Goal: Task Accomplishment & Management: Use online tool/utility

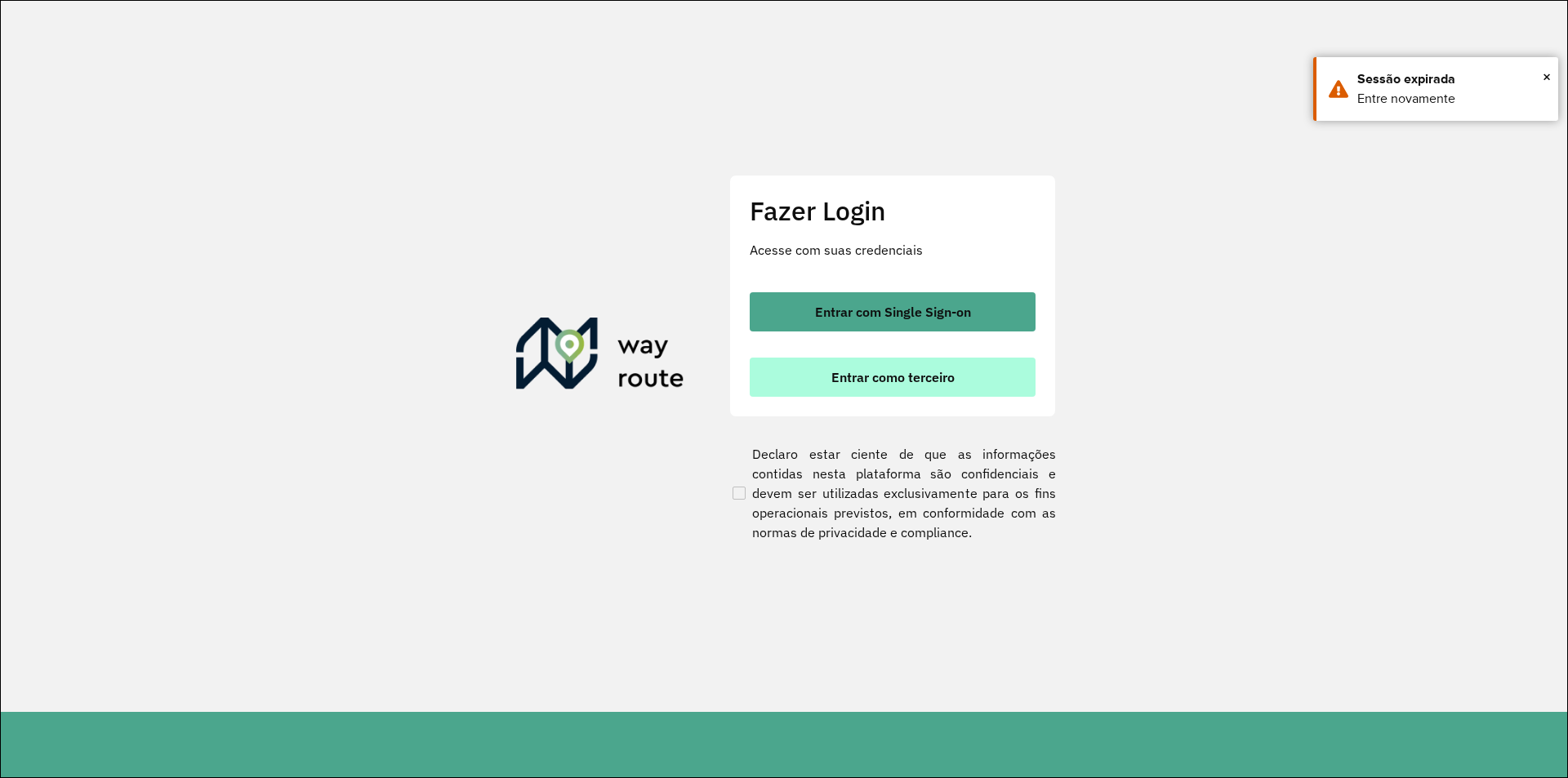
click at [912, 379] on span "Entrar como terceiro" at bounding box center [892, 378] width 123 height 13
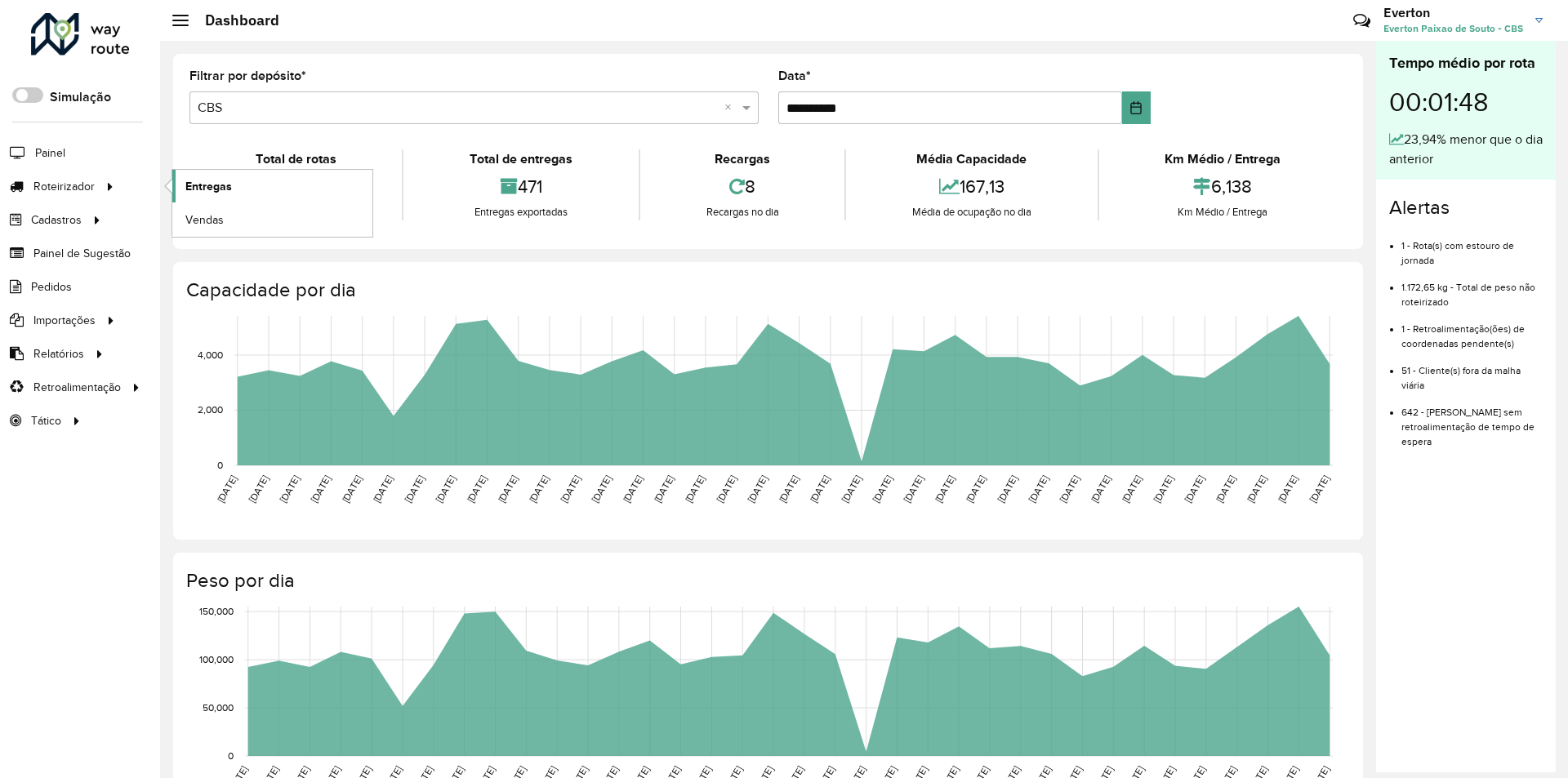
click at [248, 178] on link "Entregas" at bounding box center [272, 185] width 200 height 33
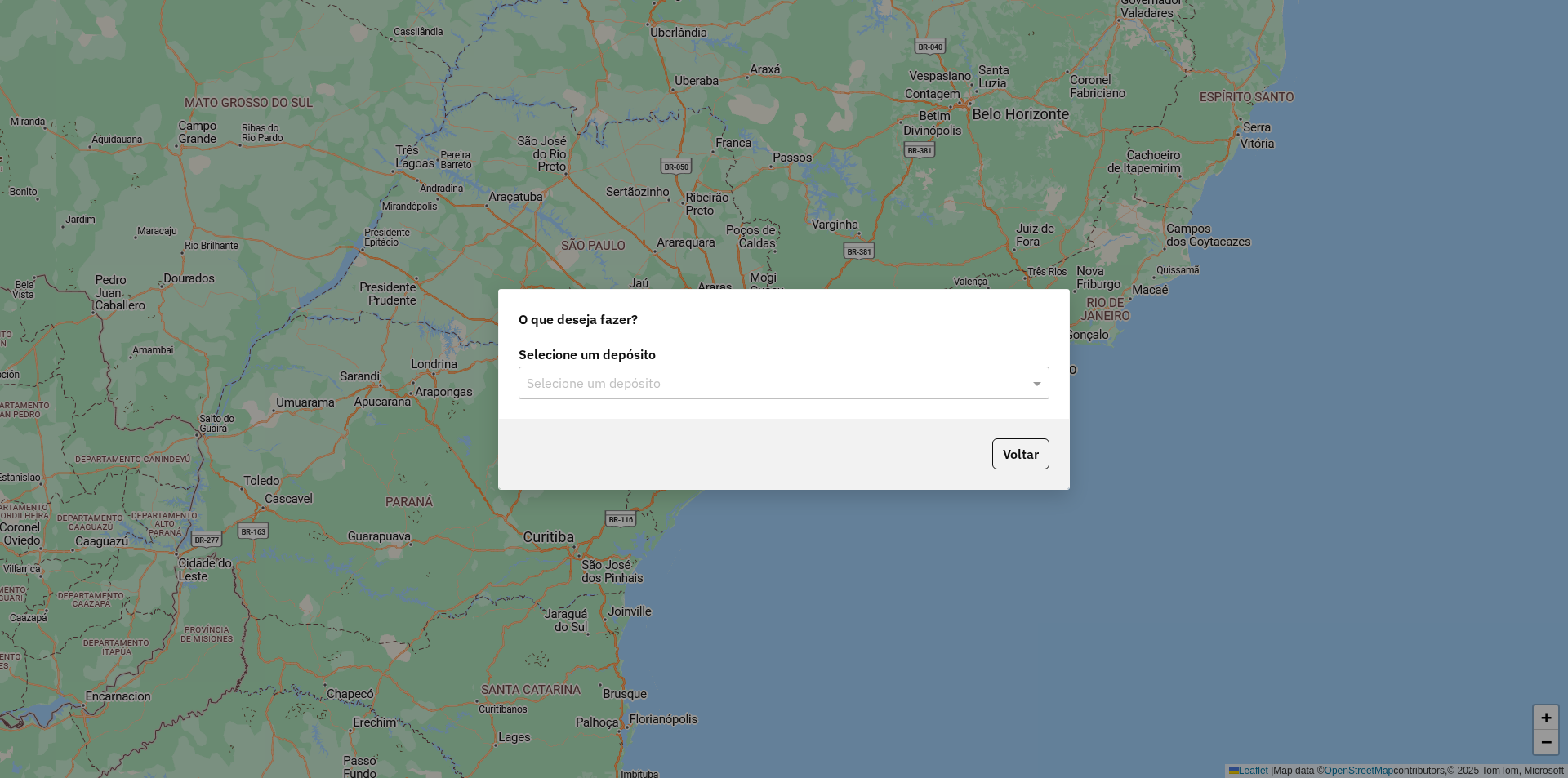
click at [630, 390] on input "text" at bounding box center [767, 383] width 482 height 19
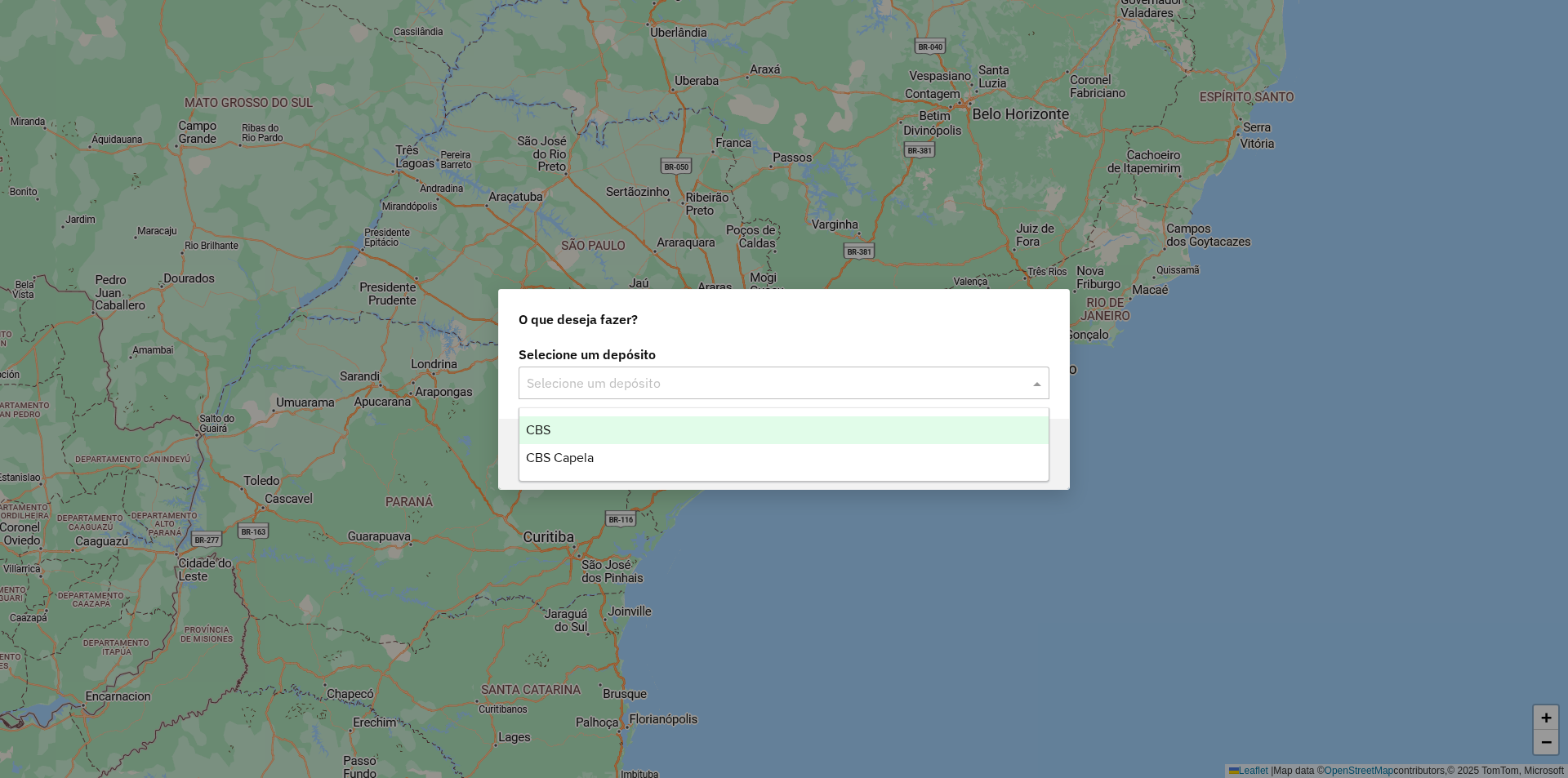
click at [597, 426] on div "CBS" at bounding box center [784, 430] width 529 height 28
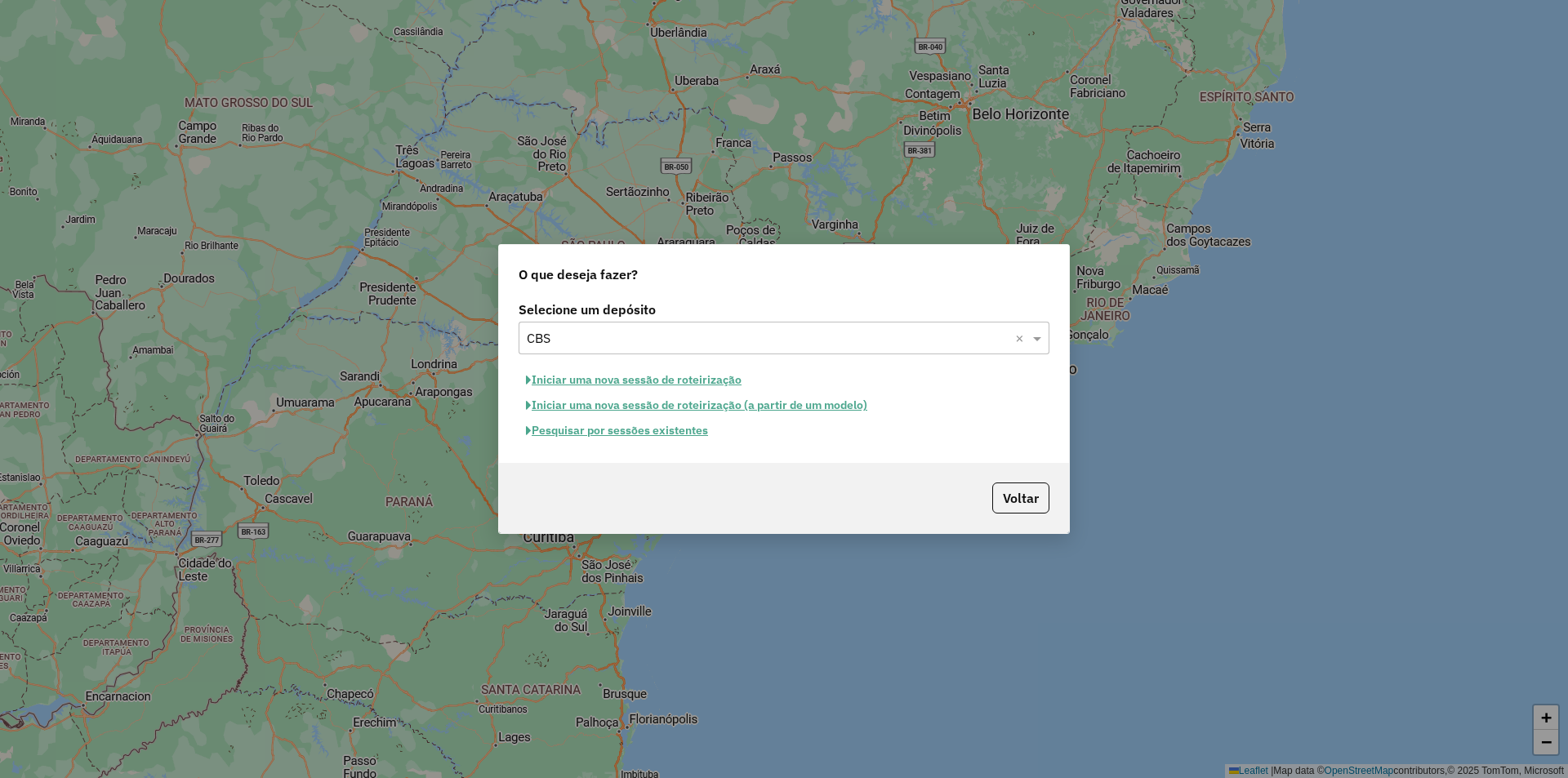
click at [625, 427] on button "Pesquisar por sessões existentes" at bounding box center [617, 431] width 196 height 25
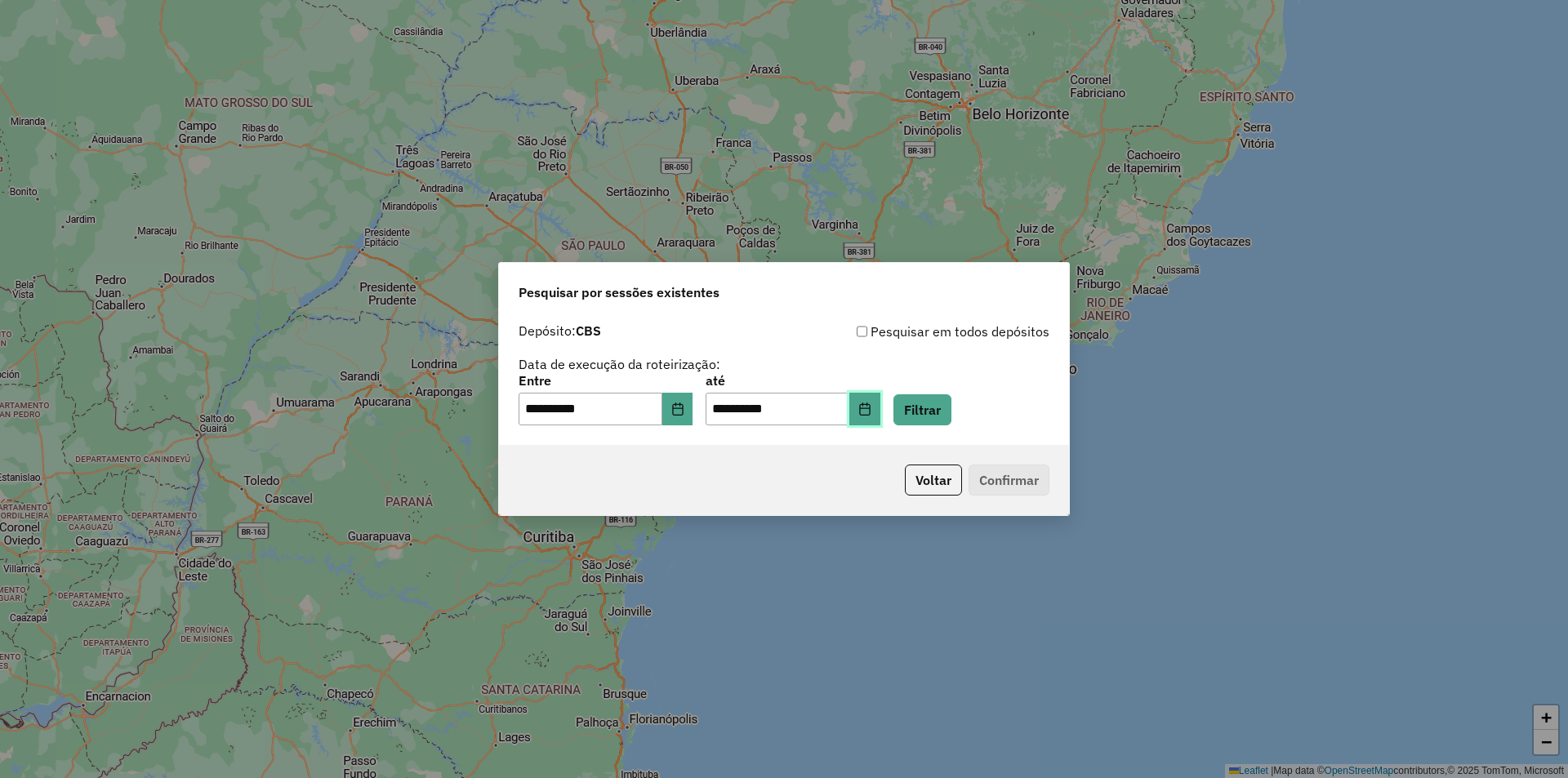
click at [871, 406] on icon "Choose Date" at bounding box center [865, 410] width 13 height 13
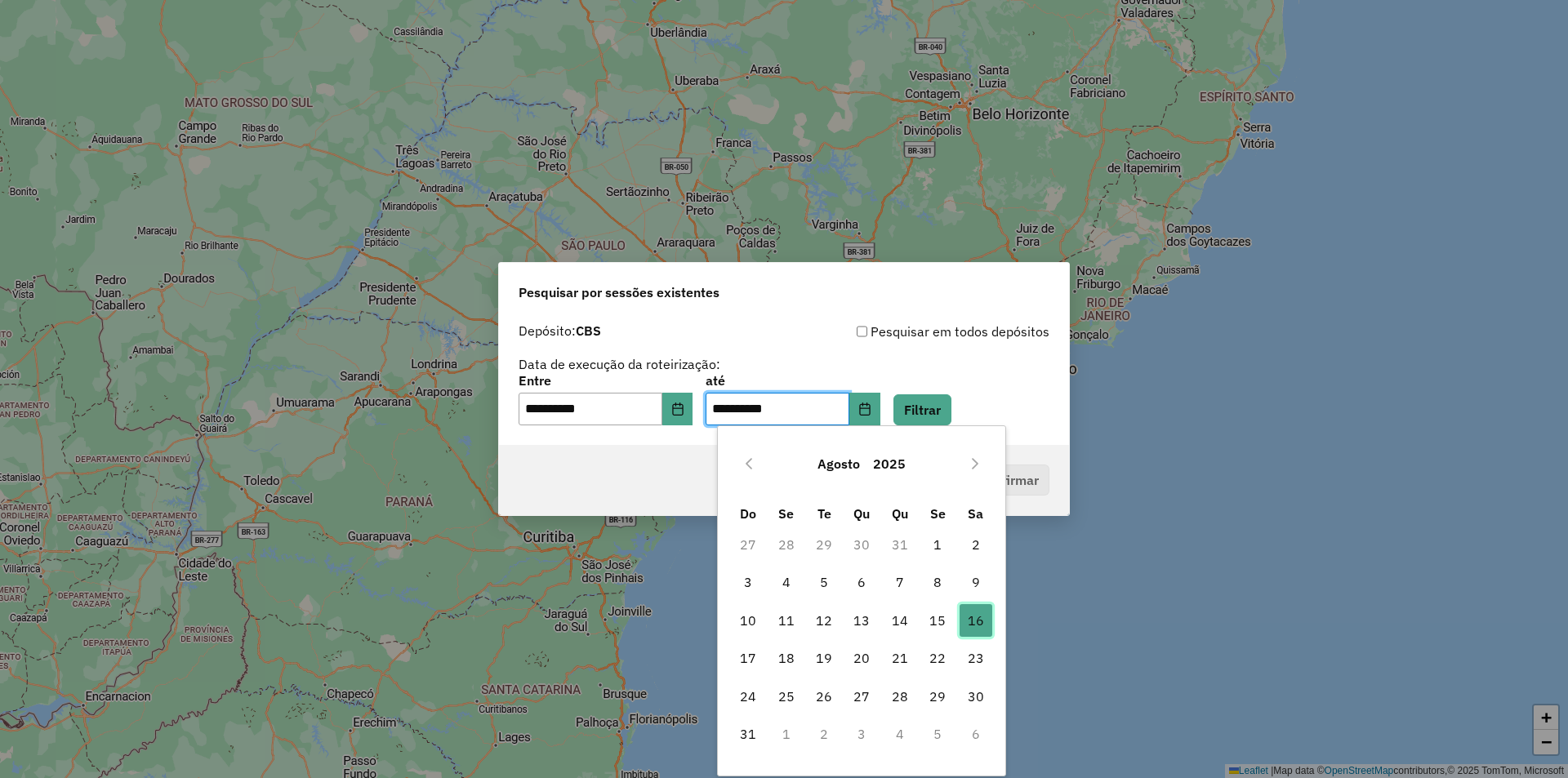
click at [980, 632] on span "16" at bounding box center [975, 620] width 33 height 33
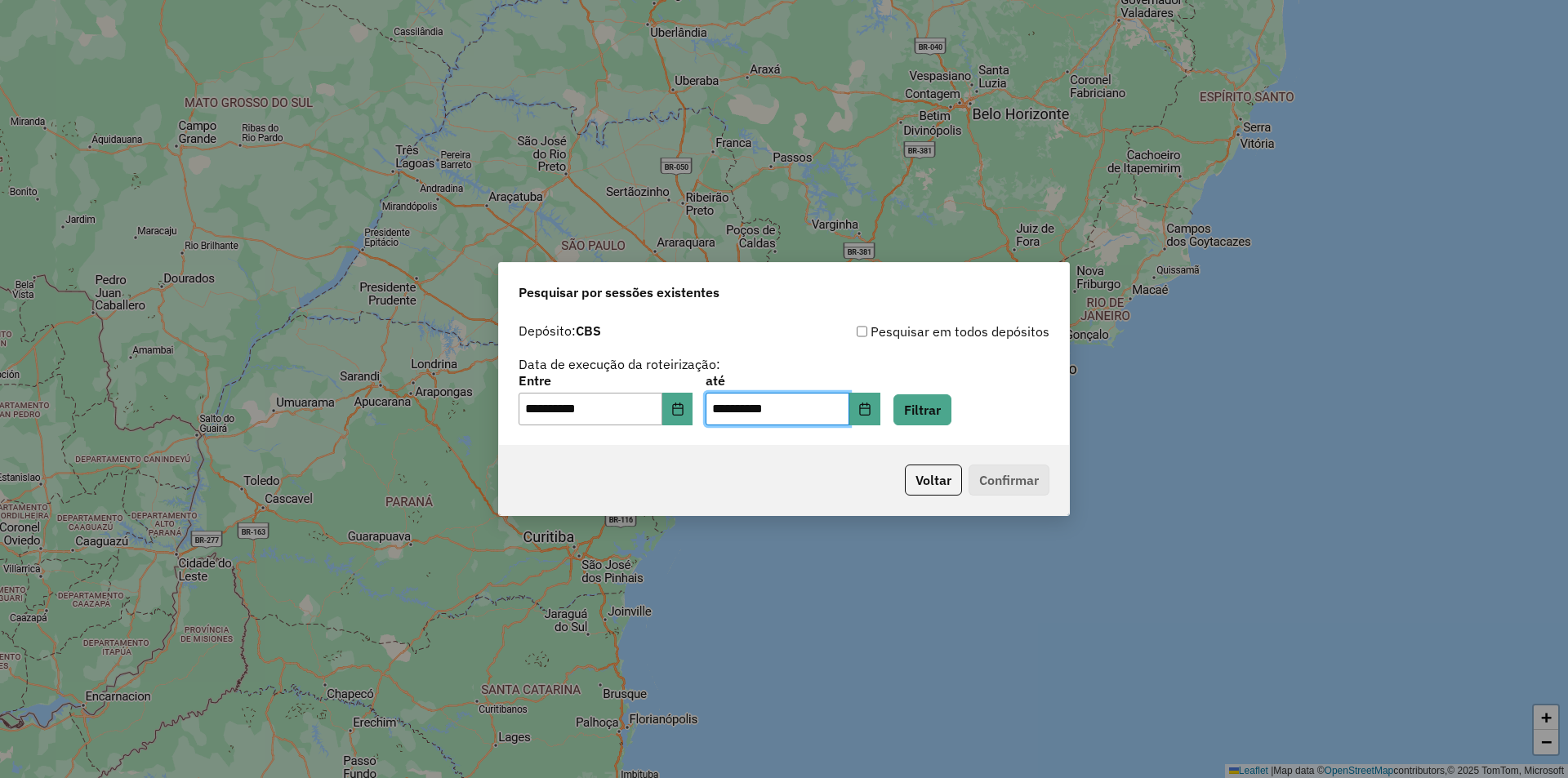
click at [951, 440] on div "**********" at bounding box center [783, 379] width 570 height 130
click at [945, 406] on button "Filtrar" at bounding box center [922, 410] width 58 height 31
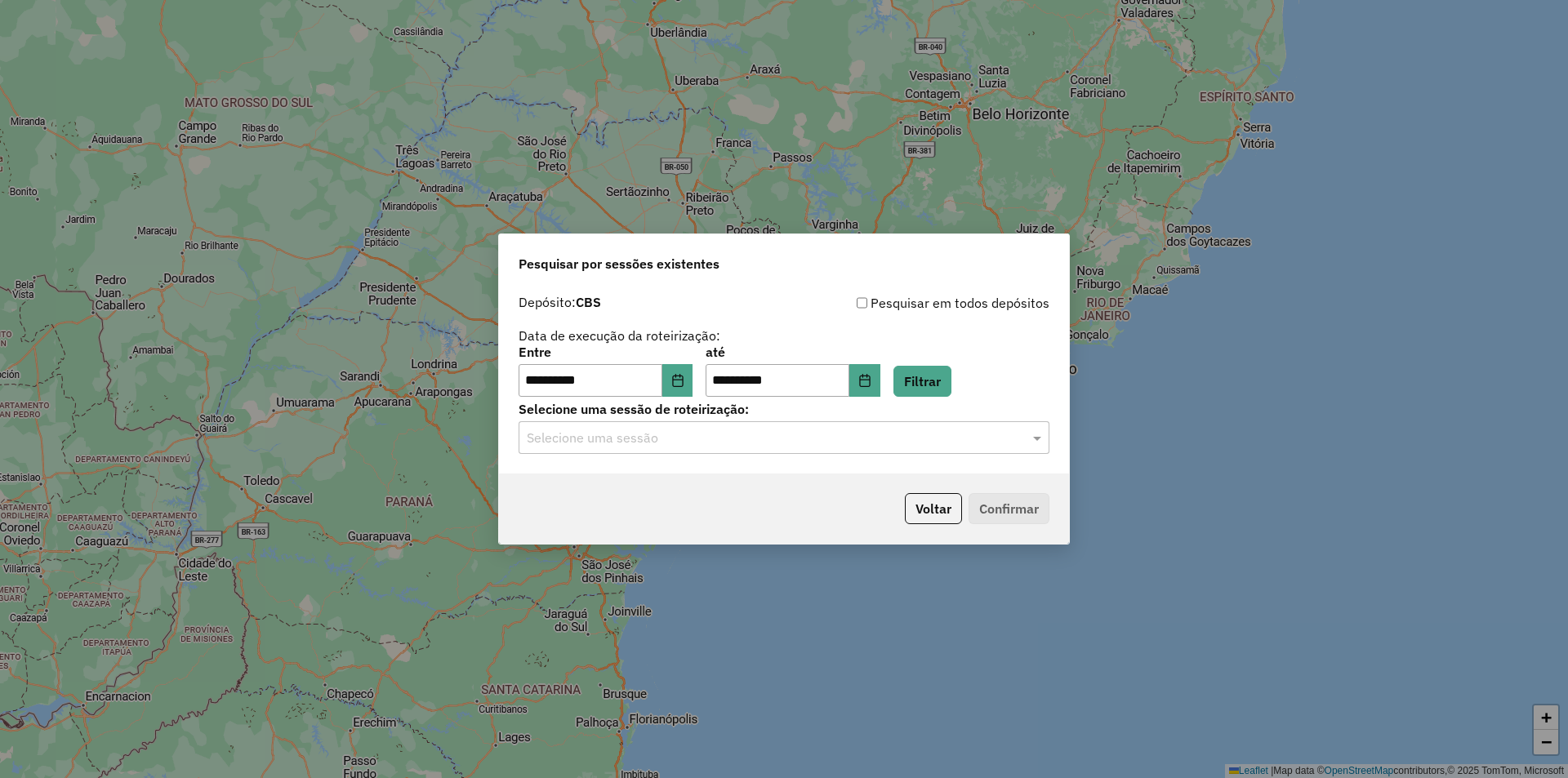
click at [719, 442] on input "text" at bounding box center [767, 438] width 482 height 19
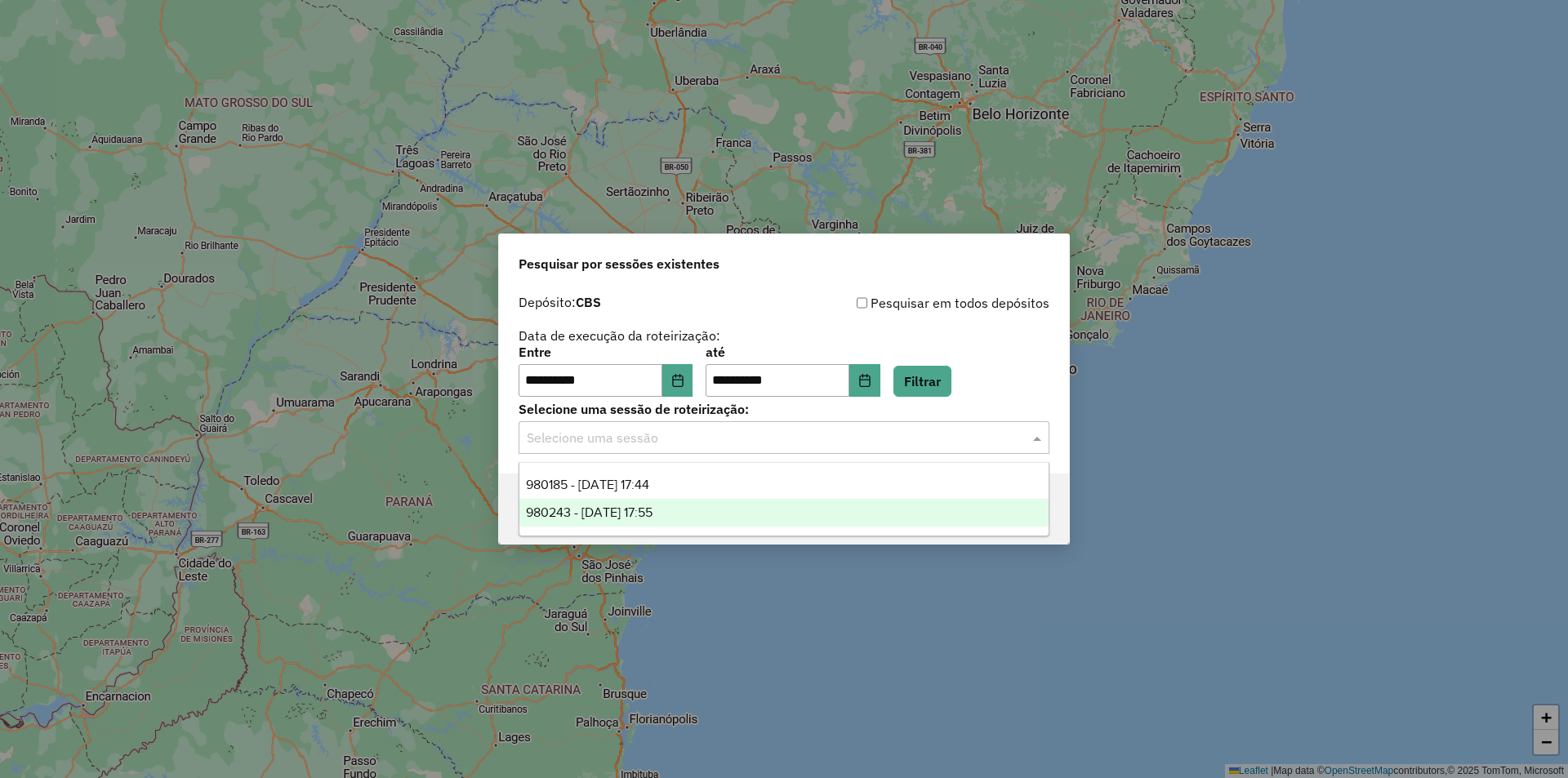
click at [725, 512] on div "980243 - 16/08/2025 17:55" at bounding box center [784, 512] width 529 height 28
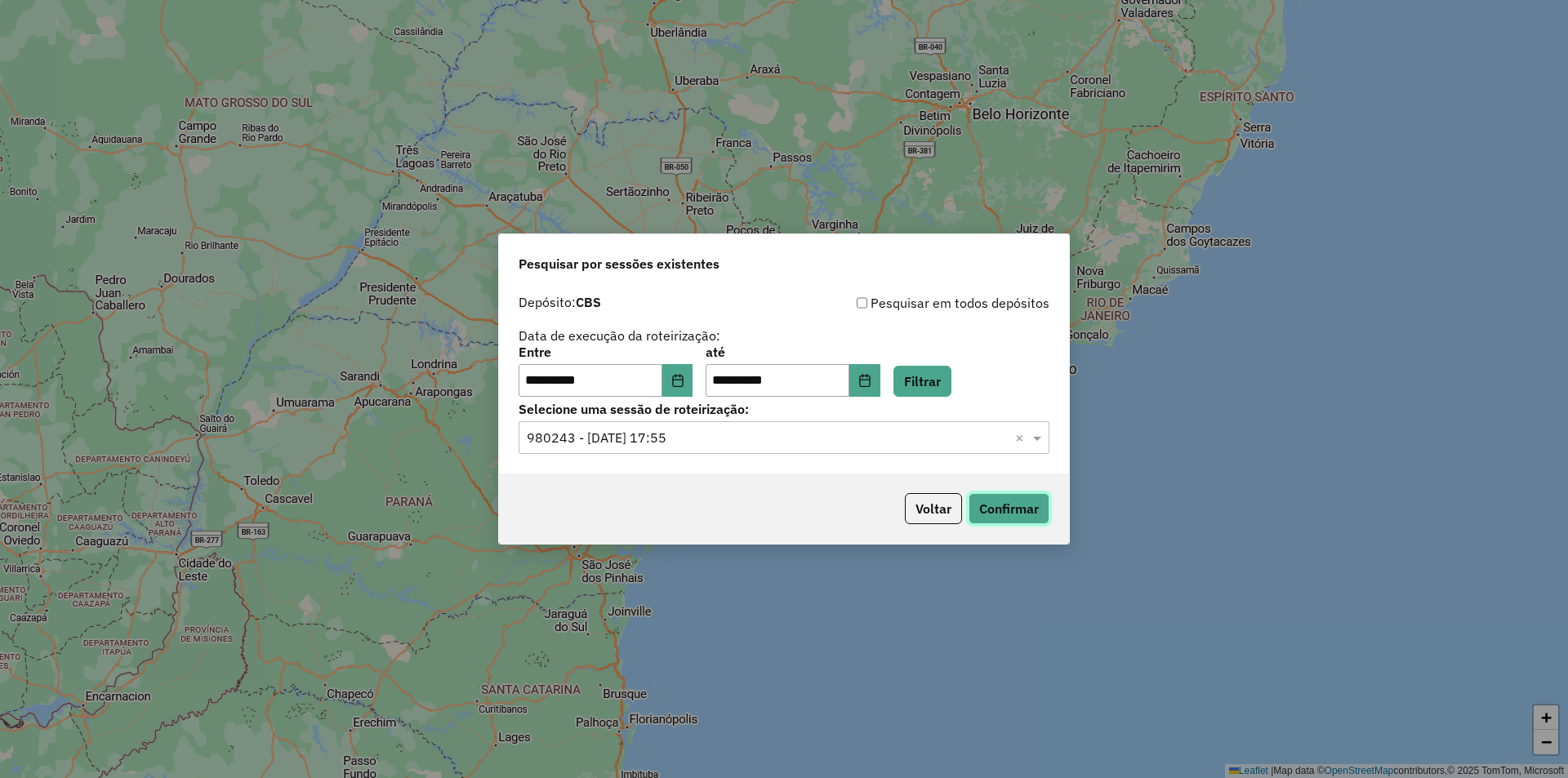
click at [1023, 507] on button "Confirmar" at bounding box center [1009, 509] width 81 height 31
click at [684, 379] on icon "Choose Date" at bounding box center [678, 380] width 13 height 13
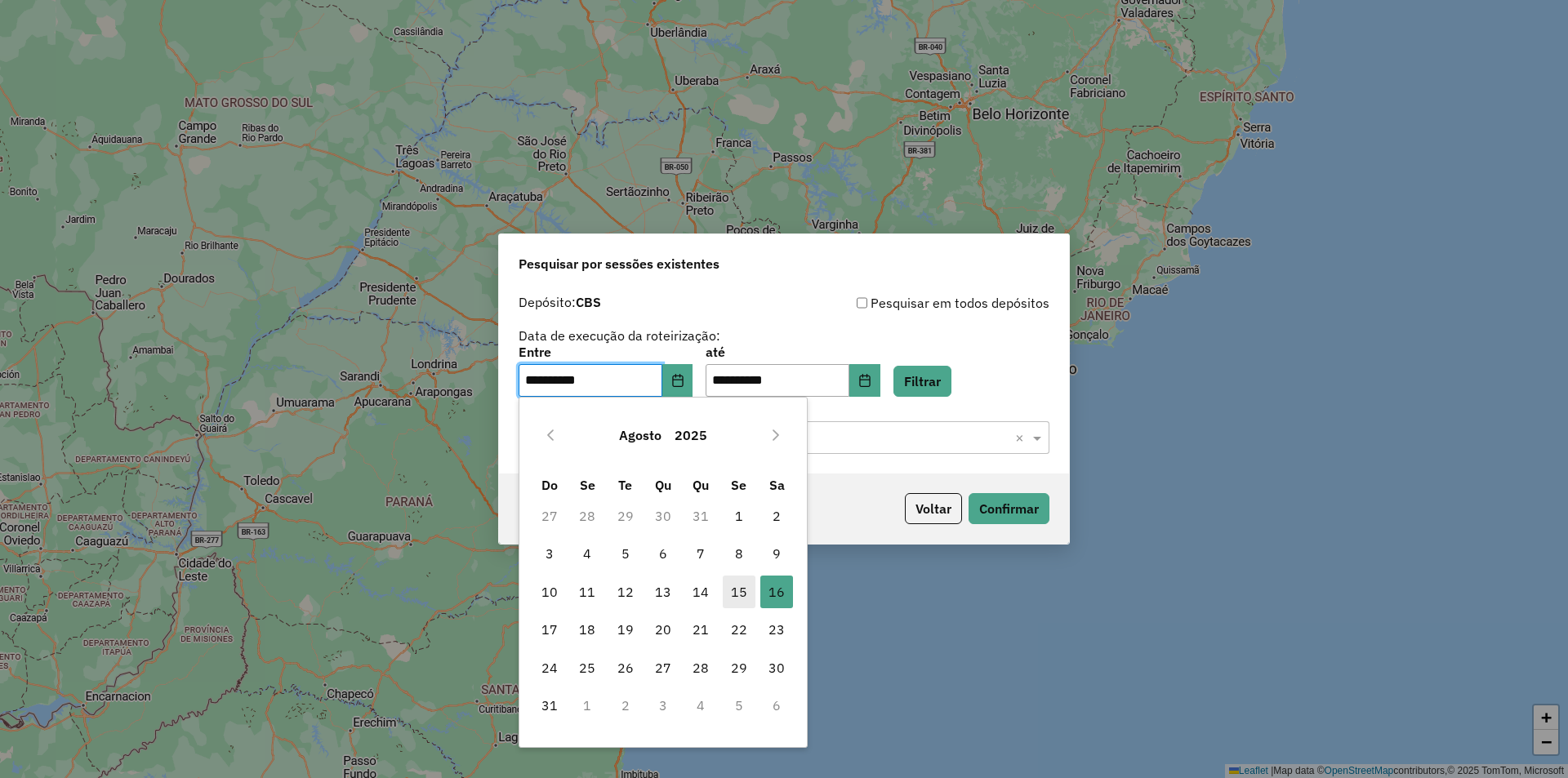
click at [740, 598] on span "15" at bounding box center [739, 592] width 33 height 33
type input "**********"
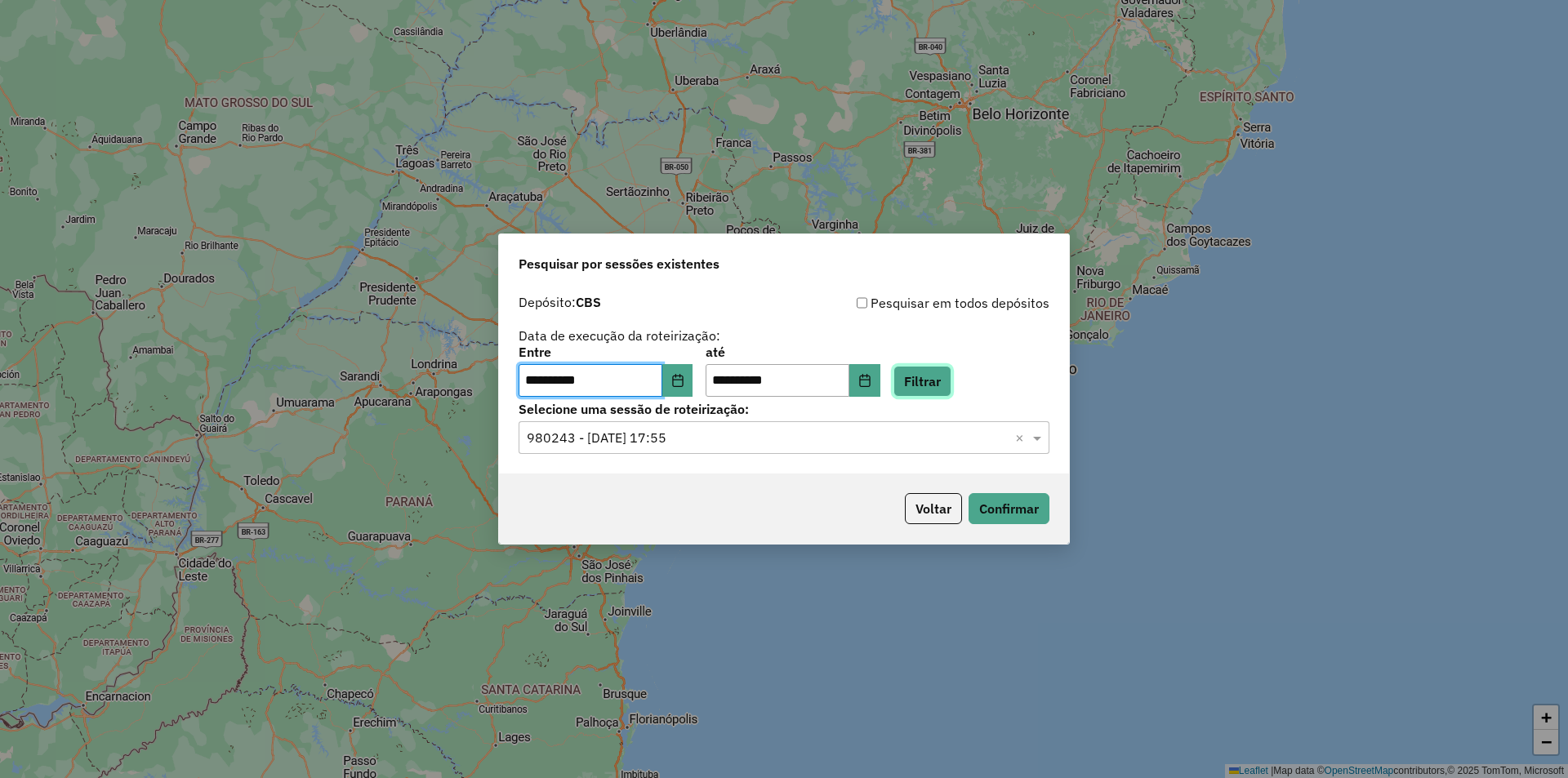
click at [943, 377] on button "Filtrar" at bounding box center [922, 381] width 58 height 31
click at [898, 441] on input "text" at bounding box center [767, 438] width 482 height 19
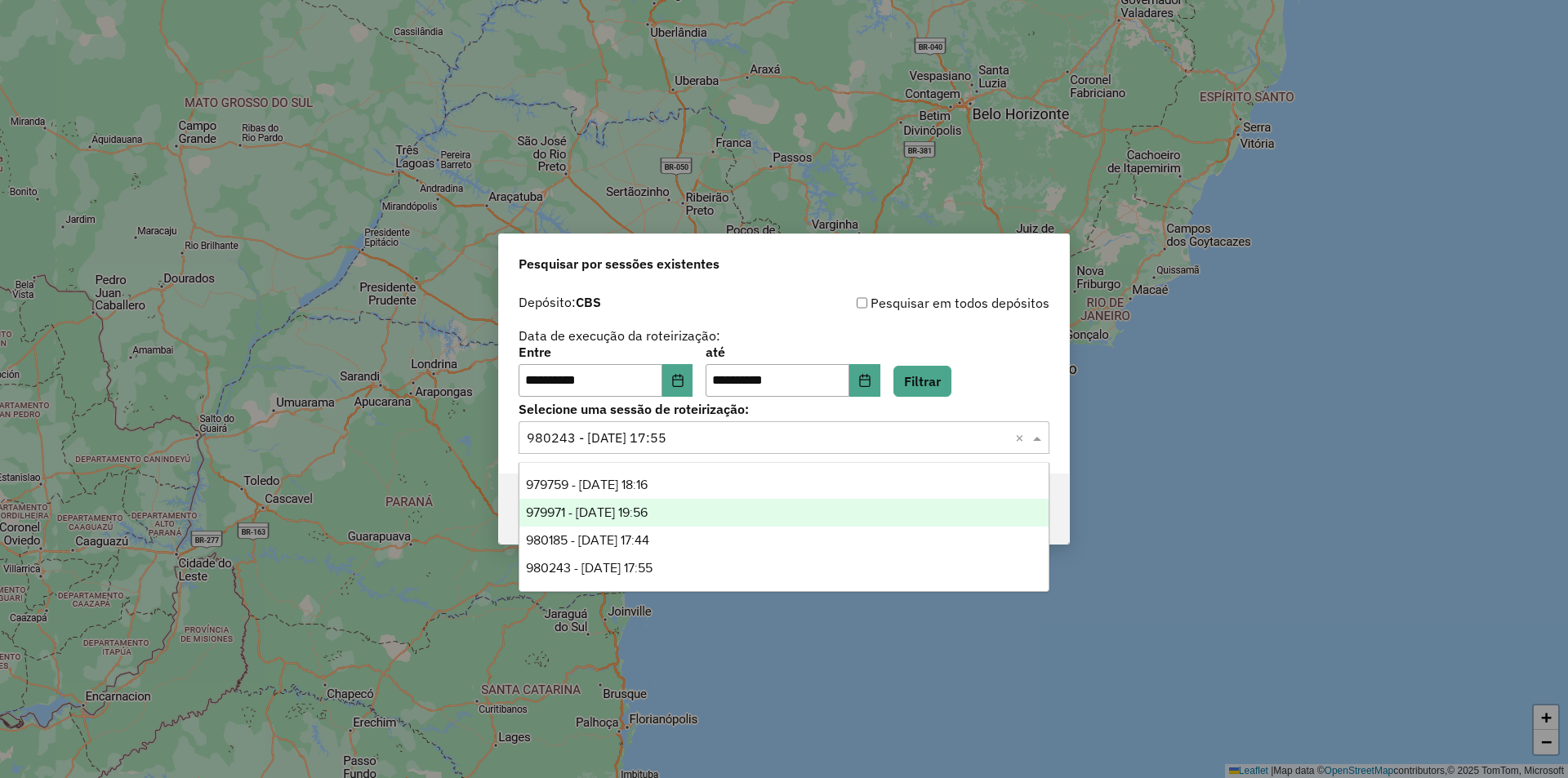
click at [774, 510] on div "979971 - 15/08/2025 19:56" at bounding box center [784, 512] width 529 height 28
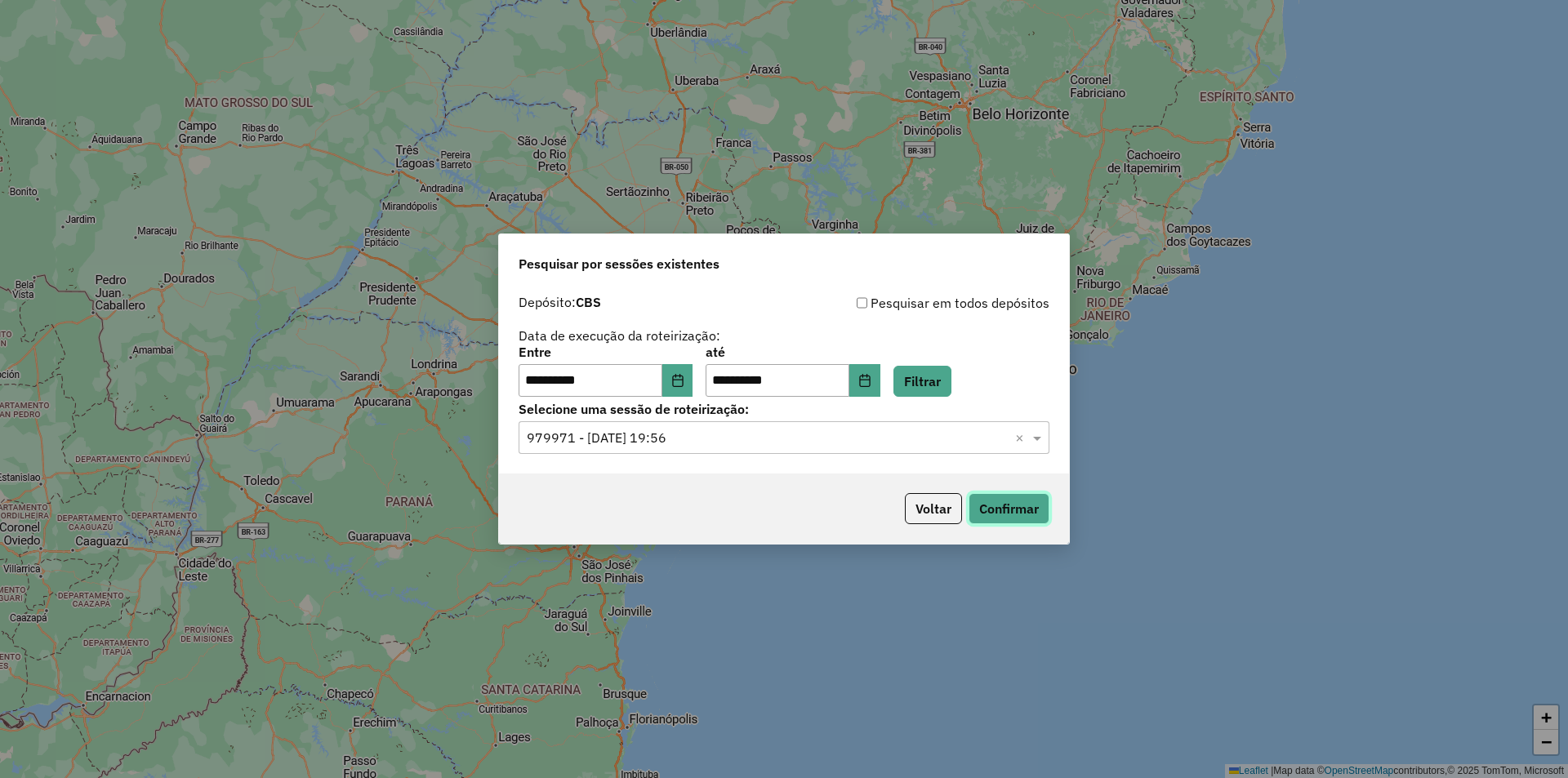
click at [996, 512] on button "Confirmar" at bounding box center [1009, 509] width 81 height 31
click at [645, 443] on input "text" at bounding box center [767, 438] width 482 height 19
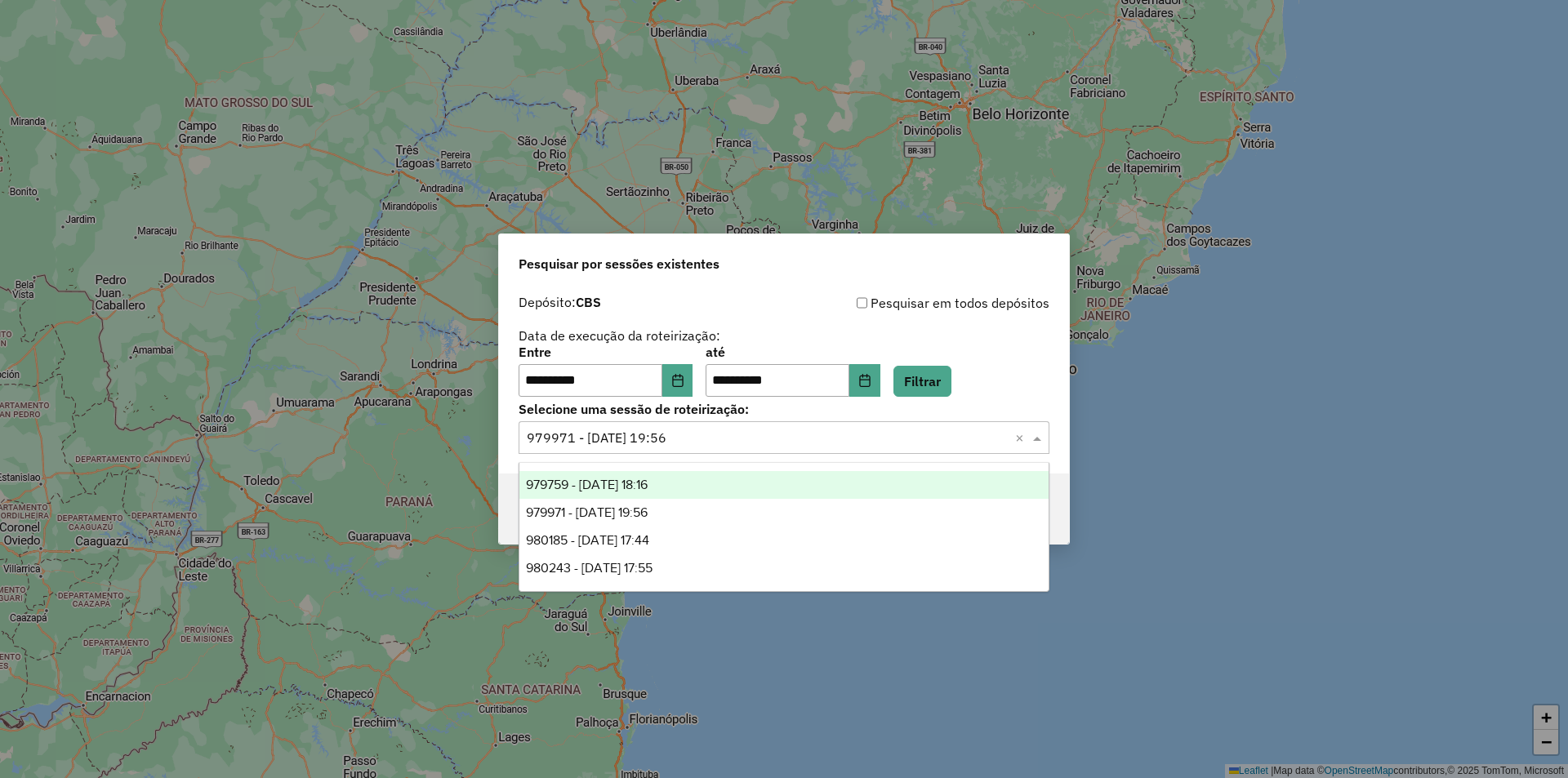
click at [645, 479] on span "979759 - 15/08/2025 18:16" at bounding box center [586, 484] width 122 height 14
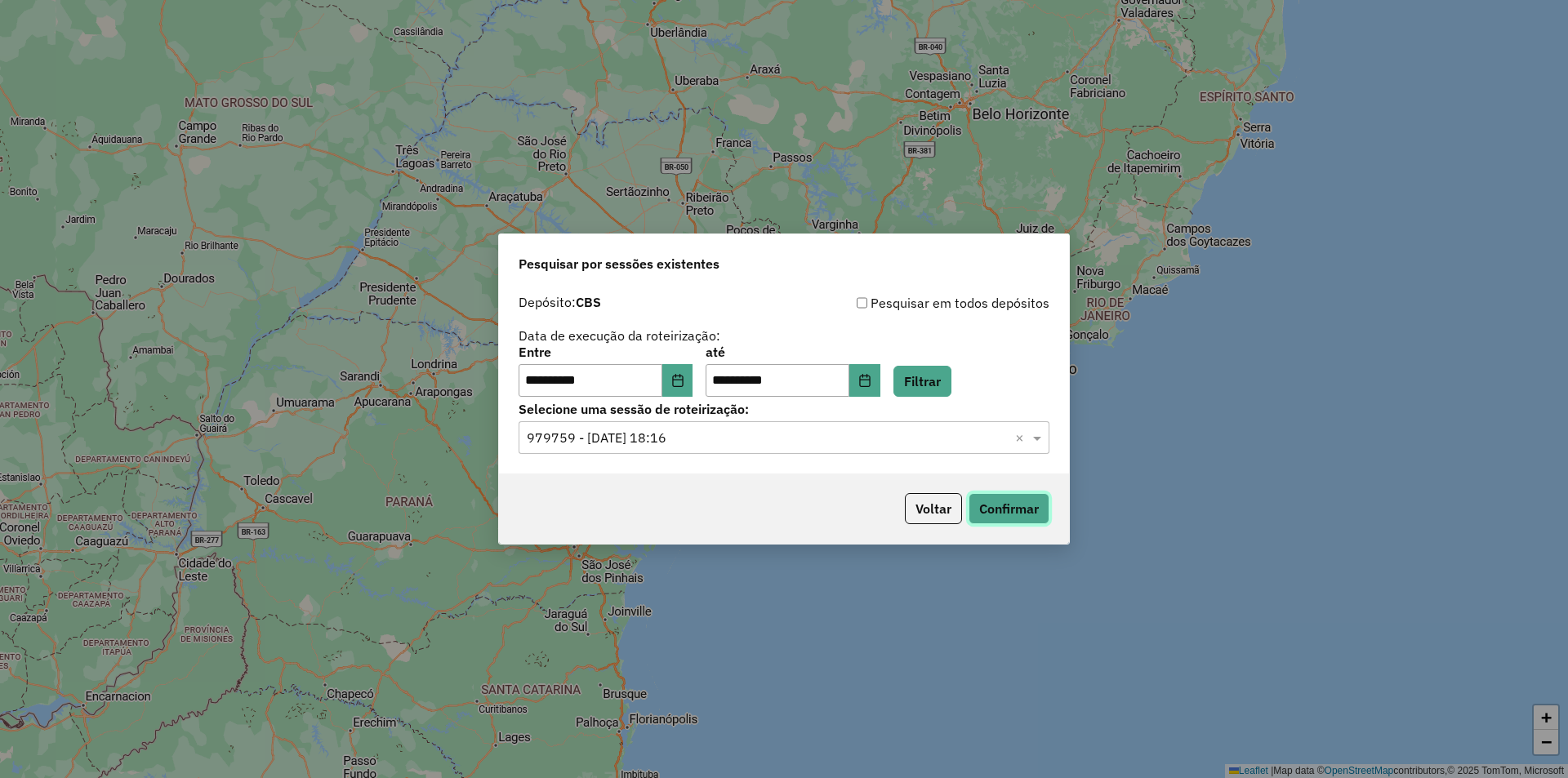
click at [1043, 502] on button "Confirmar" at bounding box center [1009, 509] width 81 height 31
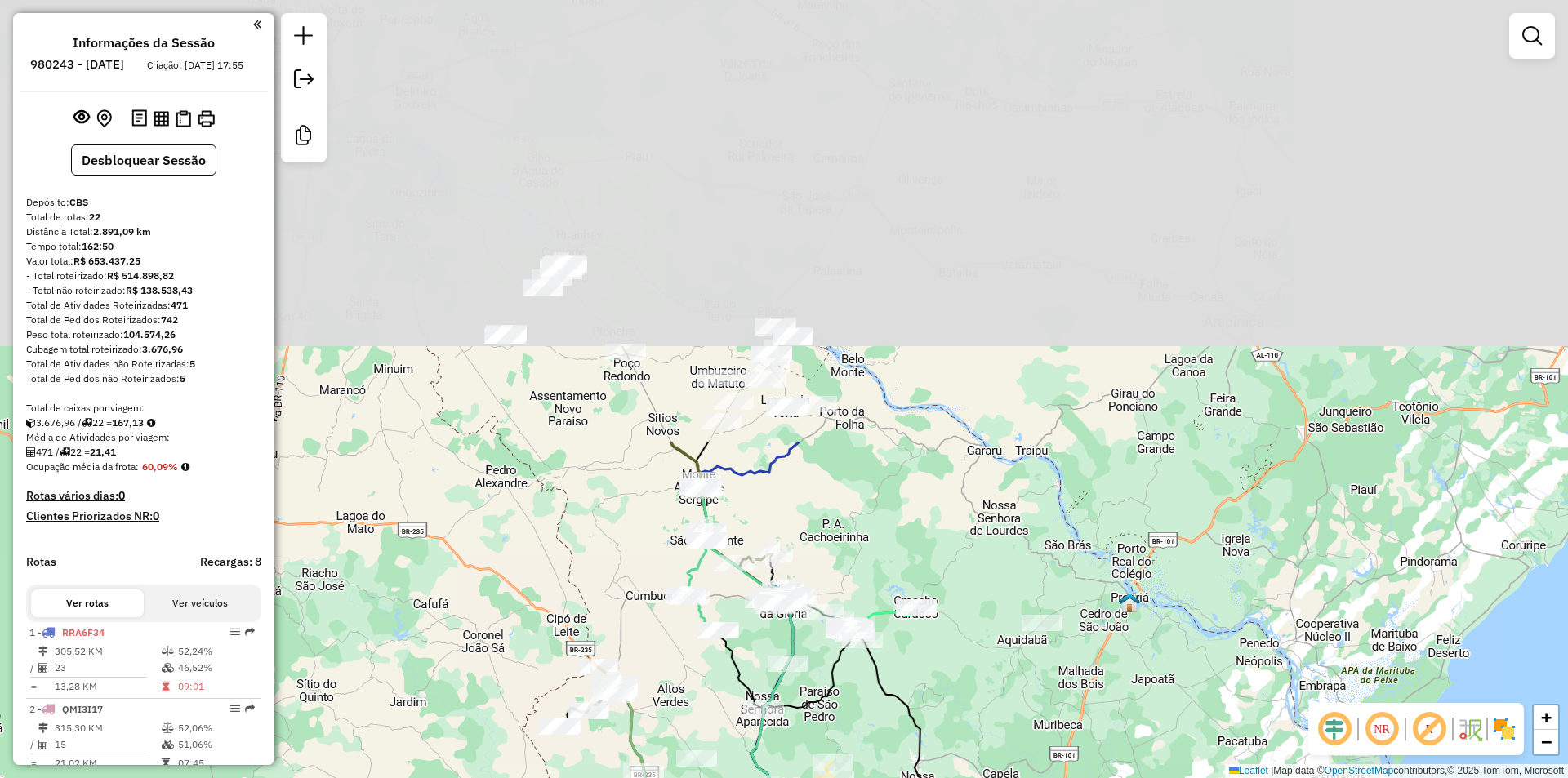
drag, startPoint x: 610, startPoint y: 103, endPoint x: 615, endPoint y: 670, distance: 567.0
click at [615, 670] on div "Rota 19 - Placa RRB0H31 11100 - LANCHONETE DA JEANE Janela de atendimento Grade…" at bounding box center [784, 389] width 1568 height 778
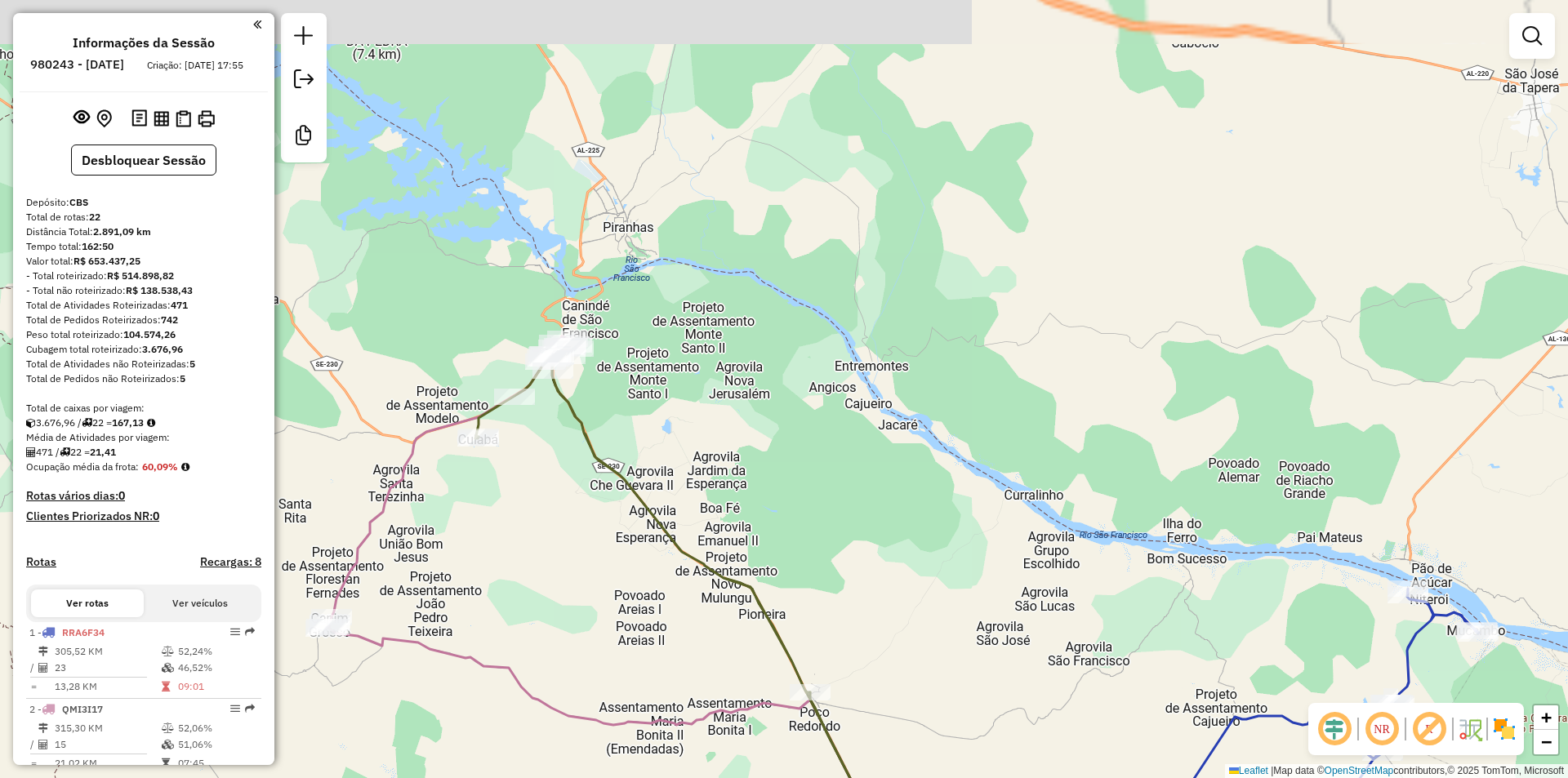
click at [588, 442] on icon at bounding box center [739, 708] width 528 height 733
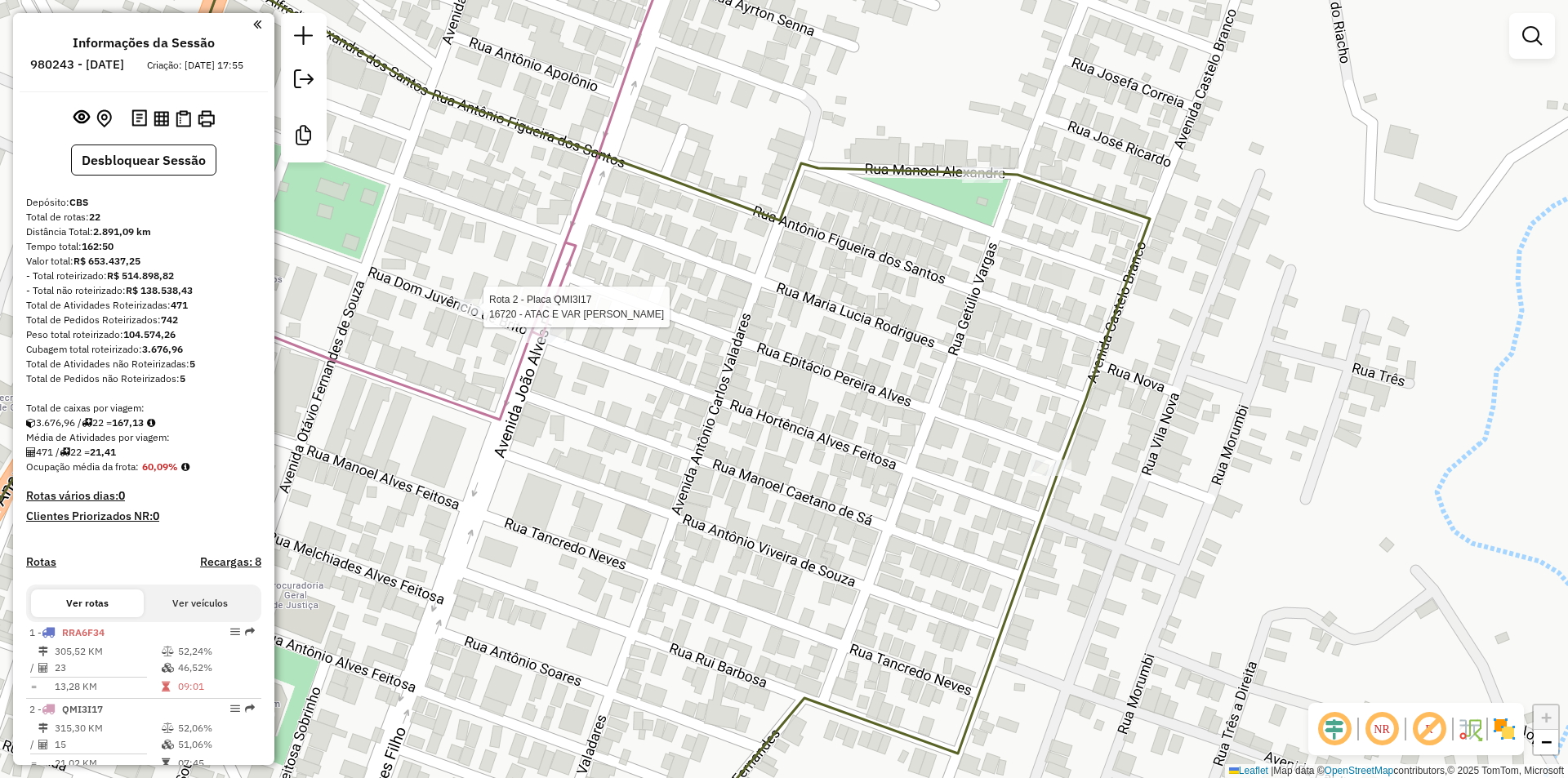
select select "**********"
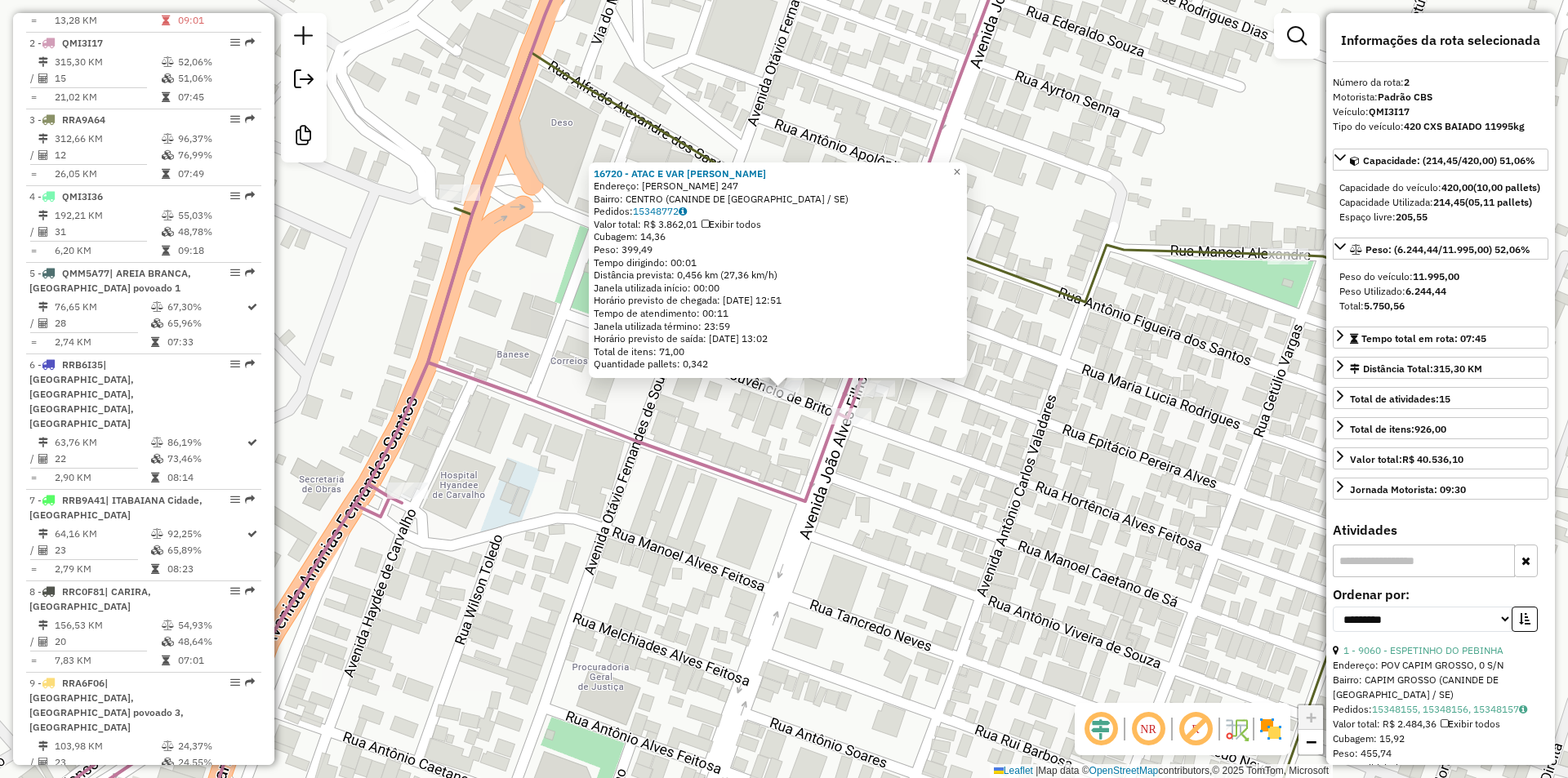
scroll to position [701, 0]
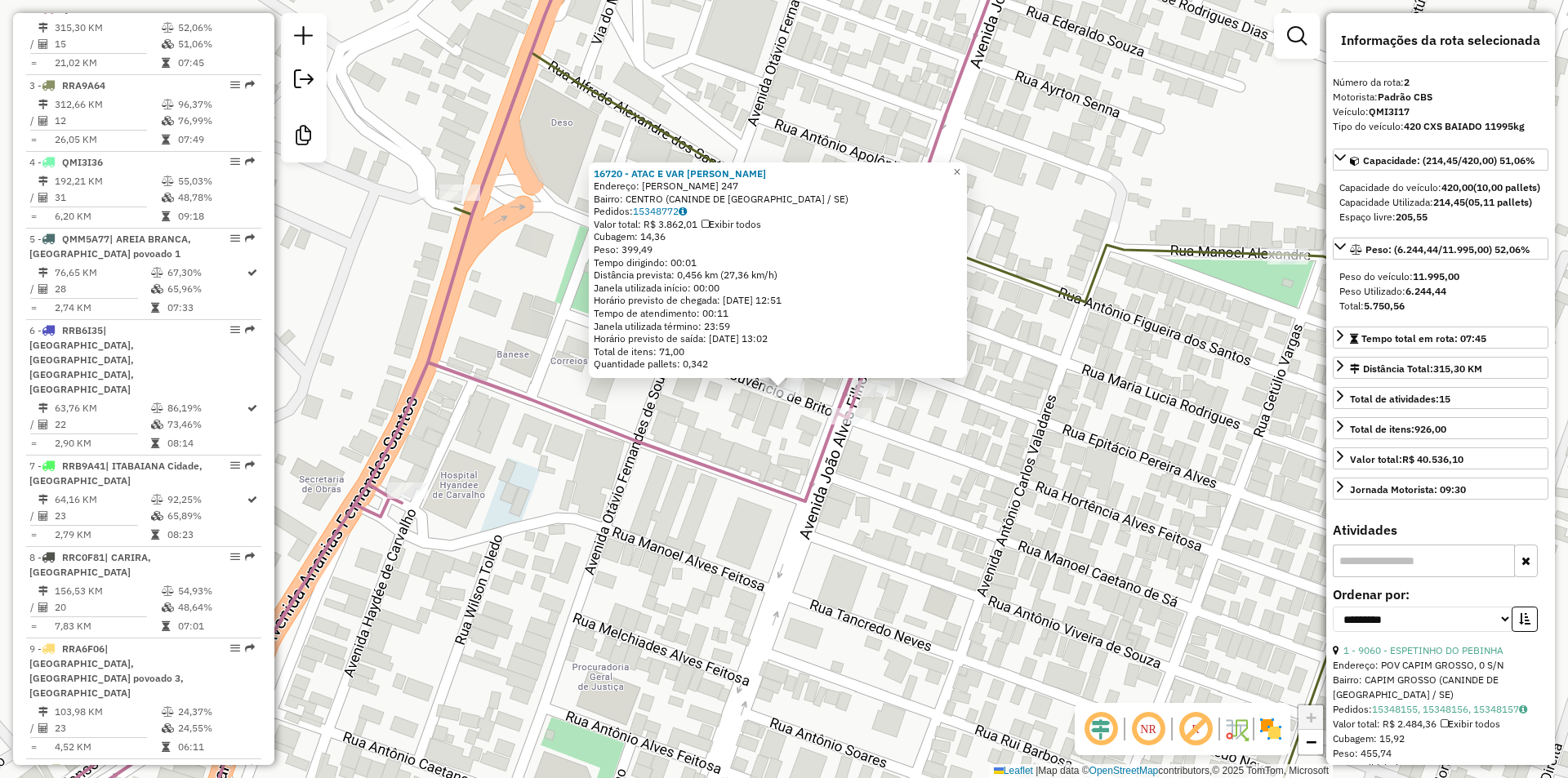
click at [800, 530] on div "16720 - ATAC E VAR GRIGORIO Endereço: HORTENCIO ALVES FEITOSA 247 Bairro: CENTR…" at bounding box center [784, 389] width 1568 height 778
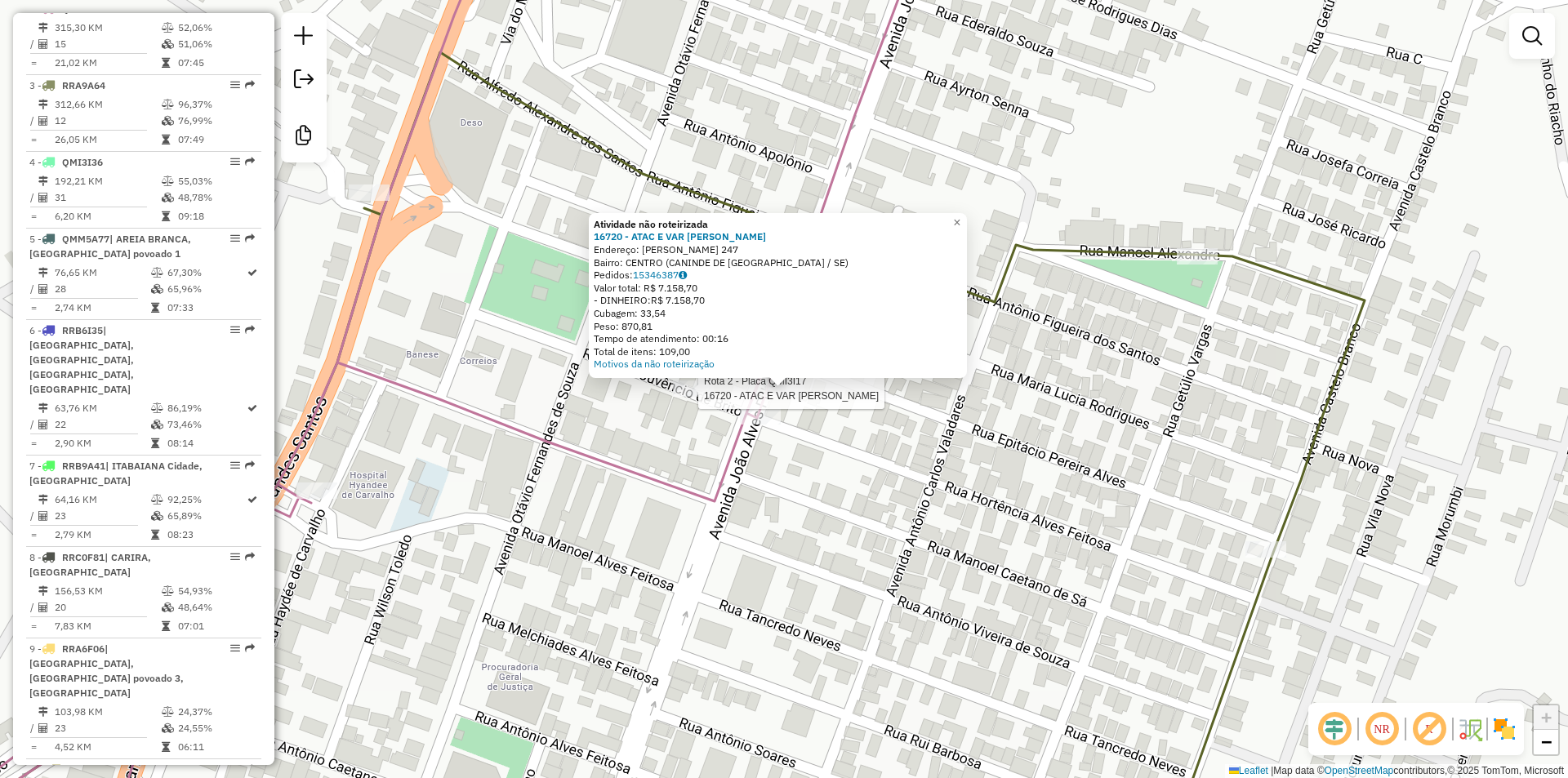
select select "**********"
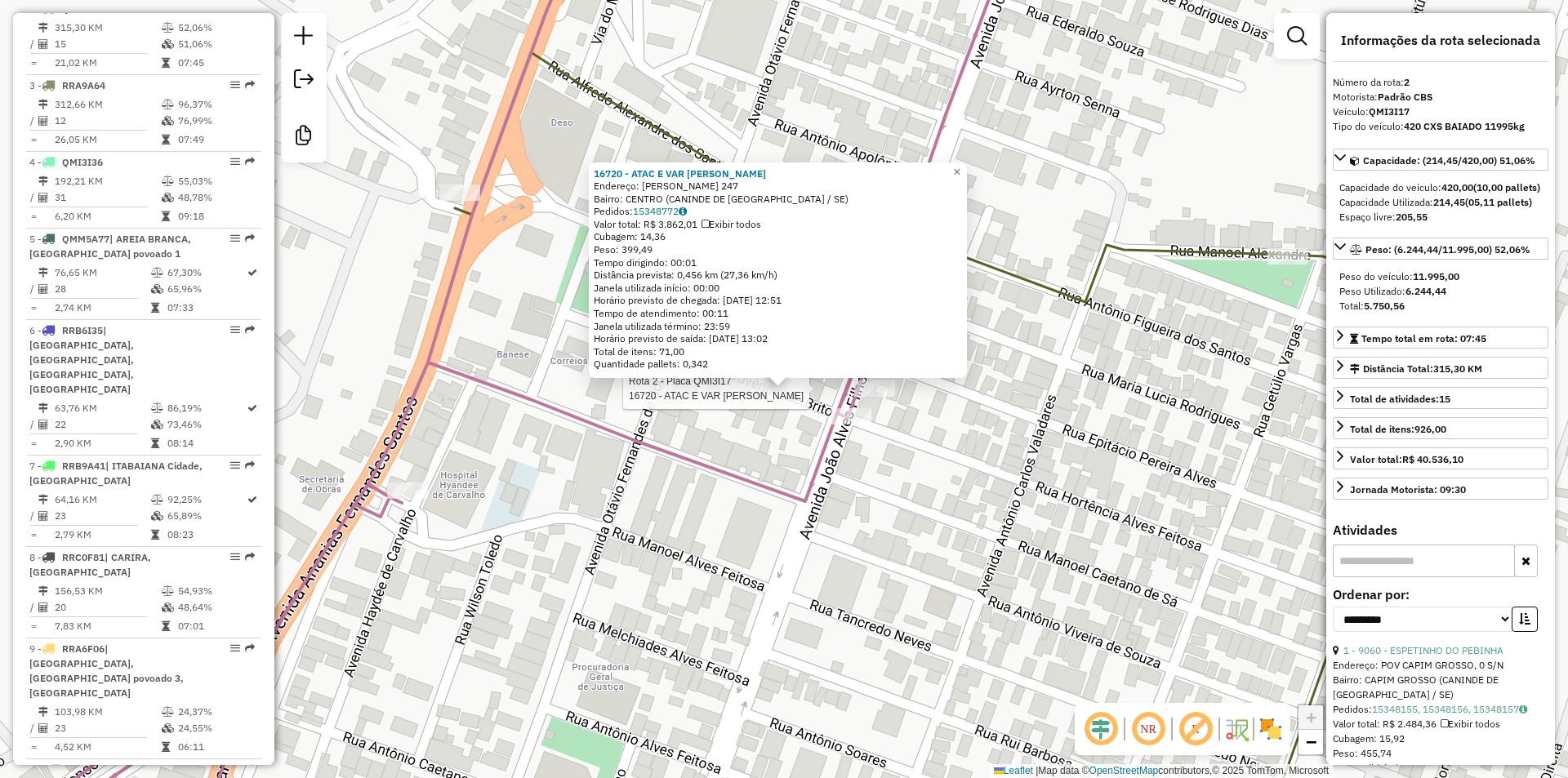
click at [797, 464] on div "Rota 2 - Placa QMI3I17 16720 - ATAC E VAR GRIGORIO 16720 - ATAC E VAR GRIGORIO …" at bounding box center [784, 389] width 1568 height 778
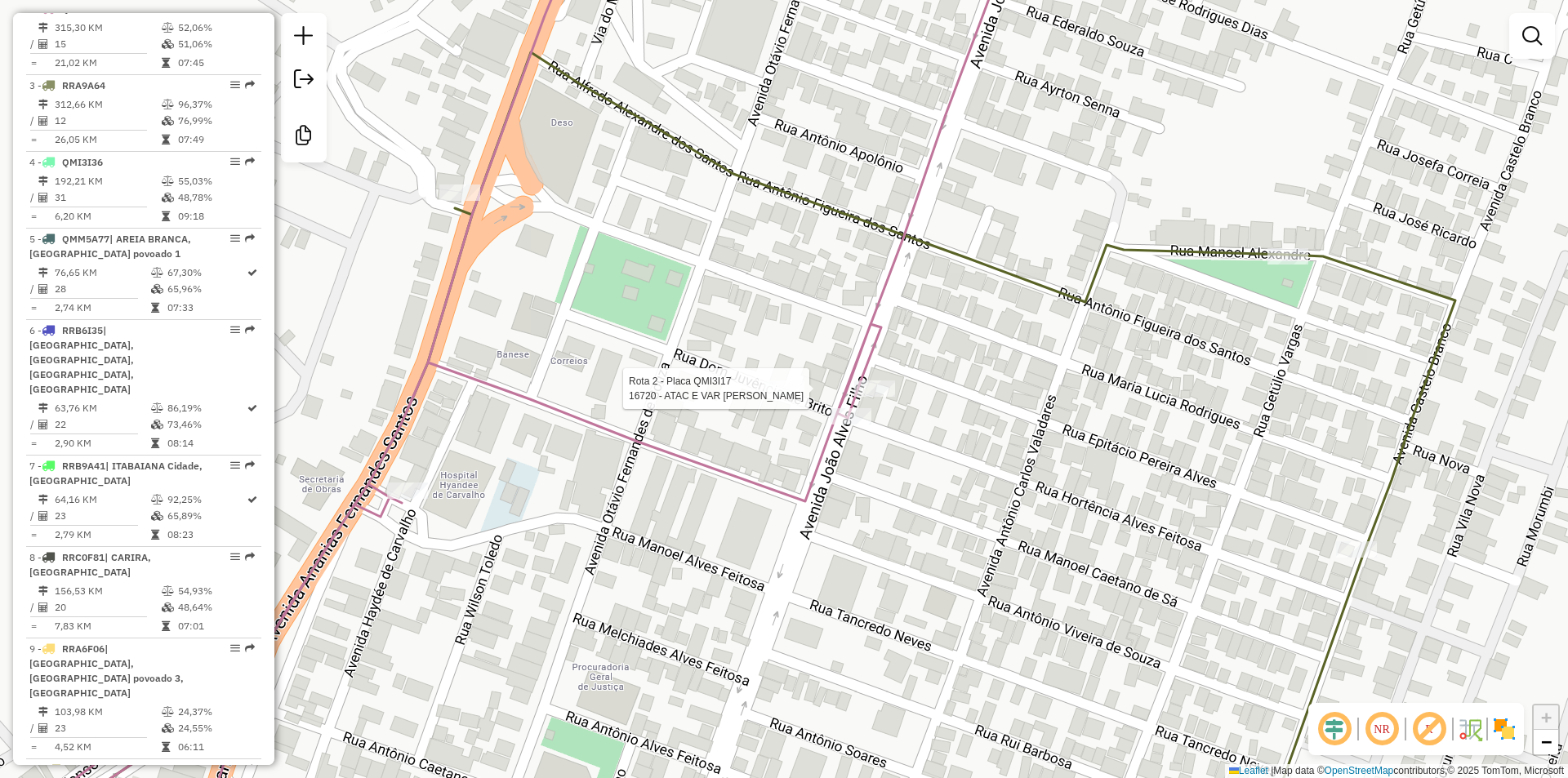
select select "**********"
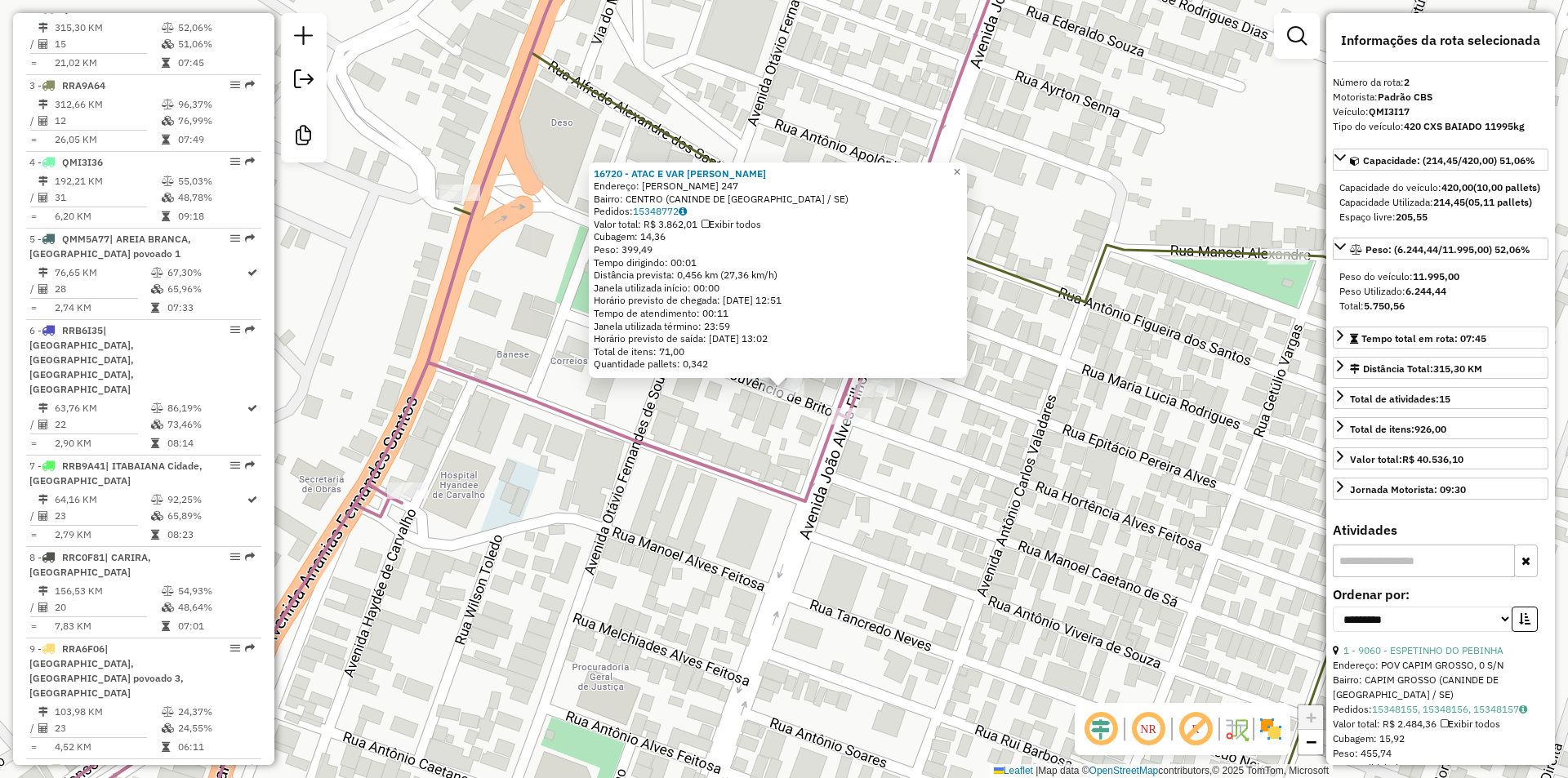
click at [776, 476] on div "16720 - ATAC E VAR GRIGORIO Endereço: HORTENCIO ALVES FEITOSA 247 Bairro: CENTR…" at bounding box center [784, 389] width 1568 height 778
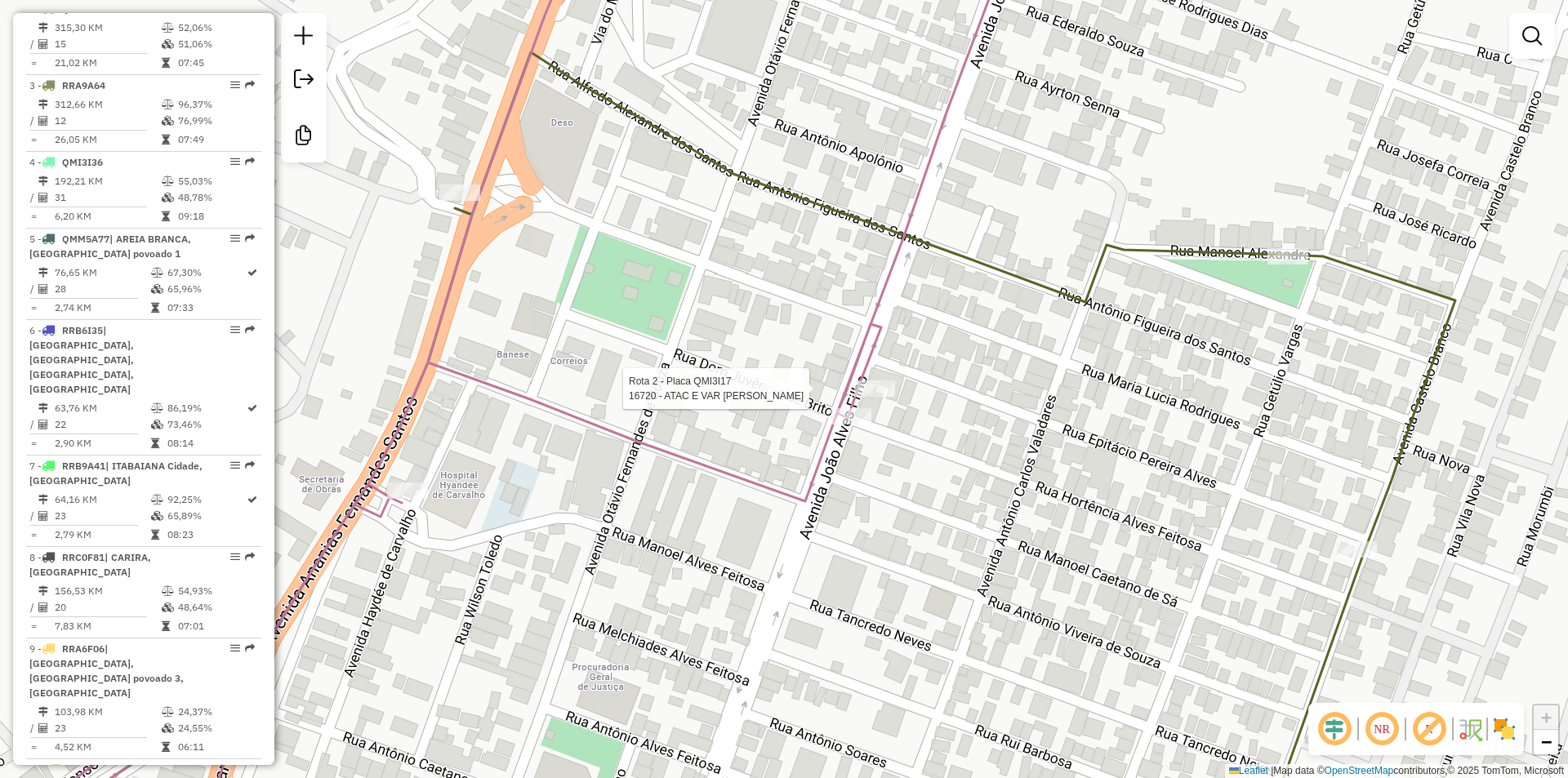
select select "**********"
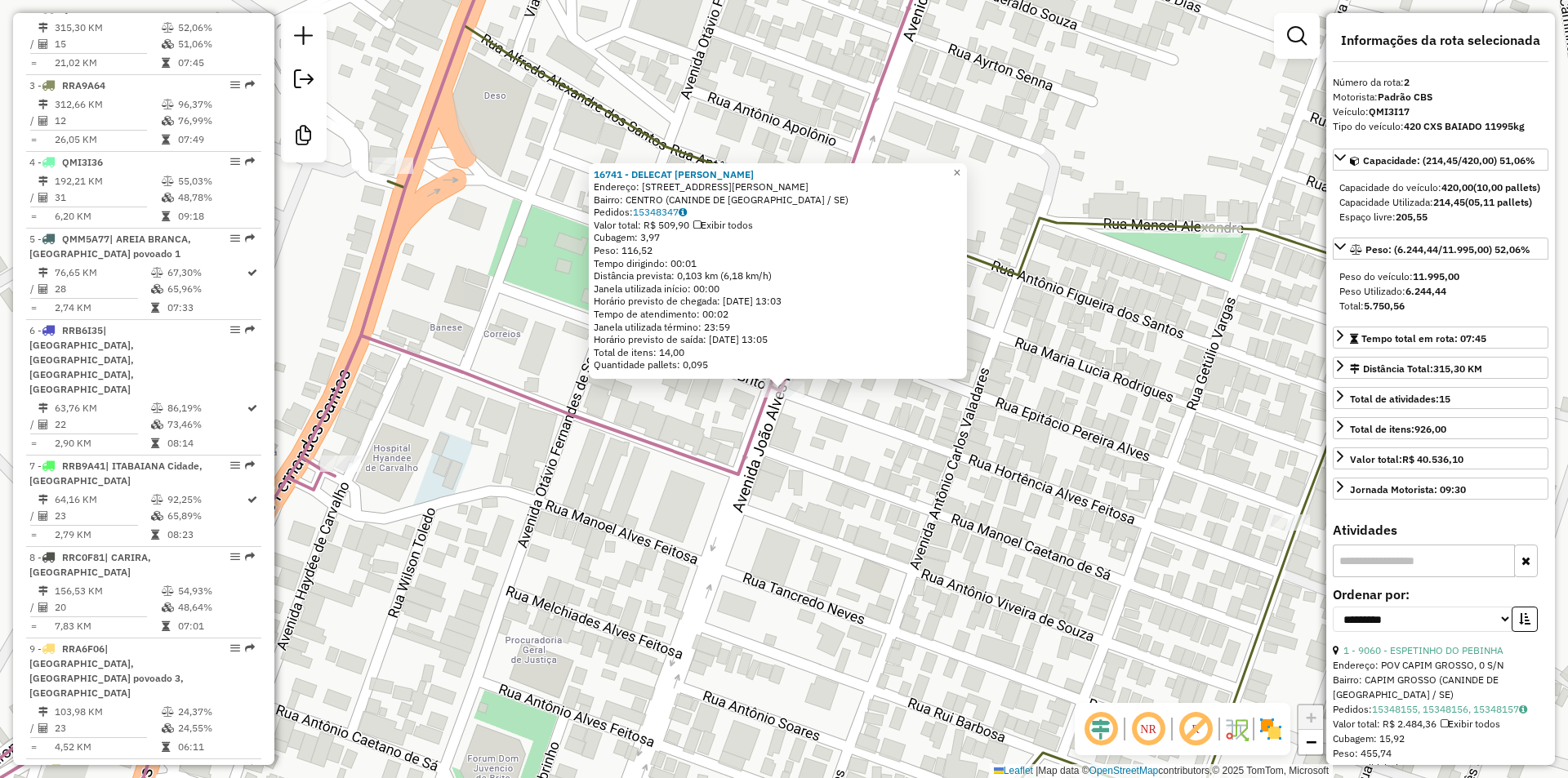
click at [857, 432] on div "16741 - DELECAT BOA MASSA Endereço: GOVERNADOR JOAO ALVES FILHO 198 Bairro: CEN…" at bounding box center [784, 389] width 1568 height 778
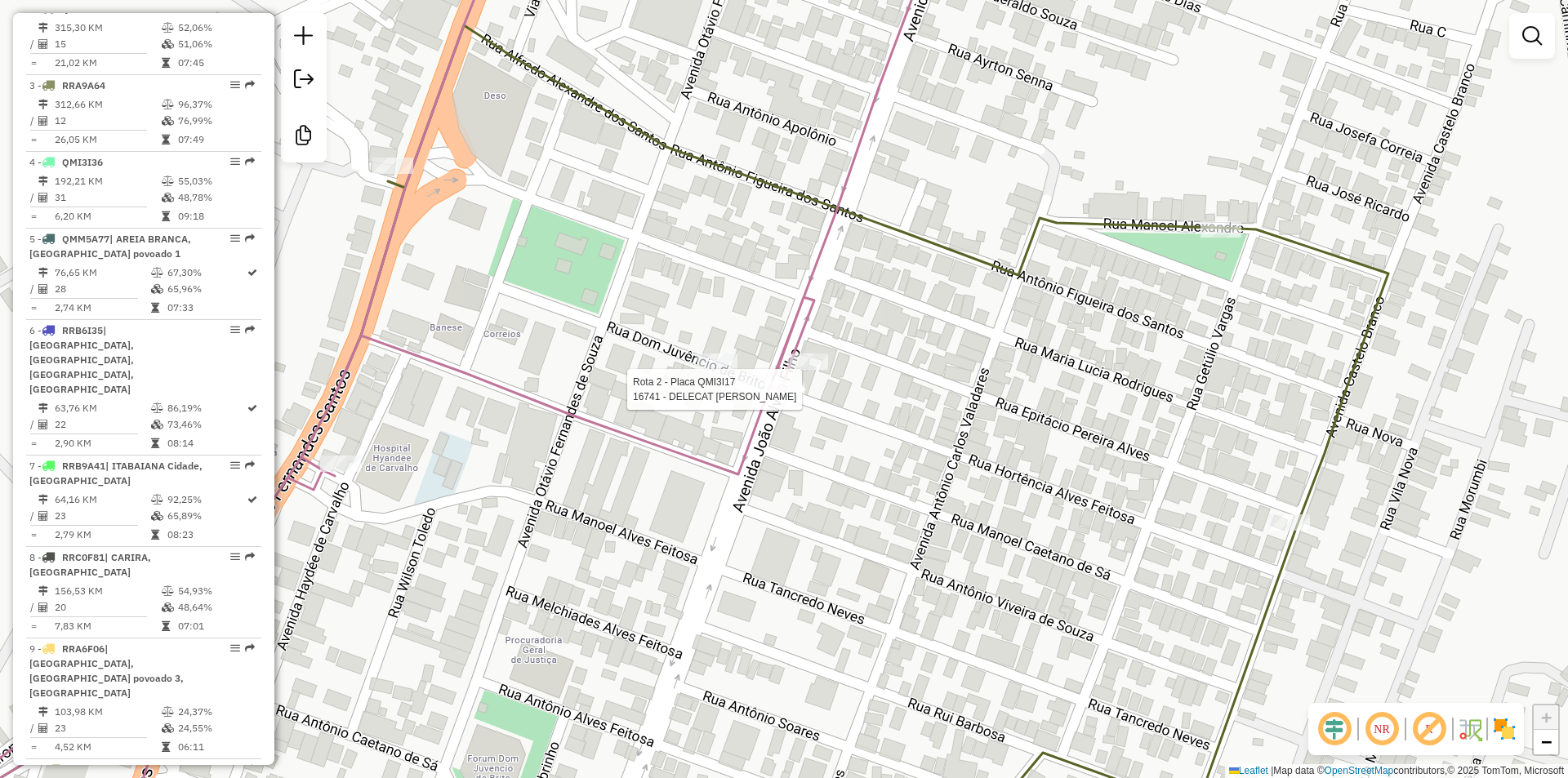
select select "**********"
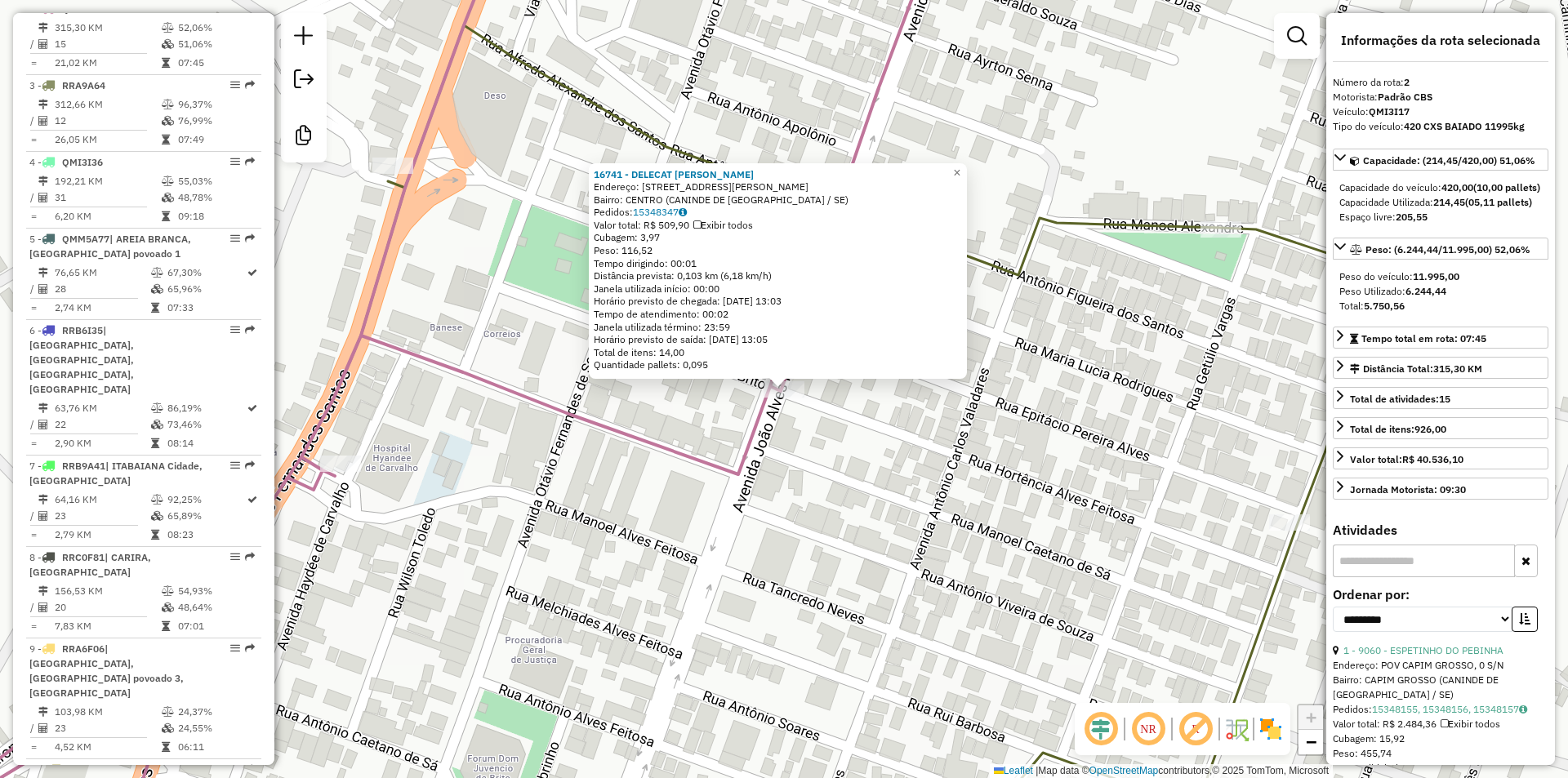
click at [820, 423] on div "16741 - DELECAT BOA MASSA Endereço: GOVERNADOR JOAO ALVES FILHO 198 Bairro: CEN…" at bounding box center [784, 389] width 1568 height 778
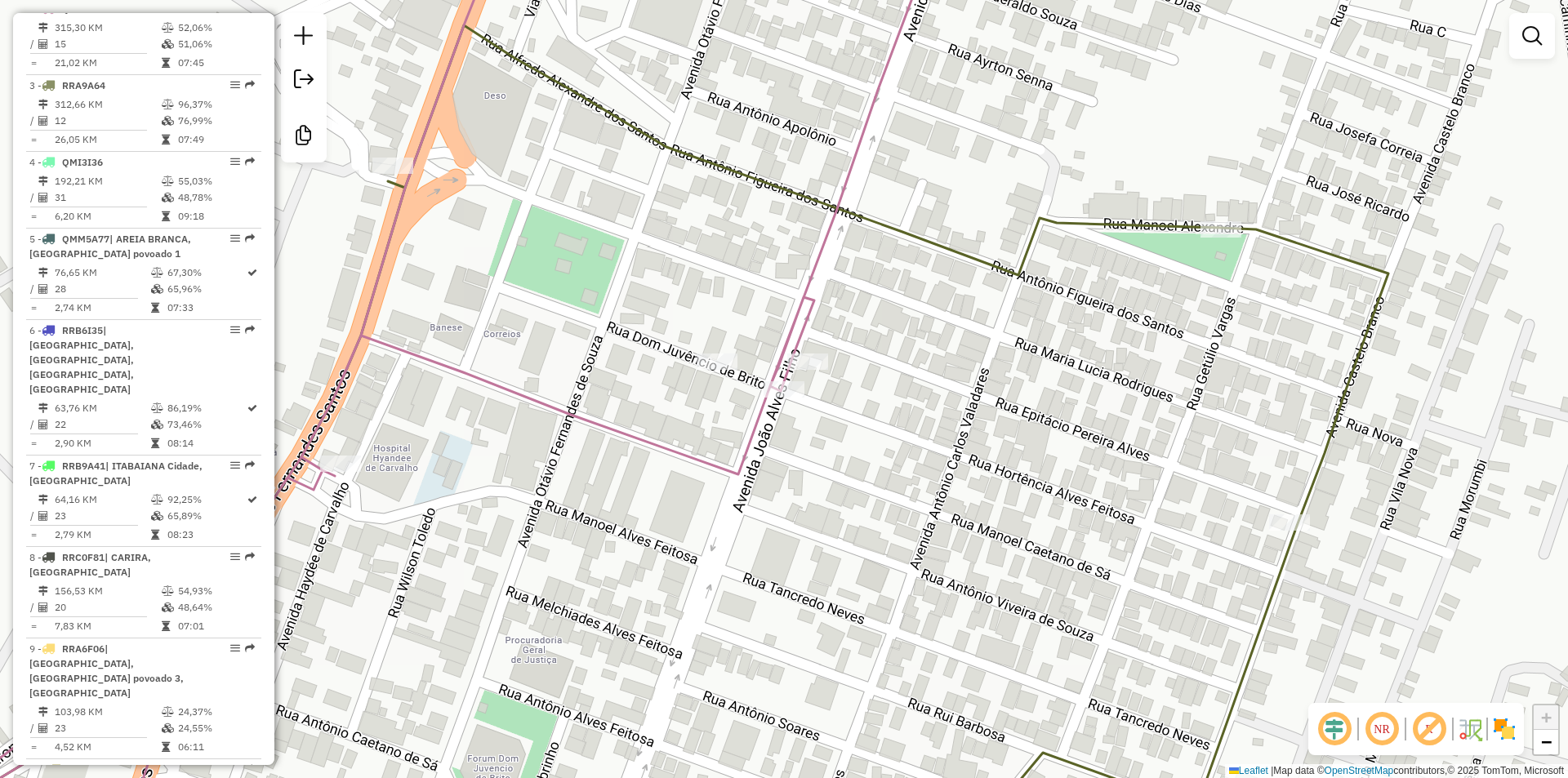
click at [822, 370] on div at bounding box center [808, 361] width 41 height 16
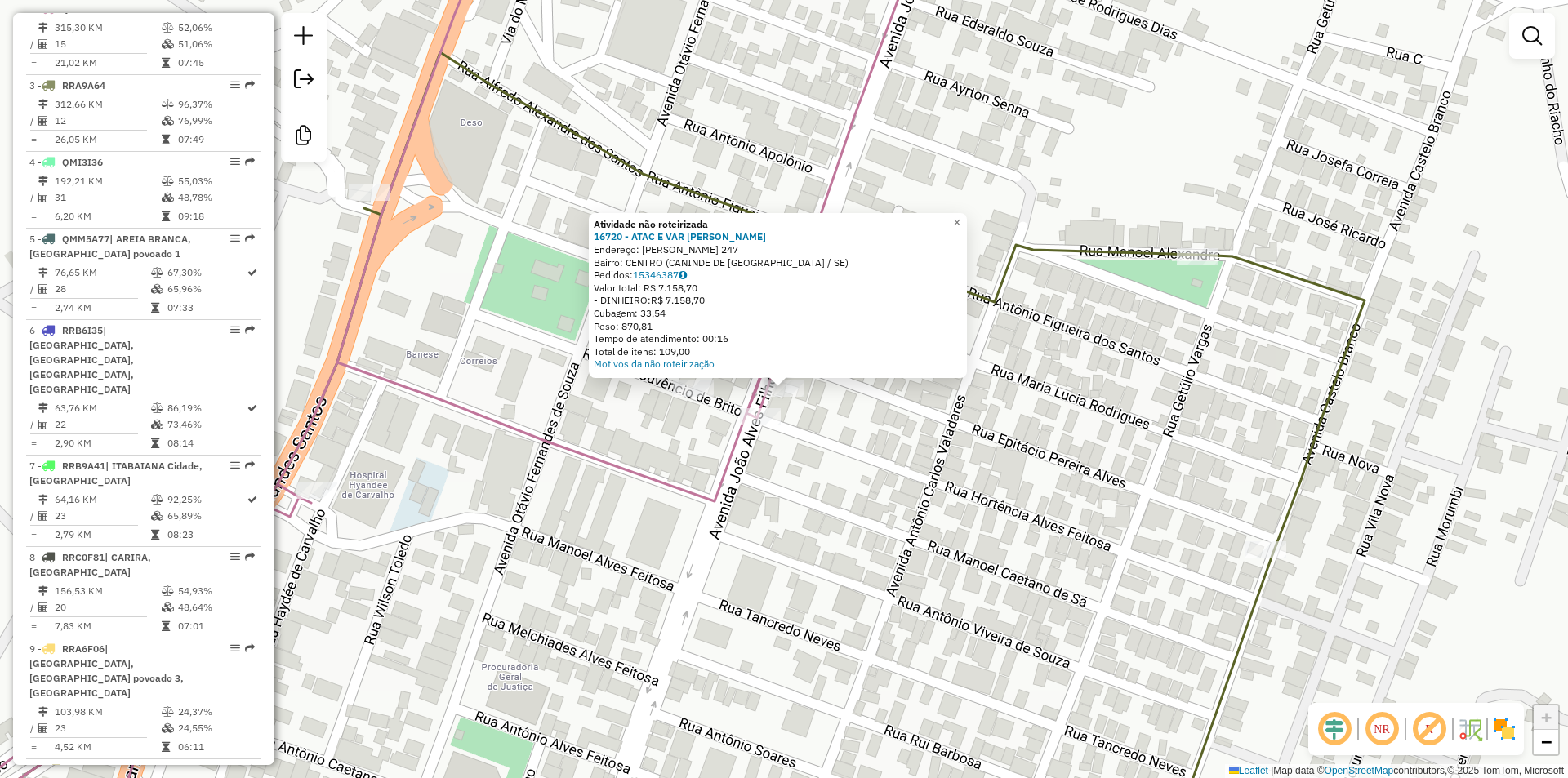
click at [760, 405] on icon at bounding box center [406, 389] width 1036 height 934
select select "**********"
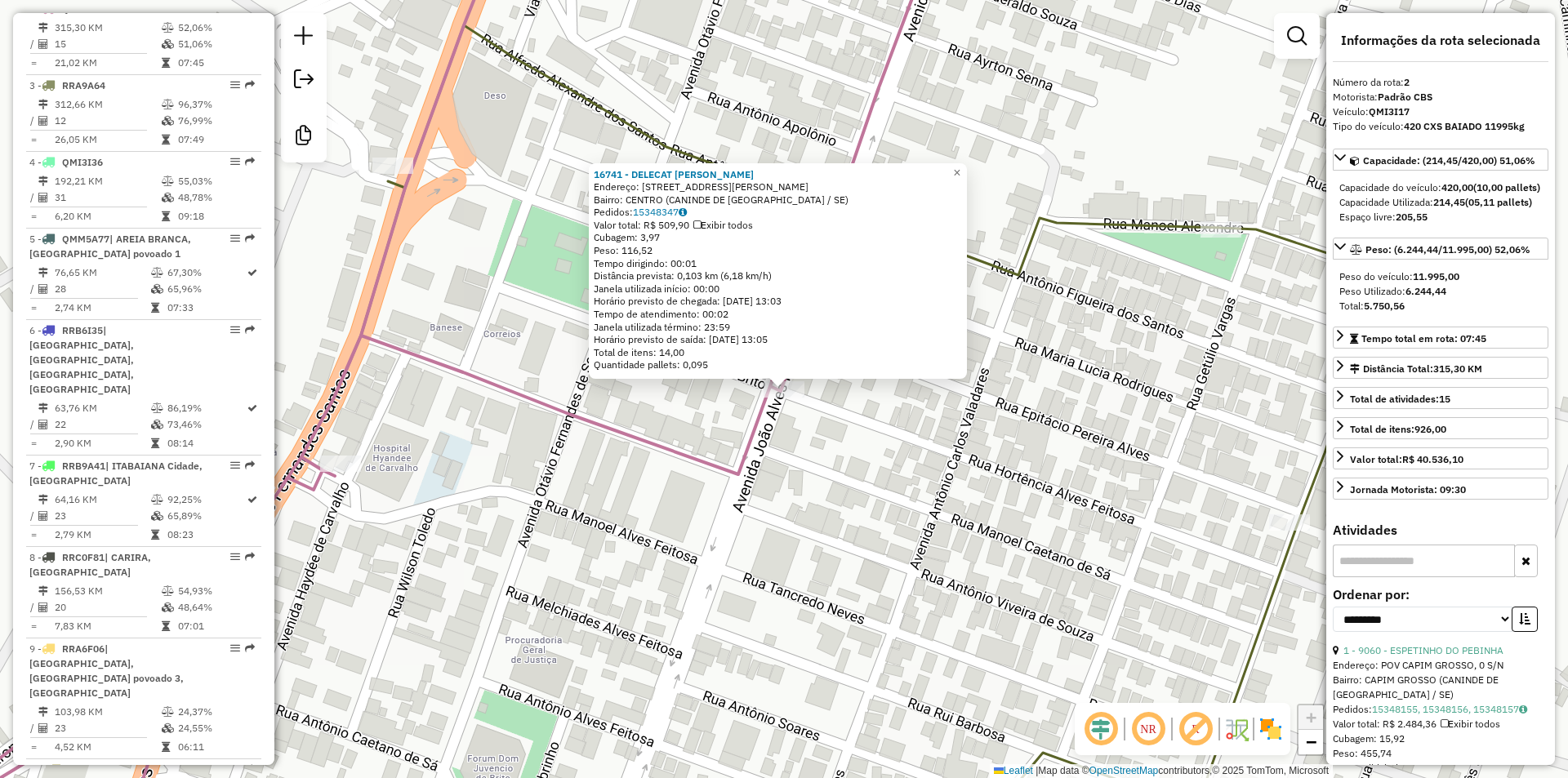
click at [768, 420] on icon at bounding box center [412, 389] width 1053 height 934
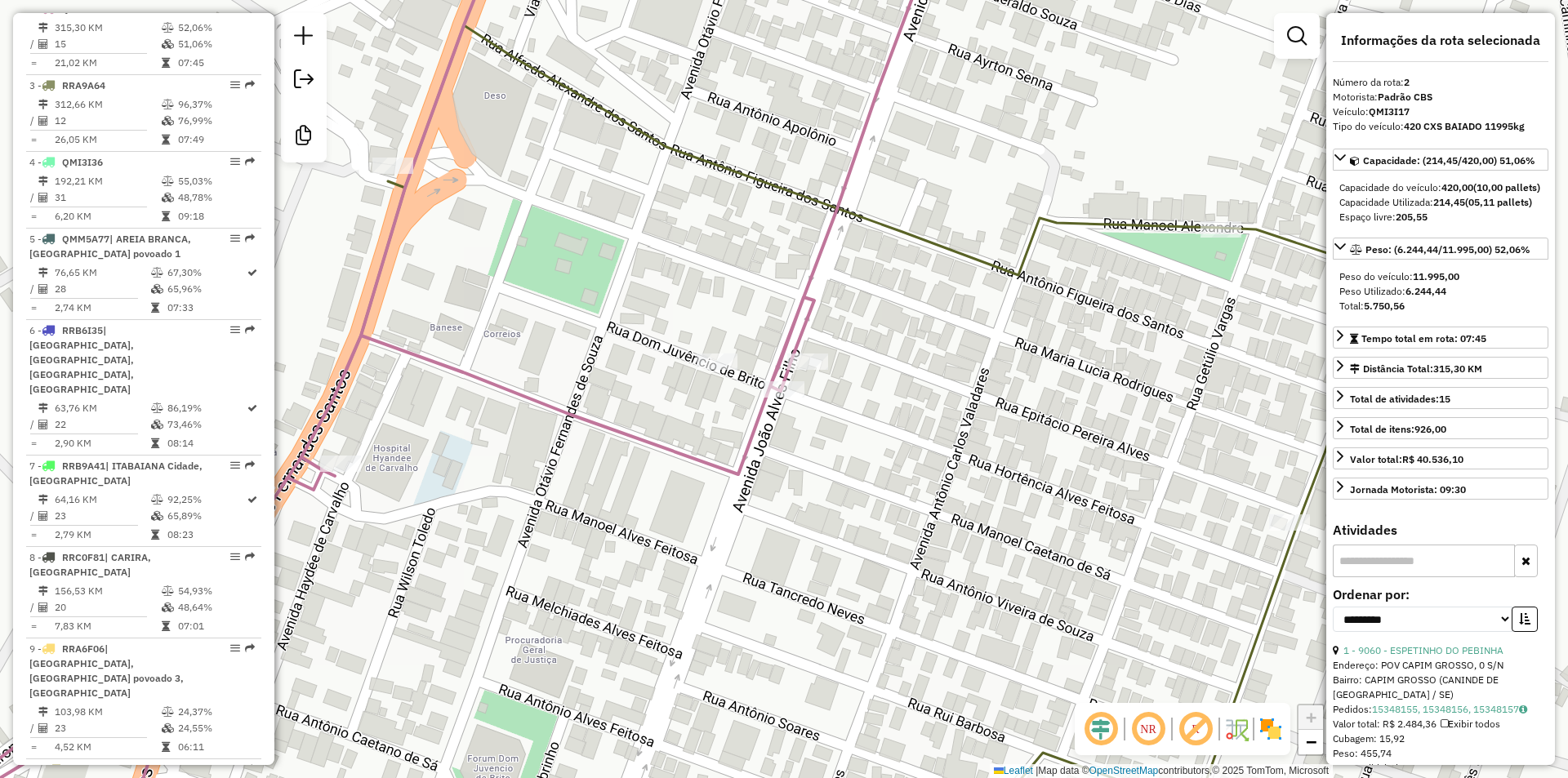
click at [707, 351] on div "Rota 2 - Placa QMI3I17 16720 - ATAC E VAR GRIGORIO Janela de atendimento Grade …" at bounding box center [784, 389] width 1568 height 778
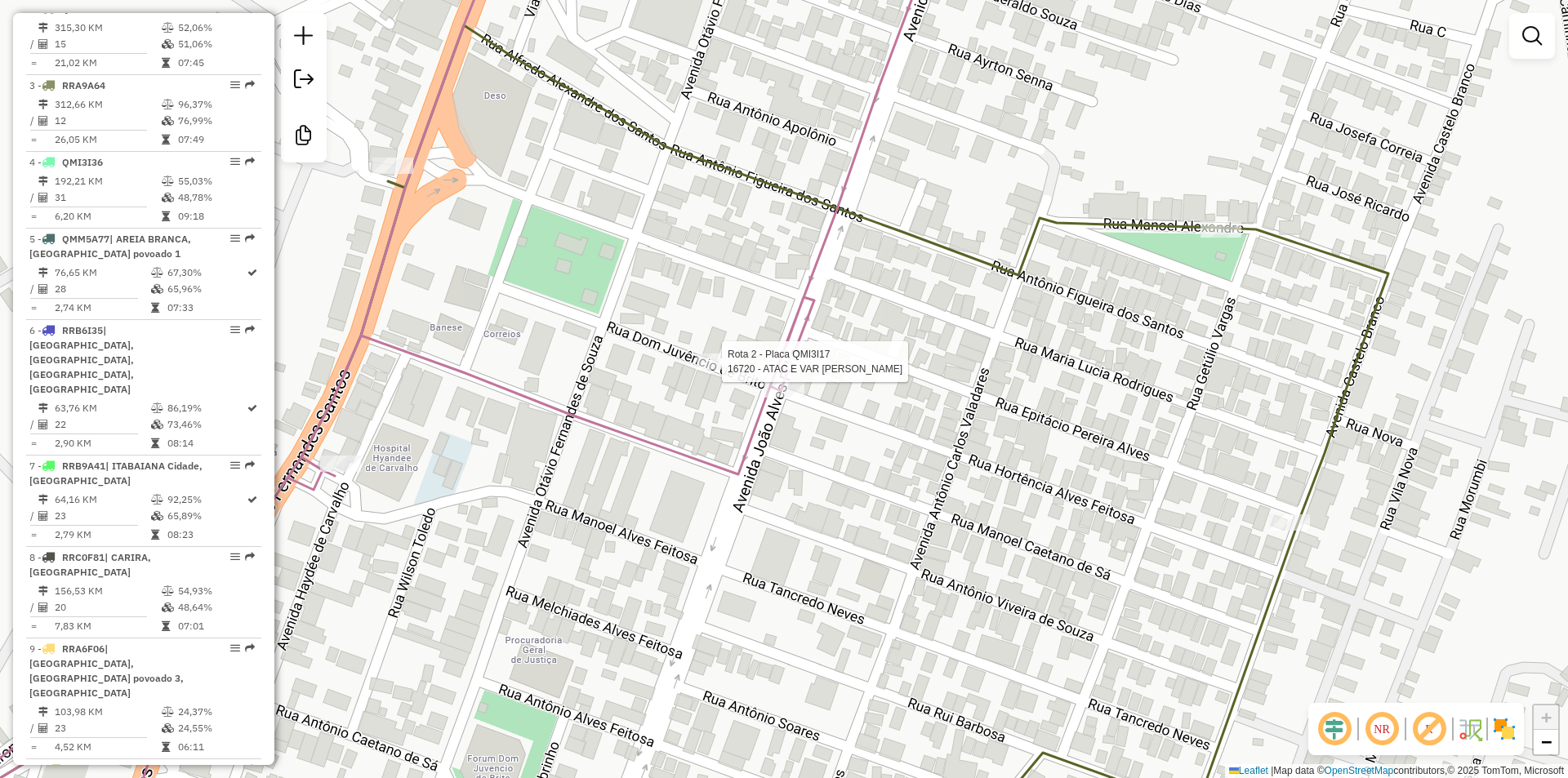
select select "**********"
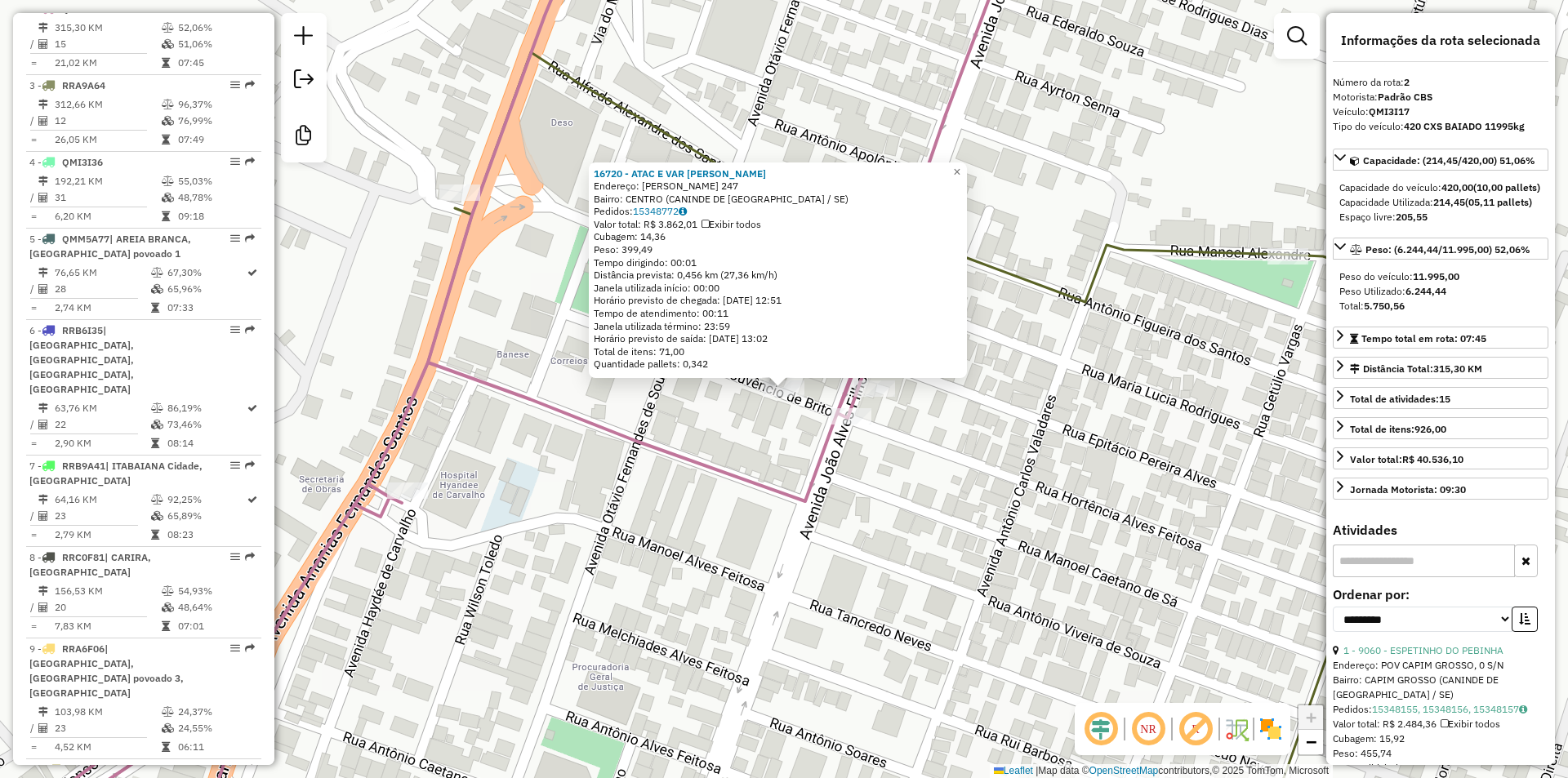
click at [853, 520] on div "Rota 2 - Placa QMI3I17 16720 - ATAC E VAR GRIGORIO 16720 - ATAC E VAR GRIGORIO …" at bounding box center [784, 389] width 1568 height 778
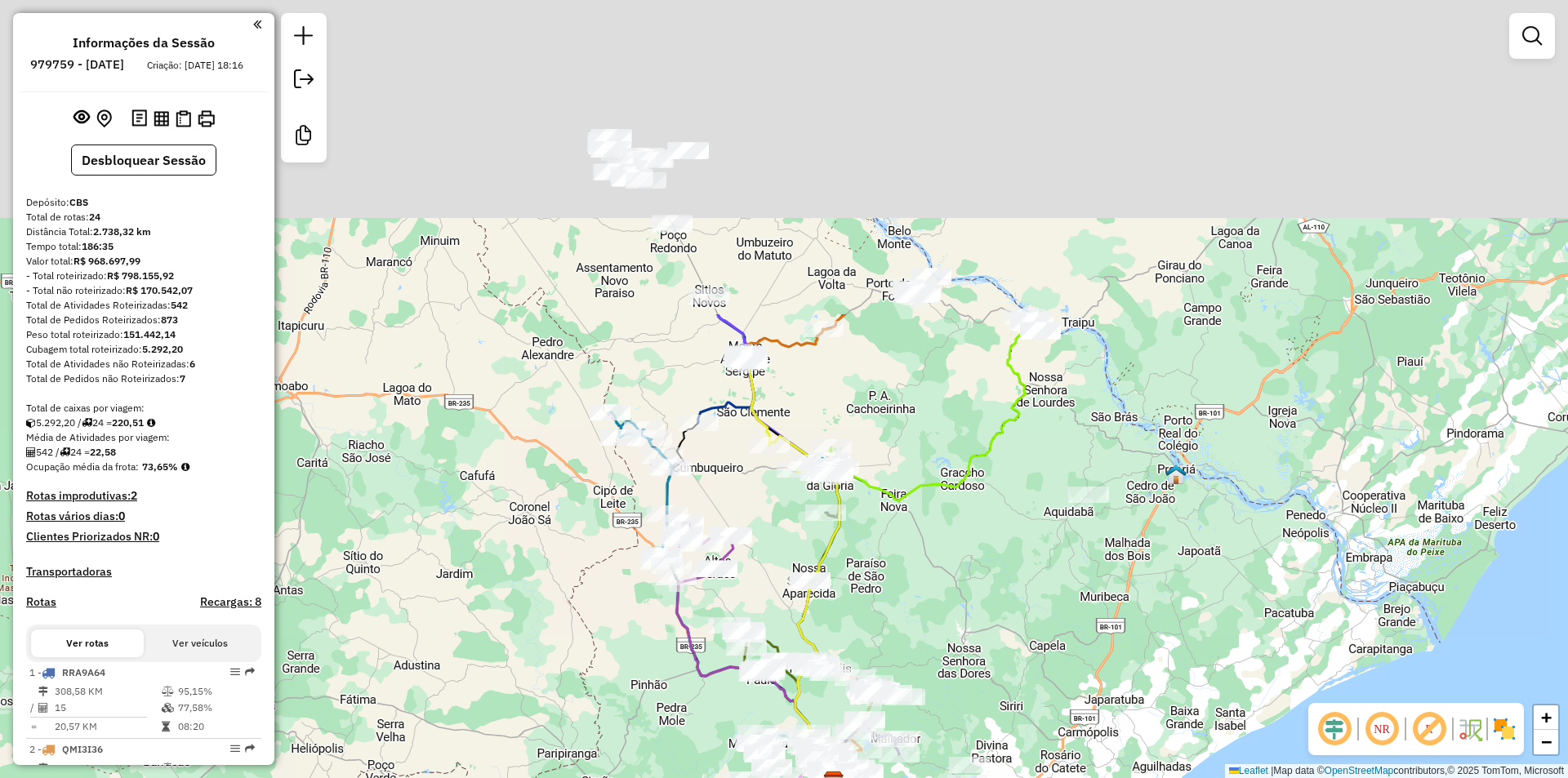
drag, startPoint x: 754, startPoint y: 162, endPoint x: 827, endPoint y: 598, distance: 442.1
click at [820, 618] on div "Rota 5 - Placa QMO6F33 15477 - SHOPING DAS BEBIDAS Janela de atendimento Grade …" at bounding box center [784, 389] width 1568 height 778
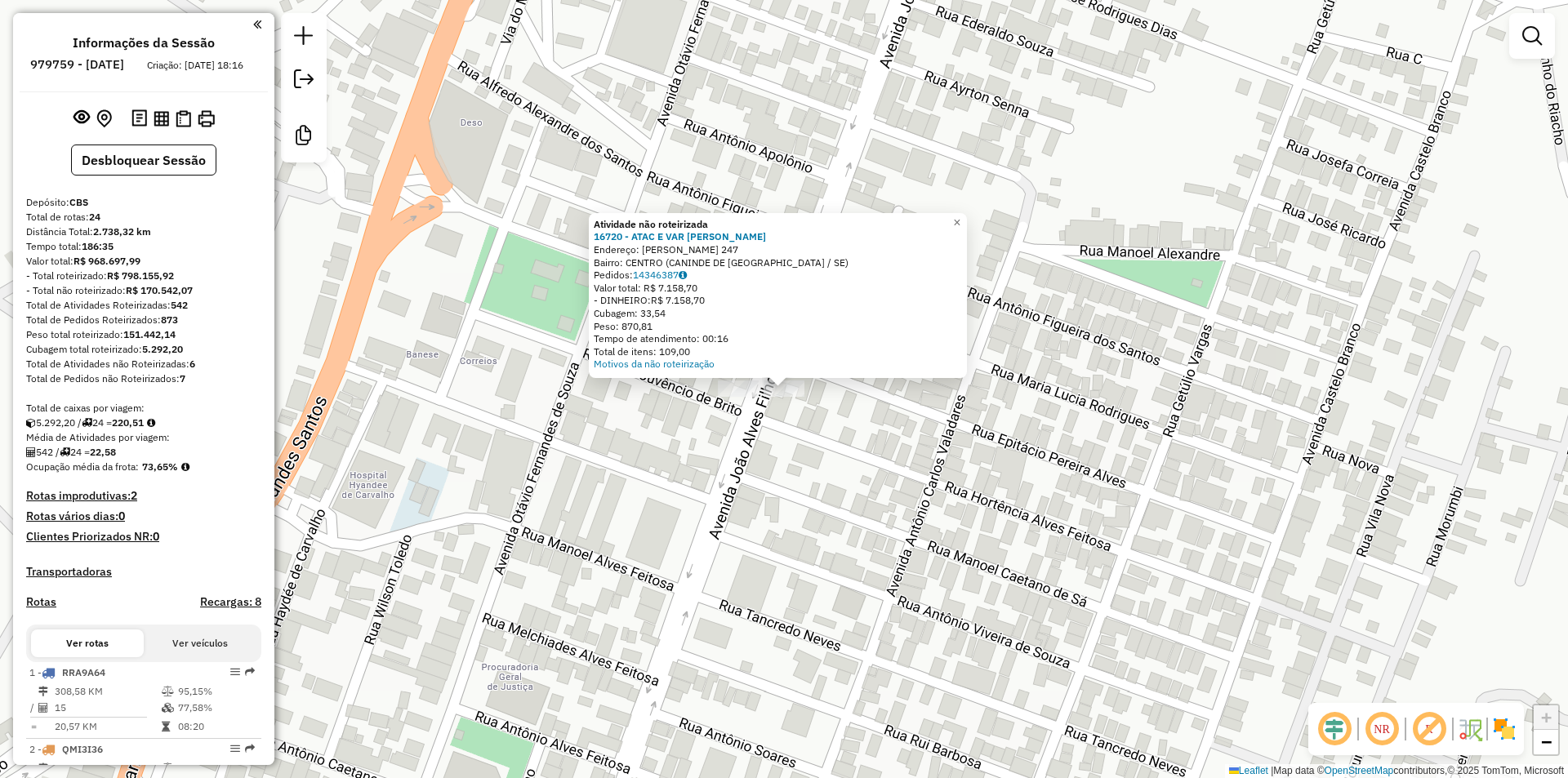
click at [747, 397] on div at bounding box center [738, 388] width 41 height 16
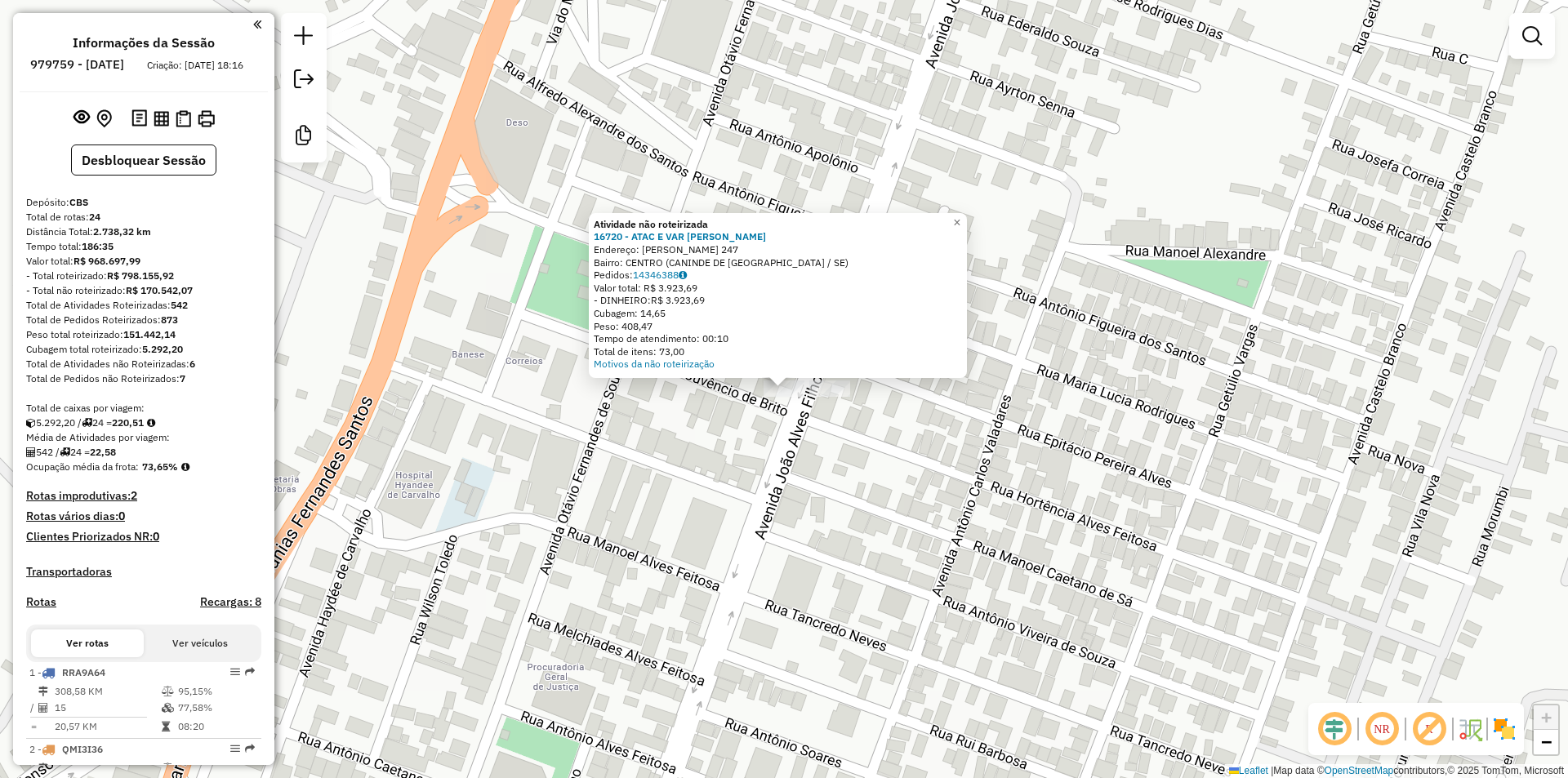
click at [803, 410] on div "Atividade não roteirizada 16720 - ATAC E VAR GRIGORIO Endereço: HORTENCIO ALVES…" at bounding box center [784, 389] width 1568 height 778
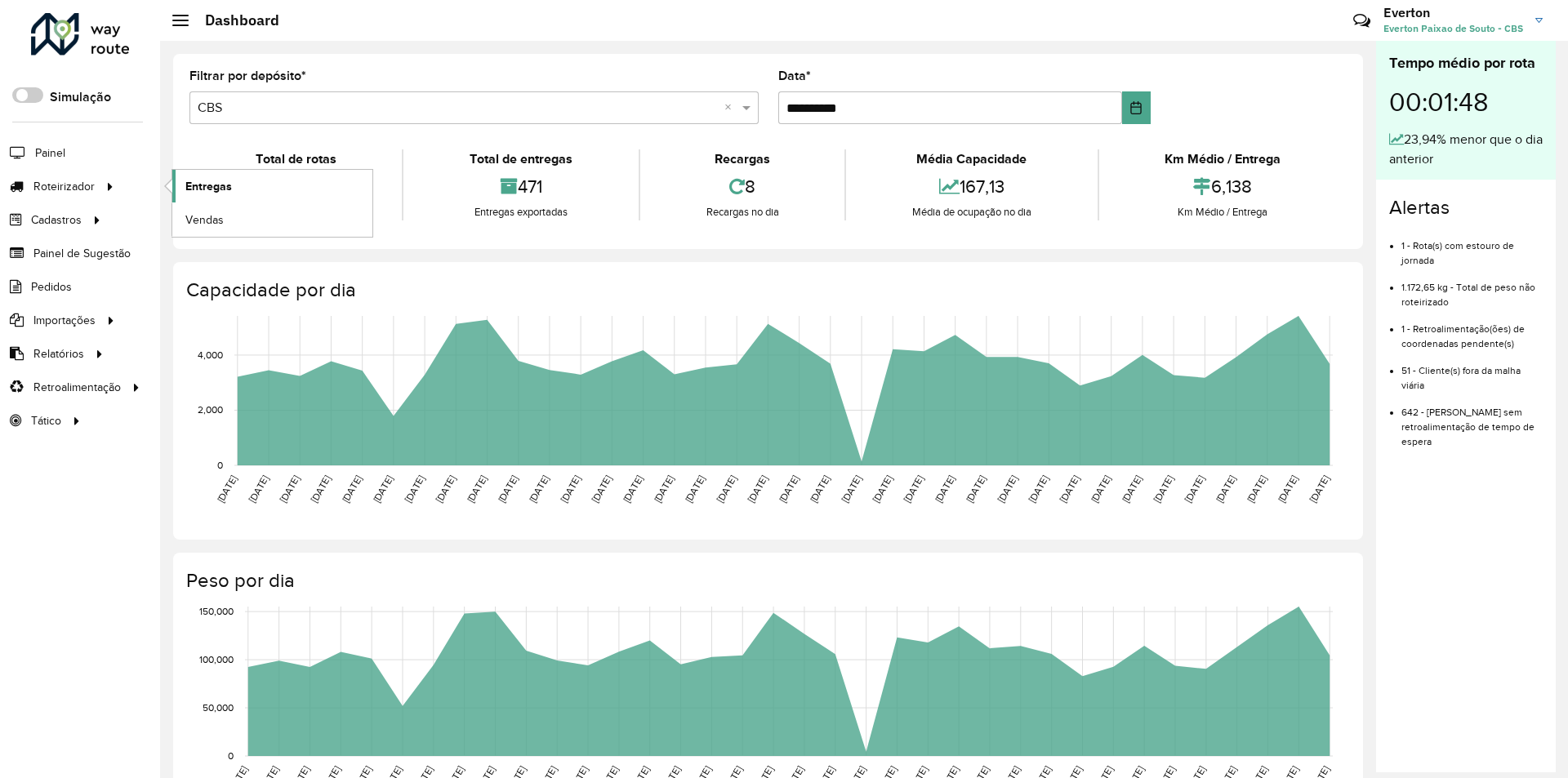
click at [254, 191] on link "Entregas" at bounding box center [272, 185] width 200 height 33
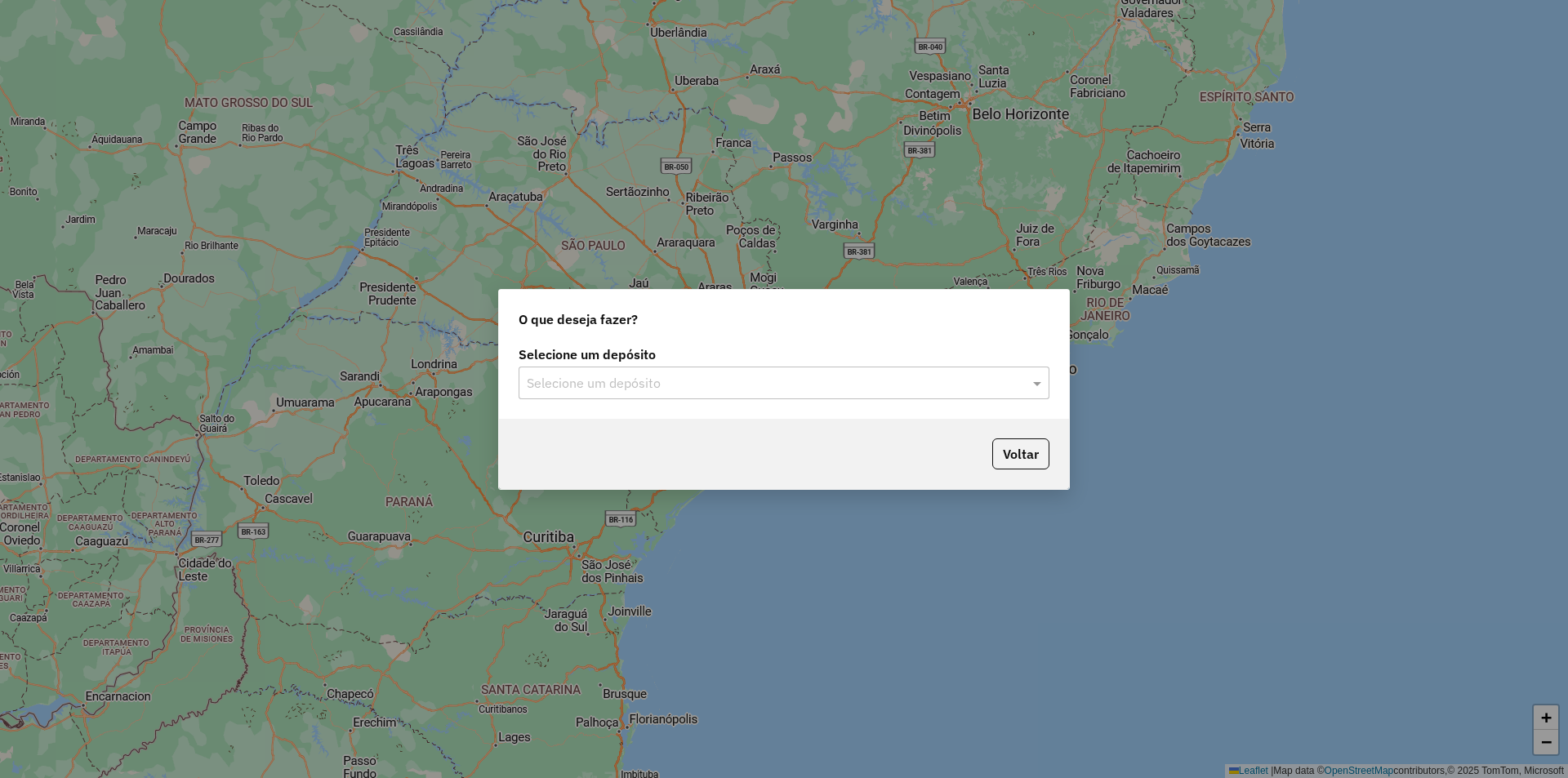
click at [740, 391] on input "text" at bounding box center [767, 383] width 482 height 19
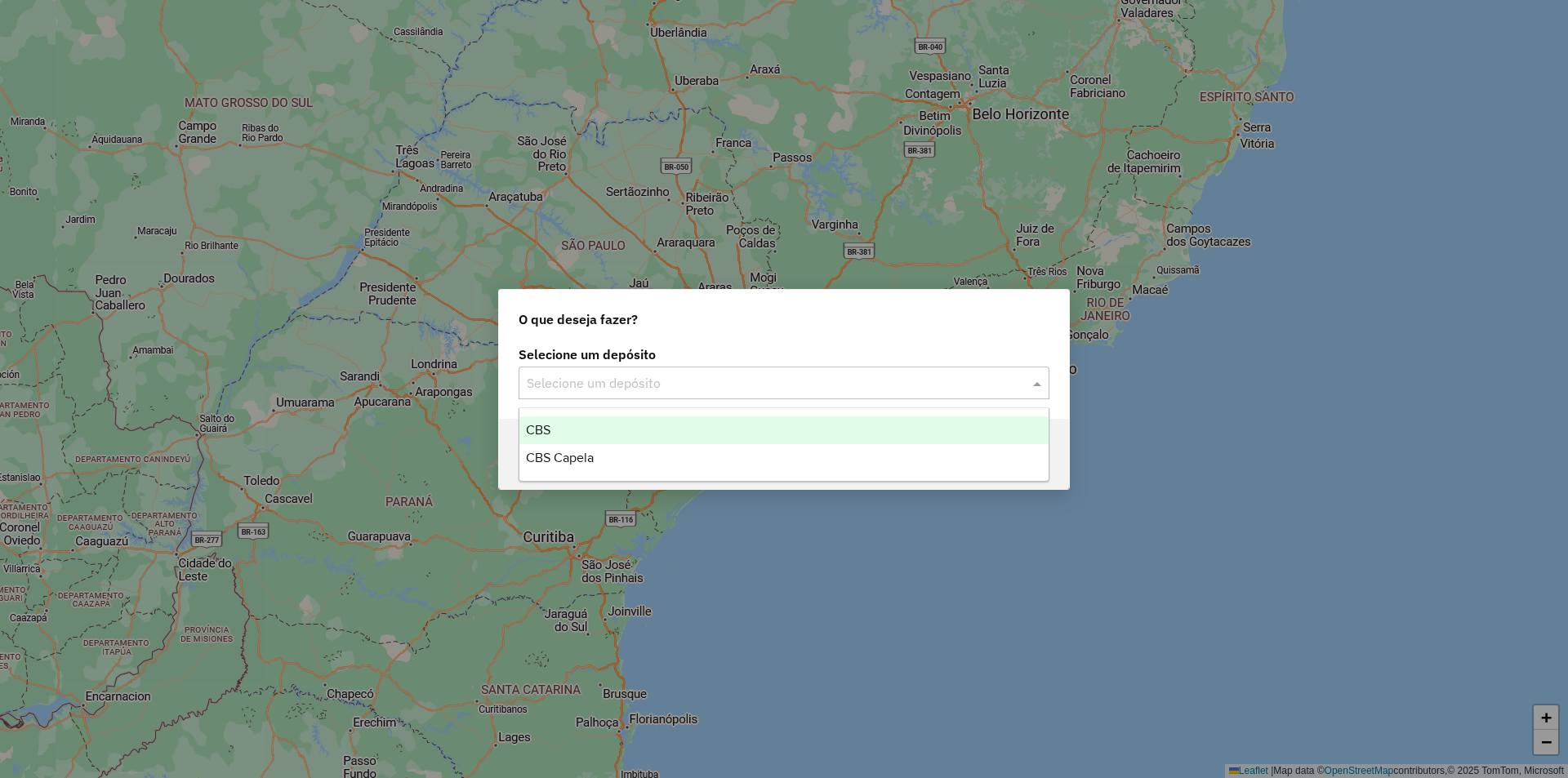
click at [625, 431] on div "CBS" at bounding box center [784, 430] width 529 height 28
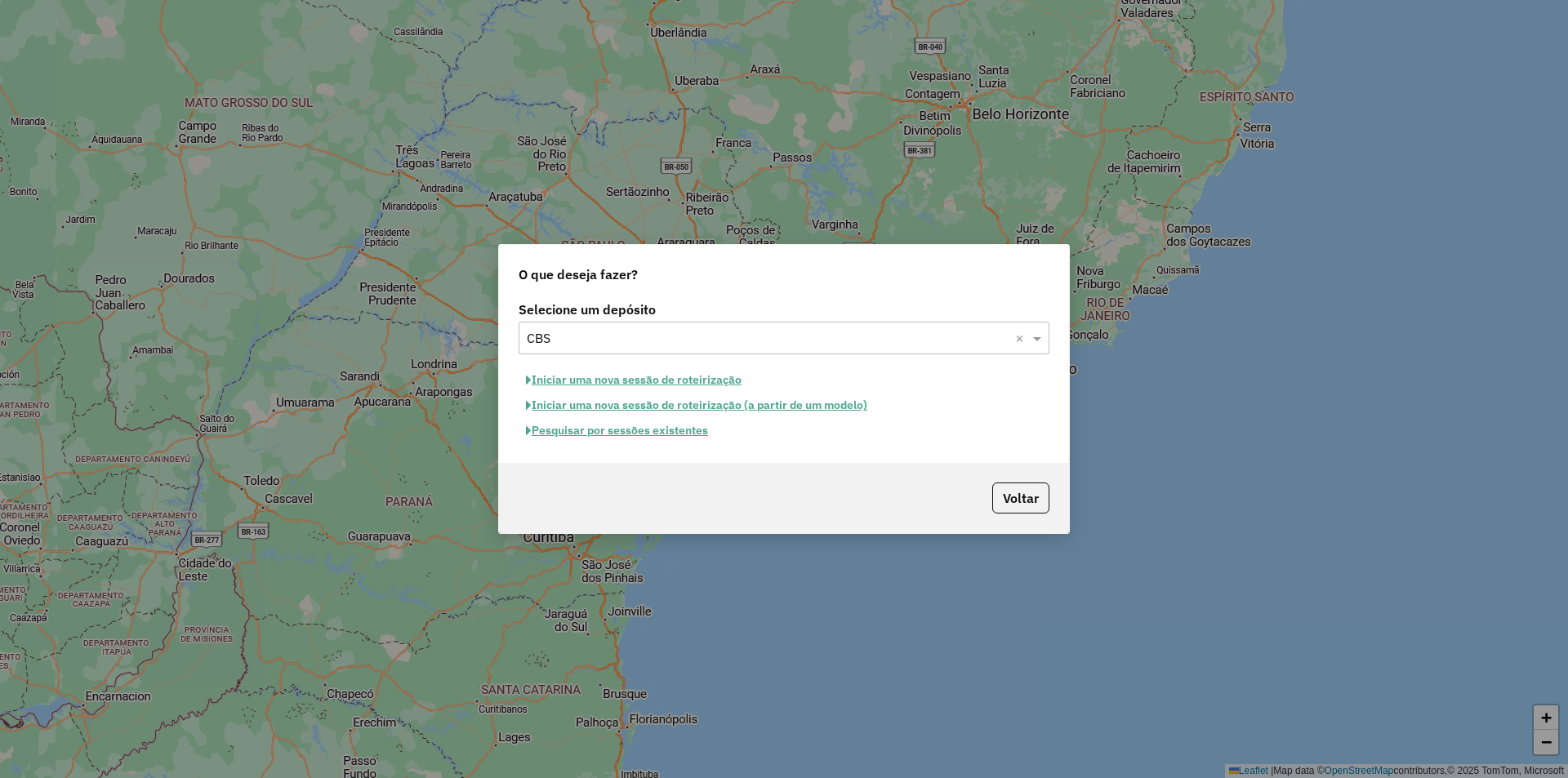
click at [672, 435] on button "Pesquisar por sessões existentes" at bounding box center [617, 431] width 196 height 25
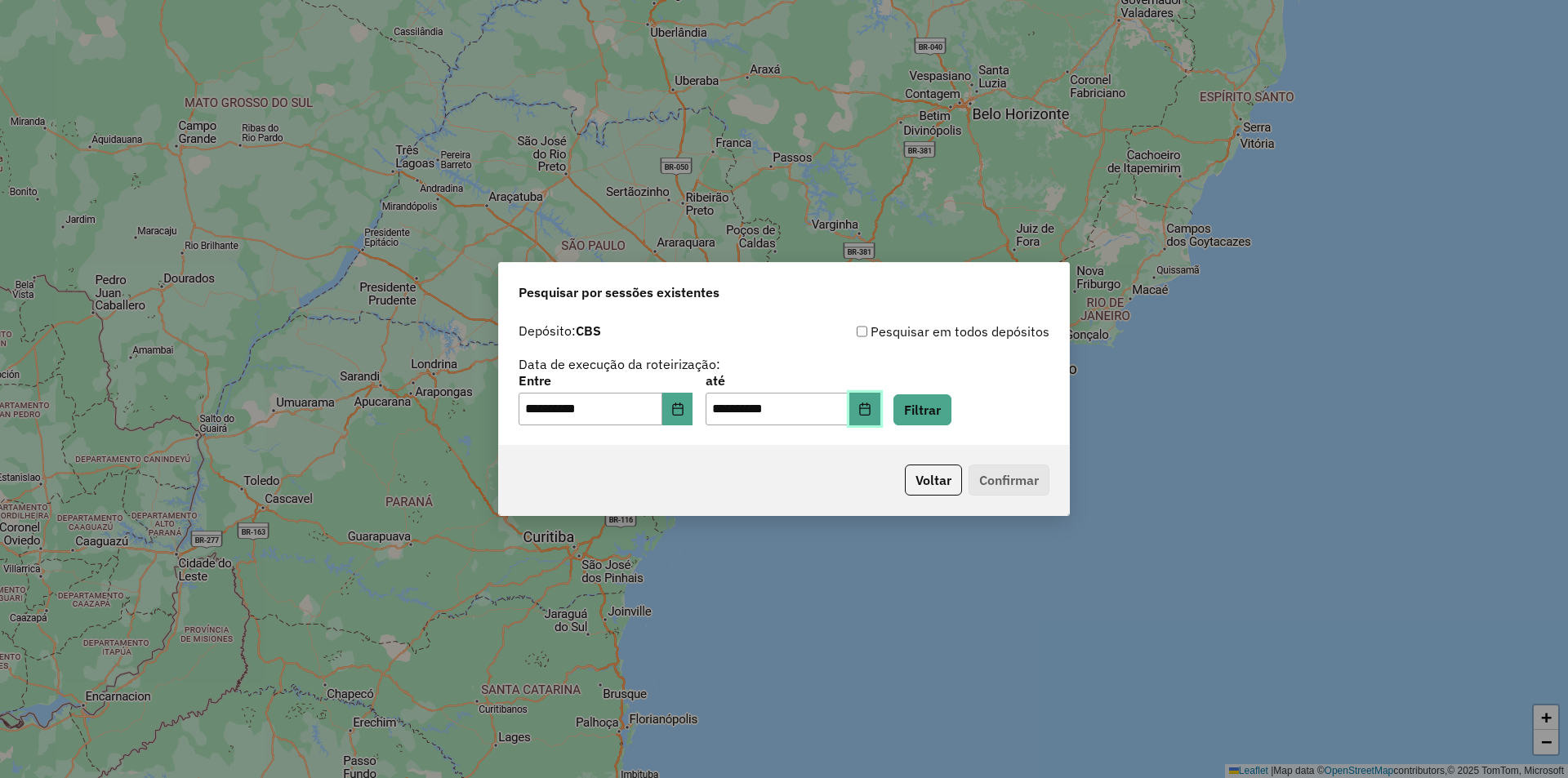
click at [871, 410] on icon "Choose Date" at bounding box center [865, 410] width 13 height 13
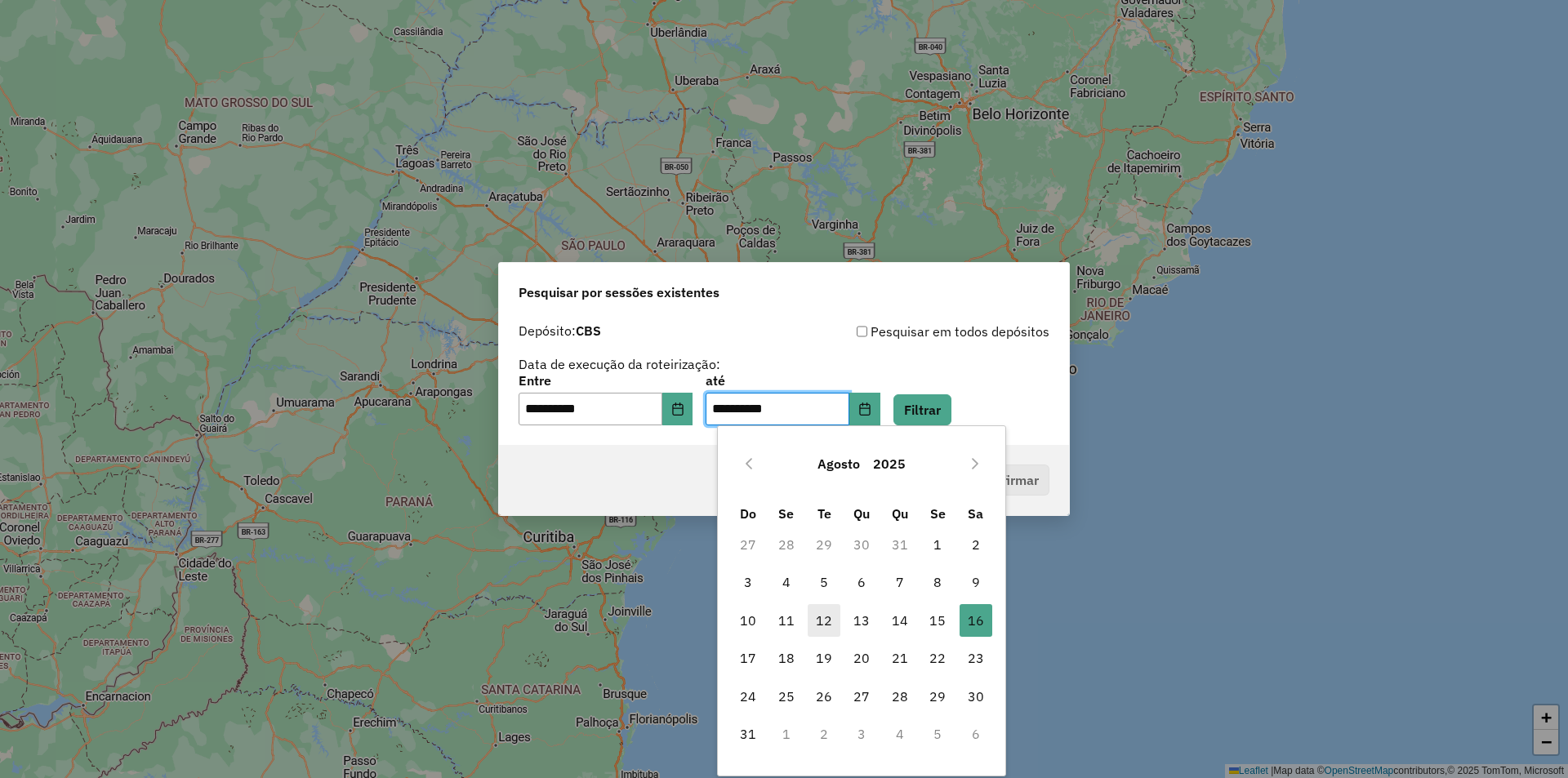
click at [823, 616] on span "12" at bounding box center [823, 620] width 33 height 33
type input "**********"
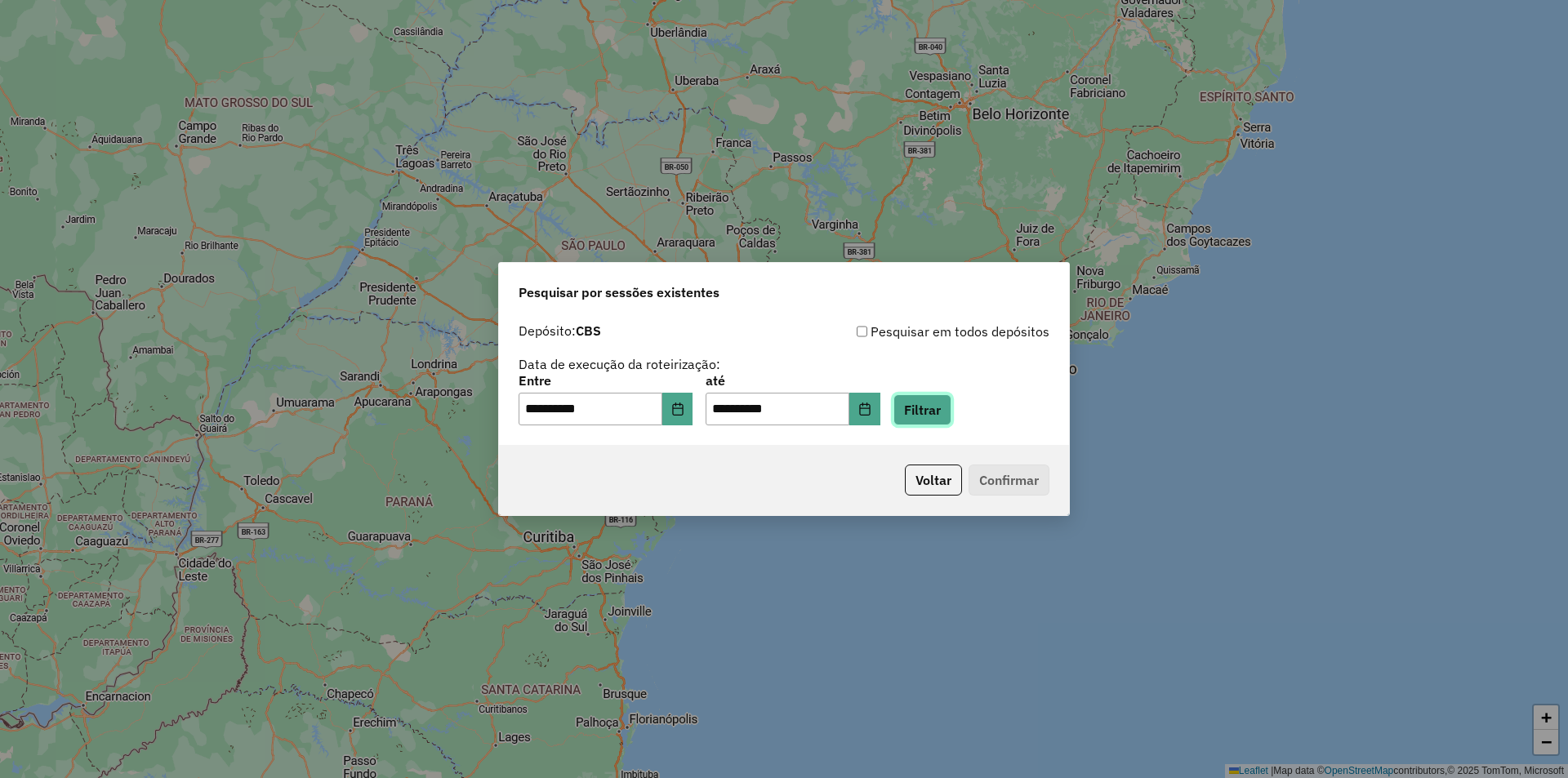
click at [931, 420] on button "Filtrar" at bounding box center [922, 410] width 58 height 31
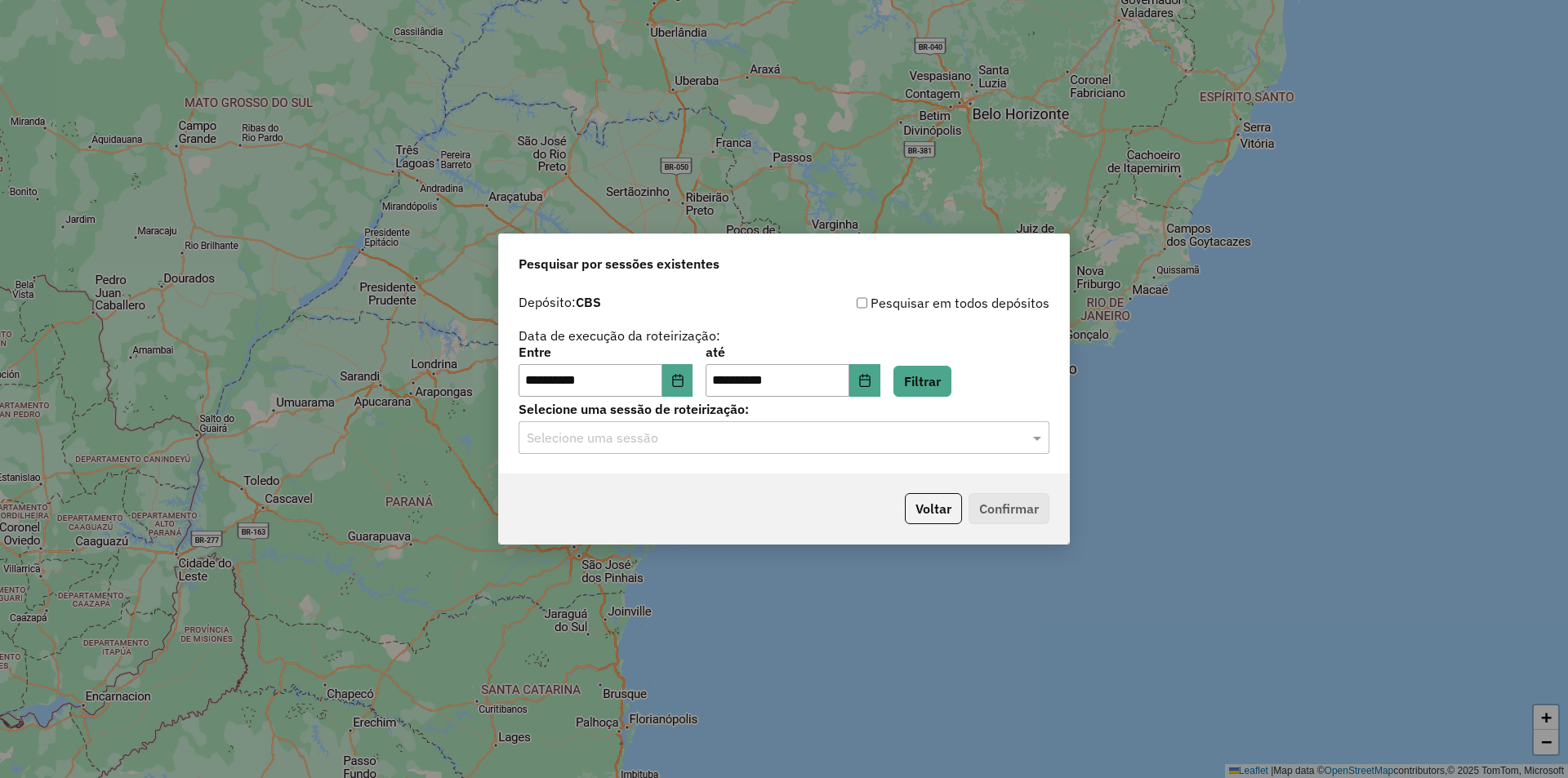
click at [828, 445] on input "text" at bounding box center [767, 438] width 482 height 19
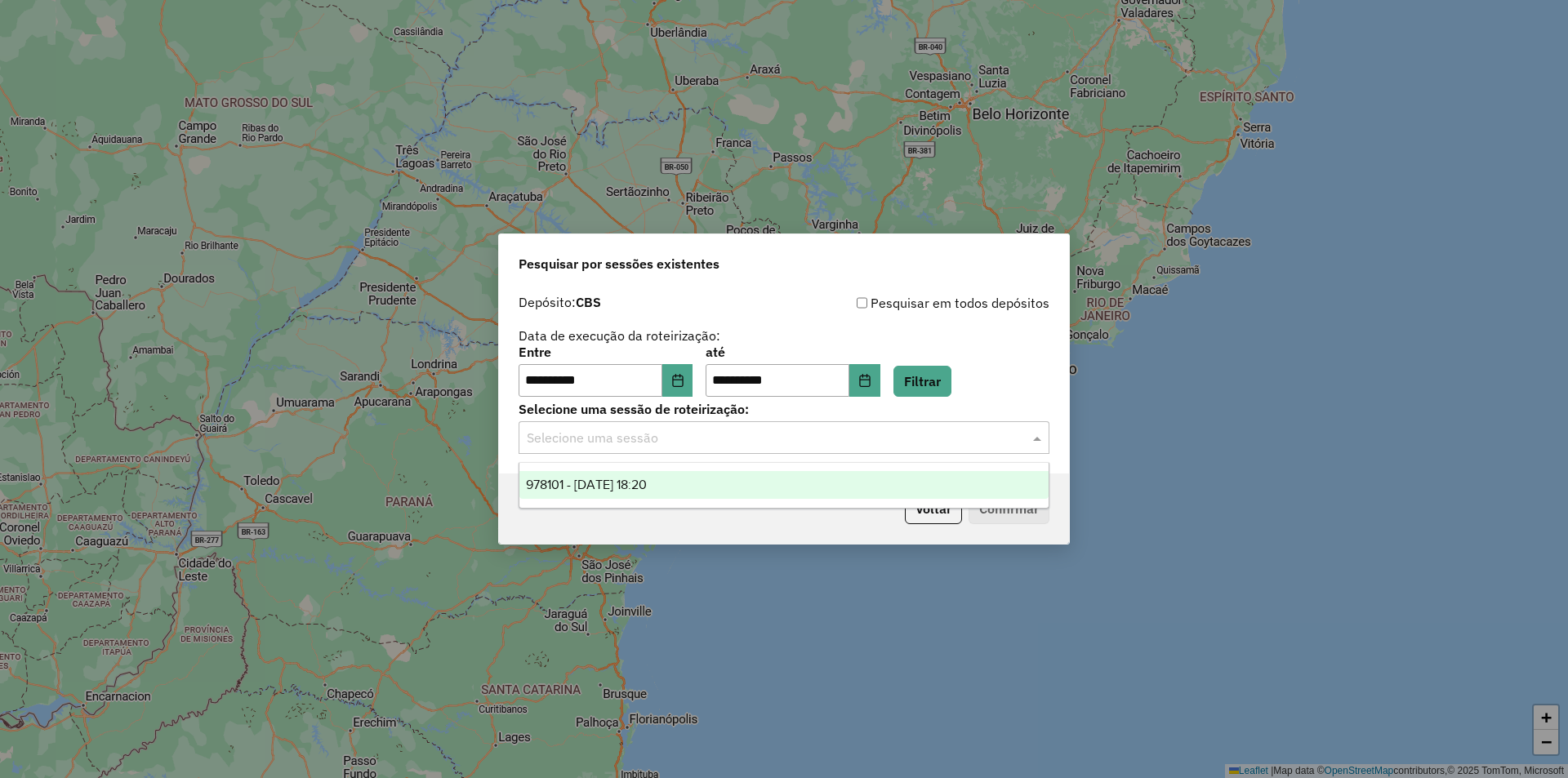
click at [828, 483] on div "978101 - 12/08/2025 18:20" at bounding box center [784, 484] width 529 height 28
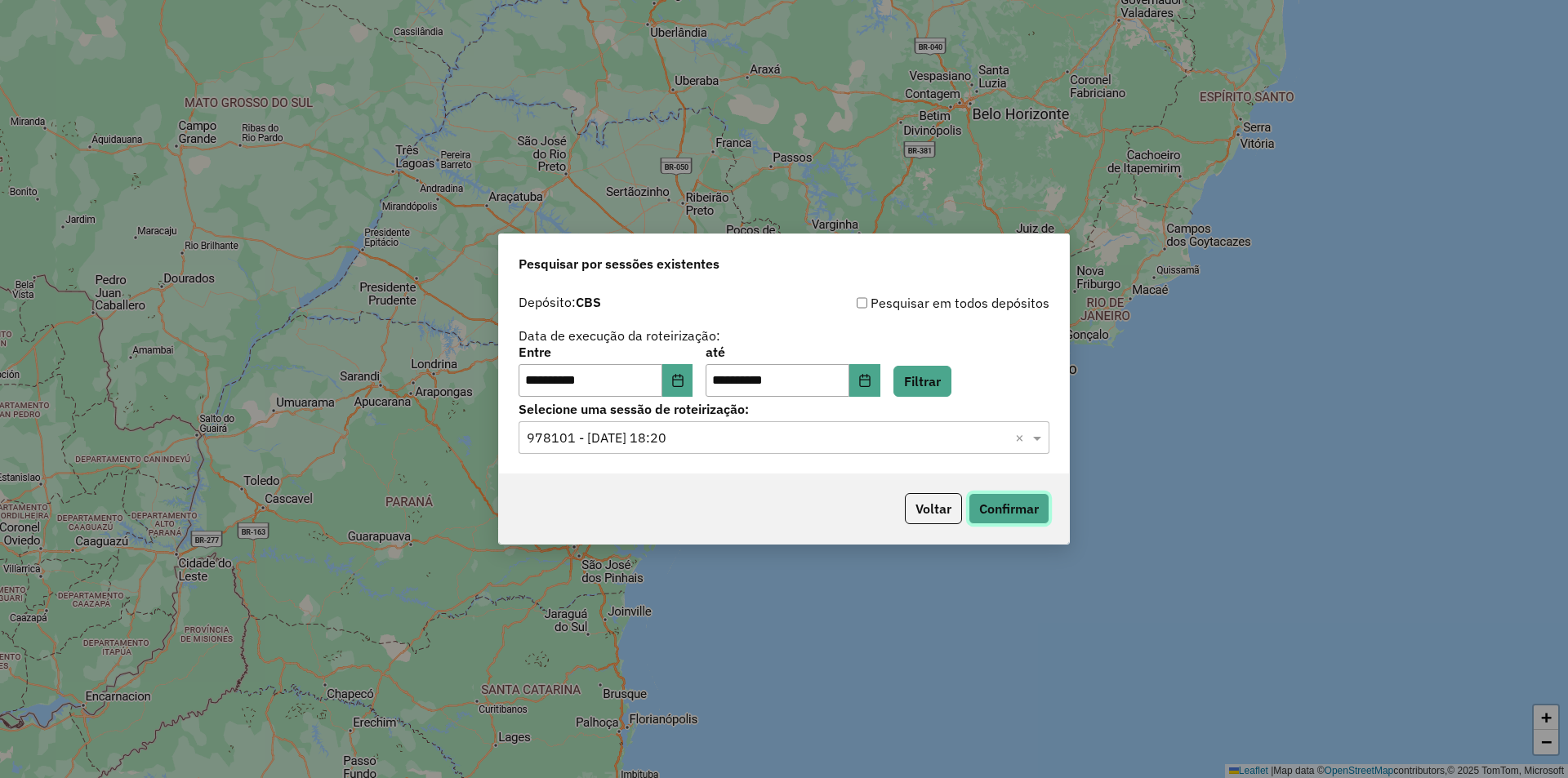
click at [1048, 504] on button "Confirmar" at bounding box center [1009, 509] width 81 height 31
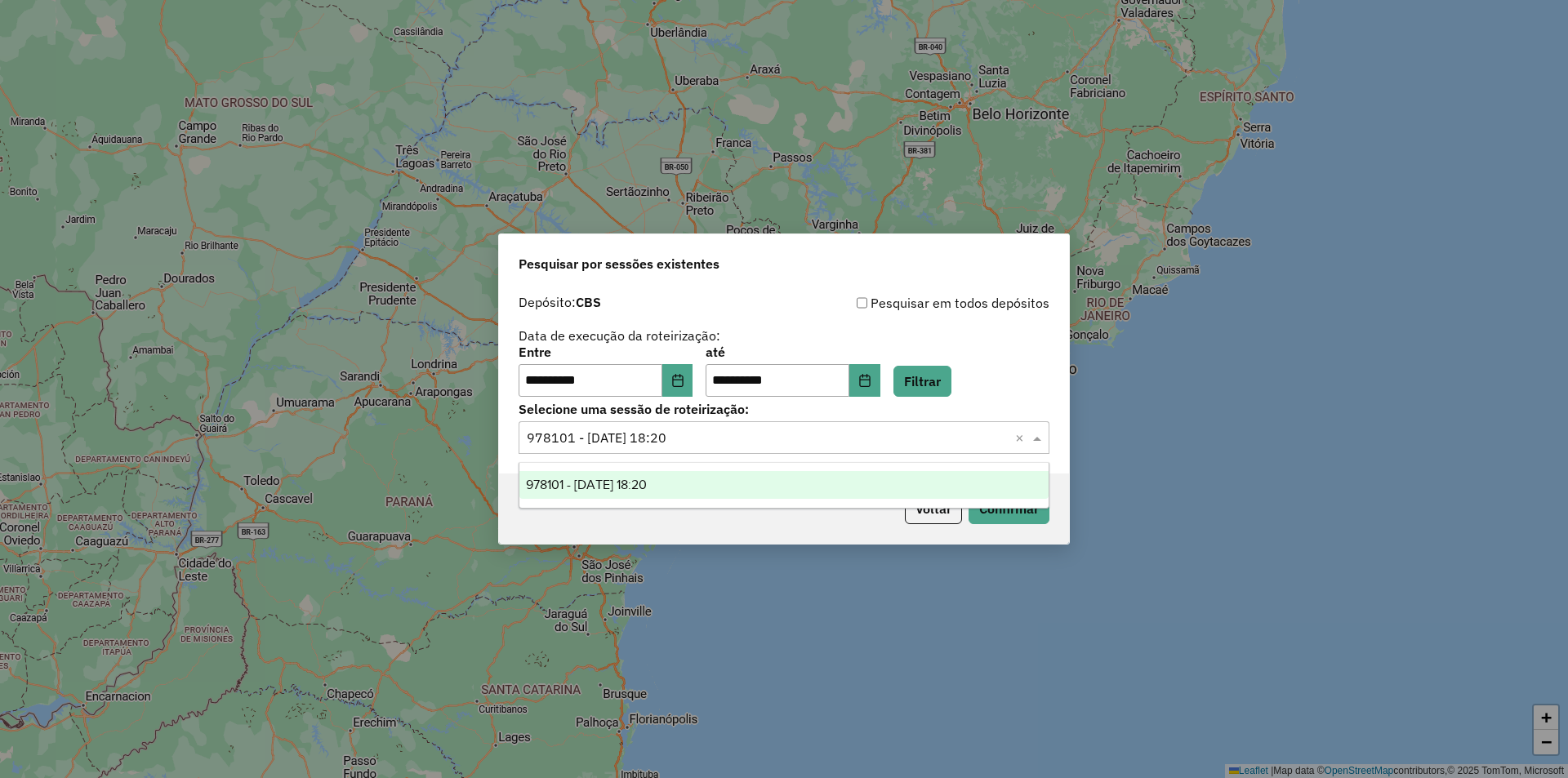
click at [661, 430] on input "text" at bounding box center [767, 438] width 482 height 19
click at [682, 386] on icon "Choose Date" at bounding box center [677, 380] width 11 height 13
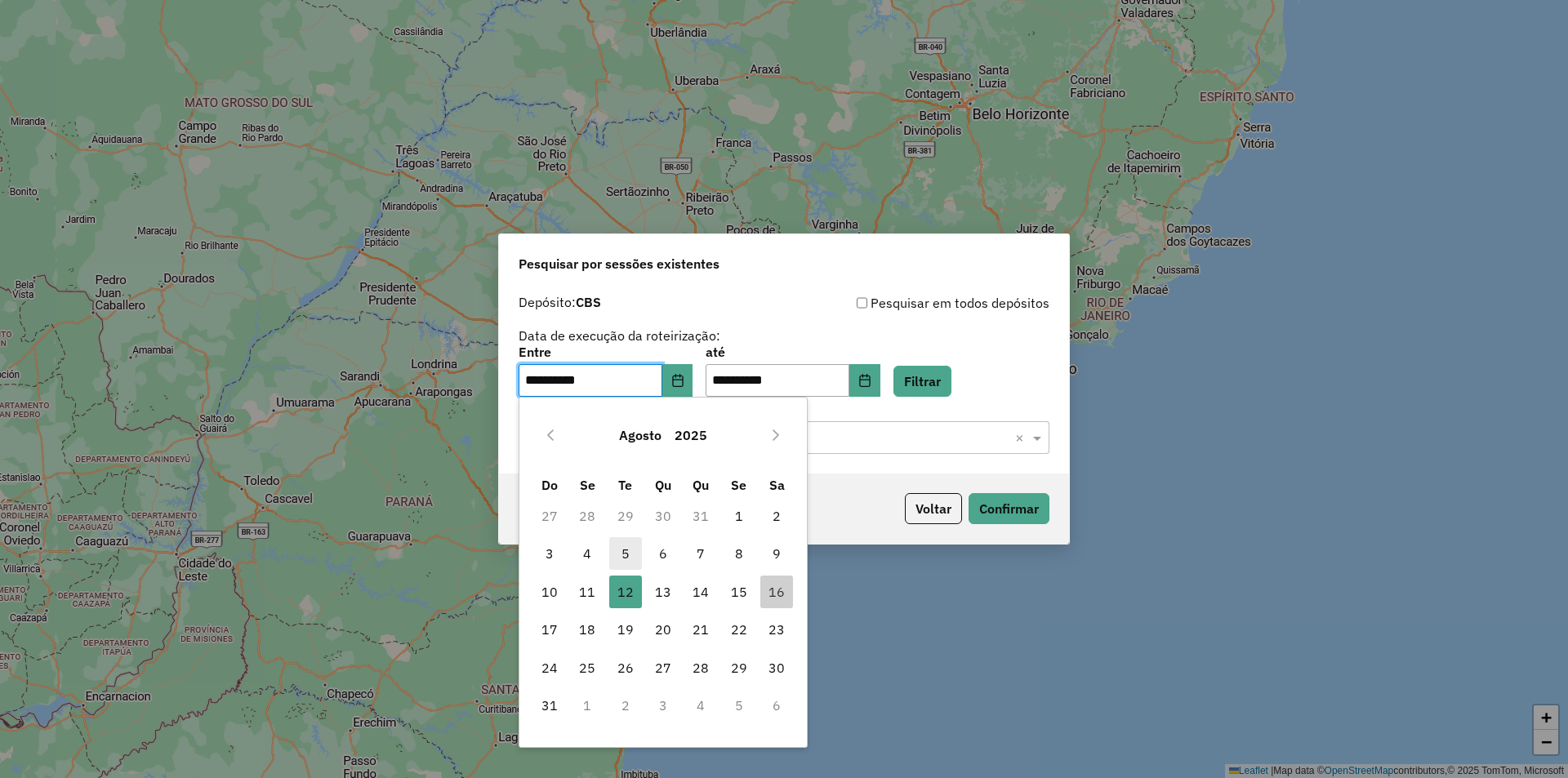
click at [635, 553] on span "5" at bounding box center [625, 553] width 33 height 33
type input "**********"
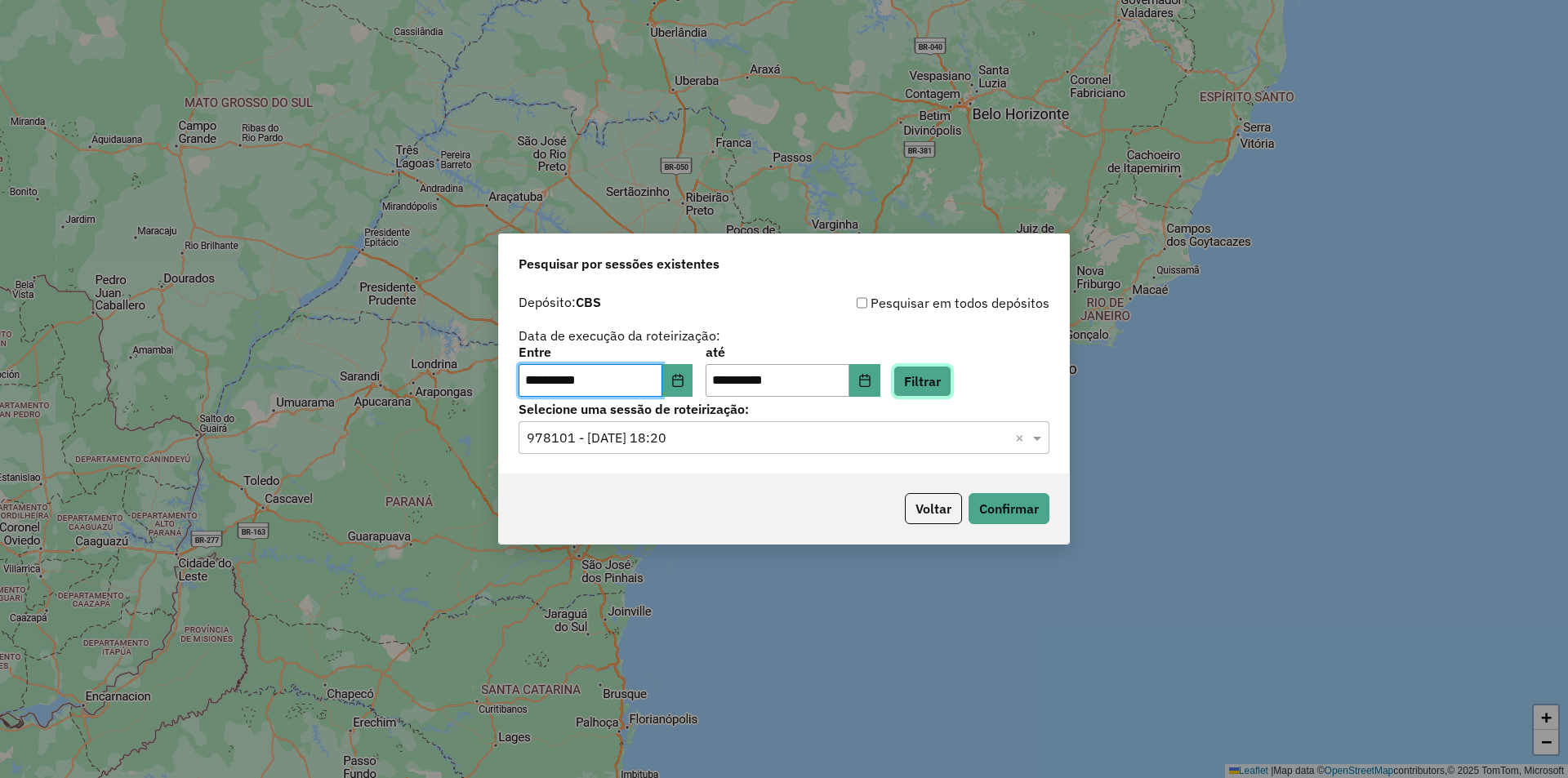
click at [945, 385] on button "Filtrar" at bounding box center [922, 381] width 58 height 31
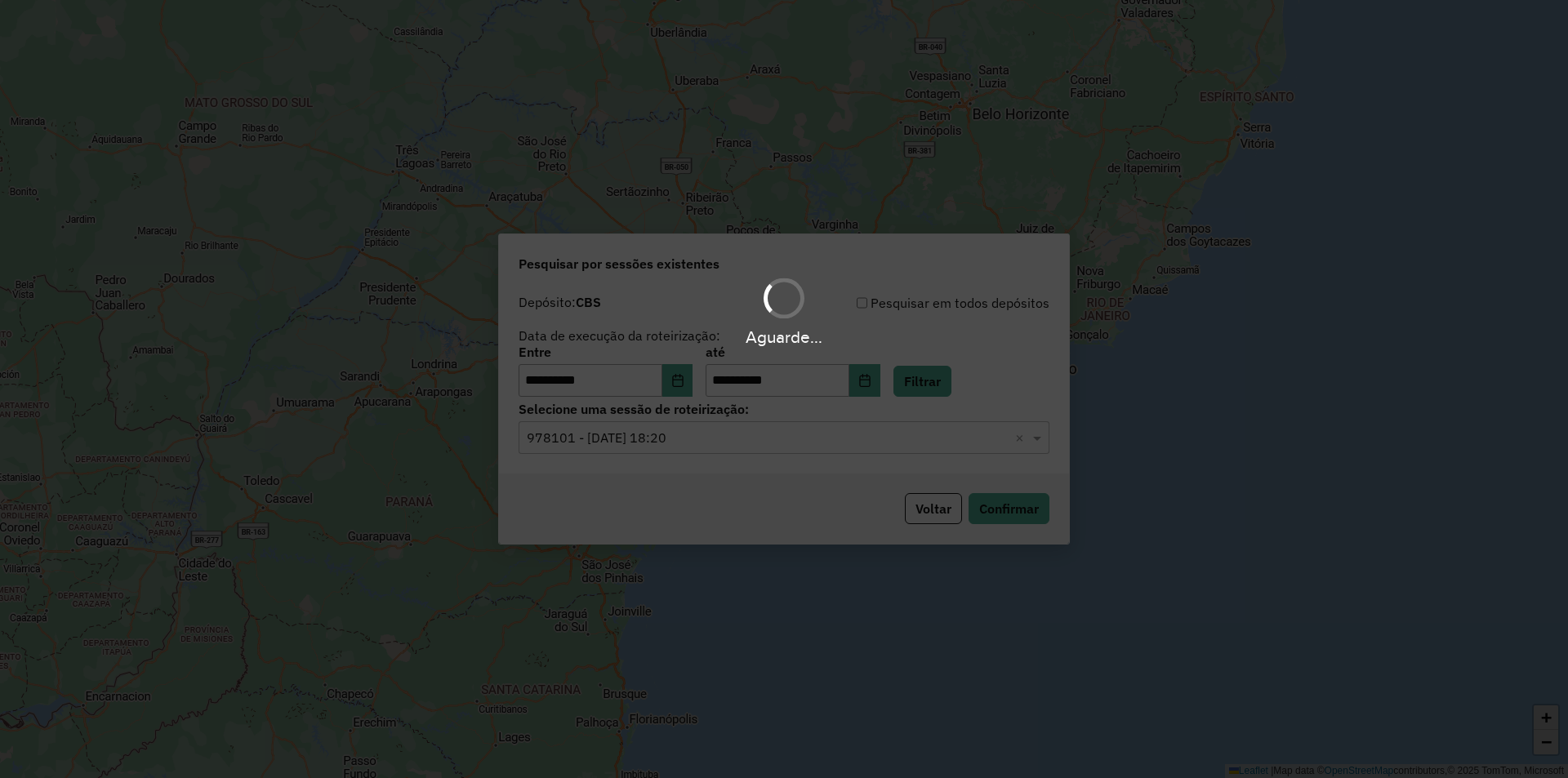
click at [775, 441] on hb-app "**********" at bounding box center [784, 389] width 1568 height 778
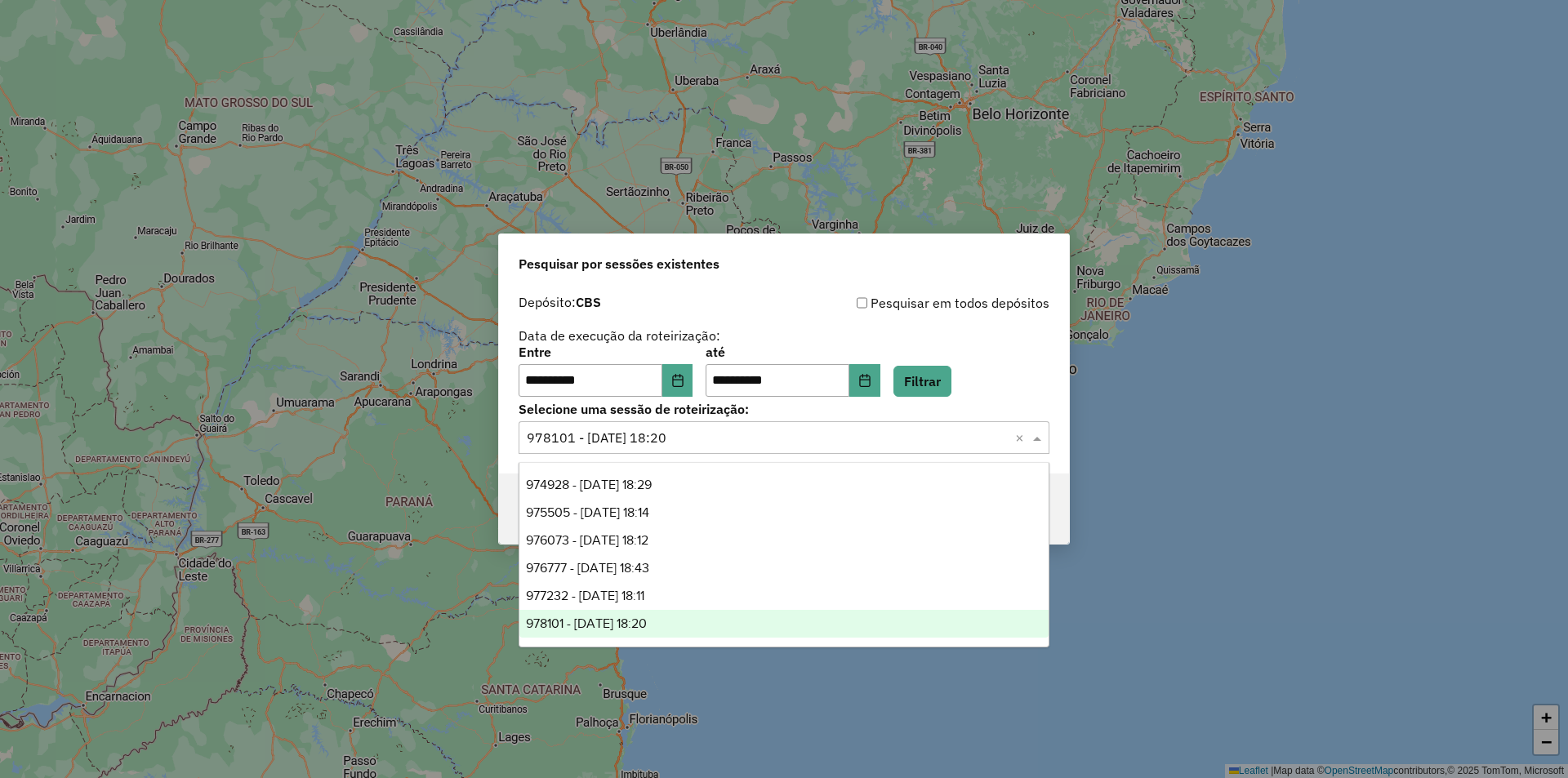
click at [774, 441] on input "text" at bounding box center [767, 438] width 482 height 19
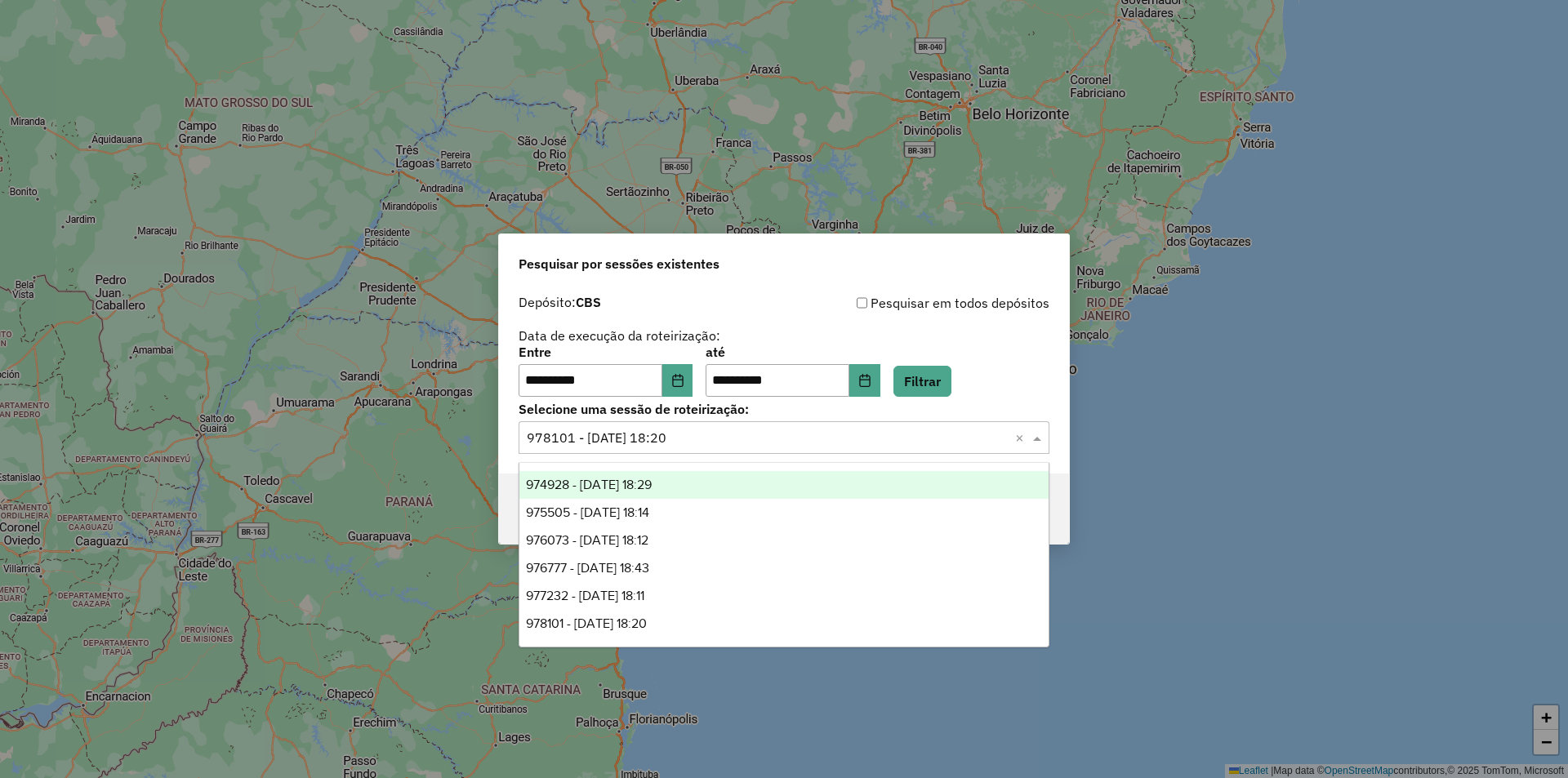
click at [644, 485] on span "974928 - 05/08/2025 18:29" at bounding box center [588, 484] width 126 height 14
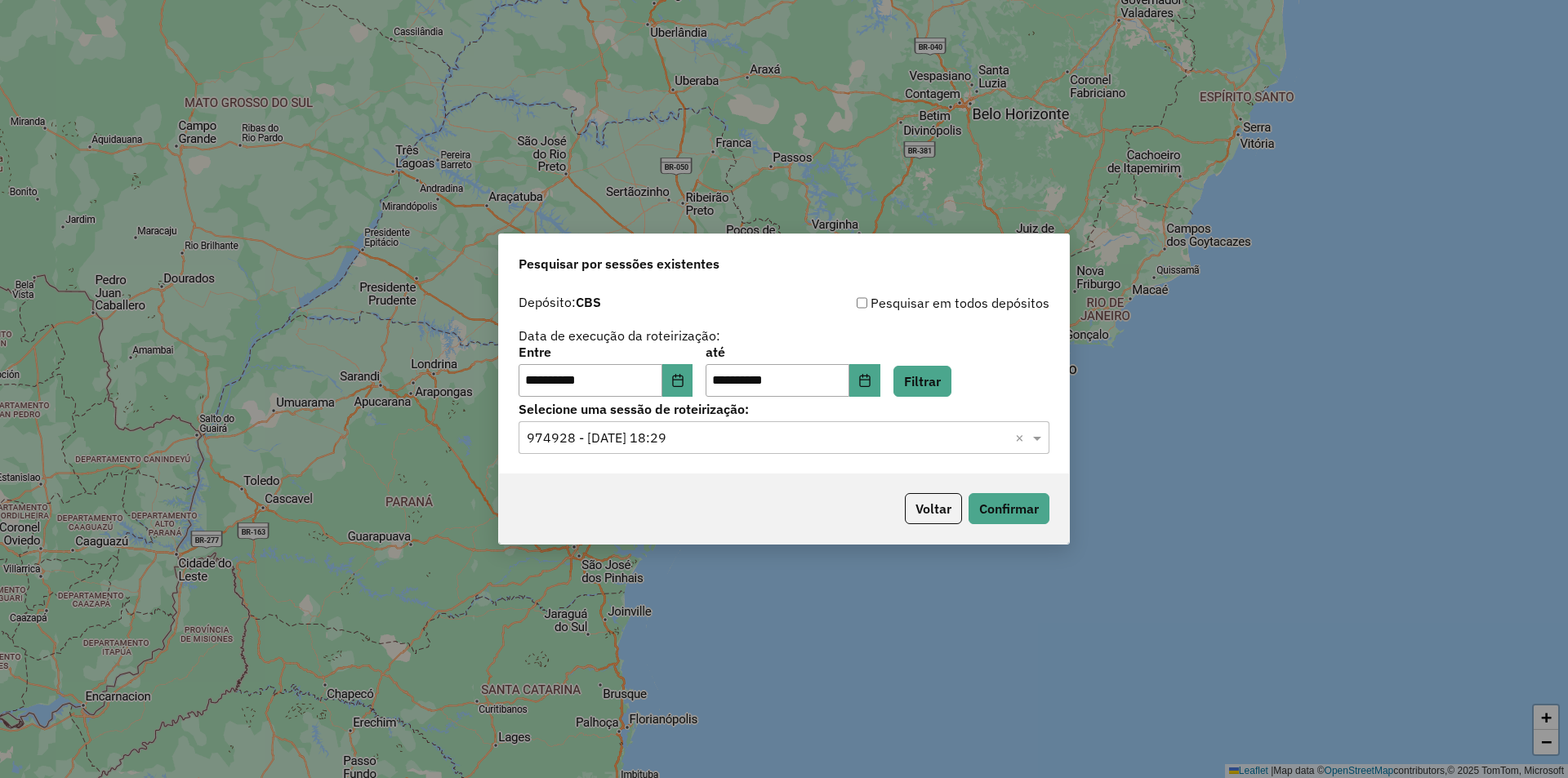
click at [1064, 512] on div "Voltar Confirmar" at bounding box center [783, 509] width 570 height 70
click at [1037, 512] on button "Confirmar" at bounding box center [1009, 509] width 81 height 31
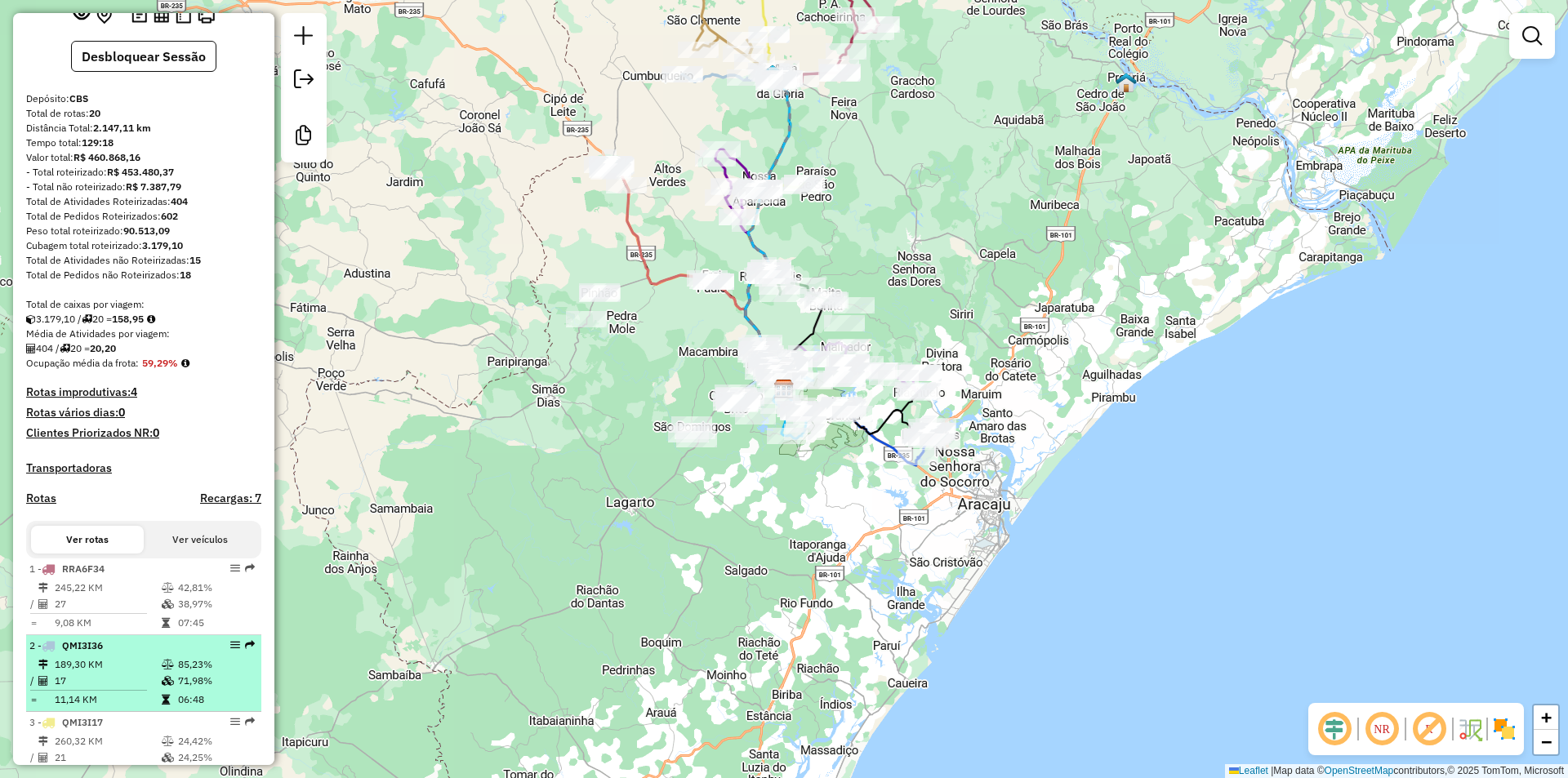
scroll to position [164, 0]
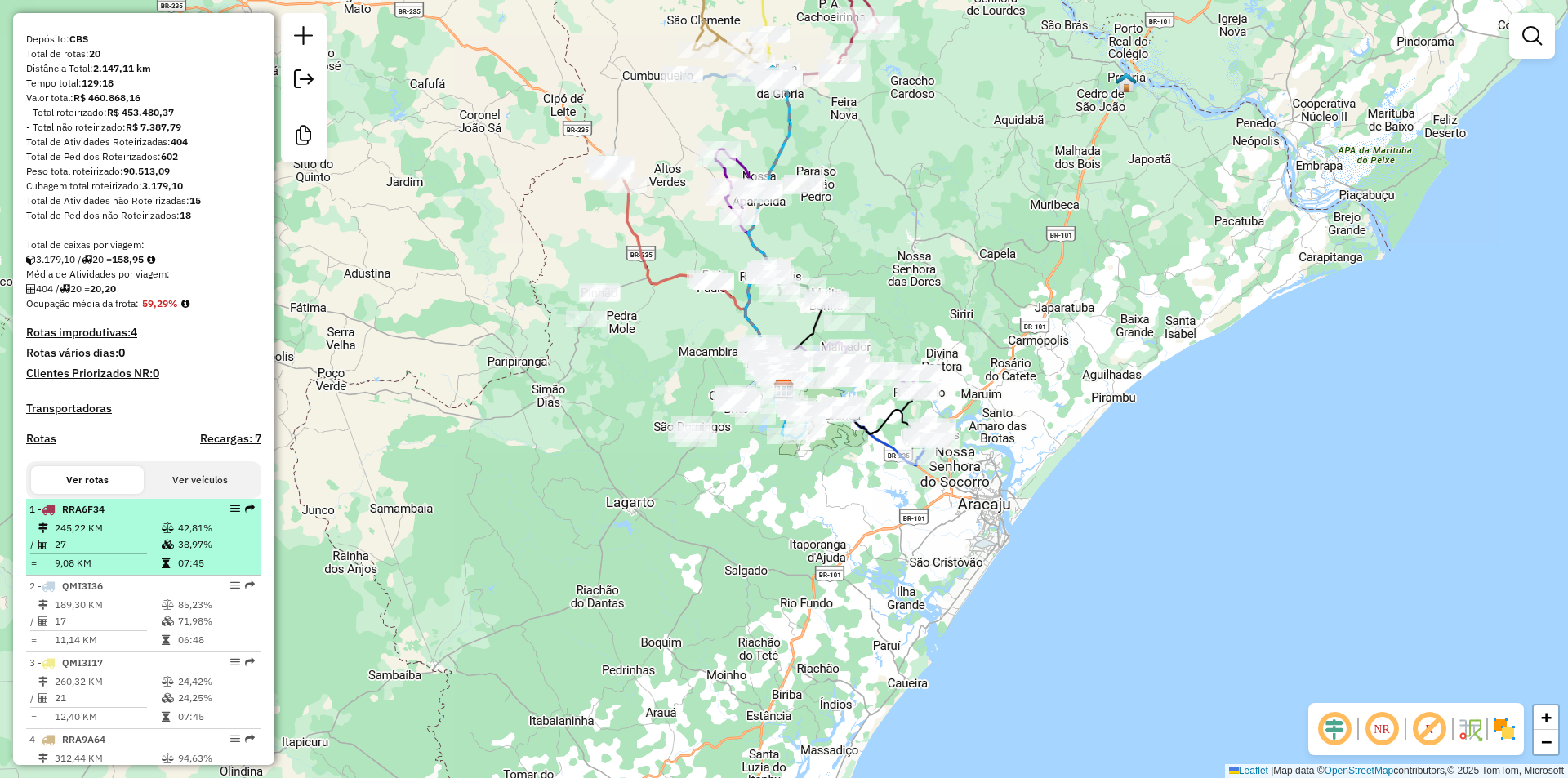
click at [188, 553] on td "38,97%" at bounding box center [216, 544] width 77 height 16
select select "**********"
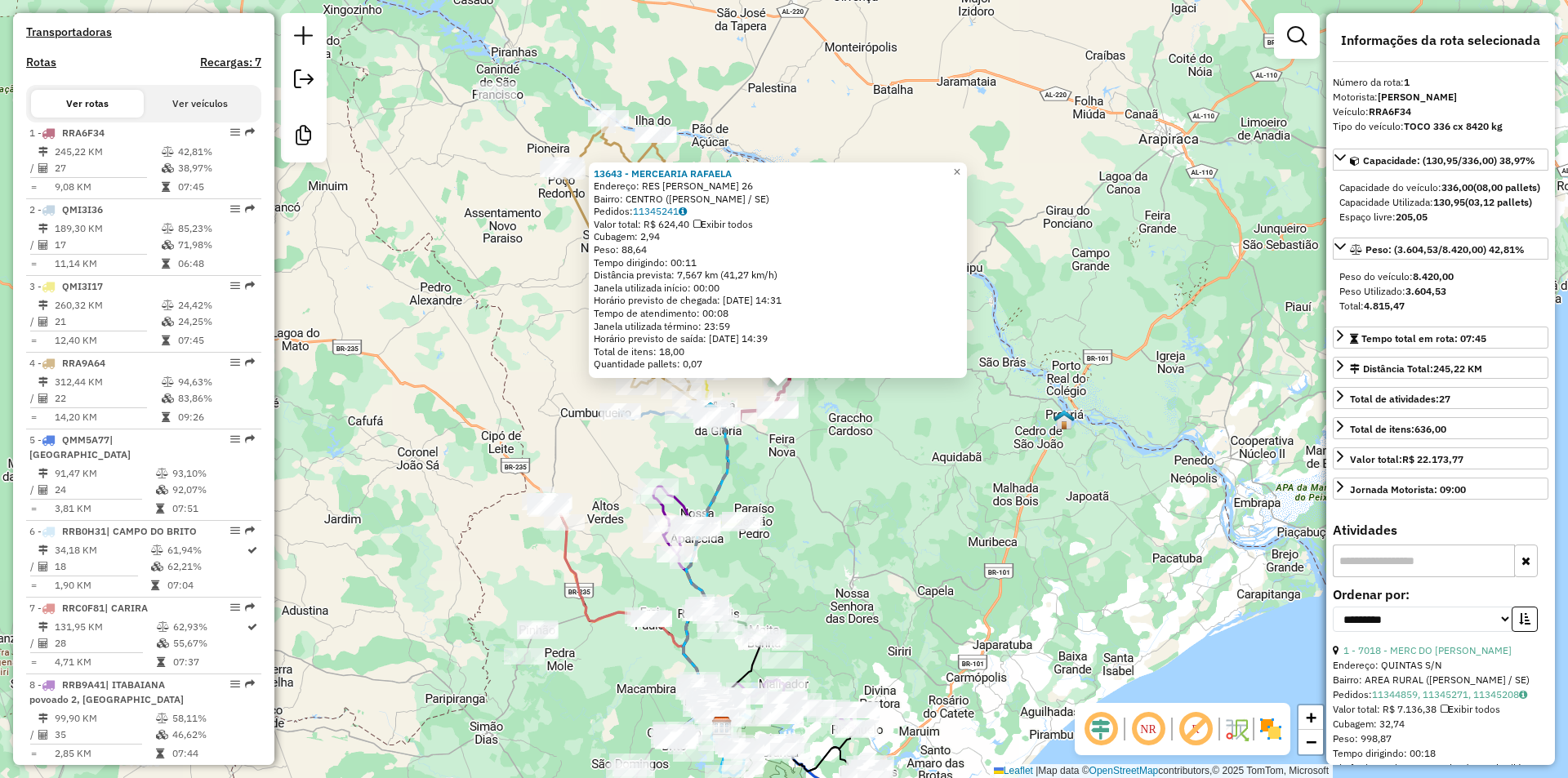
scroll to position [664, 0]
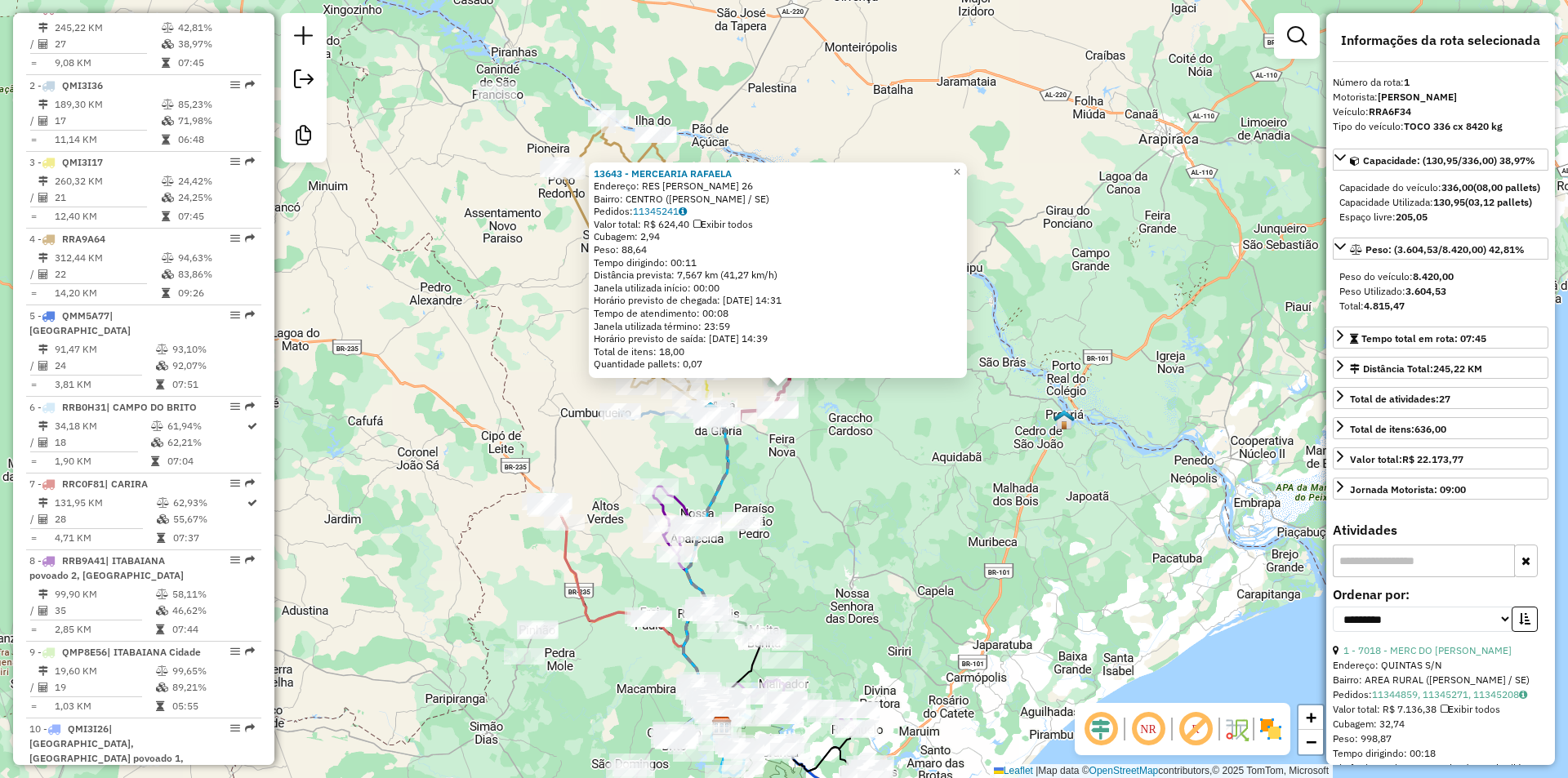
click at [813, 427] on div "Rota 1 - Placa RRA6F34 6906 - MERC DO VADO 13643 - MERCEARIA RAFAELA Endereço: …" at bounding box center [784, 389] width 1568 height 778
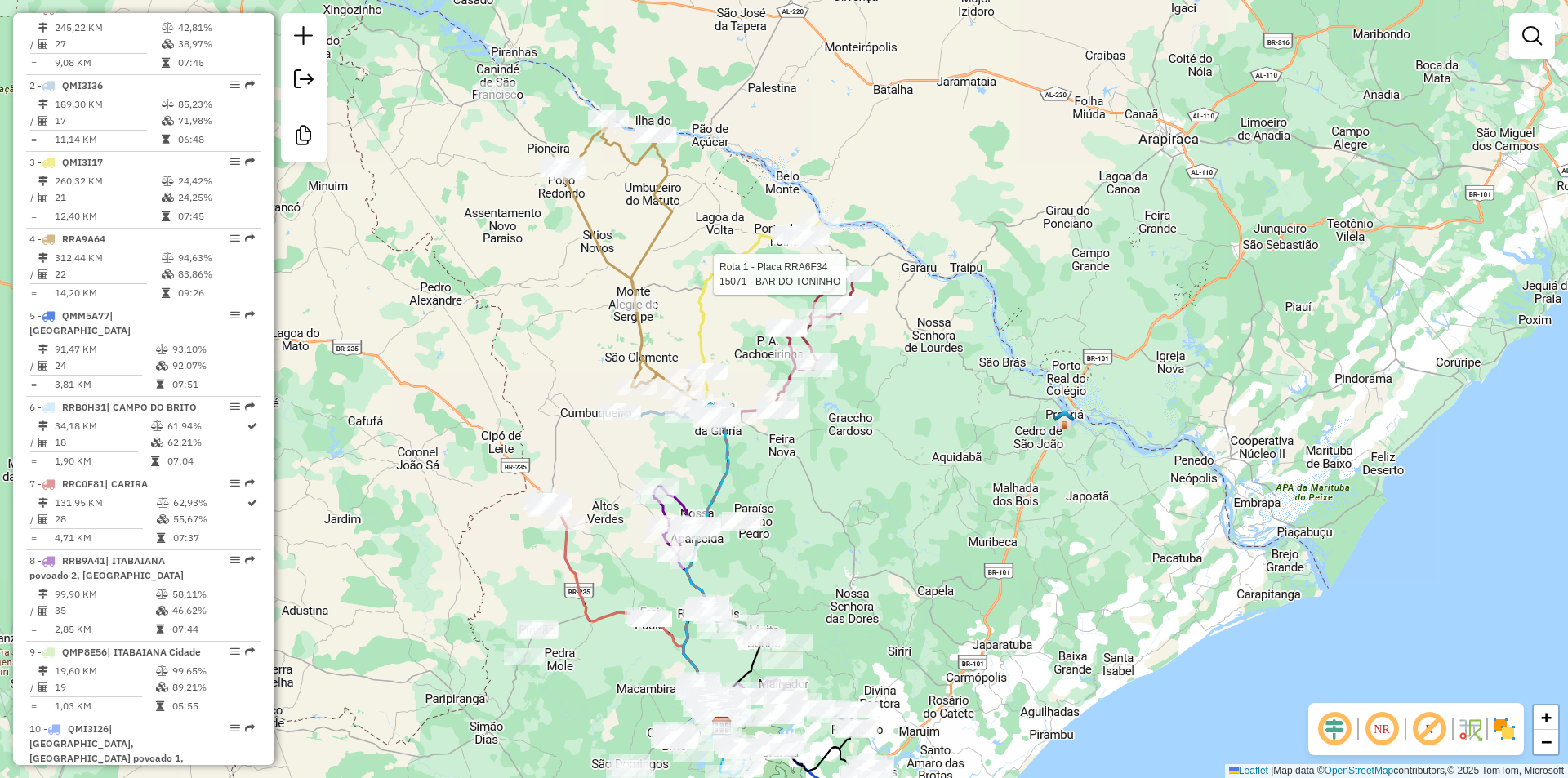
click at [860, 265] on div "Rota 1 - Placa RRA6F34 16408 - MERCEARIA FAMILIAR Rota 1 - Placa RRA6F34 15071 …" at bounding box center [784, 389] width 1568 height 778
select select "**********"
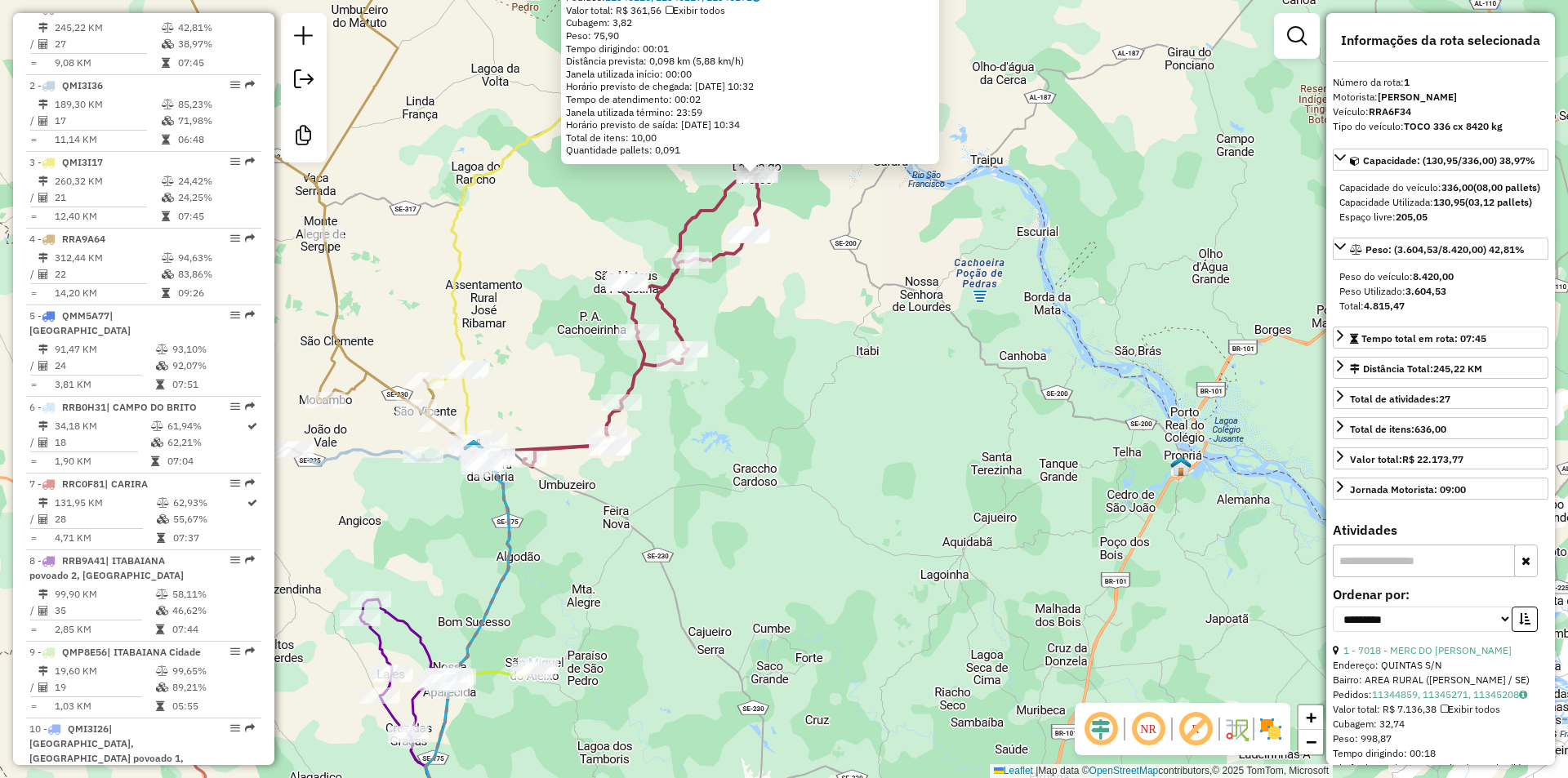
click at [639, 445] on div "15071 - BAR DO TONINHO Endereço: POV LAGOA DOS PORCOS SN Bairro: AREA RURAL (GA…" at bounding box center [784, 389] width 1568 height 778
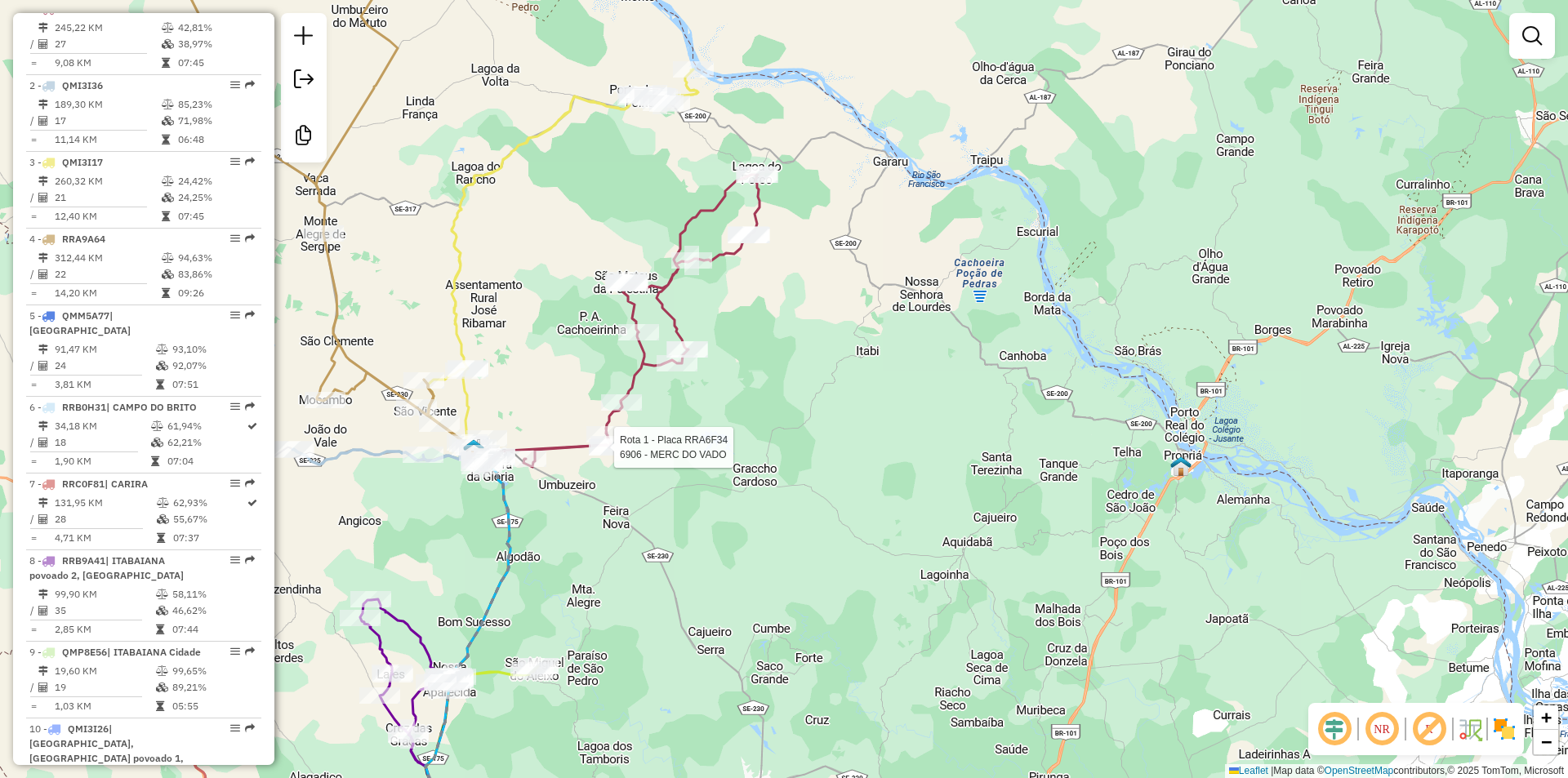
select select "**********"
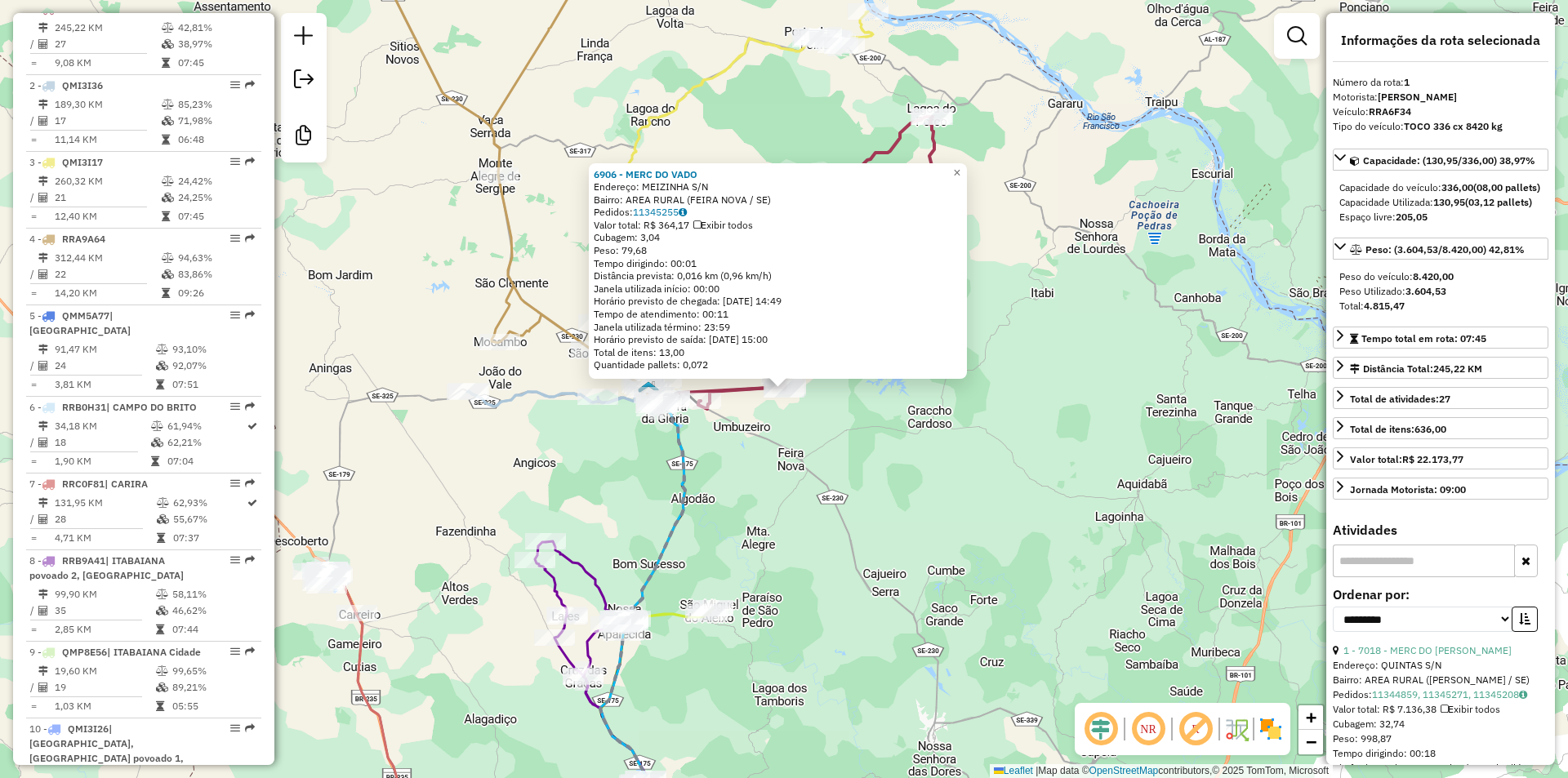
click at [766, 467] on div "6906 - MERC DO VADO Endereço: MEIZINHA S/N Bairro: AREA RURAL (FEIRA NOVA / SE)…" at bounding box center [784, 389] width 1568 height 778
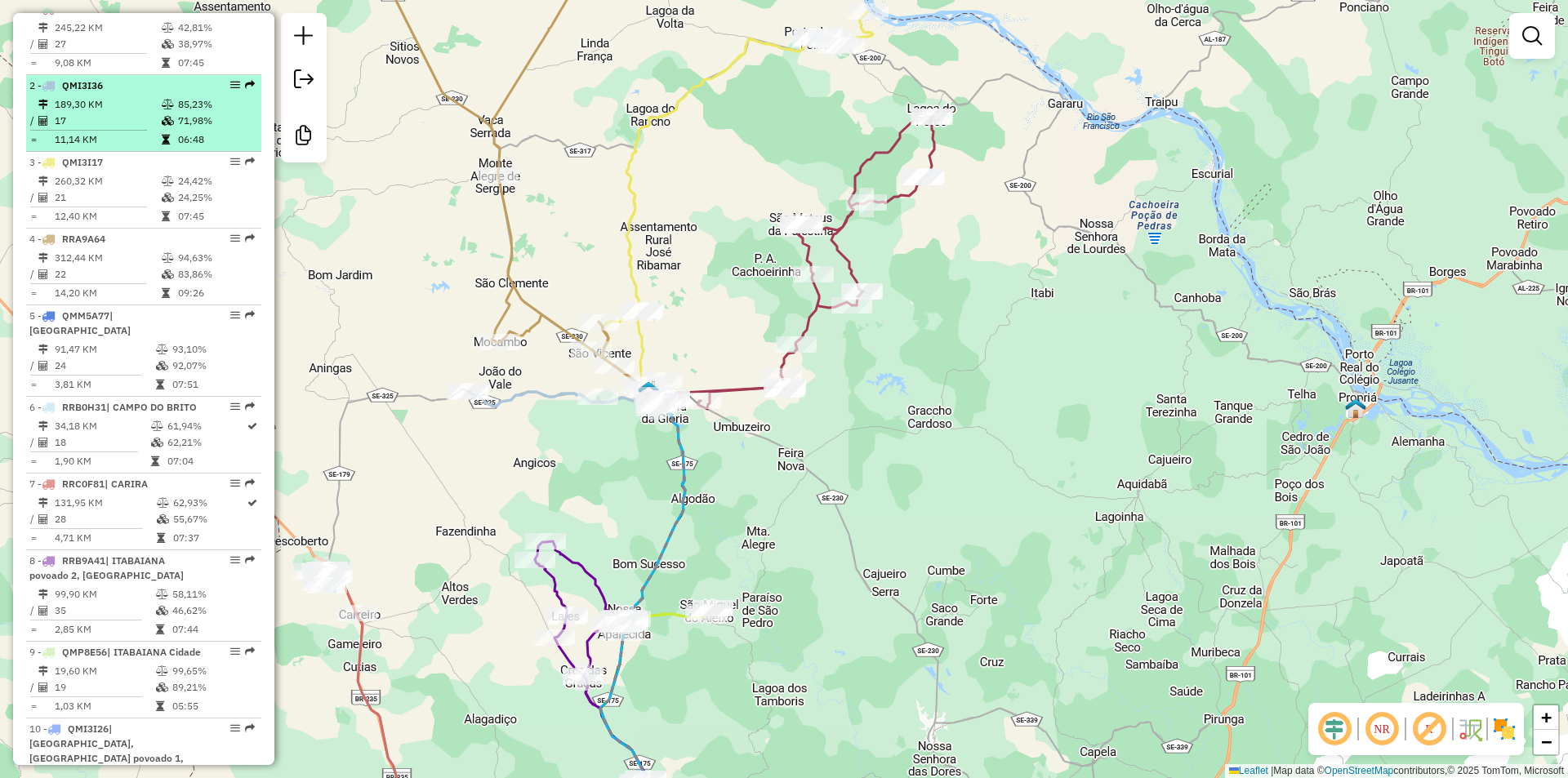
click at [196, 129] on td "71,98%" at bounding box center [216, 120] width 77 height 16
select select "**********"
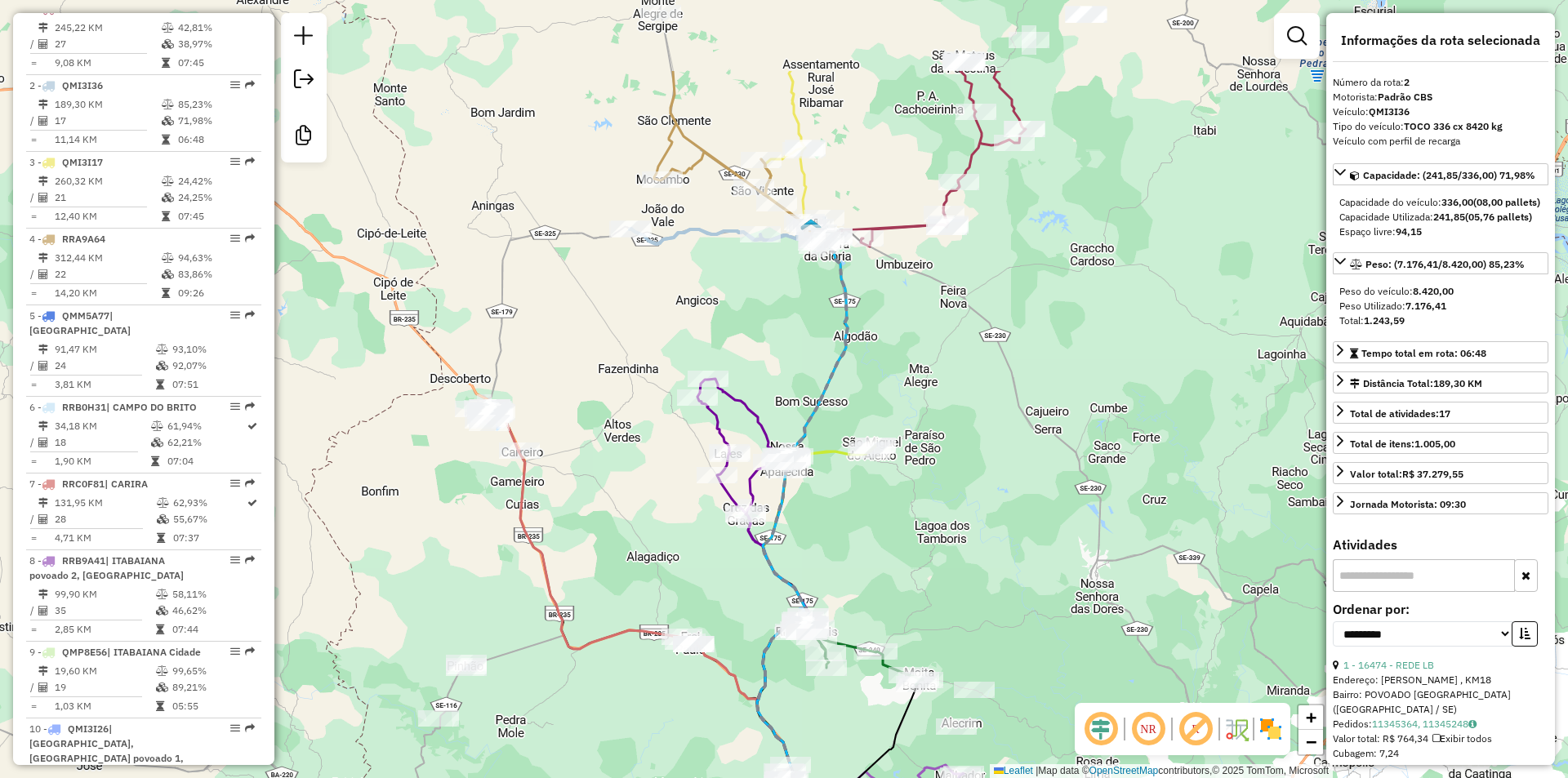
drag, startPoint x: 875, startPoint y: 231, endPoint x: 829, endPoint y: 384, distance: 159.8
click at [829, 384] on icon at bounding box center [802, 543] width 91 height 630
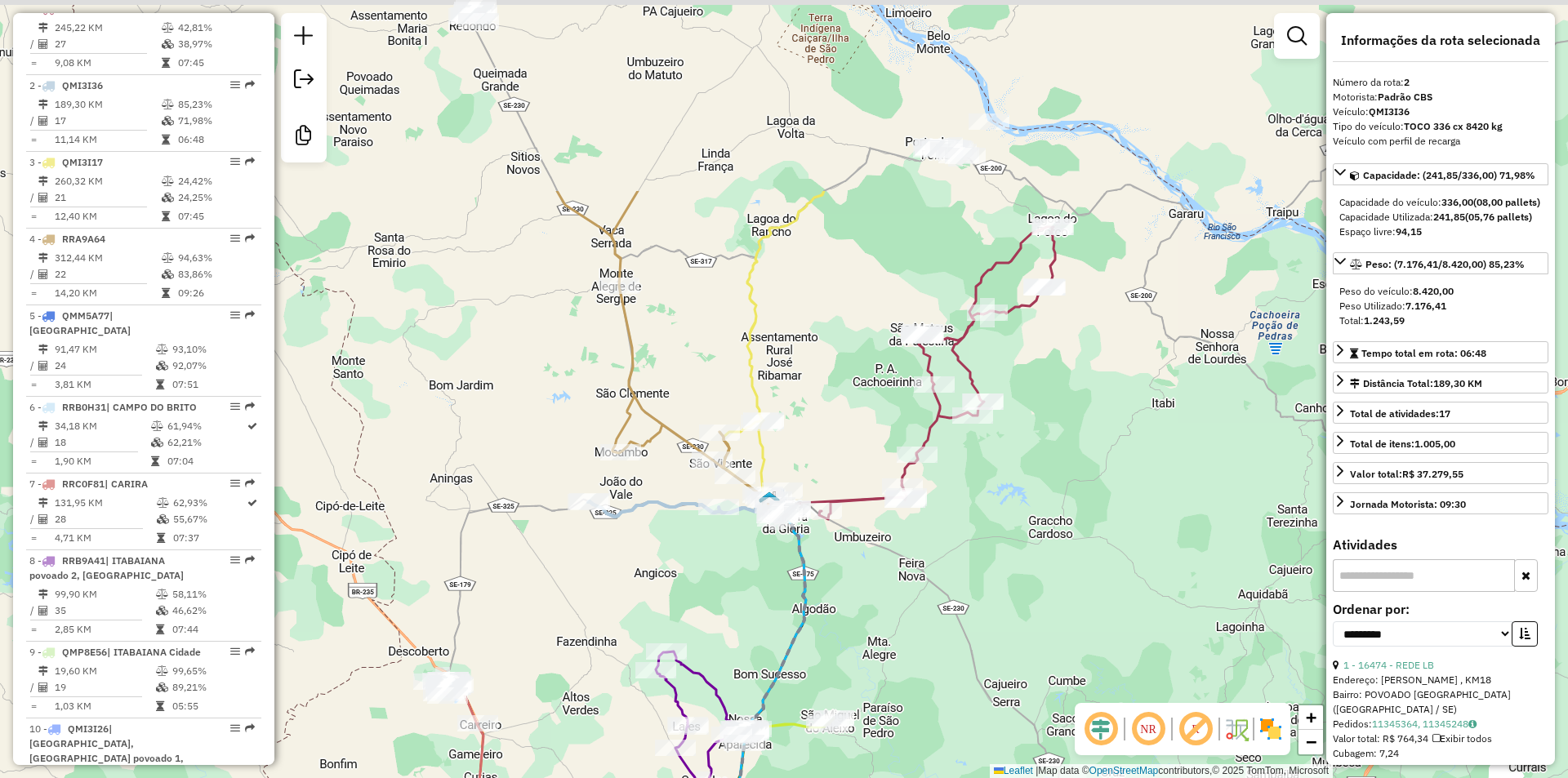
drag, startPoint x: 848, startPoint y: 134, endPoint x: 818, endPoint y: 361, distance: 229.0
click at [818, 361] on div "Janela de atendimento Grade de atendimento Capacidade Transportadoras Veículos …" at bounding box center [784, 389] width 1568 height 778
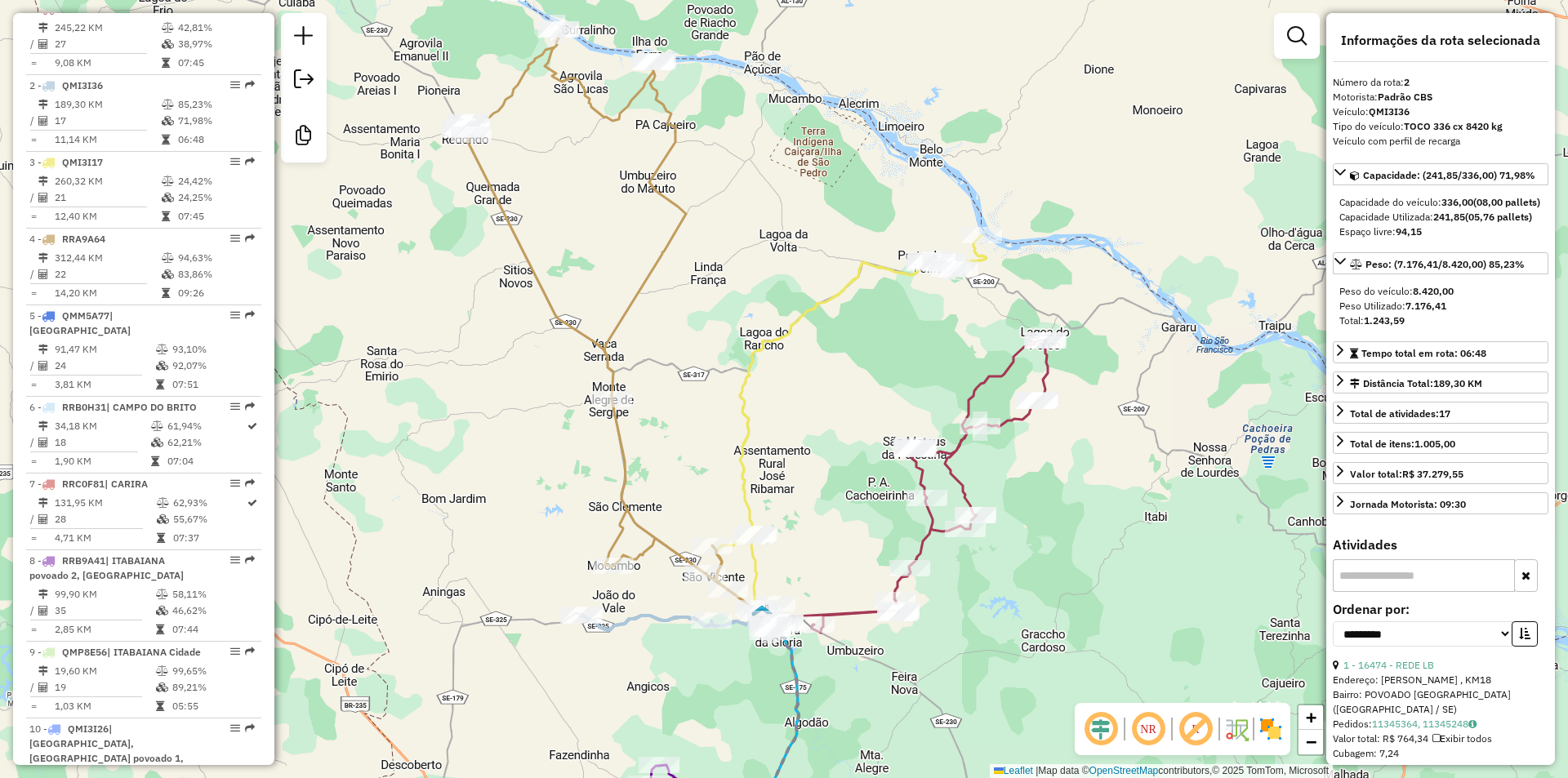
drag, startPoint x: 526, startPoint y: 207, endPoint x: 532, endPoint y: 240, distance: 33.5
click at [522, 337] on div "Janela de atendimento Grade de atendimento Capacidade Transportadoras Veículos …" at bounding box center [784, 389] width 1568 height 778
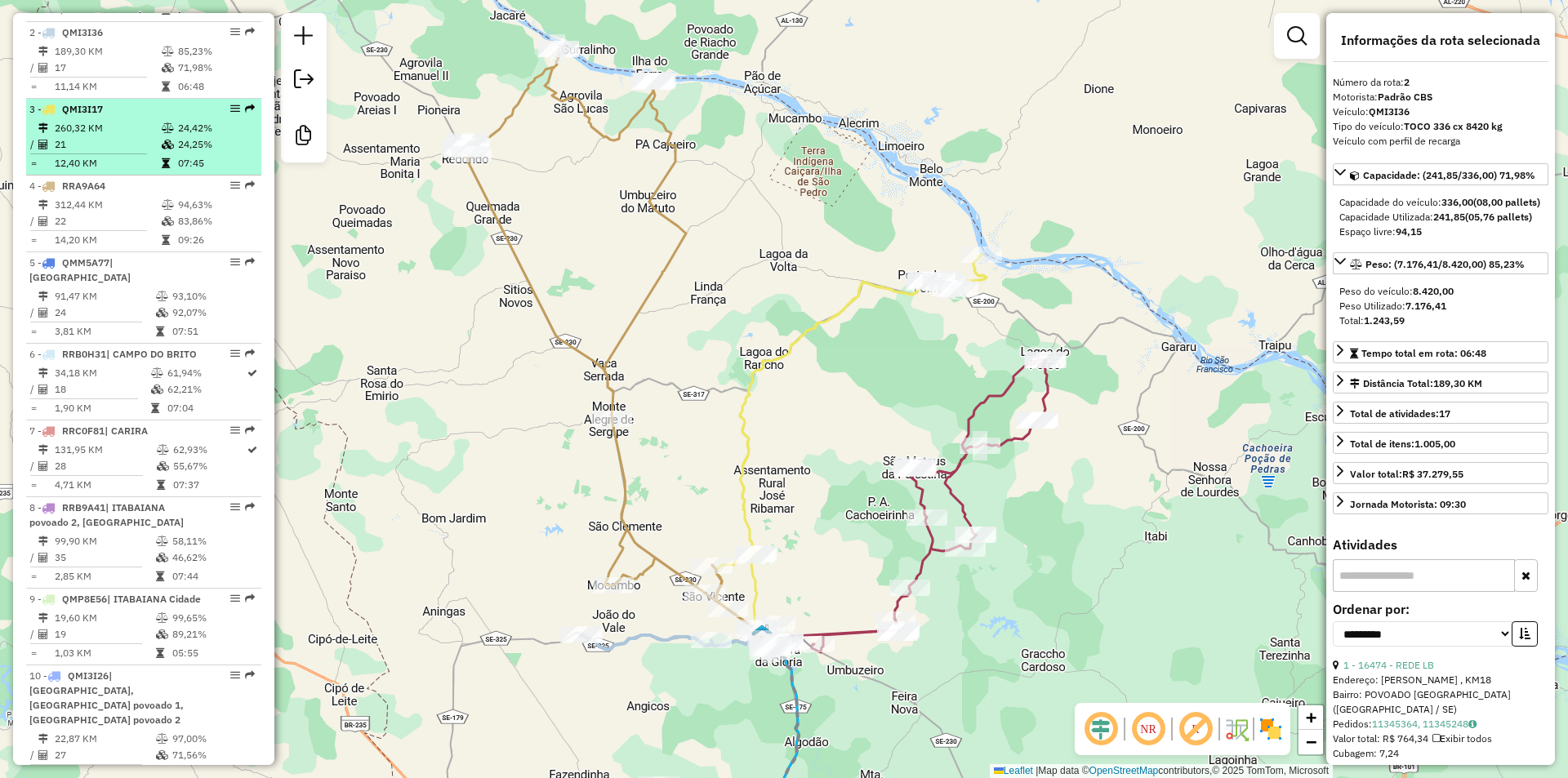
scroll to position [745, 0]
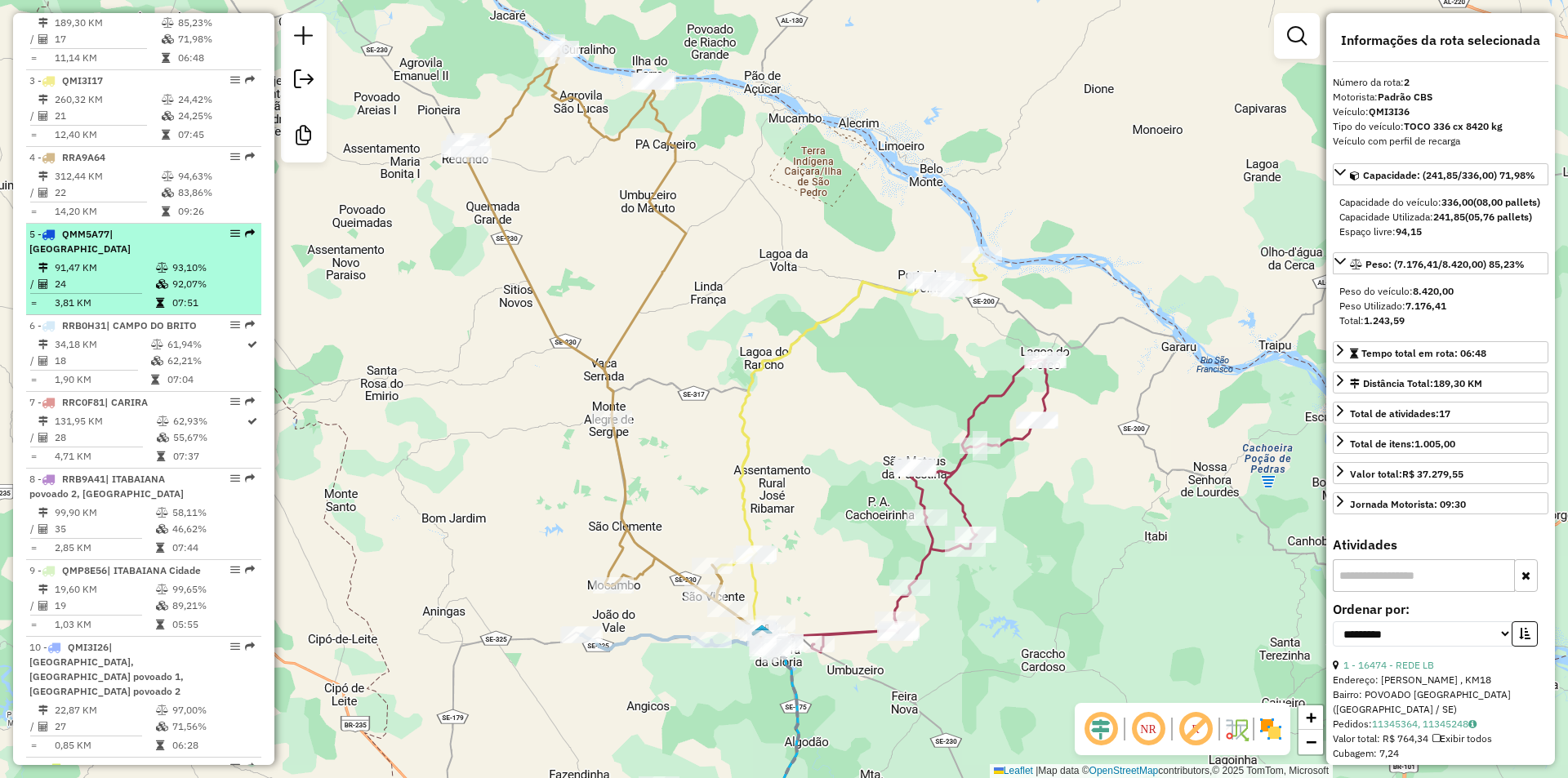
click at [162, 258] on li "5 - QMM5A77 | LARANJEIRAS 91,47 KM 93,10% / 24 92,07% = 3,81 KM 07:51" at bounding box center [144, 269] width 235 height 91
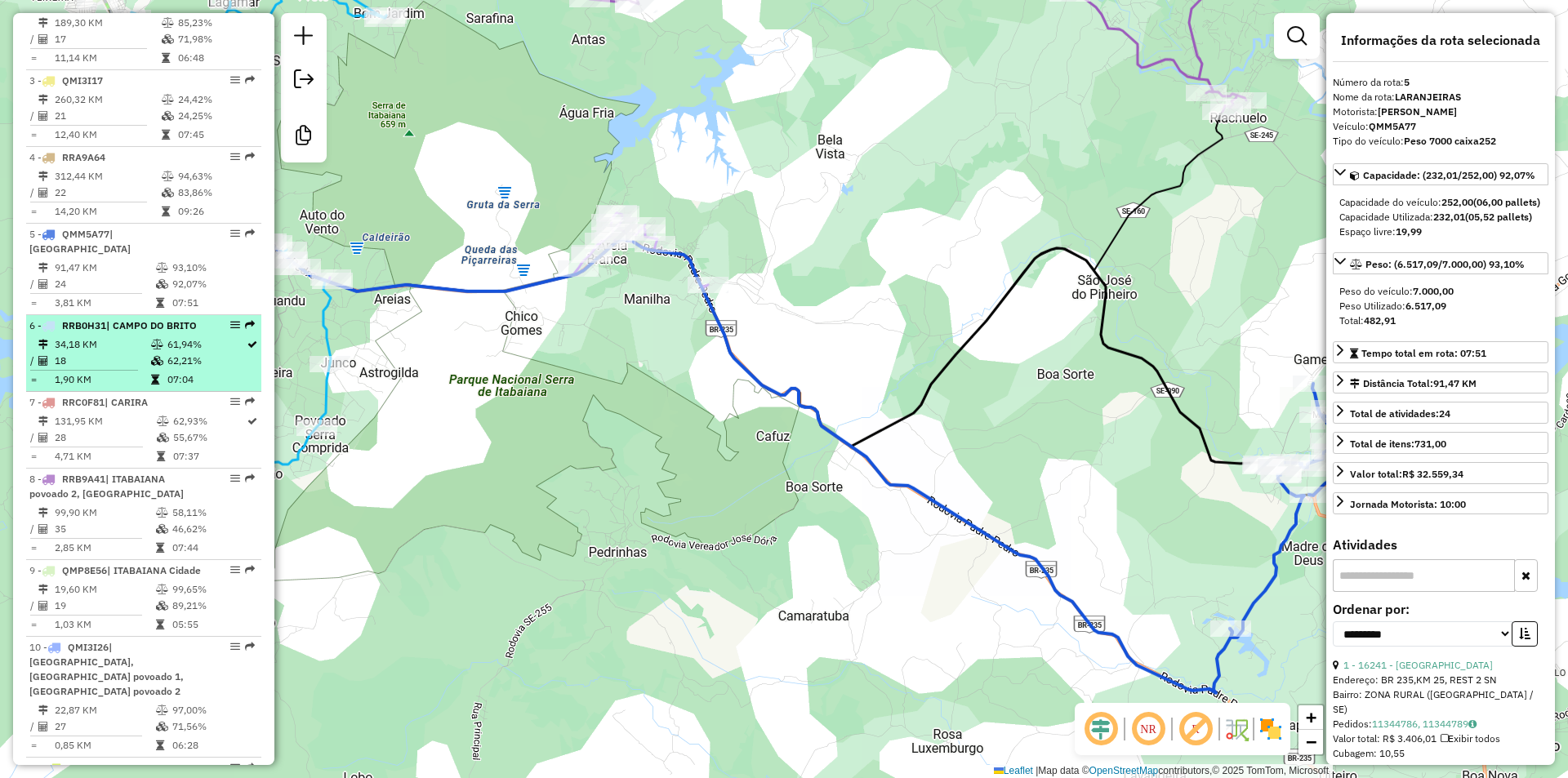
click at [161, 352] on td at bounding box center [158, 344] width 16 height 16
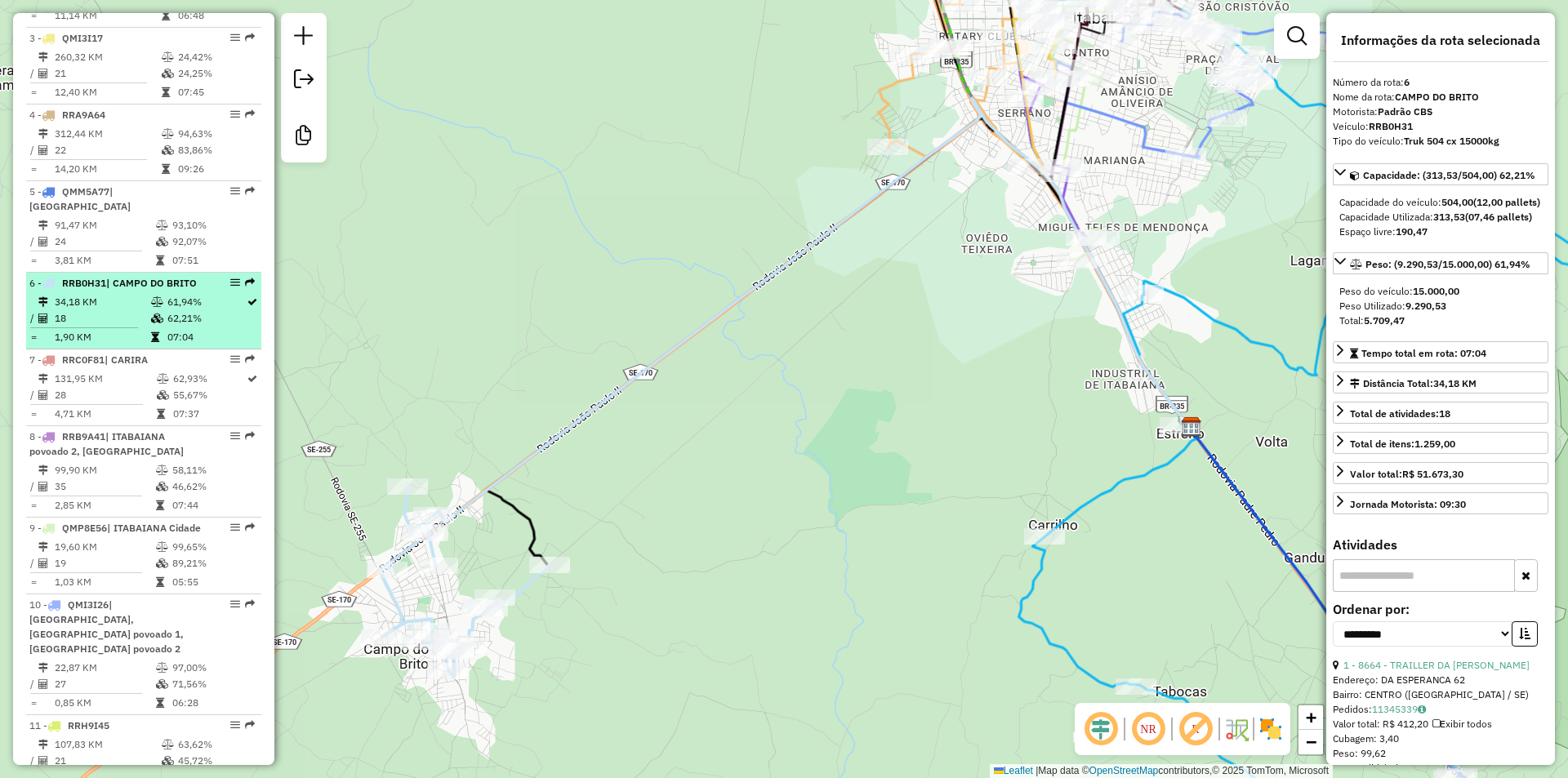
scroll to position [827, 0]
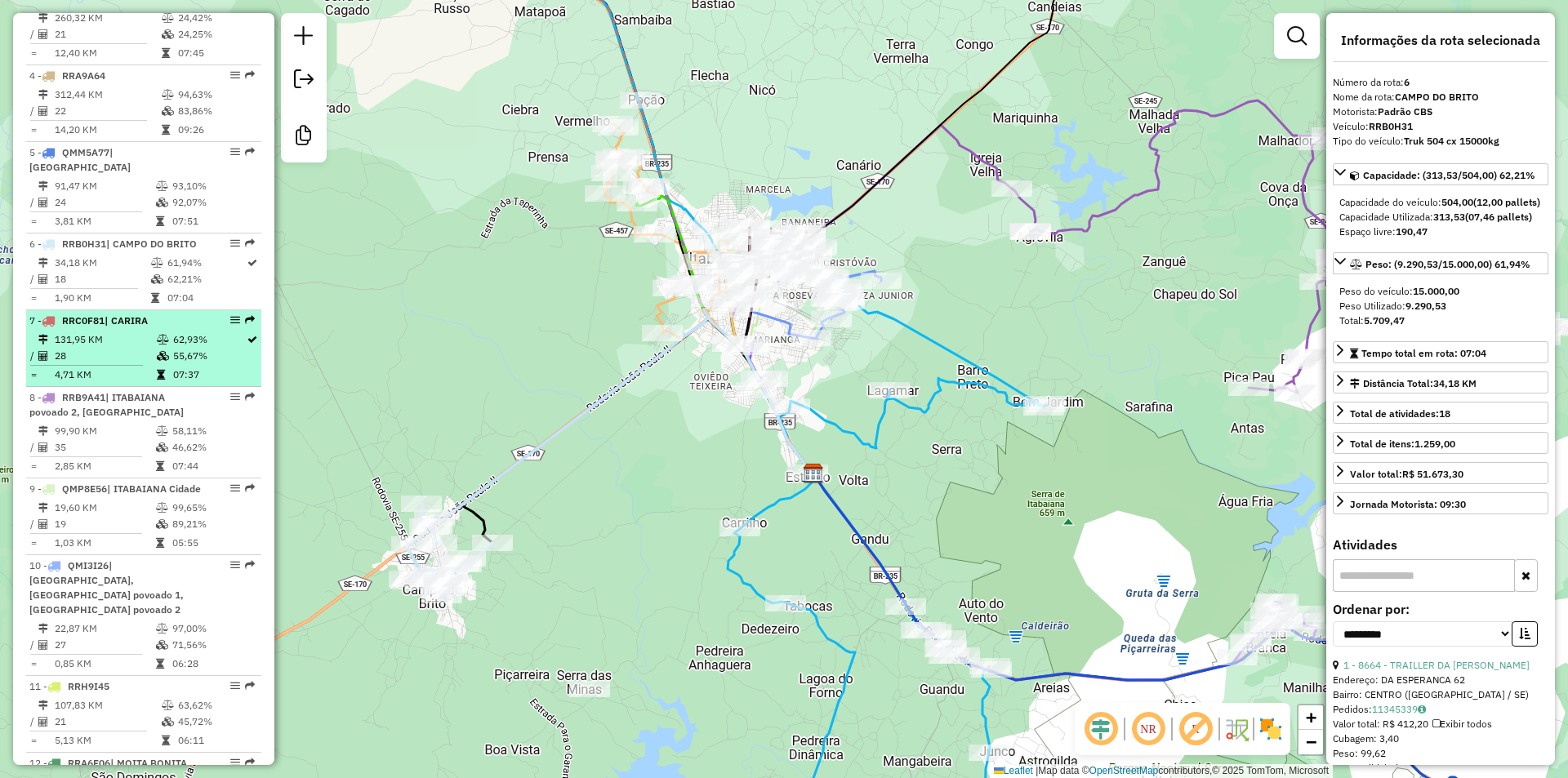
click at [172, 364] on td "55,67%" at bounding box center [209, 355] width 74 height 16
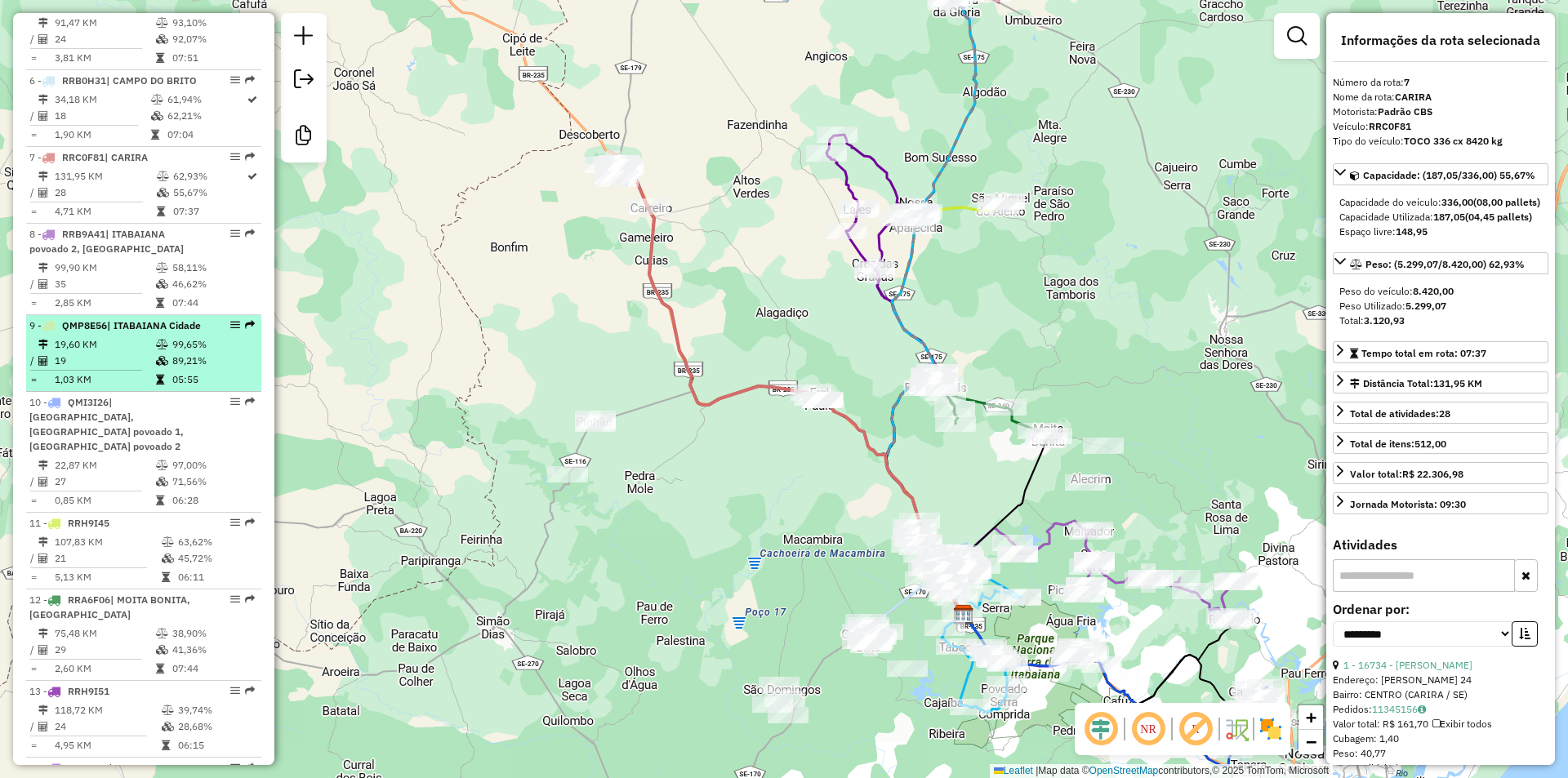
scroll to position [909, 0]
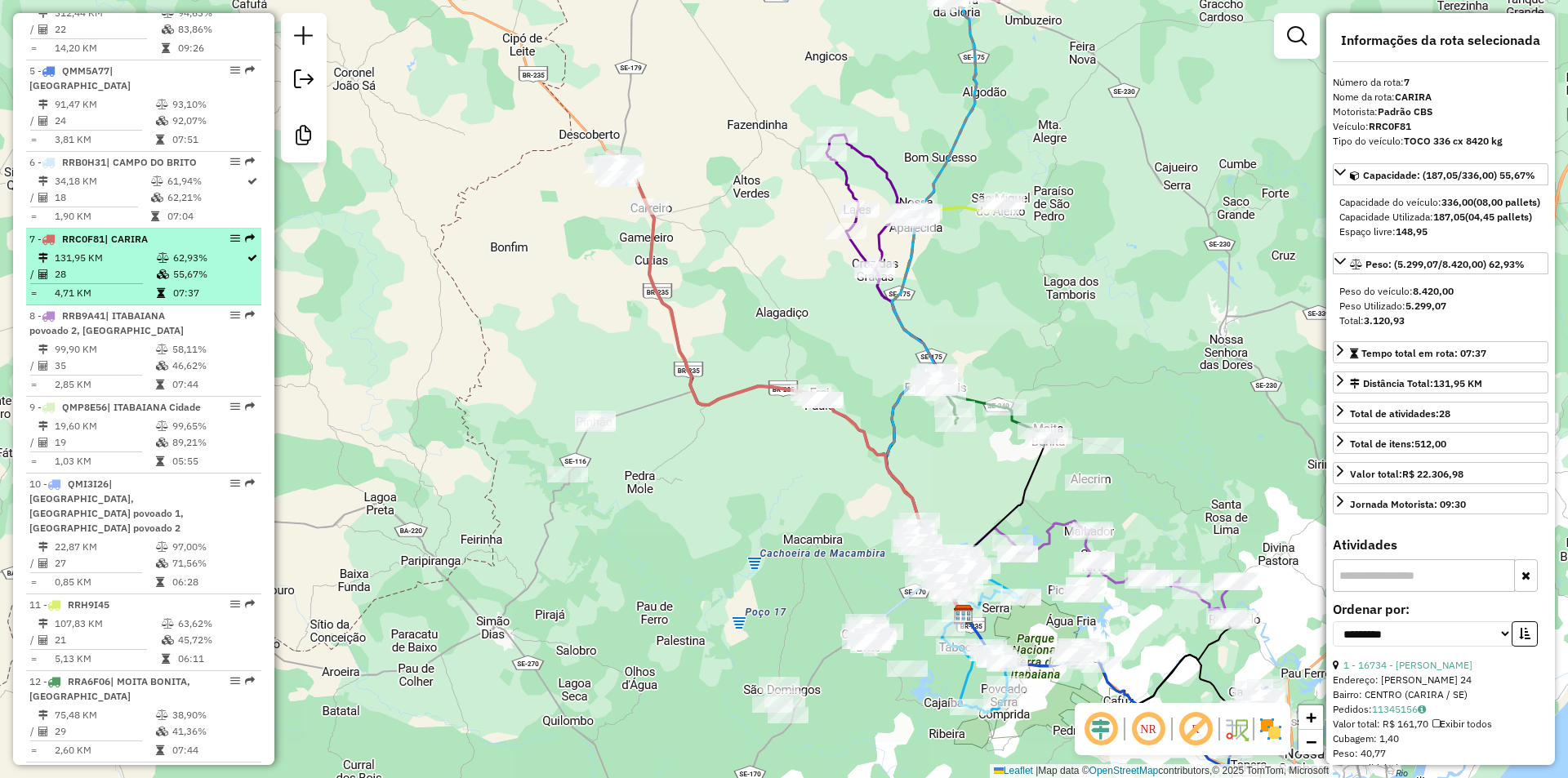
click at [157, 263] on icon at bounding box center [163, 258] width 13 height 10
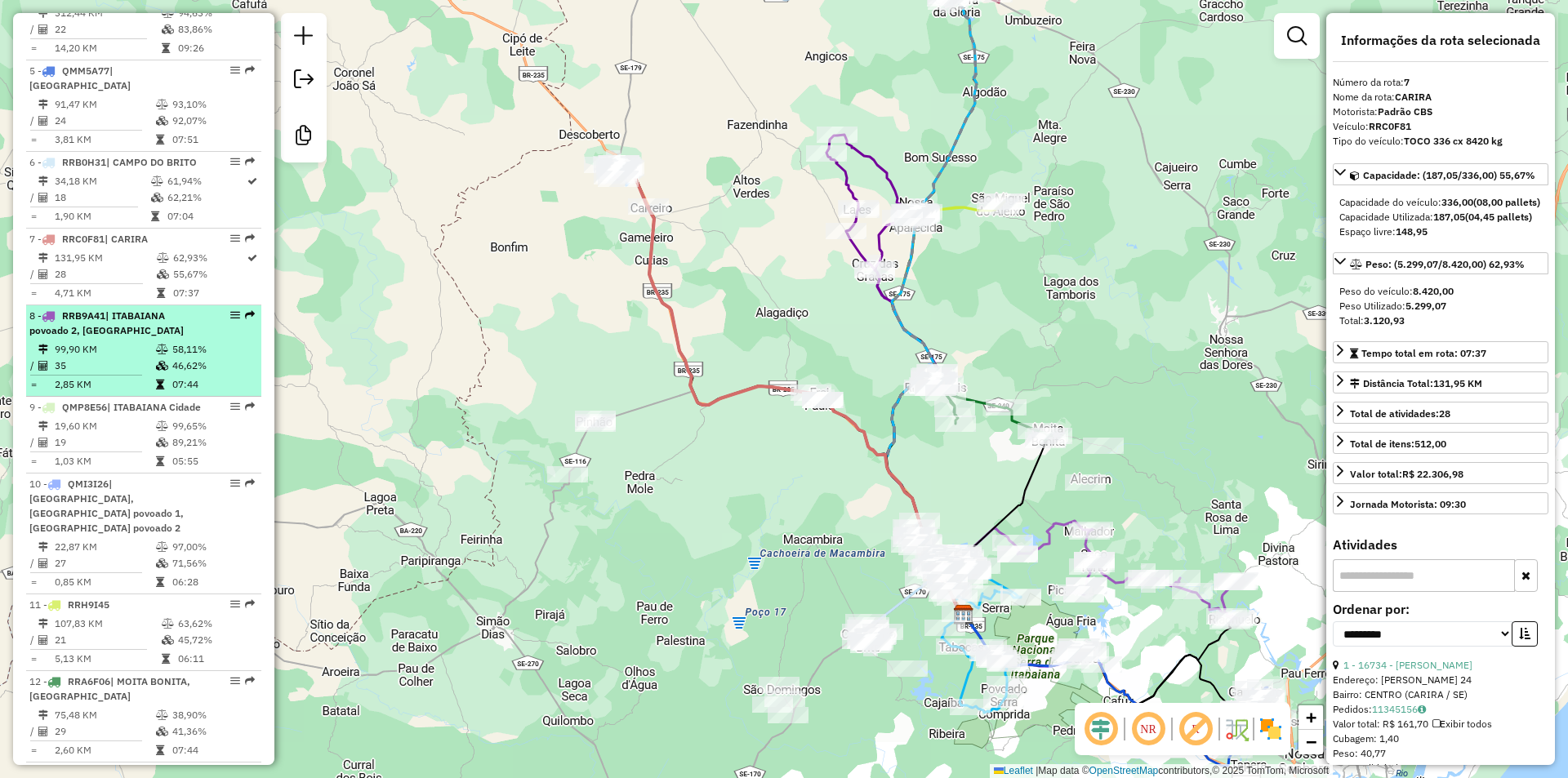
click at [147, 338] on div "8 - RRB9A41 | ITABAIANA povoado 2, MALHADOR" at bounding box center [116, 323] width 173 height 29
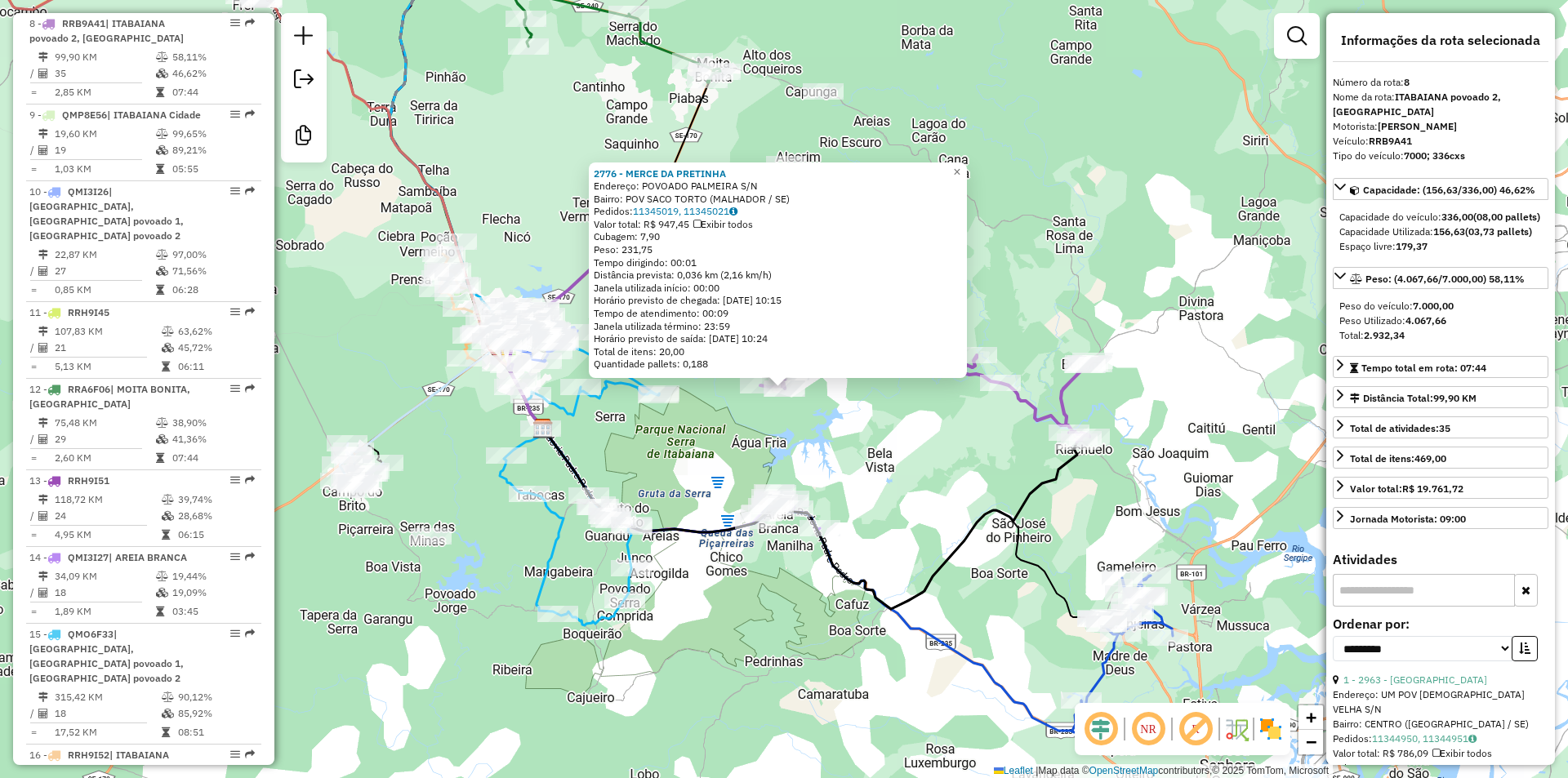
scroll to position [1215, 0]
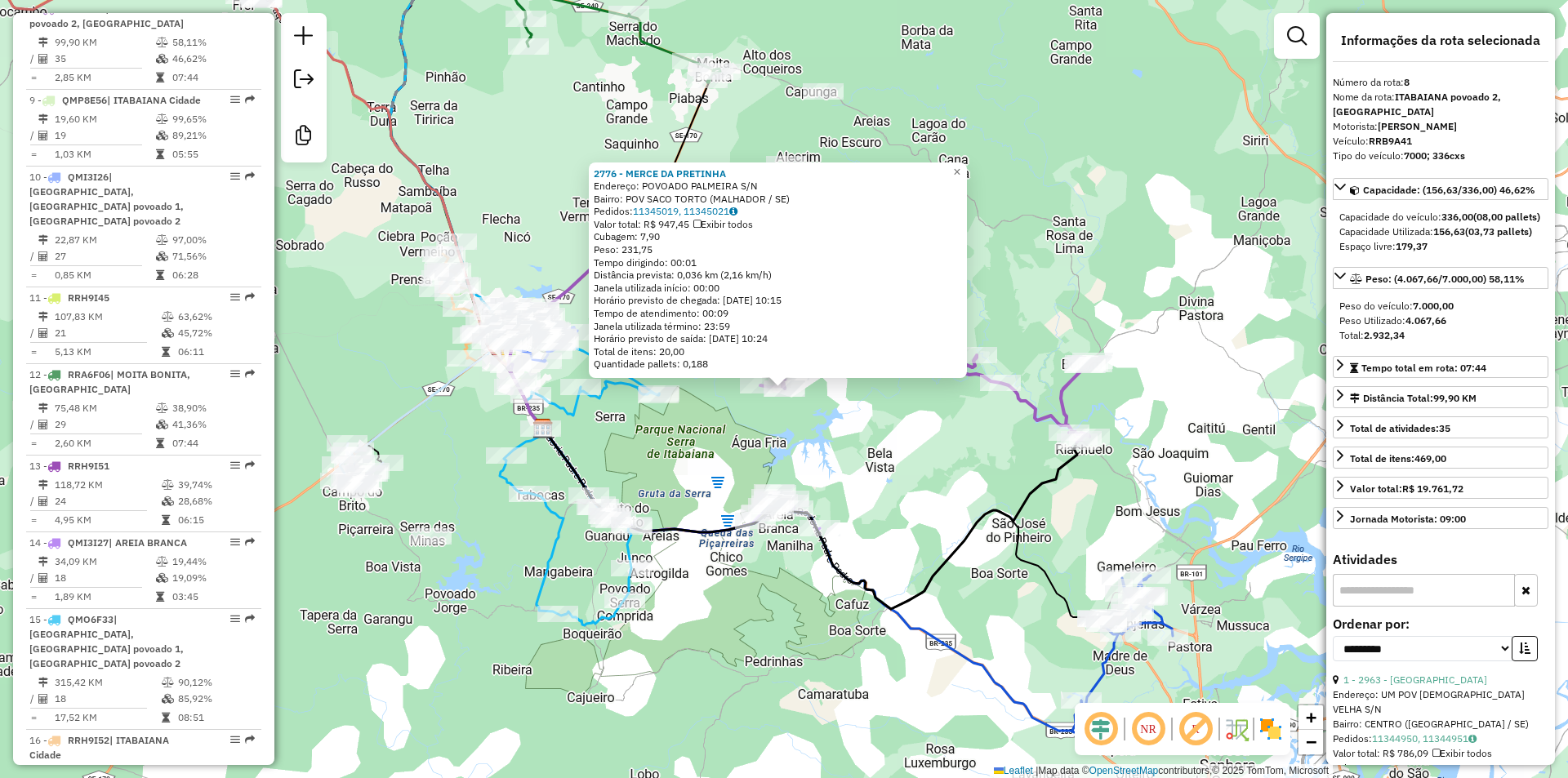
click at [887, 409] on div "2776 - MERCE DA PRETINHA Endereço: POVOADO PALMEIRA S/N Bairro: POV SACO TORTO …" at bounding box center [784, 389] width 1568 height 778
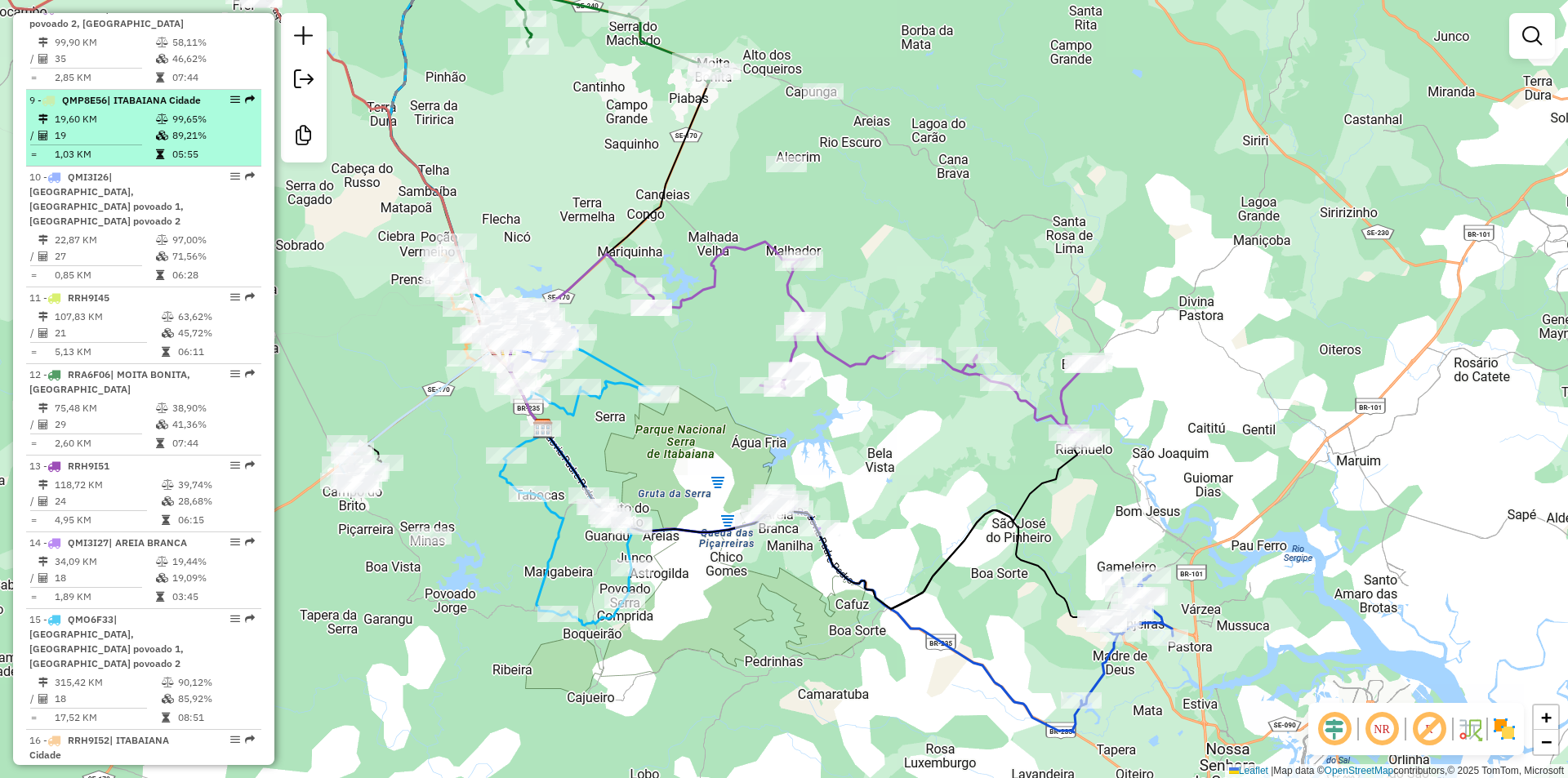
click at [124, 163] on td "1,03 KM" at bounding box center [104, 154] width 102 height 16
select select "**********"
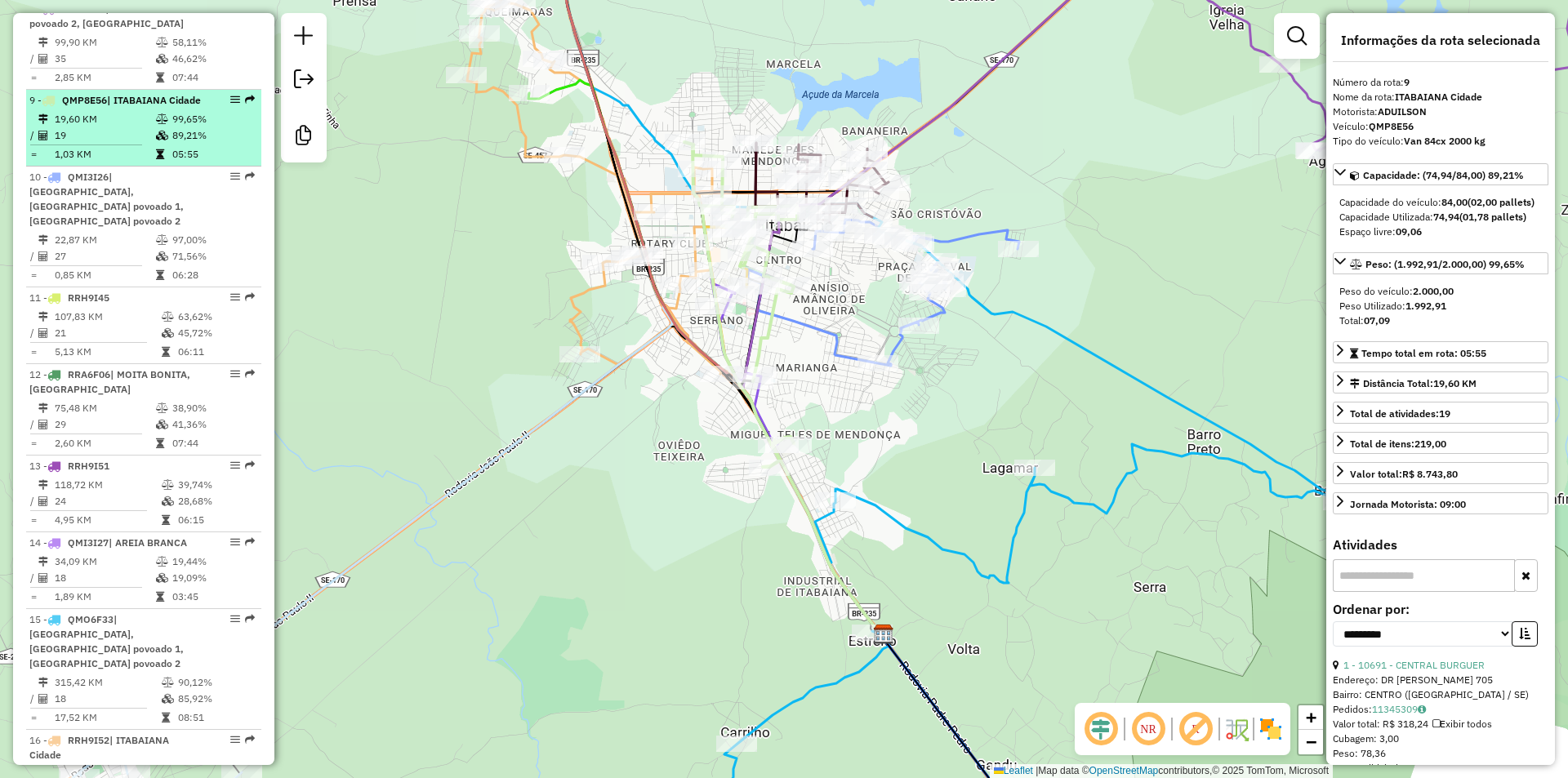
click at [202, 144] on td "89,21%" at bounding box center [212, 135] width 82 height 16
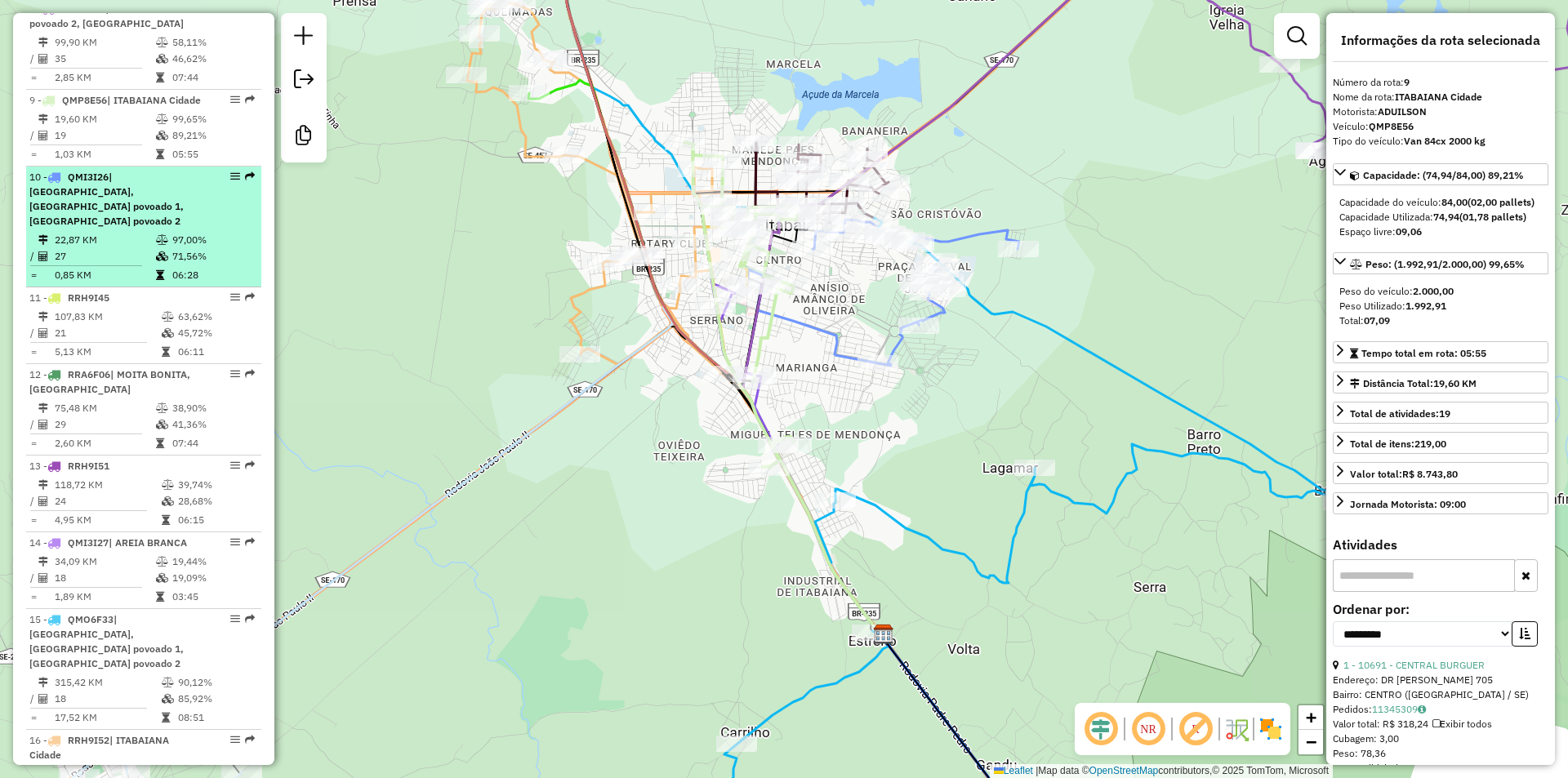
click at [195, 263] on td "71,56%" at bounding box center [212, 256] width 82 height 16
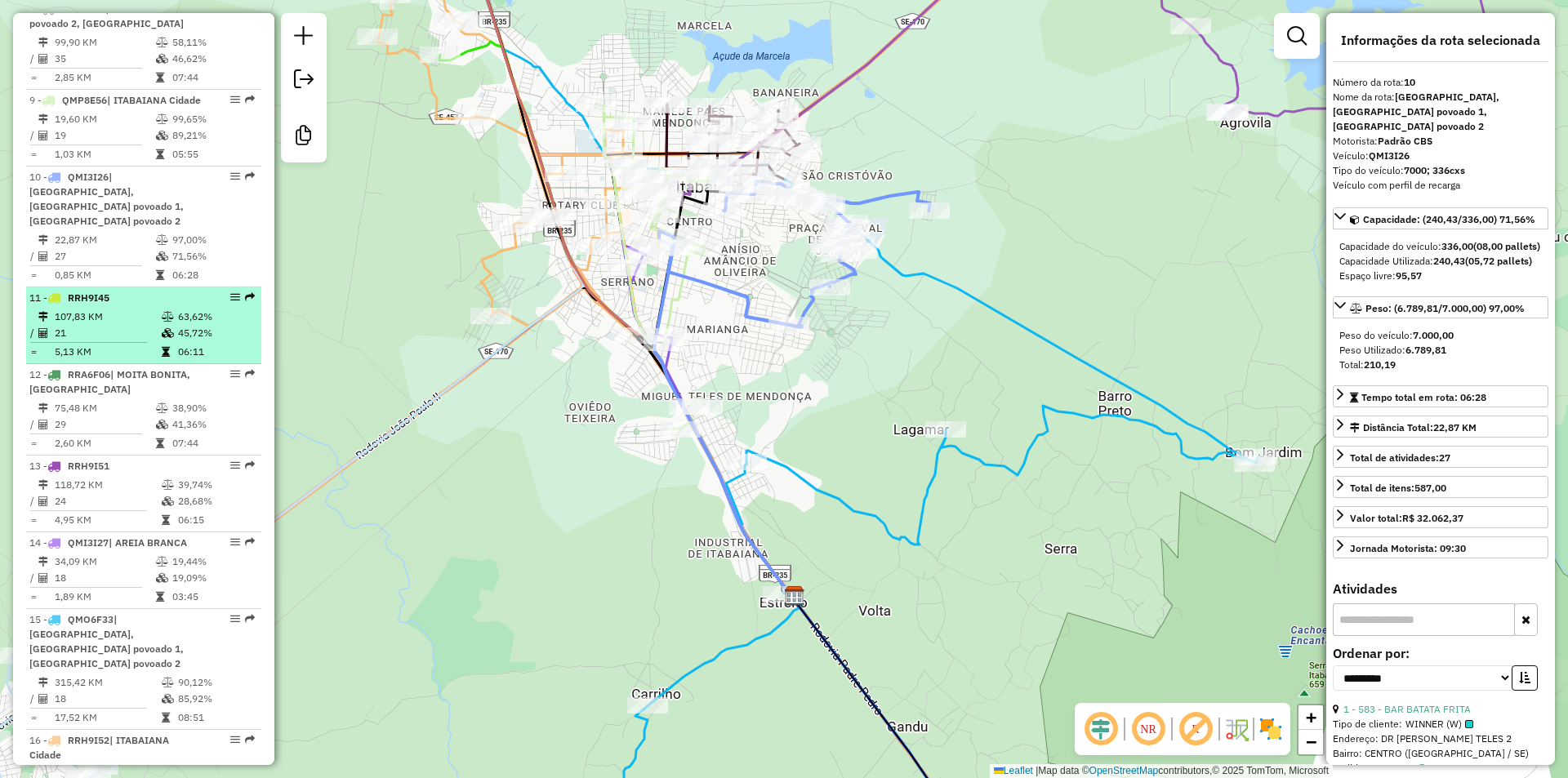
click at [137, 325] on td "107,83 KM" at bounding box center [107, 316] width 107 height 16
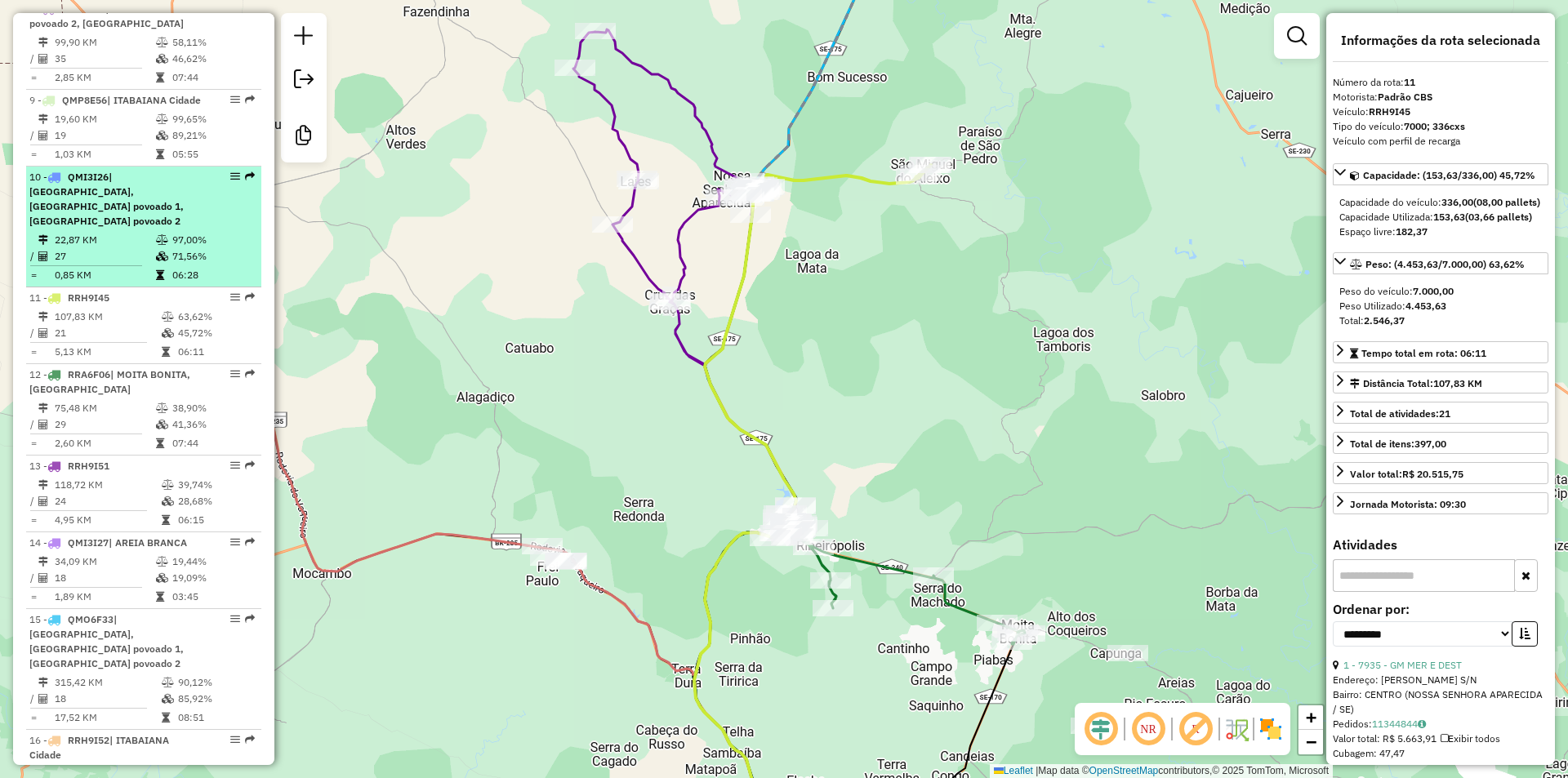
click at [154, 228] on div "10 - QMI3I26 | ITABAIANA Cidade, ITABAIANA povoado 1, ITABAIANA povoado 2" at bounding box center [116, 199] width 173 height 59
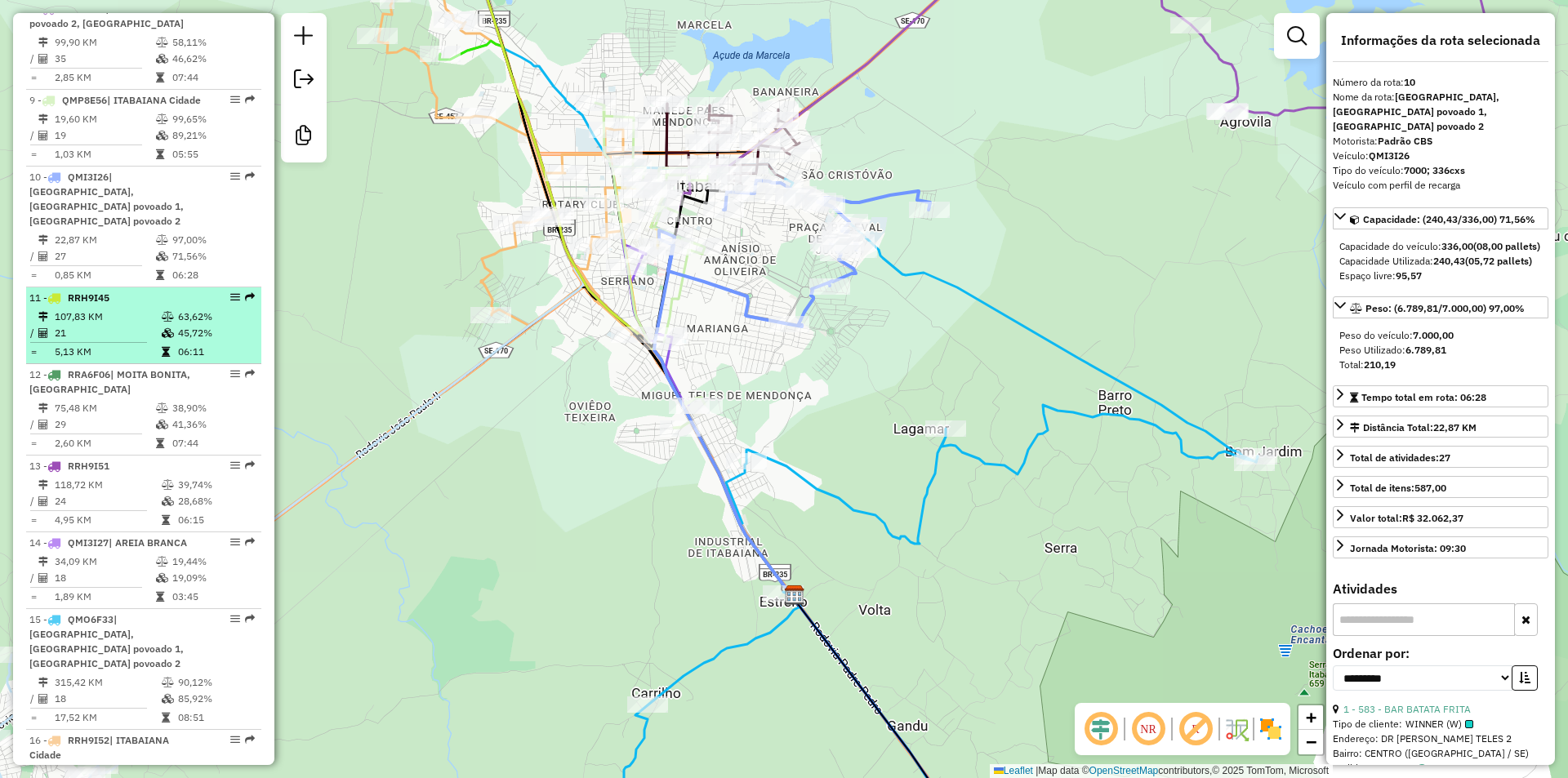
click at [165, 342] on td at bounding box center [169, 332] width 16 height 16
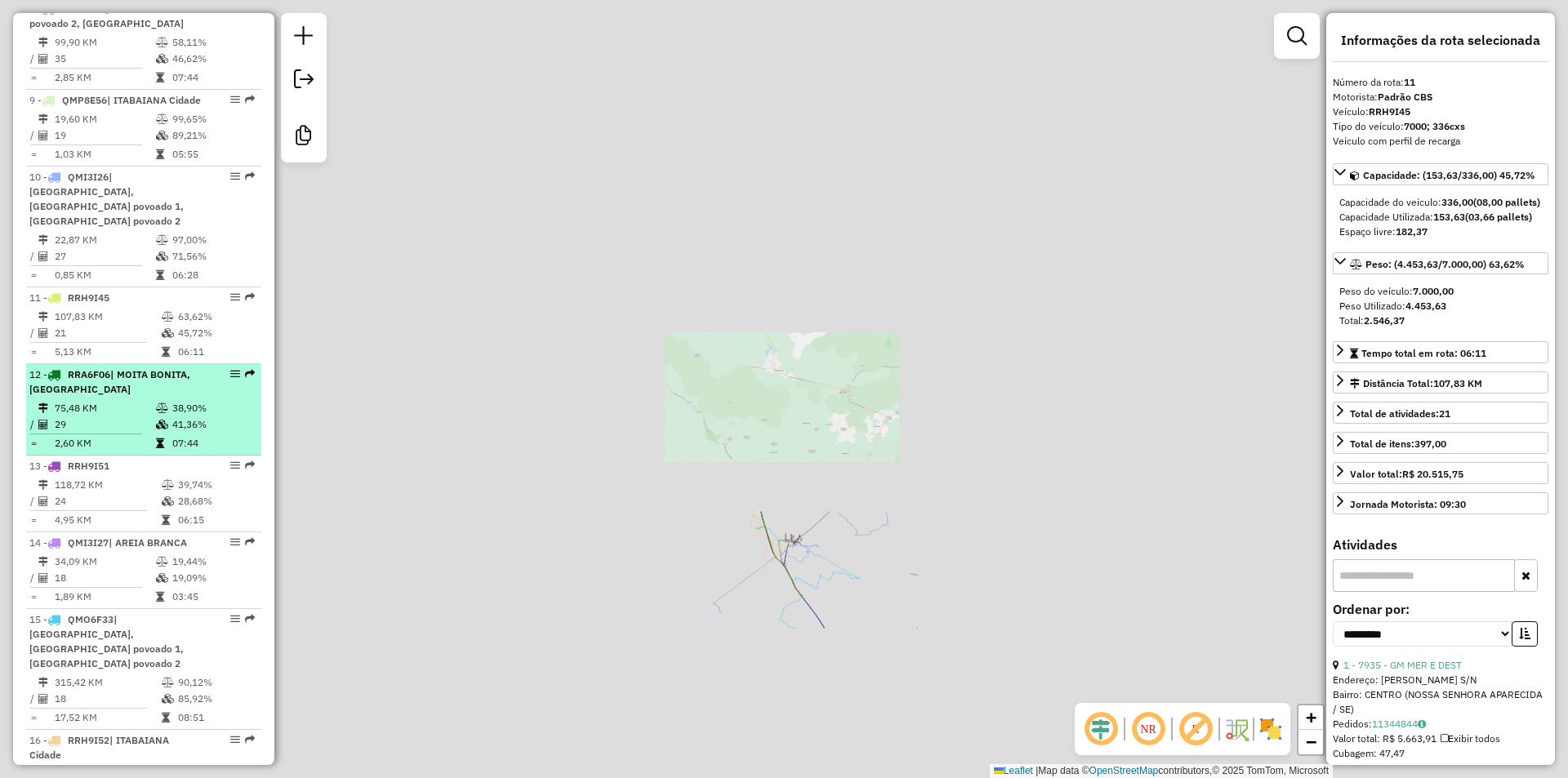
click at [164, 413] on icon at bounding box center [162, 409] width 13 height 10
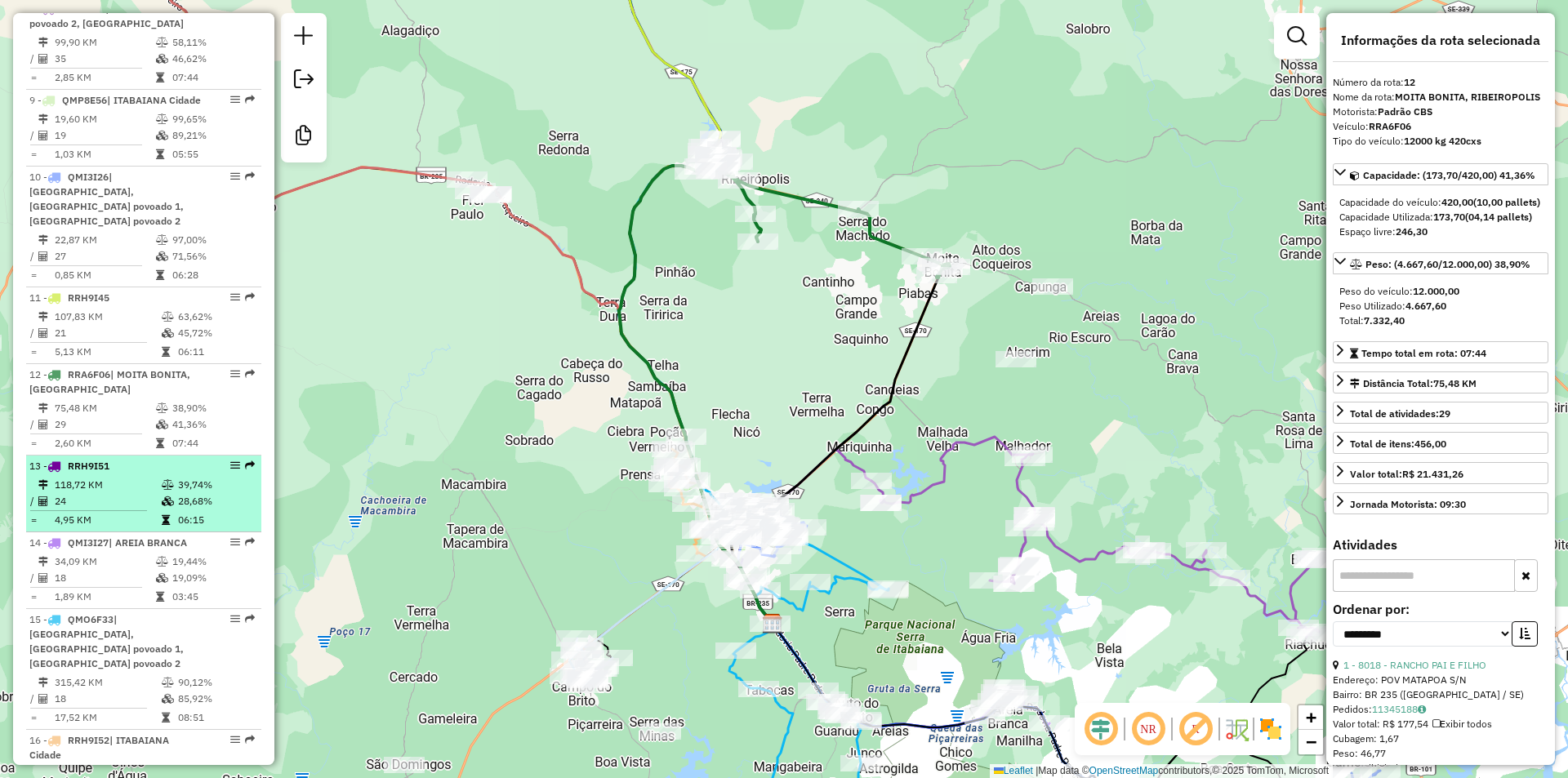
click at [168, 473] on div "13 - RRH9I51" at bounding box center [116, 467] width 173 height 15
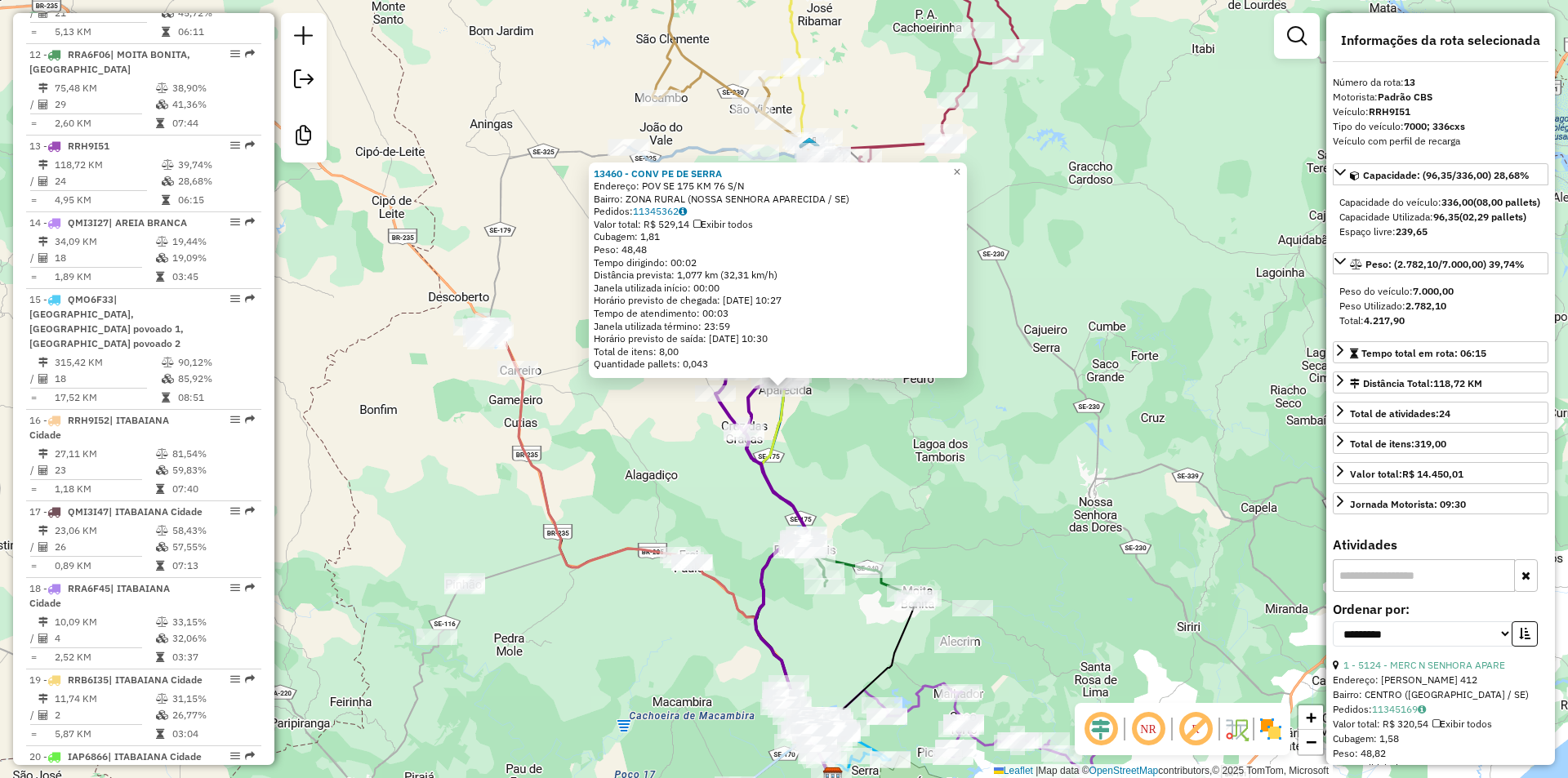
scroll to position [1673, 0]
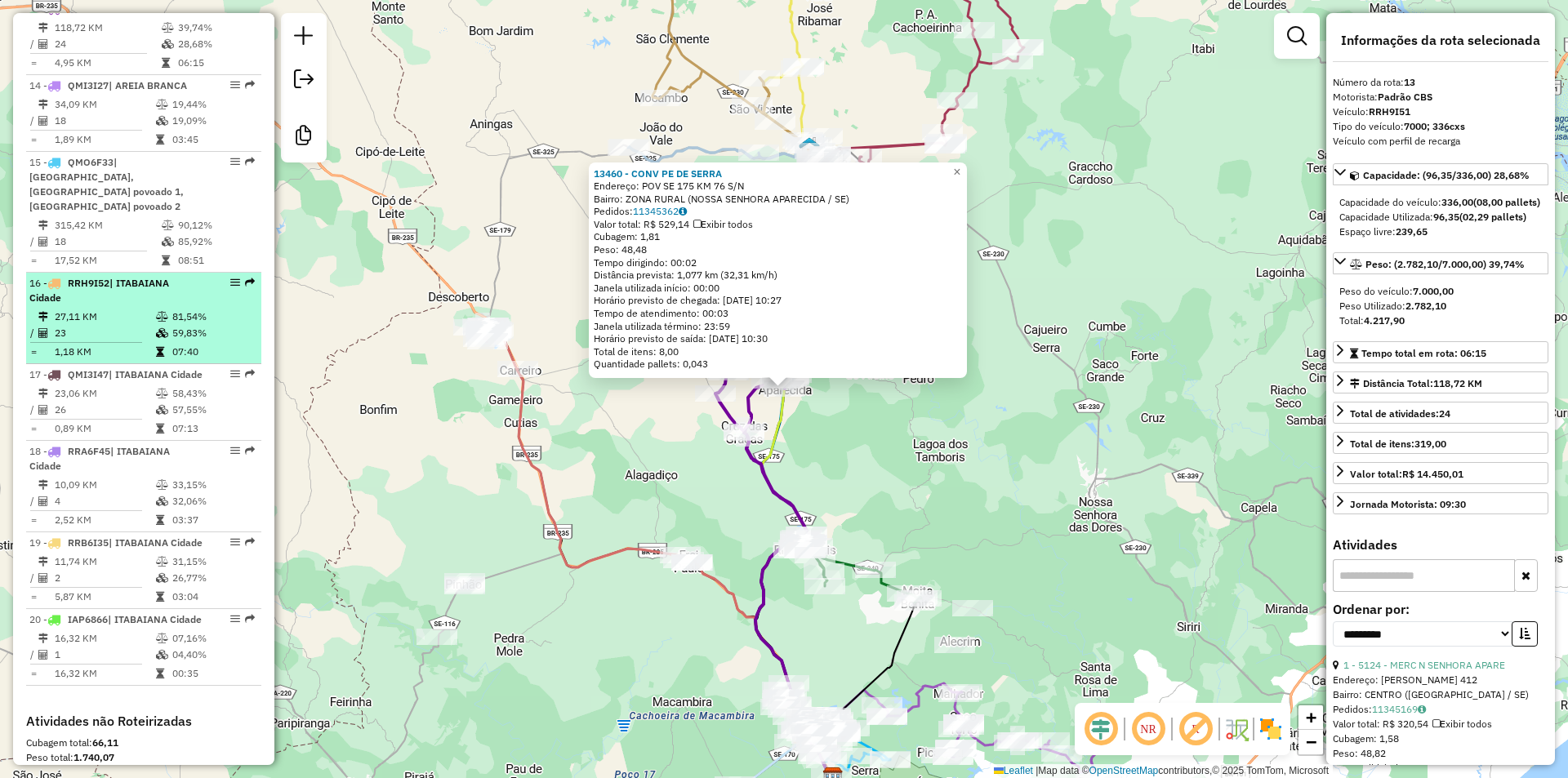
click at [196, 326] on td "59,83%" at bounding box center [212, 332] width 82 height 16
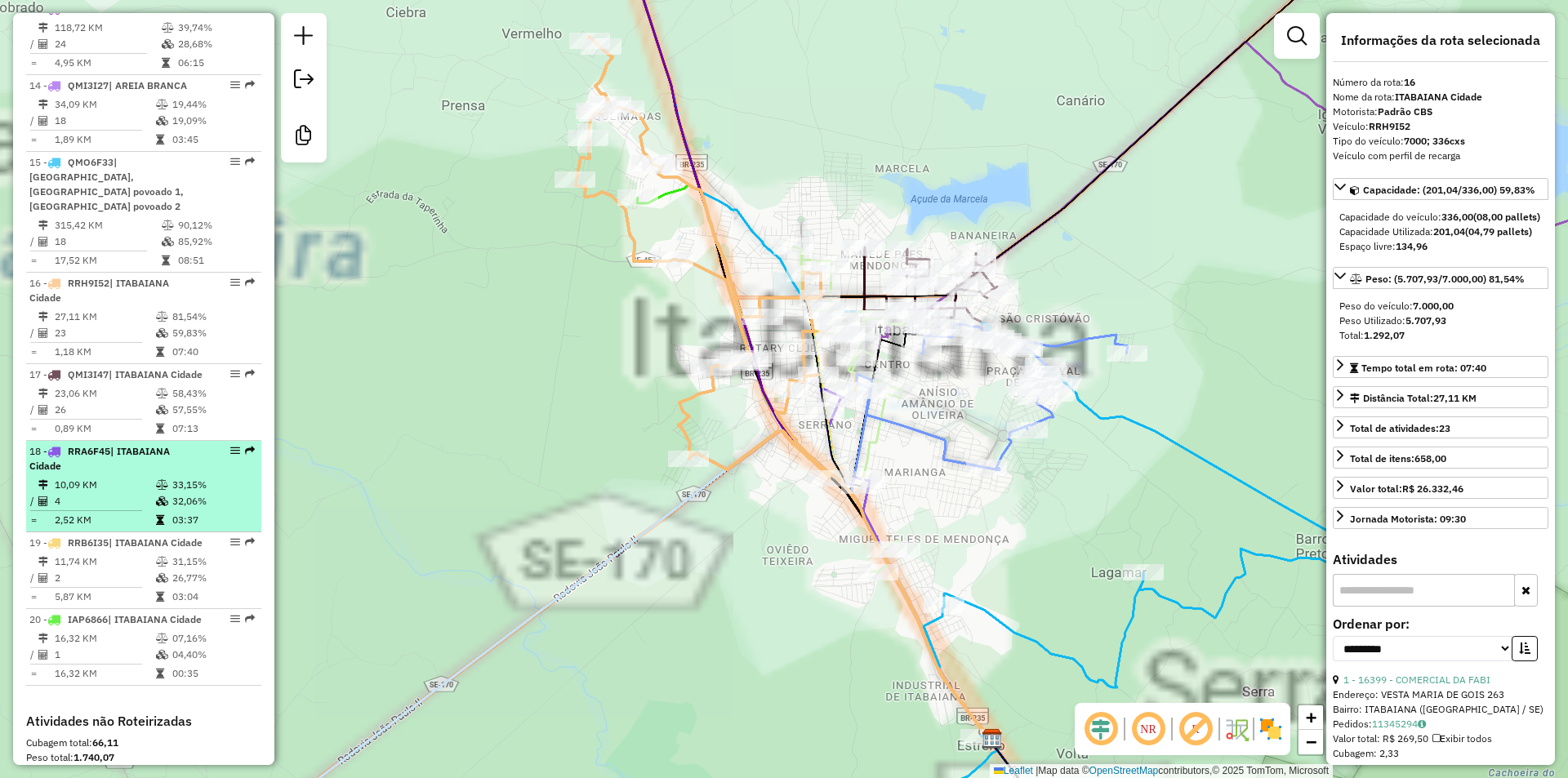
click at [175, 473] on div "18 - RRA6F45 | ITABAIANA Cidade" at bounding box center [116, 458] width 173 height 29
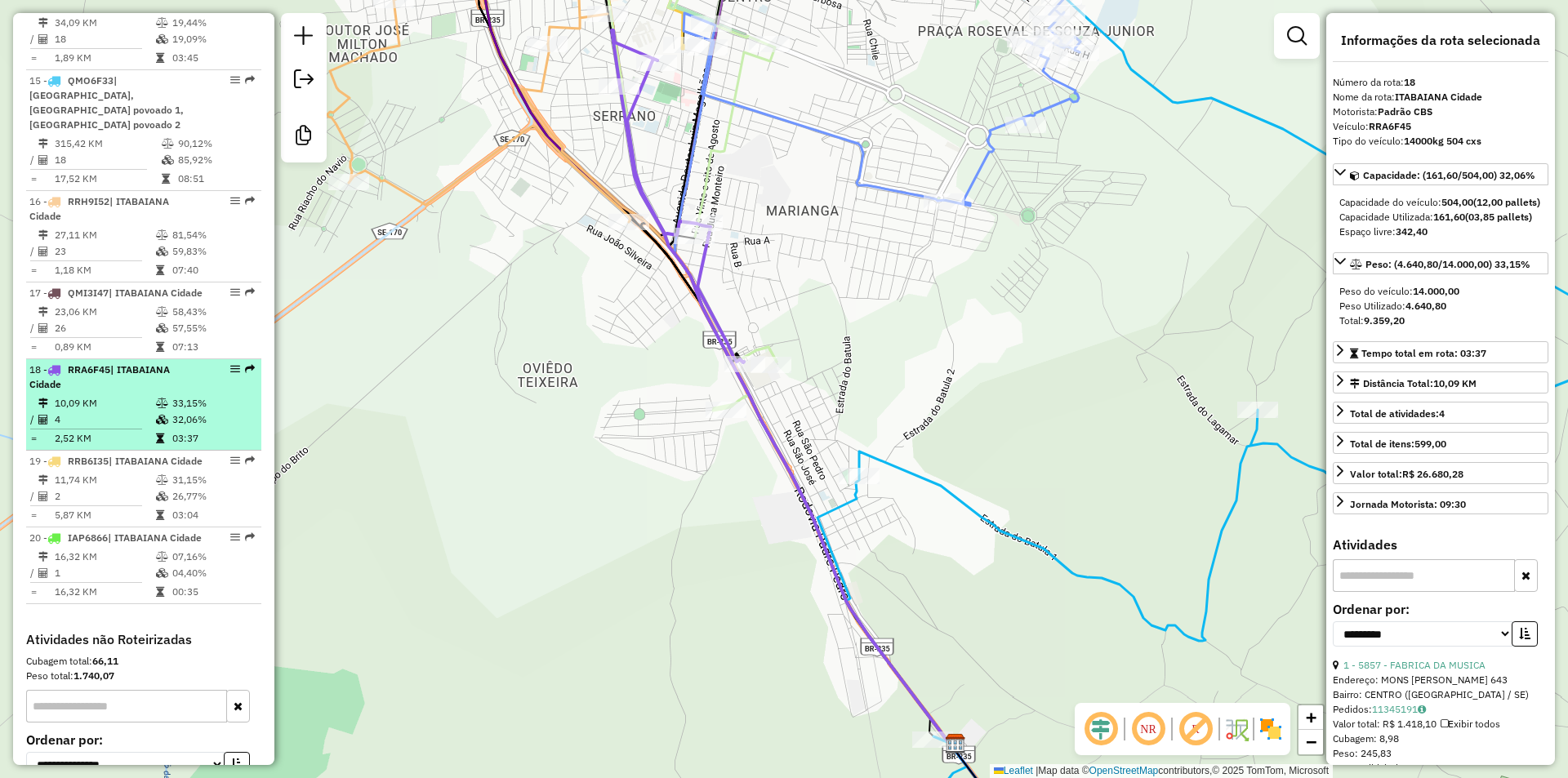
scroll to position [1591, 0]
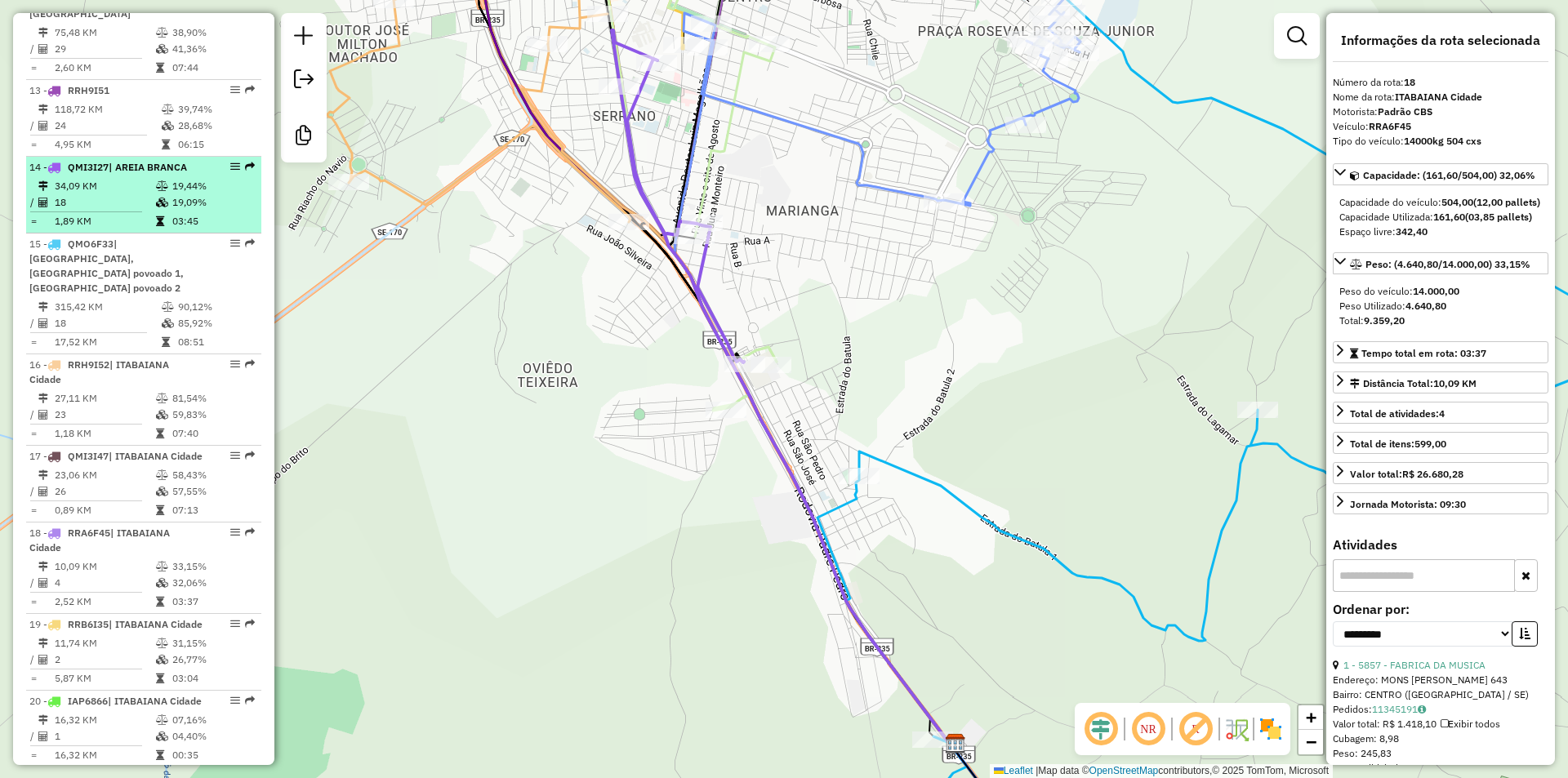
click at [159, 195] on td at bounding box center [163, 185] width 16 height 16
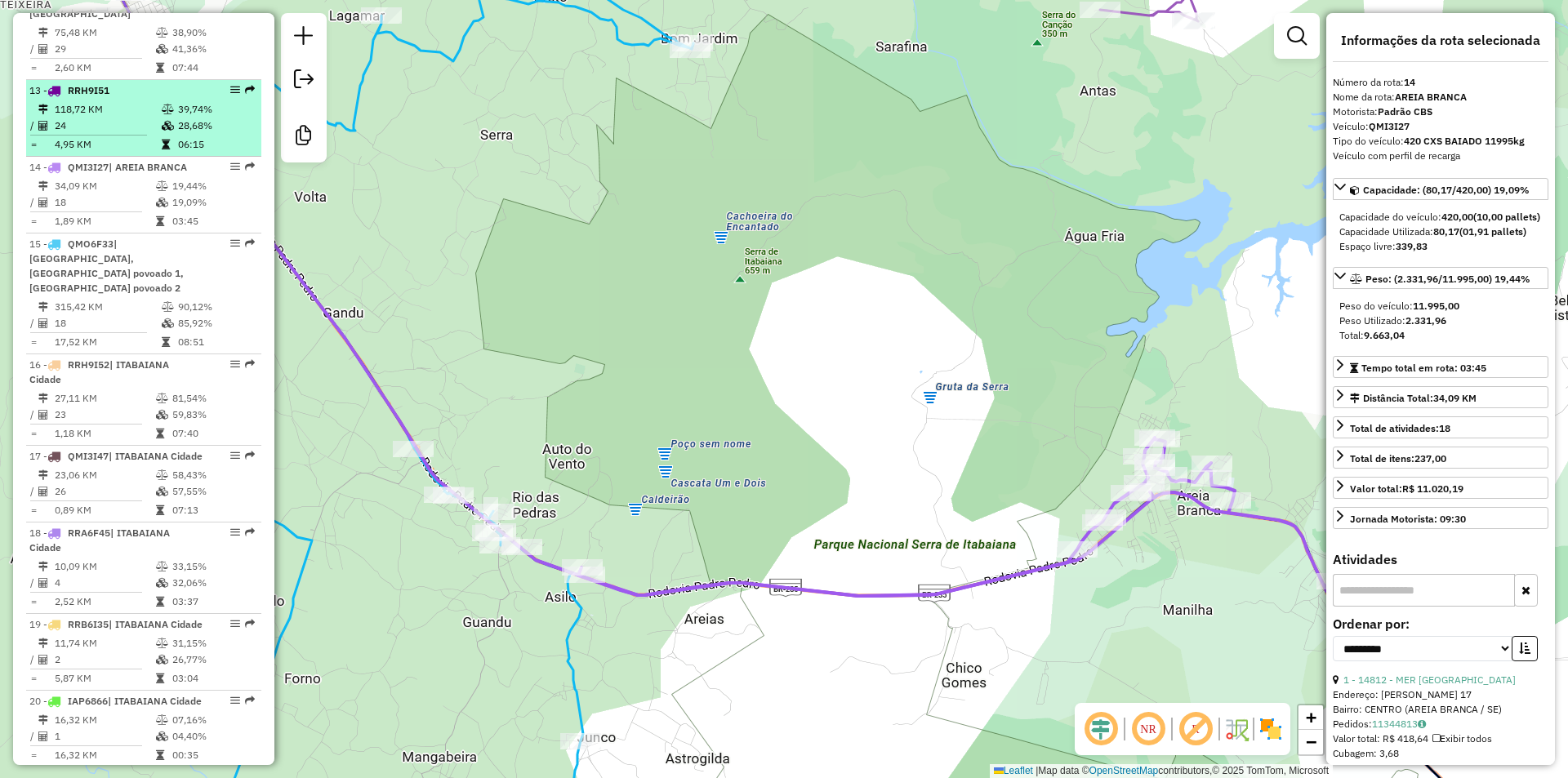
click at [161, 134] on td at bounding box center [169, 125] width 16 height 16
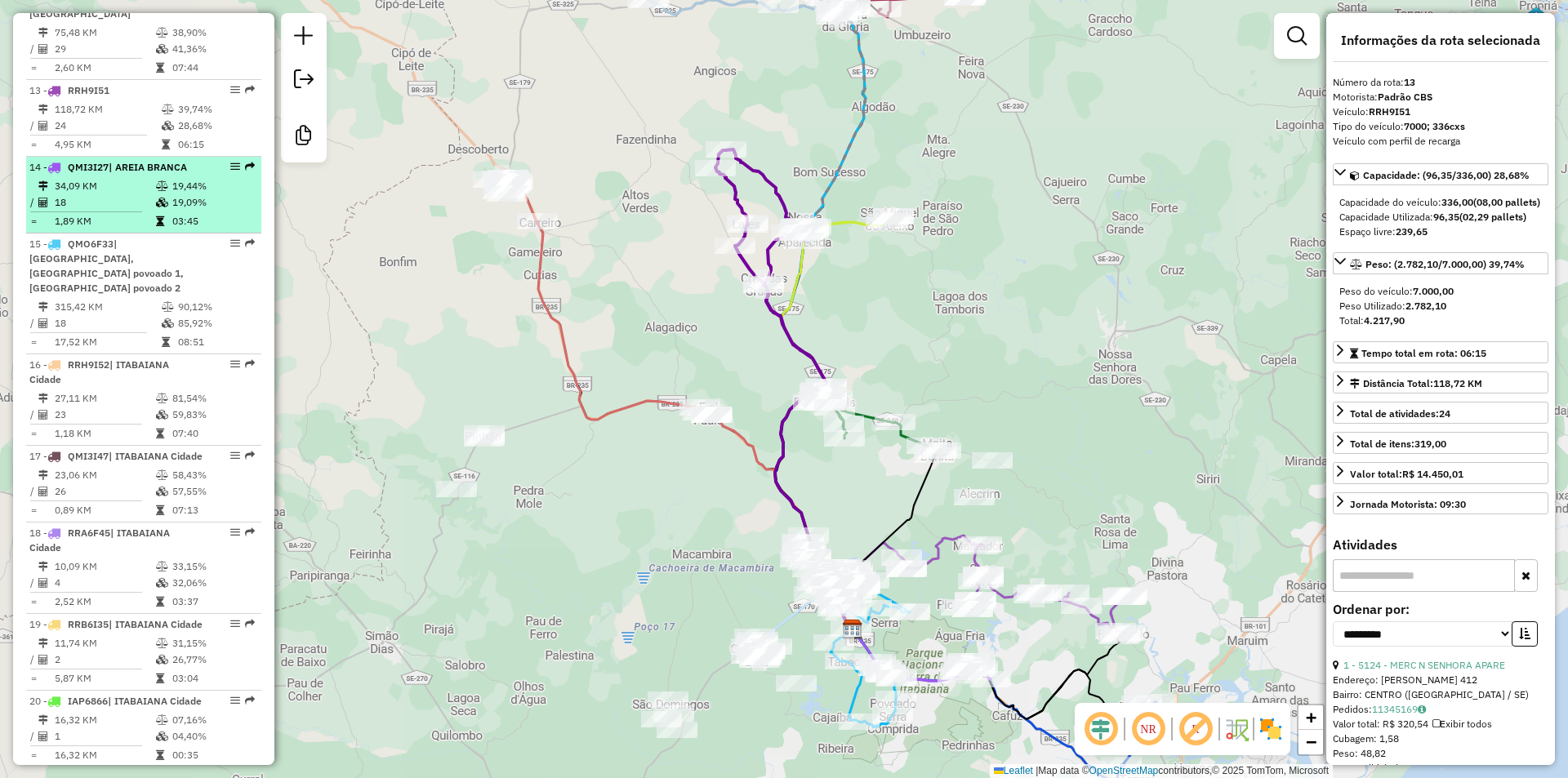
click at [159, 210] on td at bounding box center [163, 202] width 16 height 16
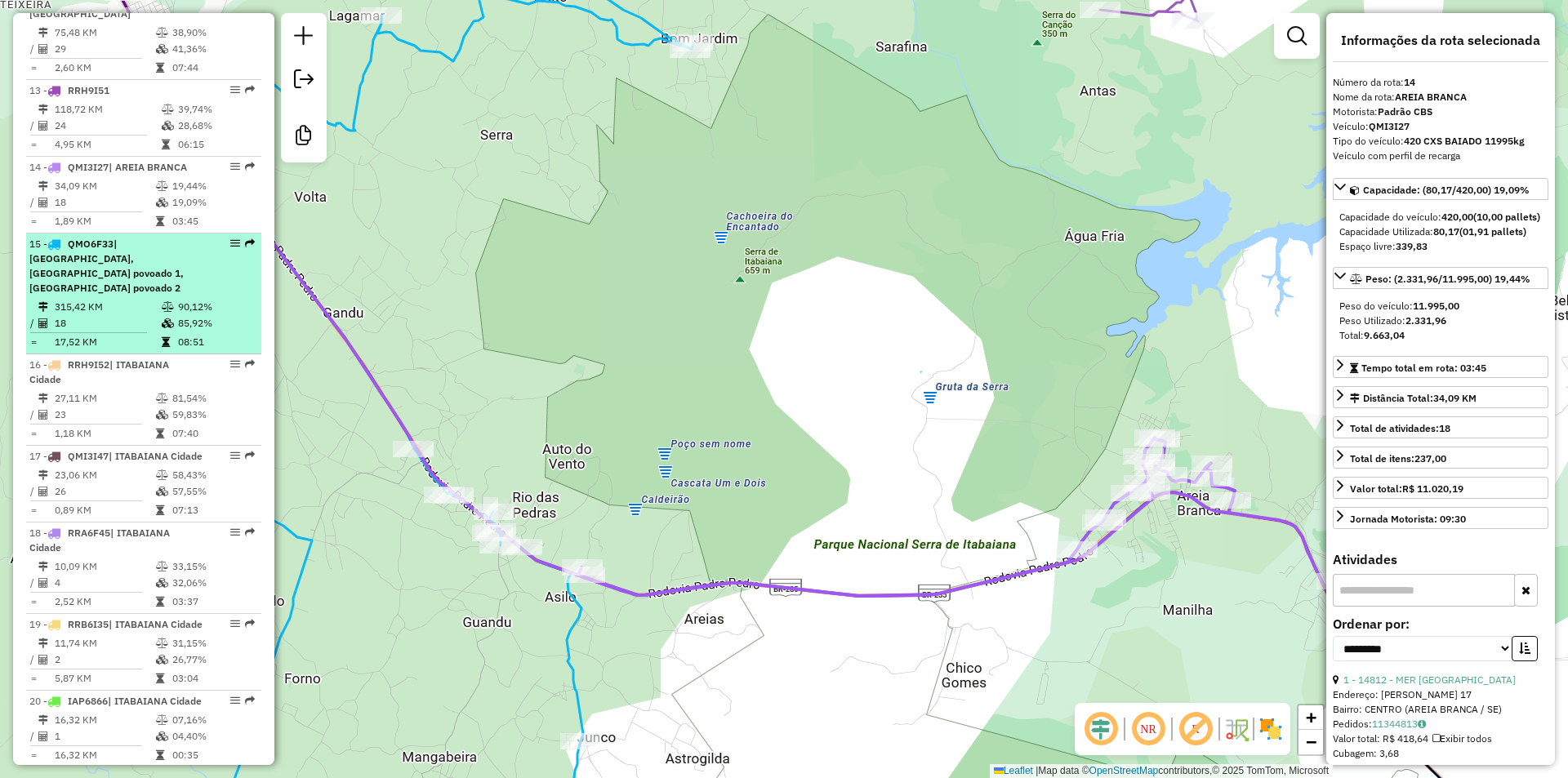
click at [106, 316] on td "18" at bounding box center [107, 322] width 107 height 16
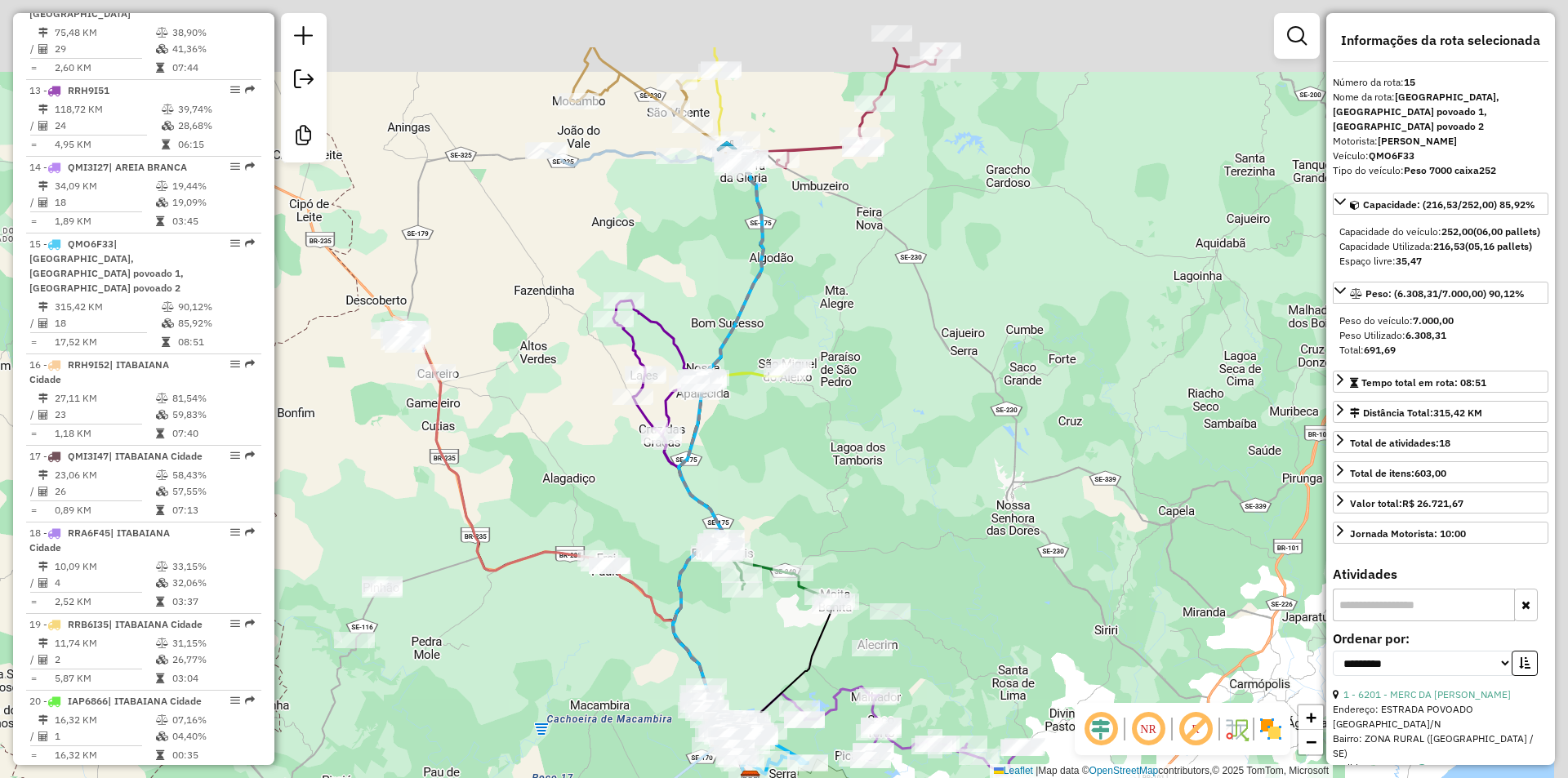
drag, startPoint x: 854, startPoint y: 252, endPoint x: 844, endPoint y: 305, distance: 53.9
click at [844, 304] on div "Janela de atendimento Grade de atendimento Capacidade Transportadoras Veículos …" at bounding box center [784, 389] width 1568 height 778
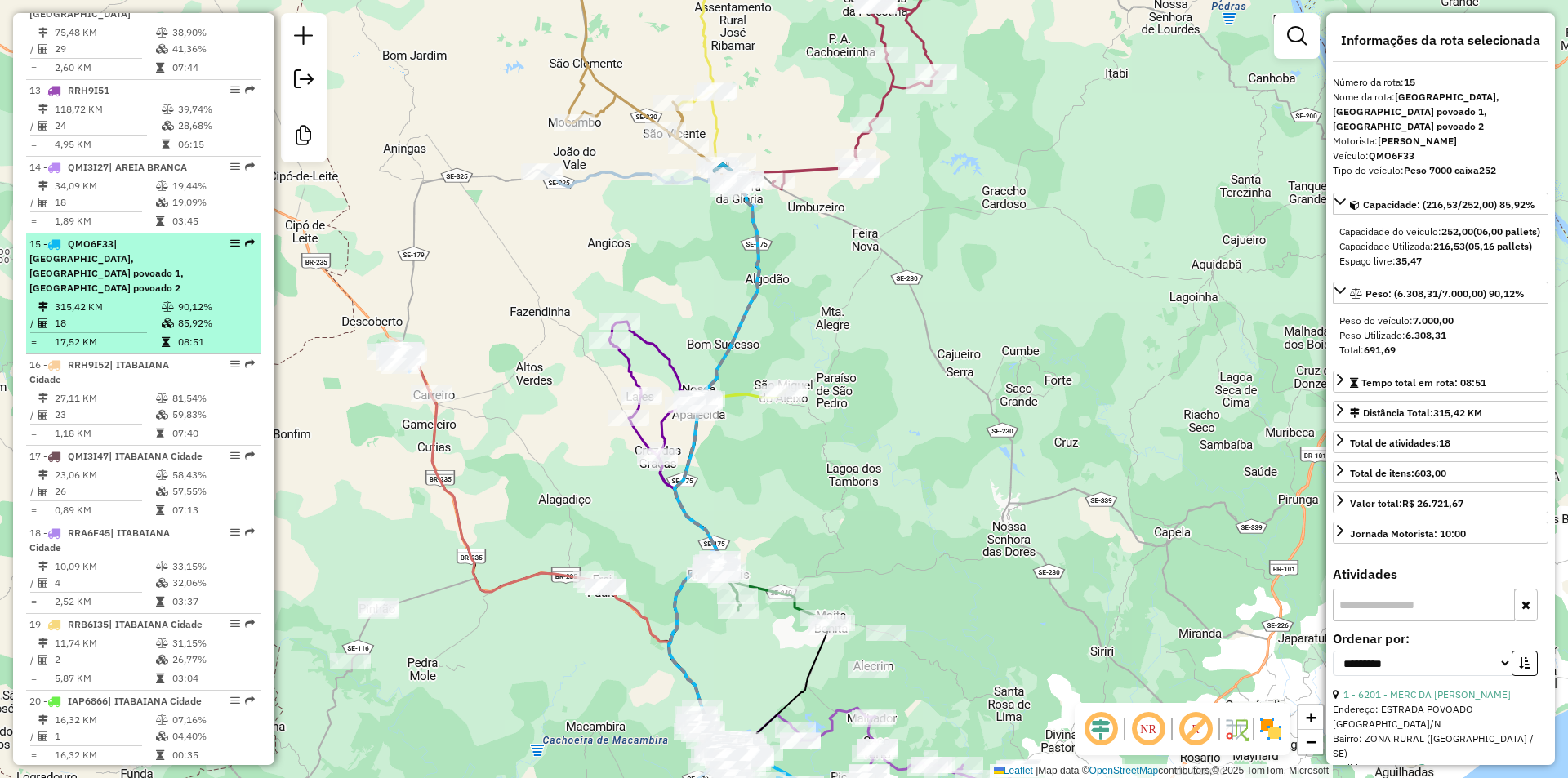
click at [134, 291] on div "15 - QMO6F33 | ITABAIANA Cidade, ITABAIANA povoado 1, ITABAIANA povoado 2" at bounding box center [116, 266] width 173 height 59
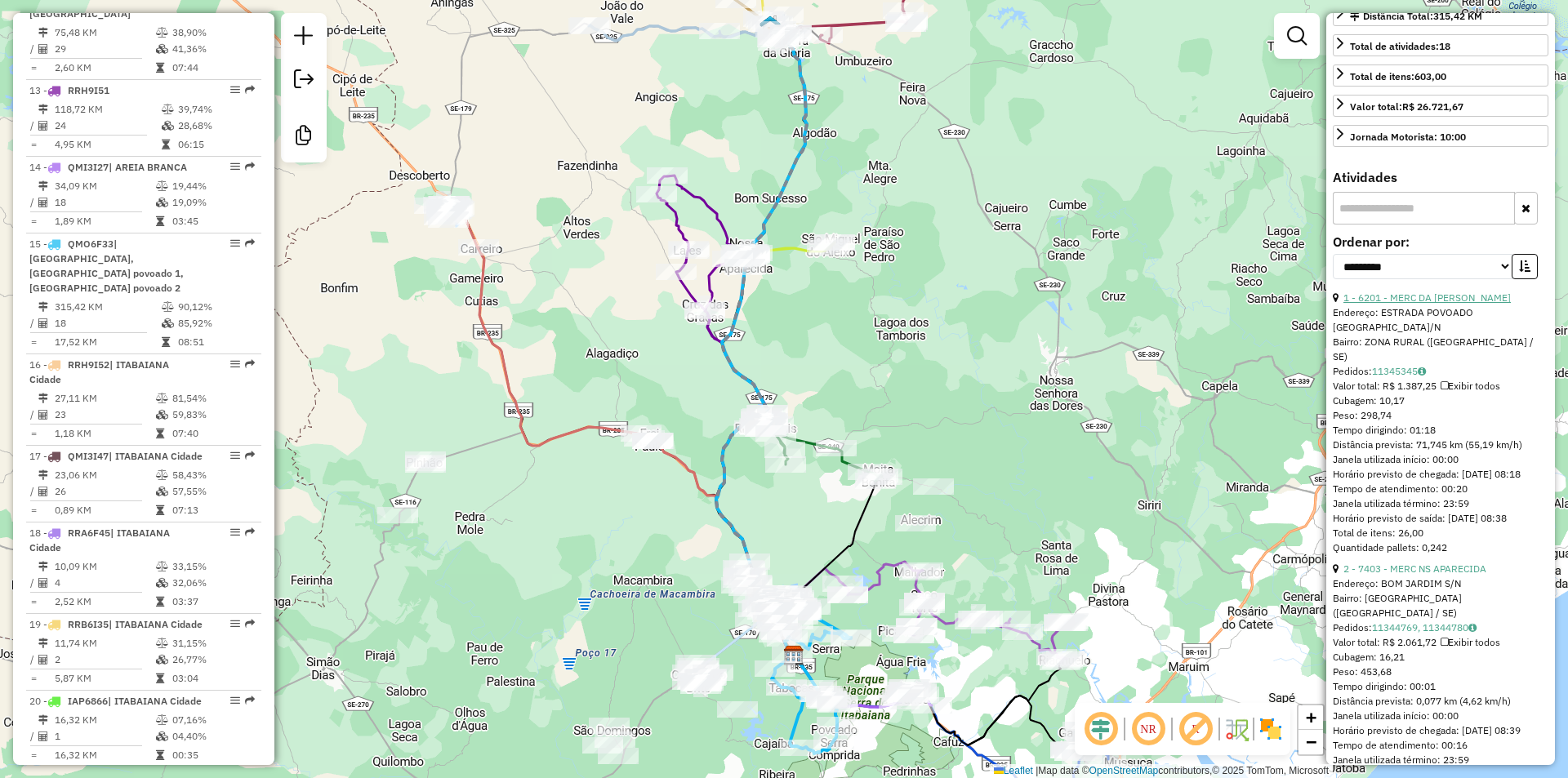
scroll to position [572, 0]
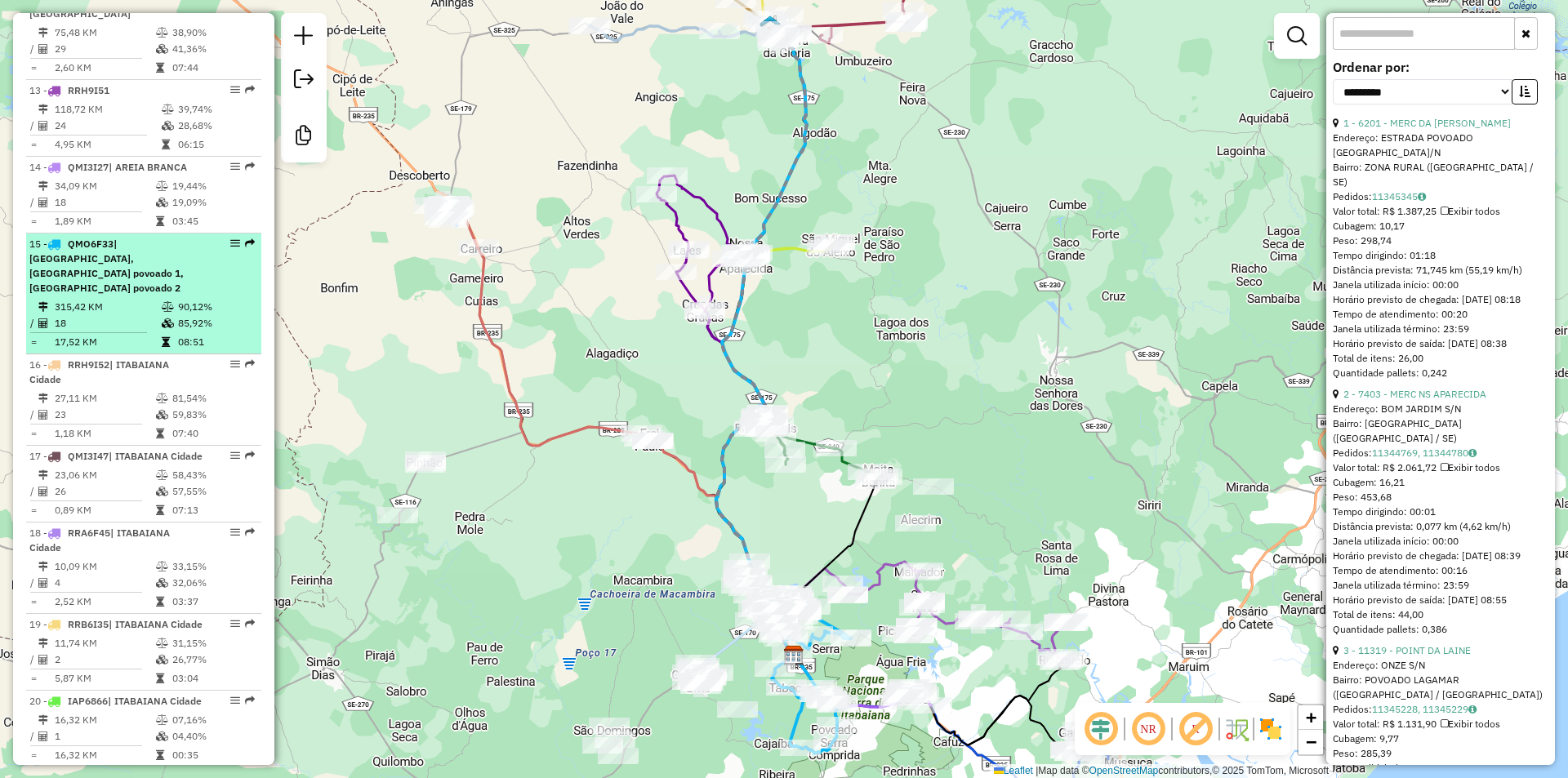
click at [167, 294] on div "15 - QMO6F33 | ITABAIANA Cidade, ITABAIANA povoado 1, ITABAIANA povoado 2" at bounding box center [116, 266] width 173 height 59
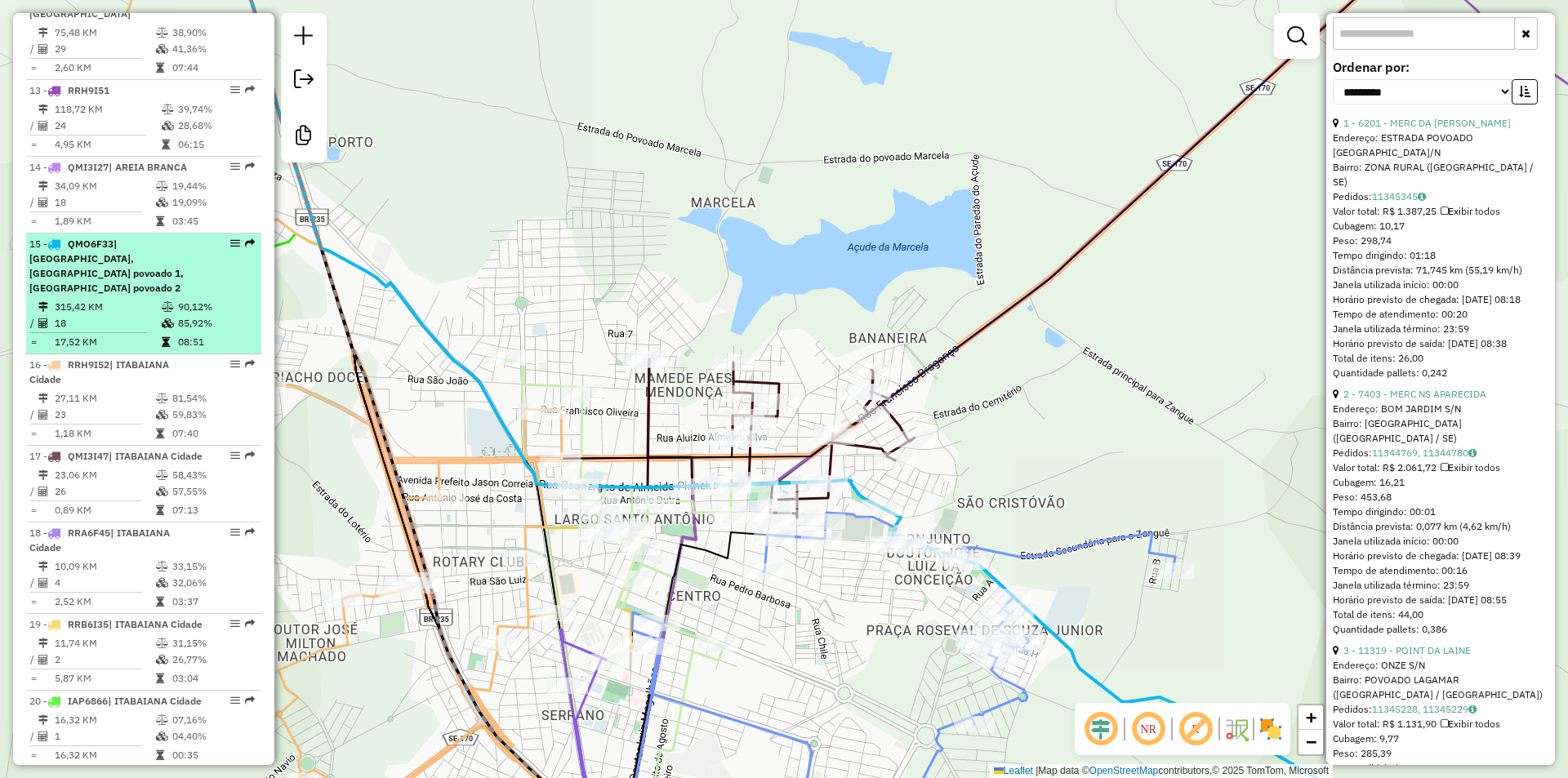
click at [150, 277] on span "| ITABAIANA Cidade, ITABAIANA povoado 1, ITABAIANA povoado 2" at bounding box center [107, 265] width 154 height 56
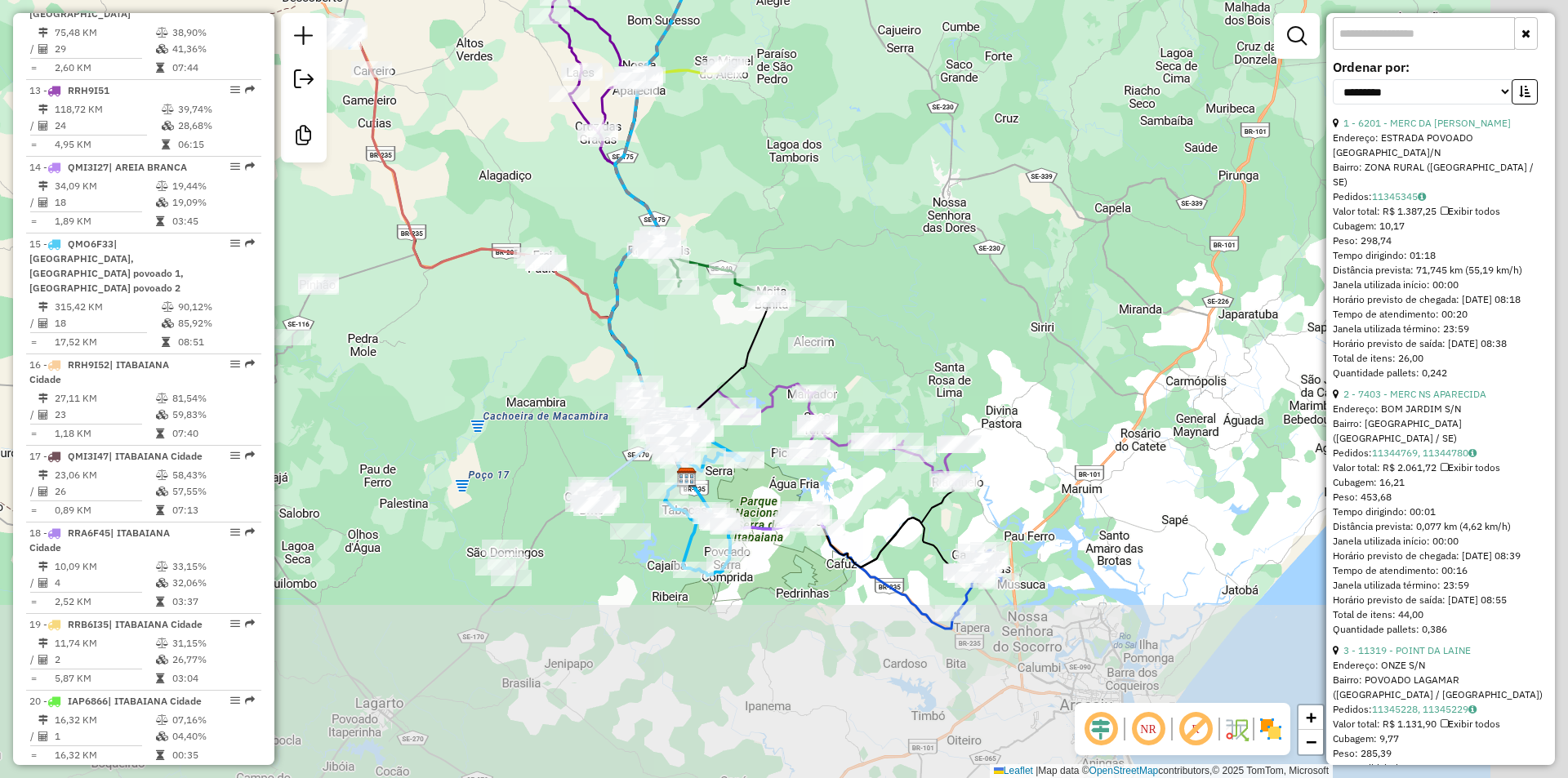
drag, startPoint x: 614, startPoint y: 433, endPoint x: 536, endPoint y: 272, distance: 178.9
click at [536, 274] on div "Janela de atendimento Grade de atendimento Capacidade Transportadoras Veículos …" at bounding box center [784, 389] width 1568 height 778
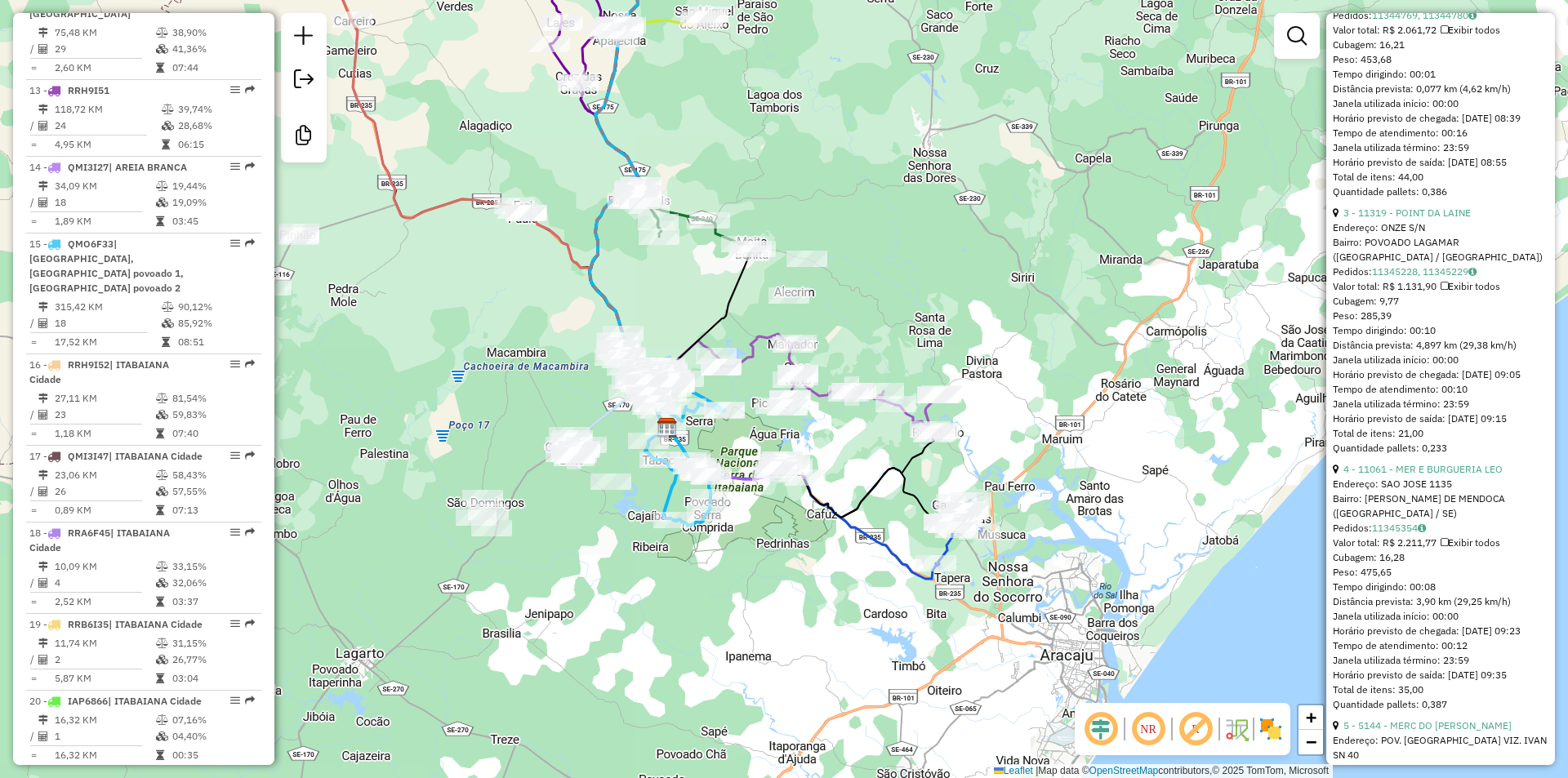
scroll to position [1062, 0]
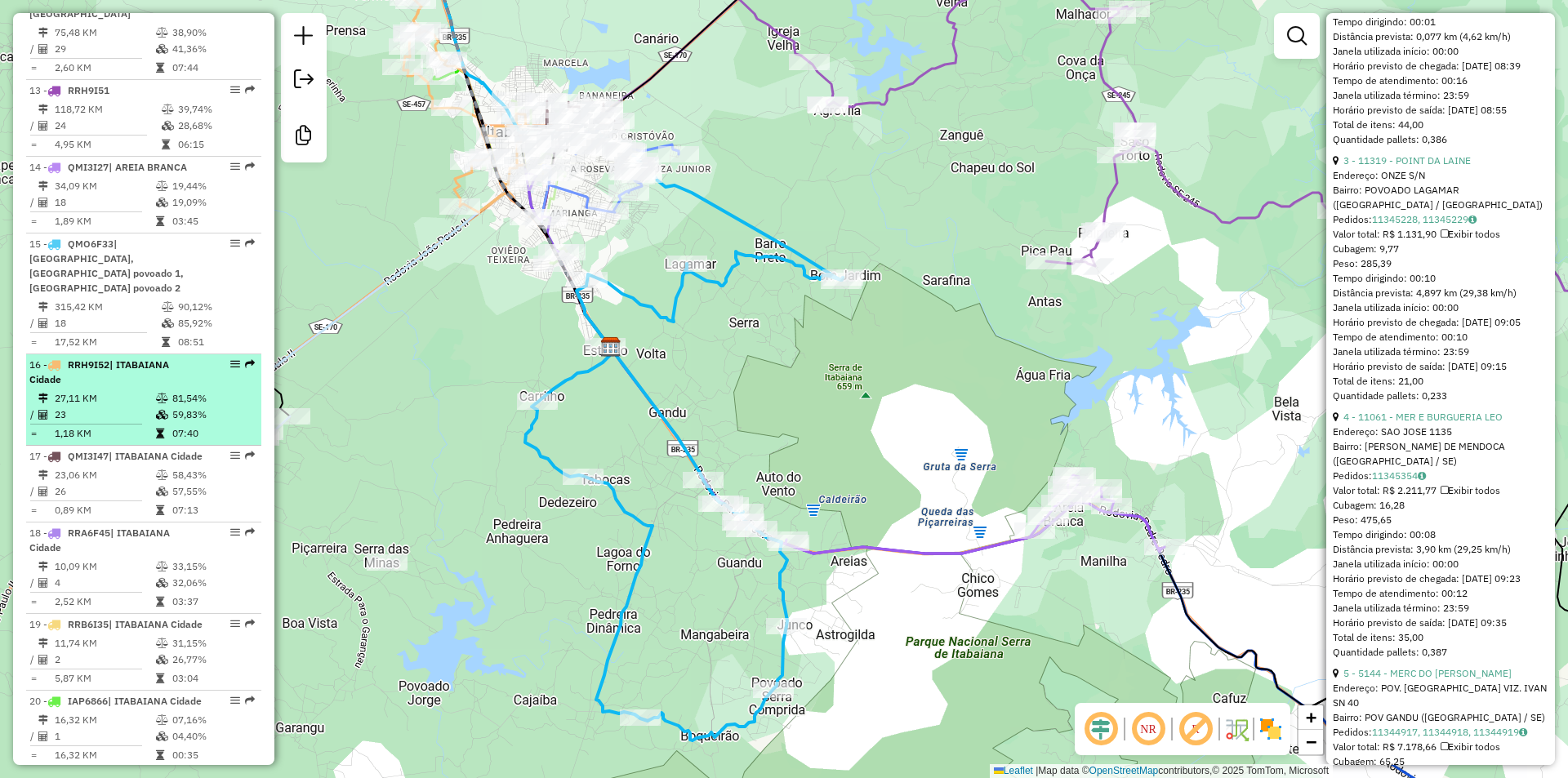
click at [177, 397] on td "81,54%" at bounding box center [212, 398] width 82 height 16
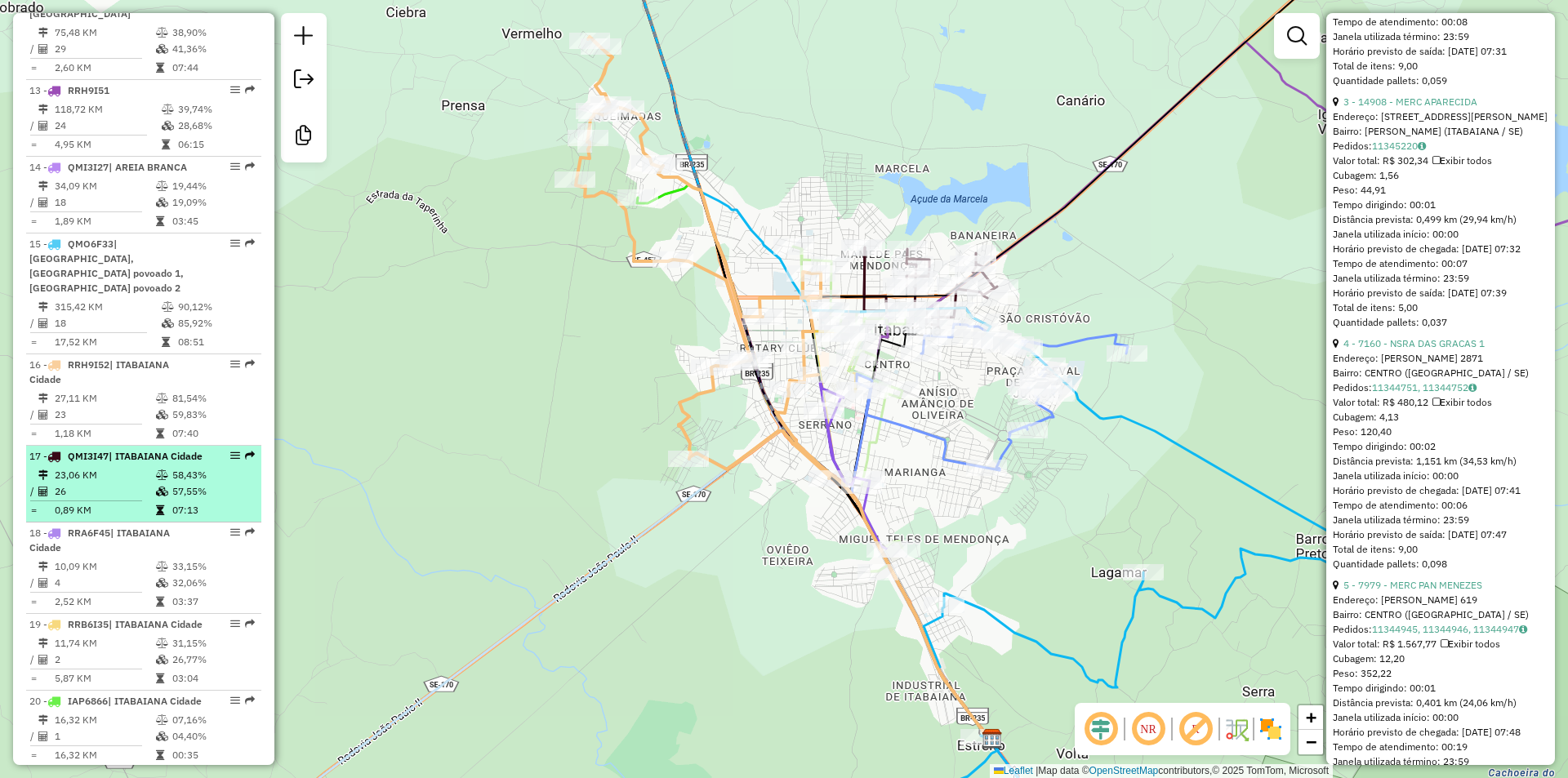
click at [175, 499] on td "57,55%" at bounding box center [212, 491] width 82 height 16
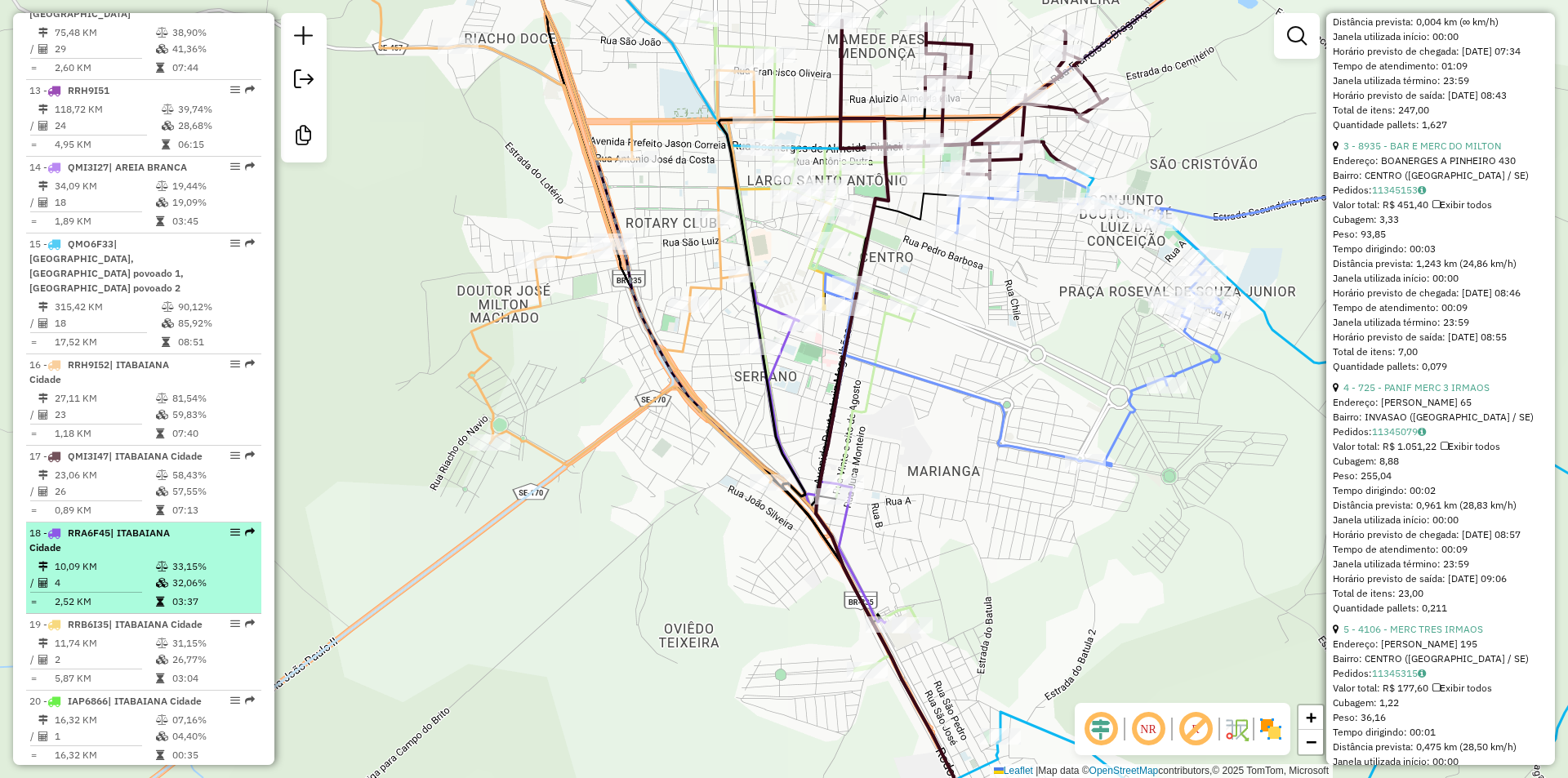
click at [200, 575] on td "33,15%" at bounding box center [212, 566] width 82 height 16
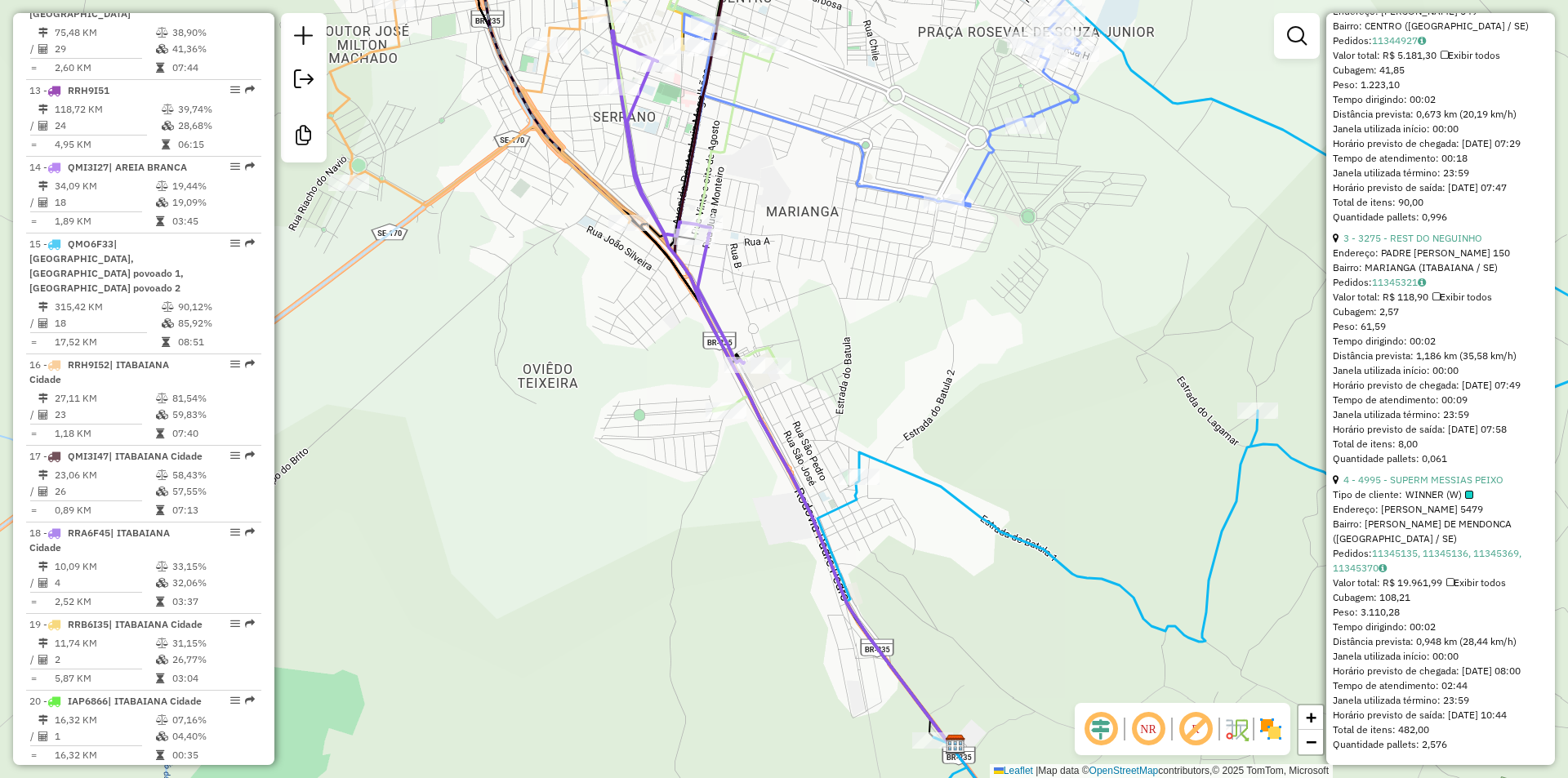
click at [1000, 431] on div "Janela de atendimento Grade de atendimento Capacidade Transportadoras Veículos …" at bounding box center [784, 389] width 1568 height 778
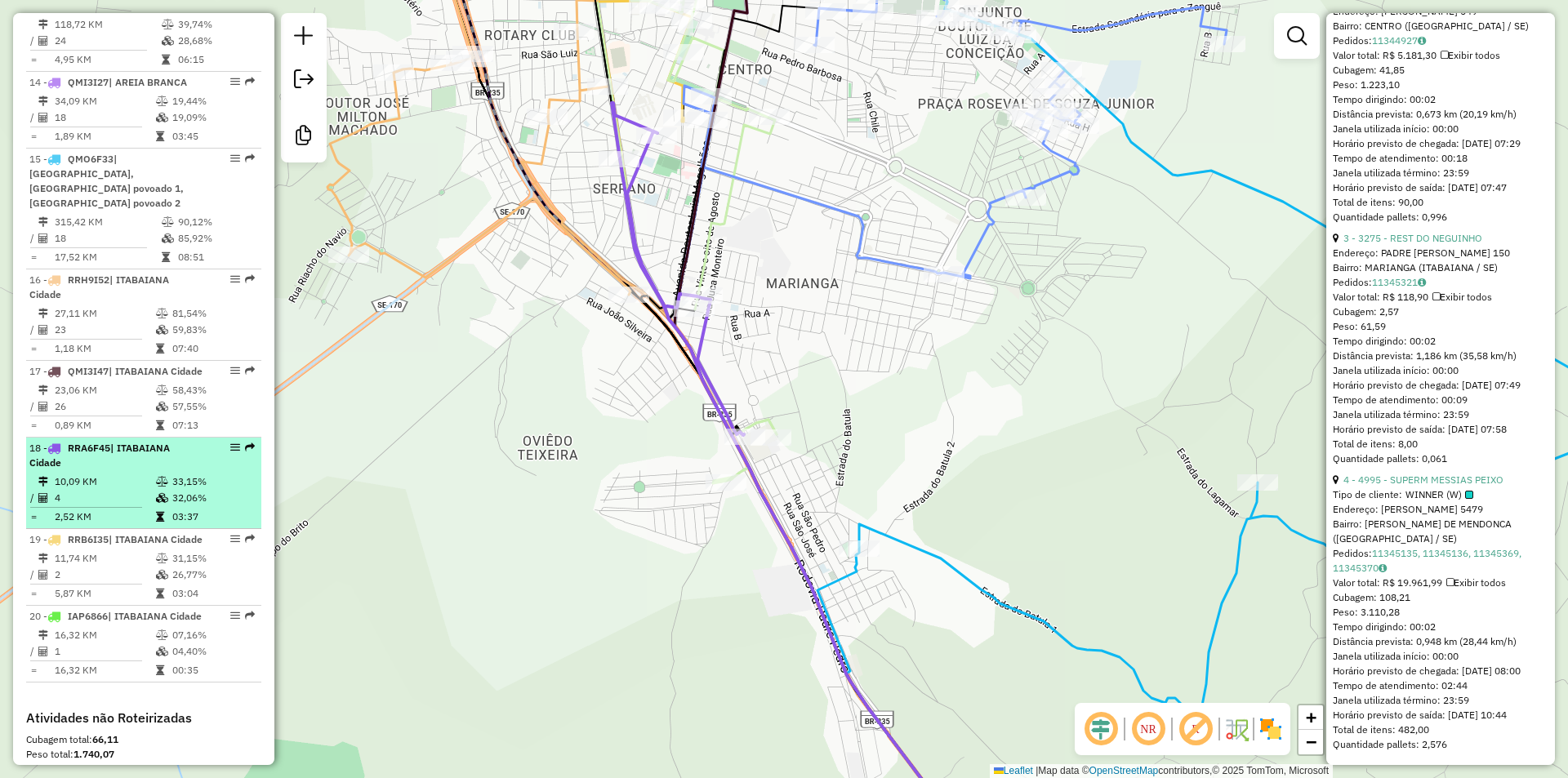
scroll to position [1754, 0]
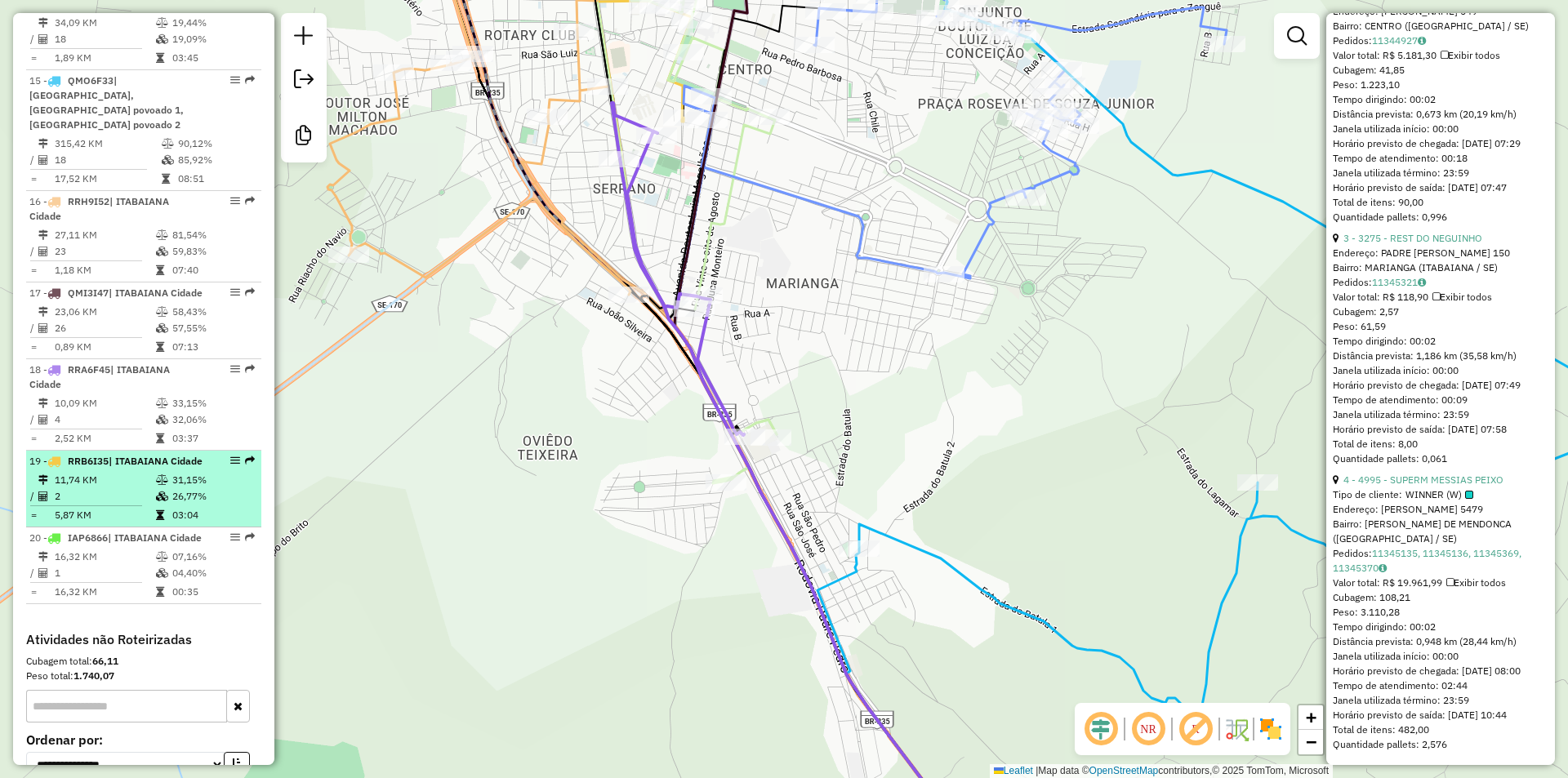
click at [182, 468] on div "19 - RRB6I35 | ITABAIANA Cidade" at bounding box center [116, 462] width 173 height 15
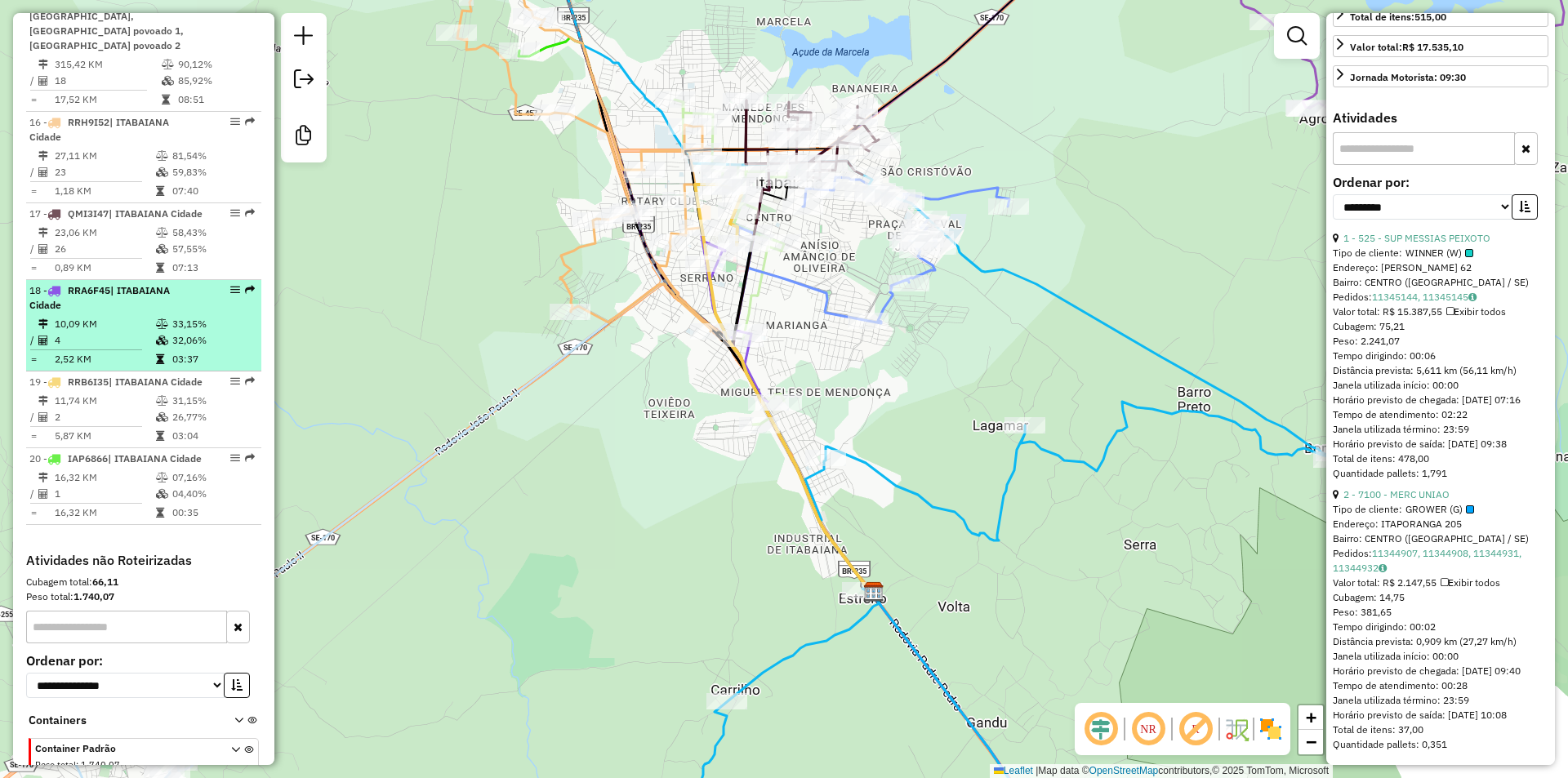
scroll to position [1836, 0]
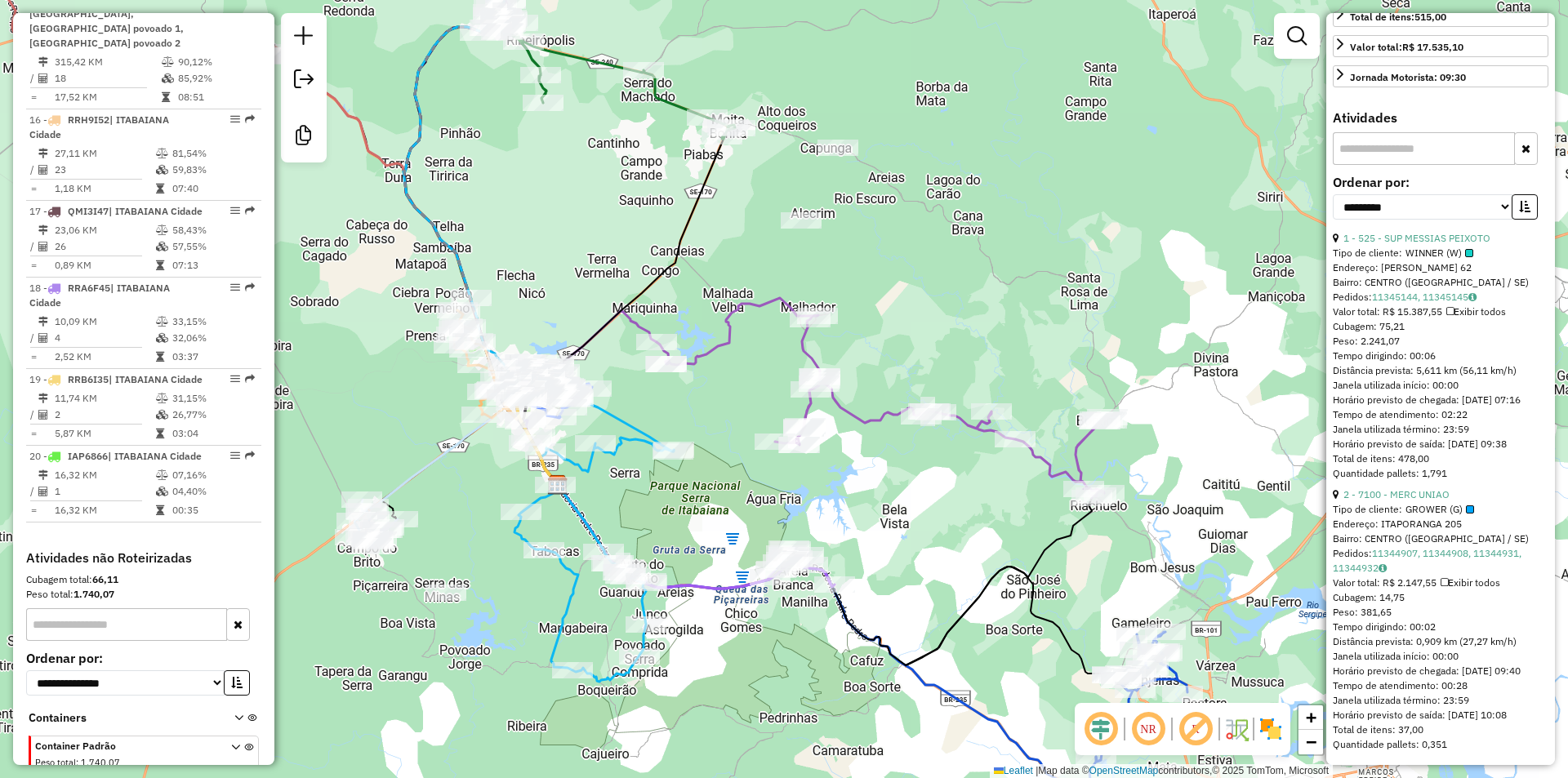
drag, startPoint x: 625, startPoint y: 227, endPoint x: 746, endPoint y: 305, distance: 144.0
click at [745, 305] on div "Janela de atendimento Grade de atendimento Capacidade Transportadoras Veículos …" at bounding box center [784, 389] width 1568 height 778
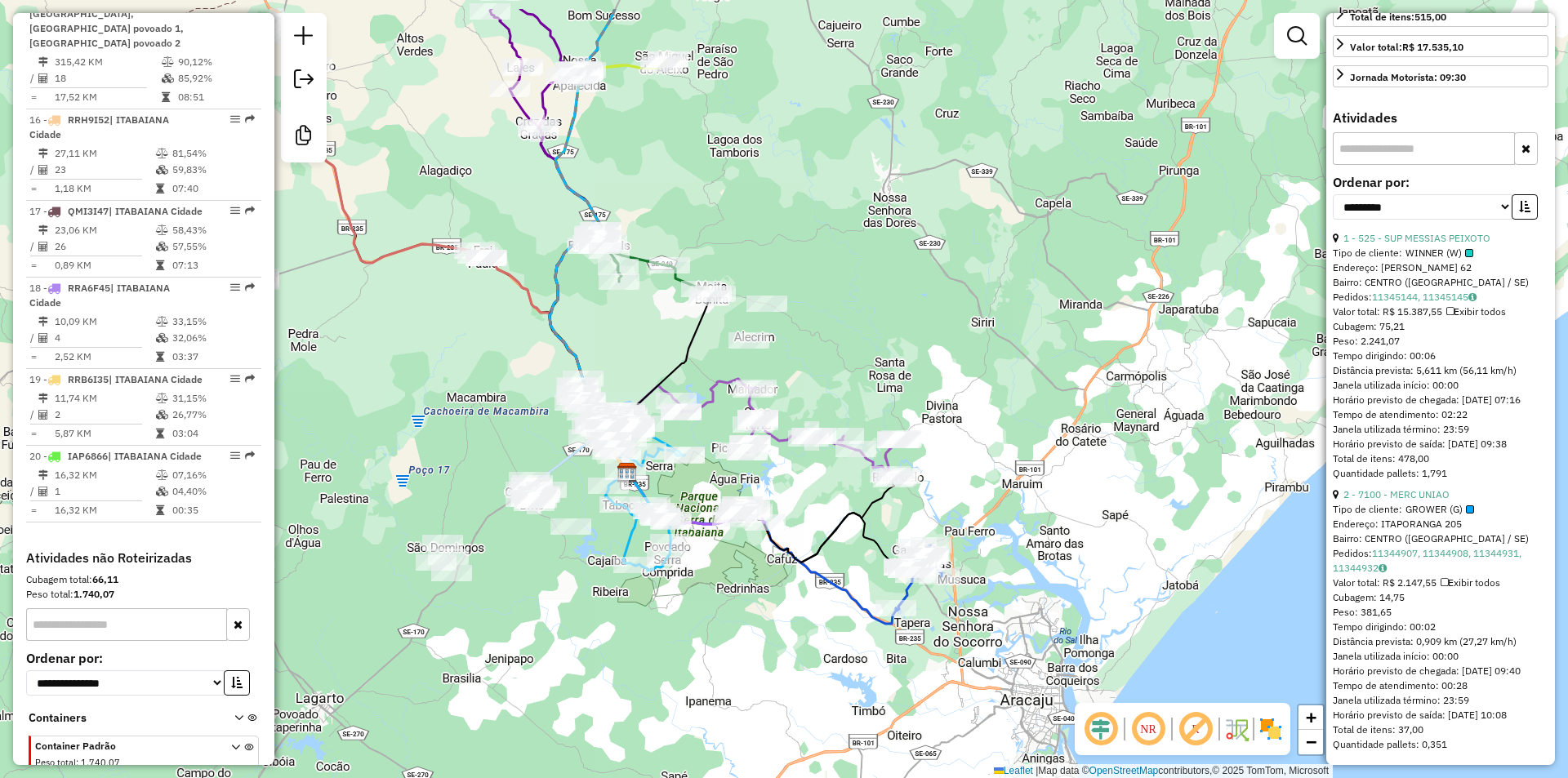
drag, startPoint x: 413, startPoint y: 293, endPoint x: 642, endPoint y: 500, distance: 308.7
click at [620, 514] on div "Janela de atendimento Grade de atendimento Capacidade Transportadoras Veículos …" at bounding box center [784, 389] width 1568 height 778
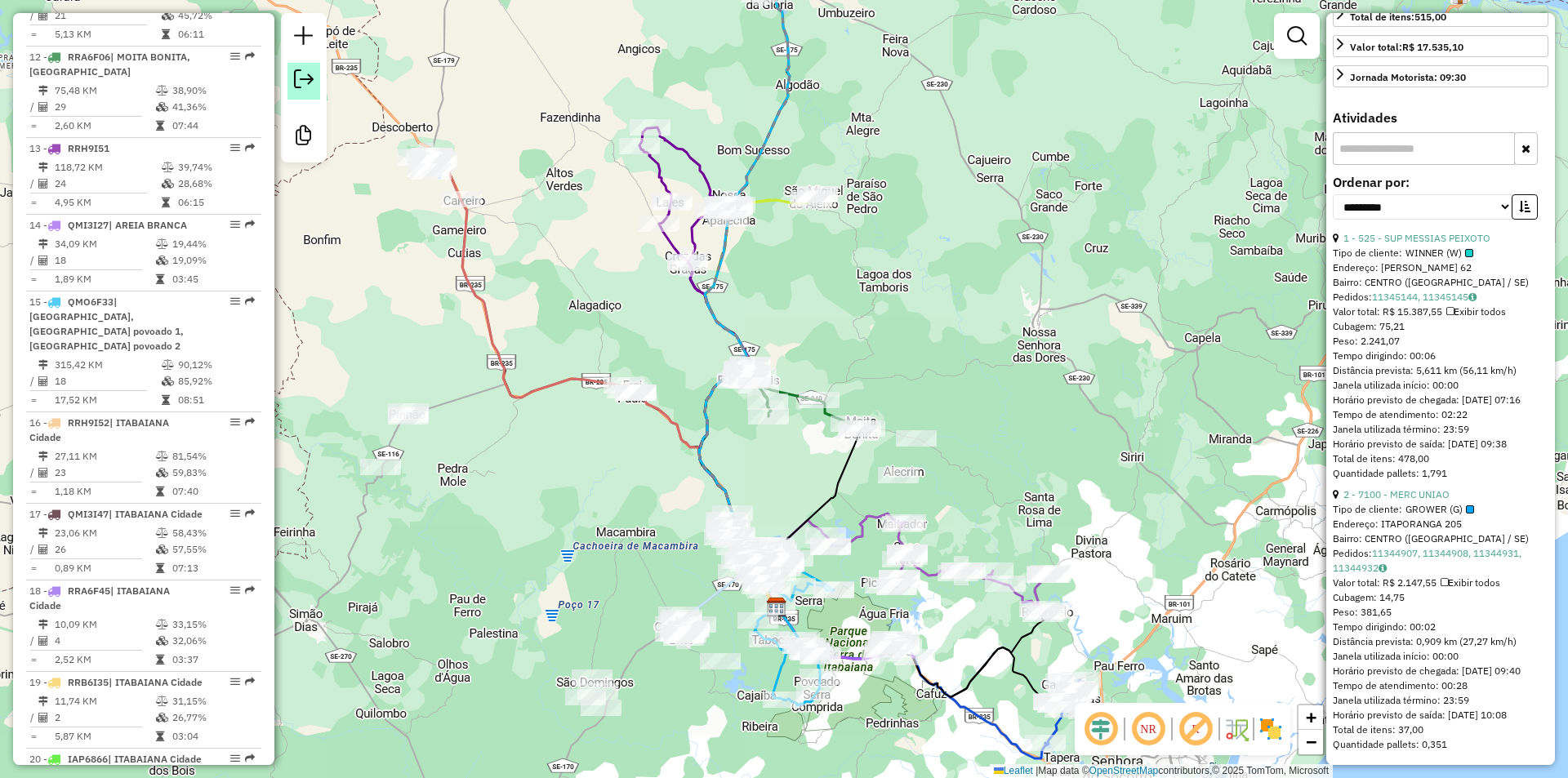
scroll to position [1428, 0]
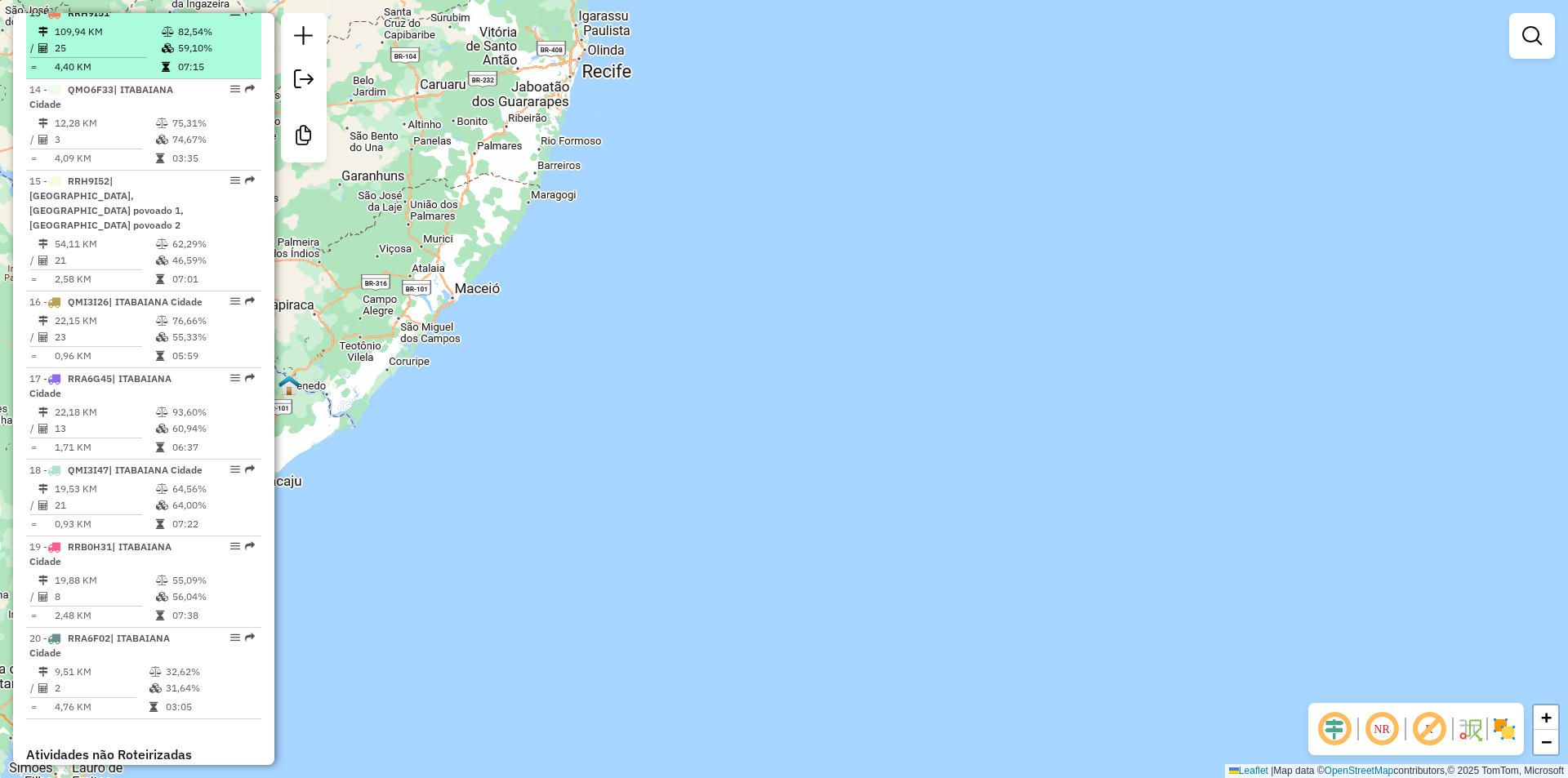
scroll to position [1877, 0]
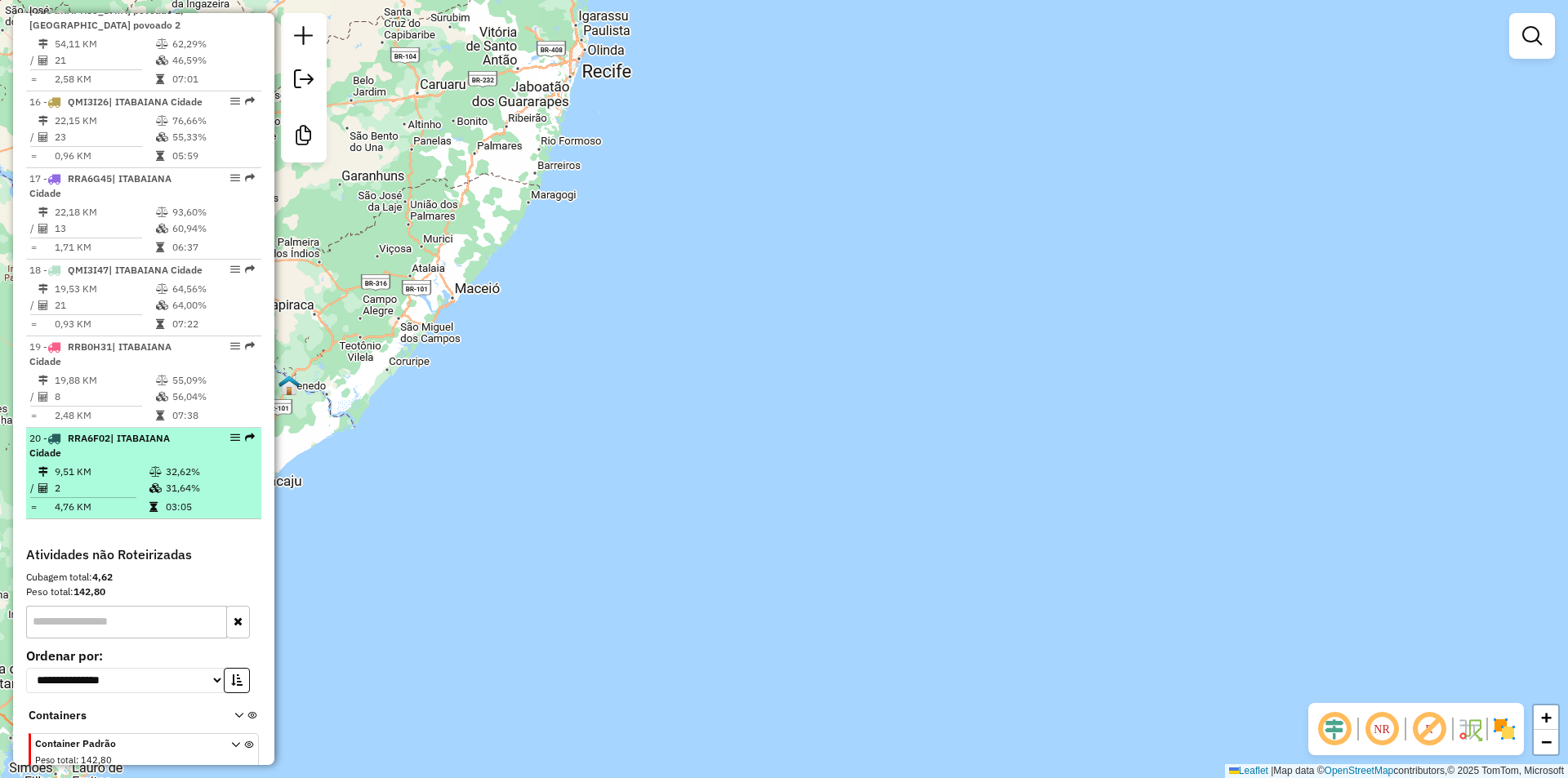
click at [92, 476] on li "20 - RRA6F02 | [GEOGRAPHIC_DATA] 9,51 KM 32,62% / 2 31,64% = 4,76 KM 03:05" at bounding box center [144, 473] width 235 height 91
select select "**********"
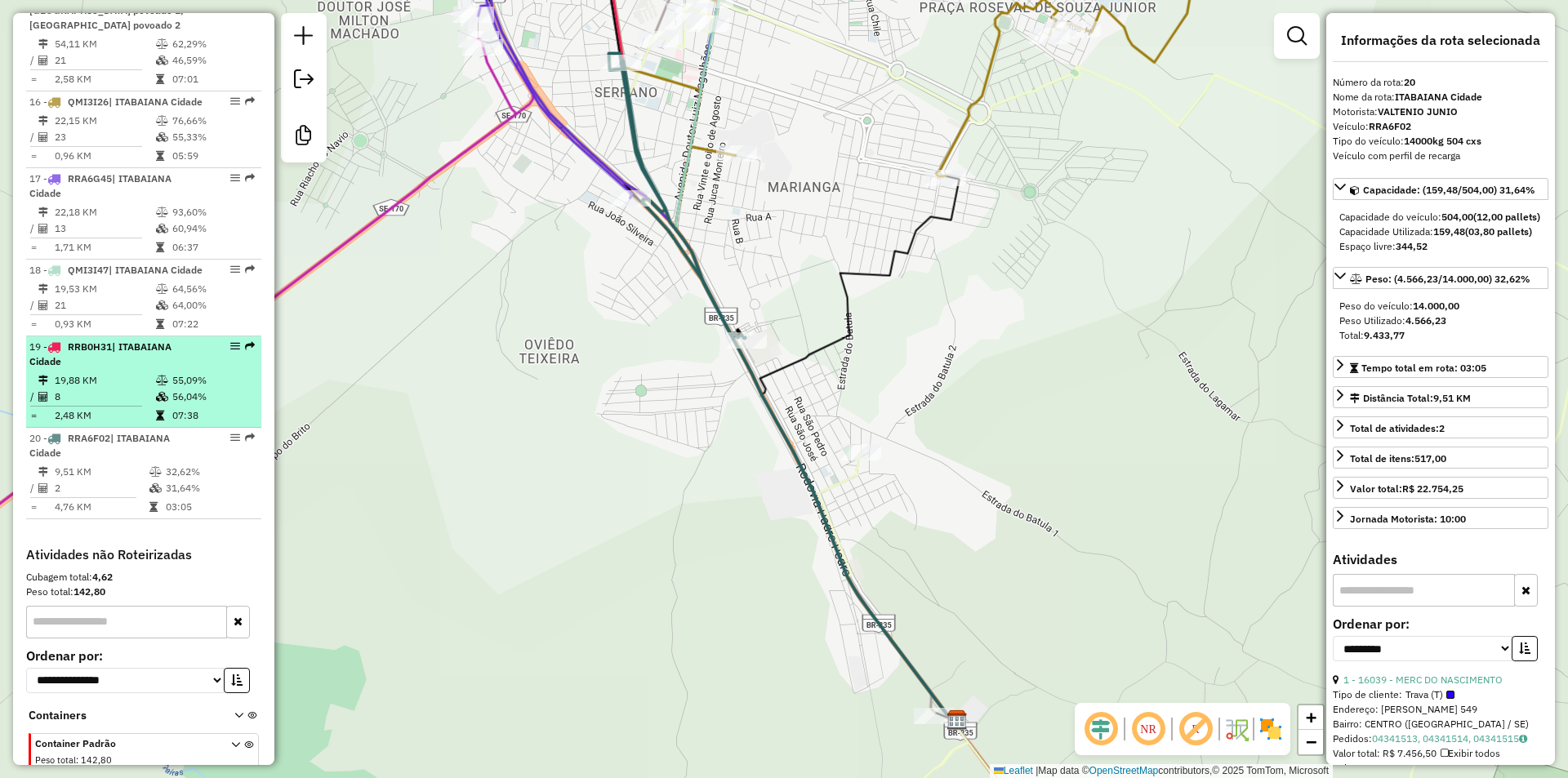
click at [108, 389] on td "19,88 KM" at bounding box center [104, 380] width 102 height 16
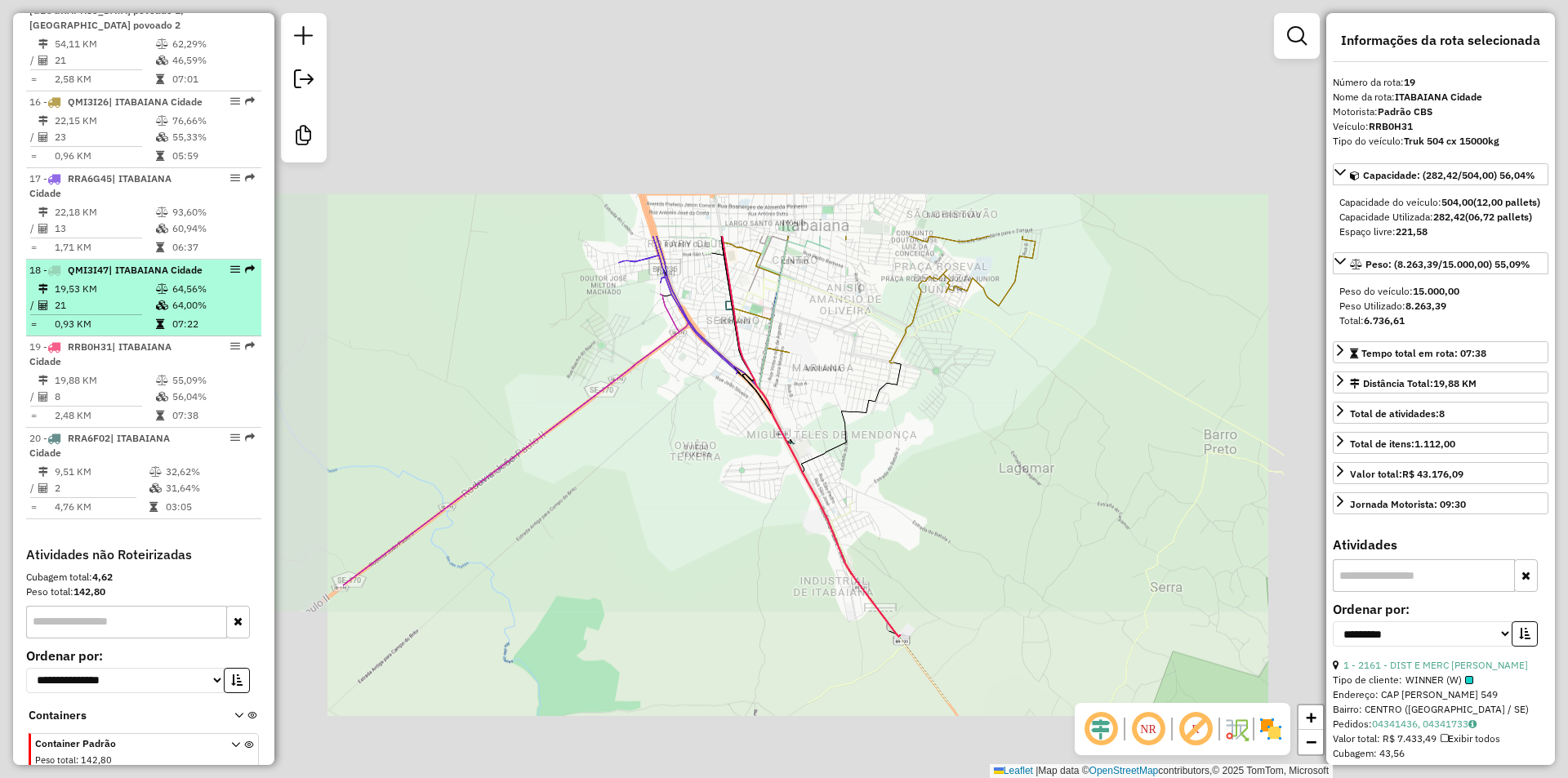
click at [131, 297] on td "19,53 KM" at bounding box center [104, 289] width 102 height 16
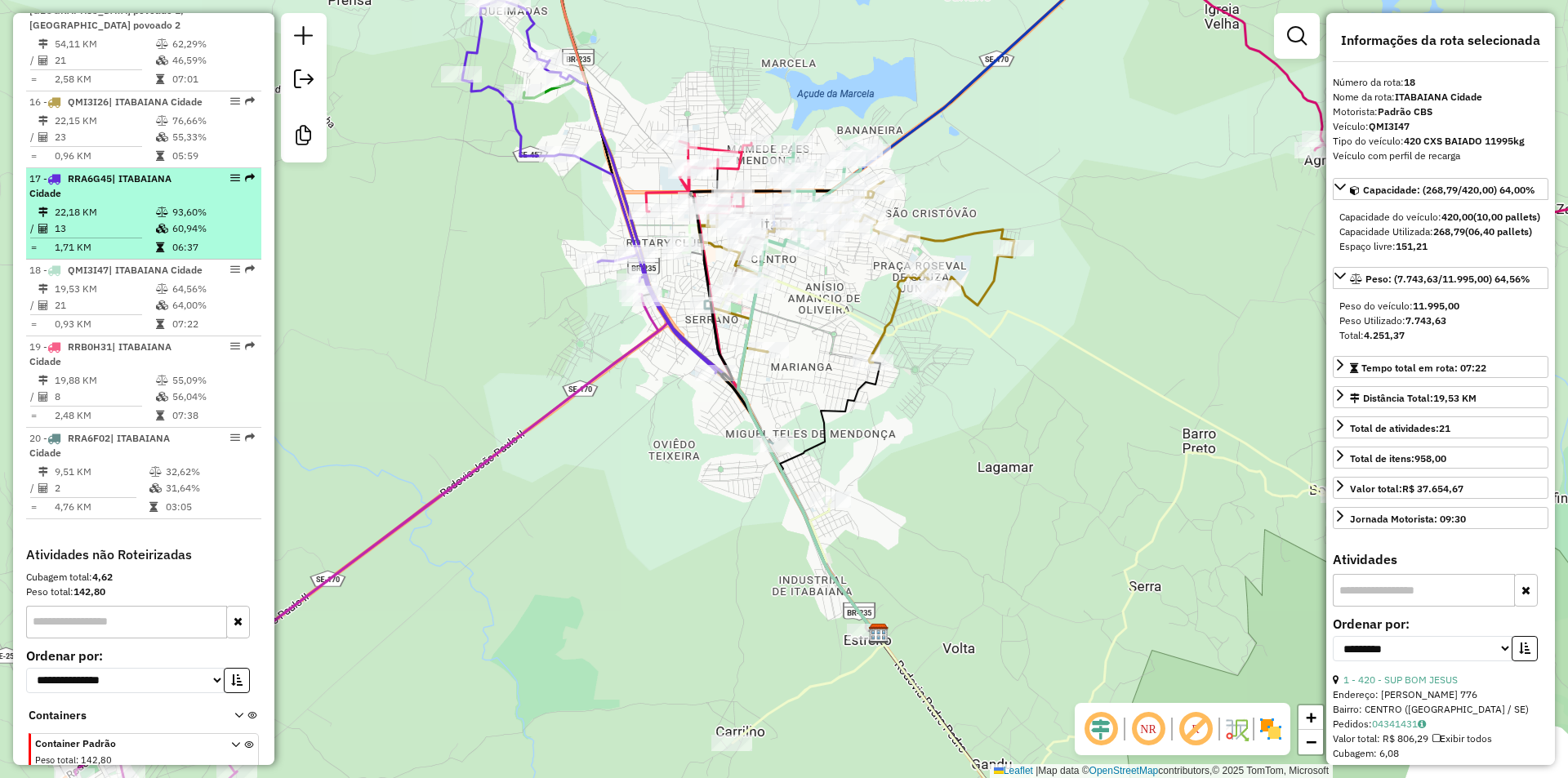
click at [133, 224] on td "13" at bounding box center [104, 228] width 102 height 16
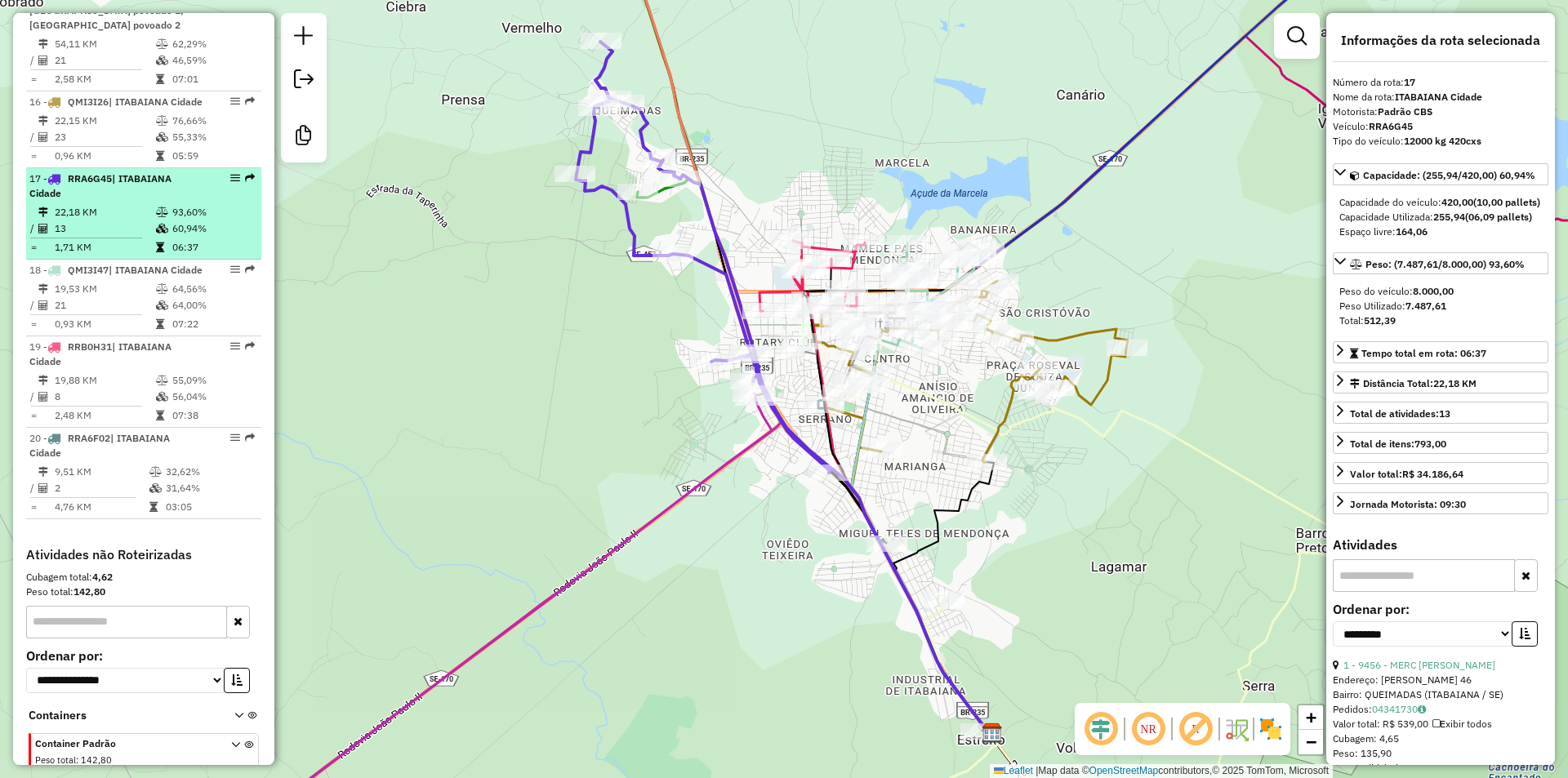
click at [133, 224] on td "13" at bounding box center [104, 228] width 102 height 16
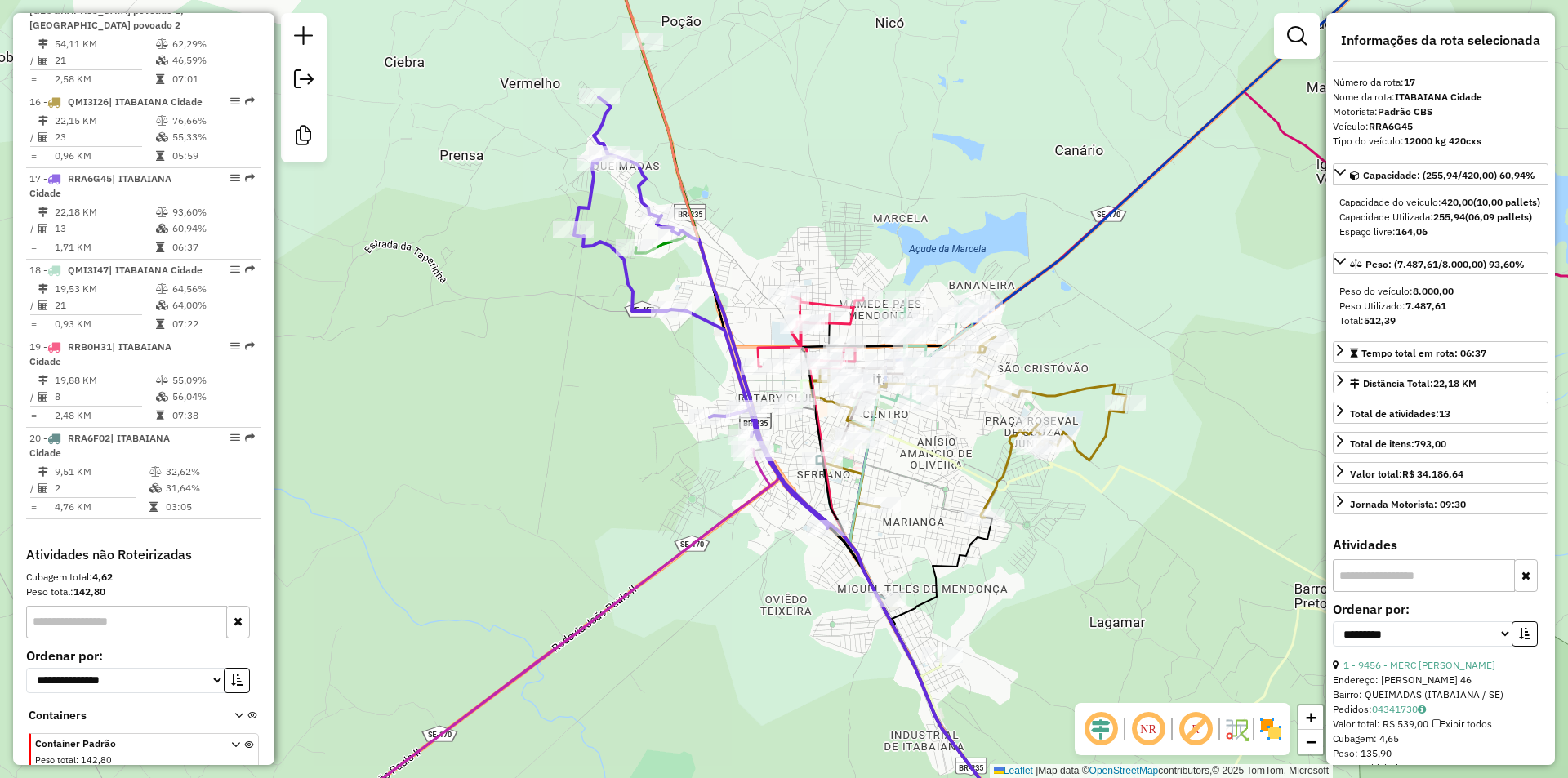
drag, startPoint x: 594, startPoint y: 371, endPoint x: 594, endPoint y: 393, distance: 22.0
click at [594, 393] on div "Janela de atendimento Grade de atendimento Capacidade Transportadoras Veículos …" at bounding box center [784, 389] width 1568 height 778
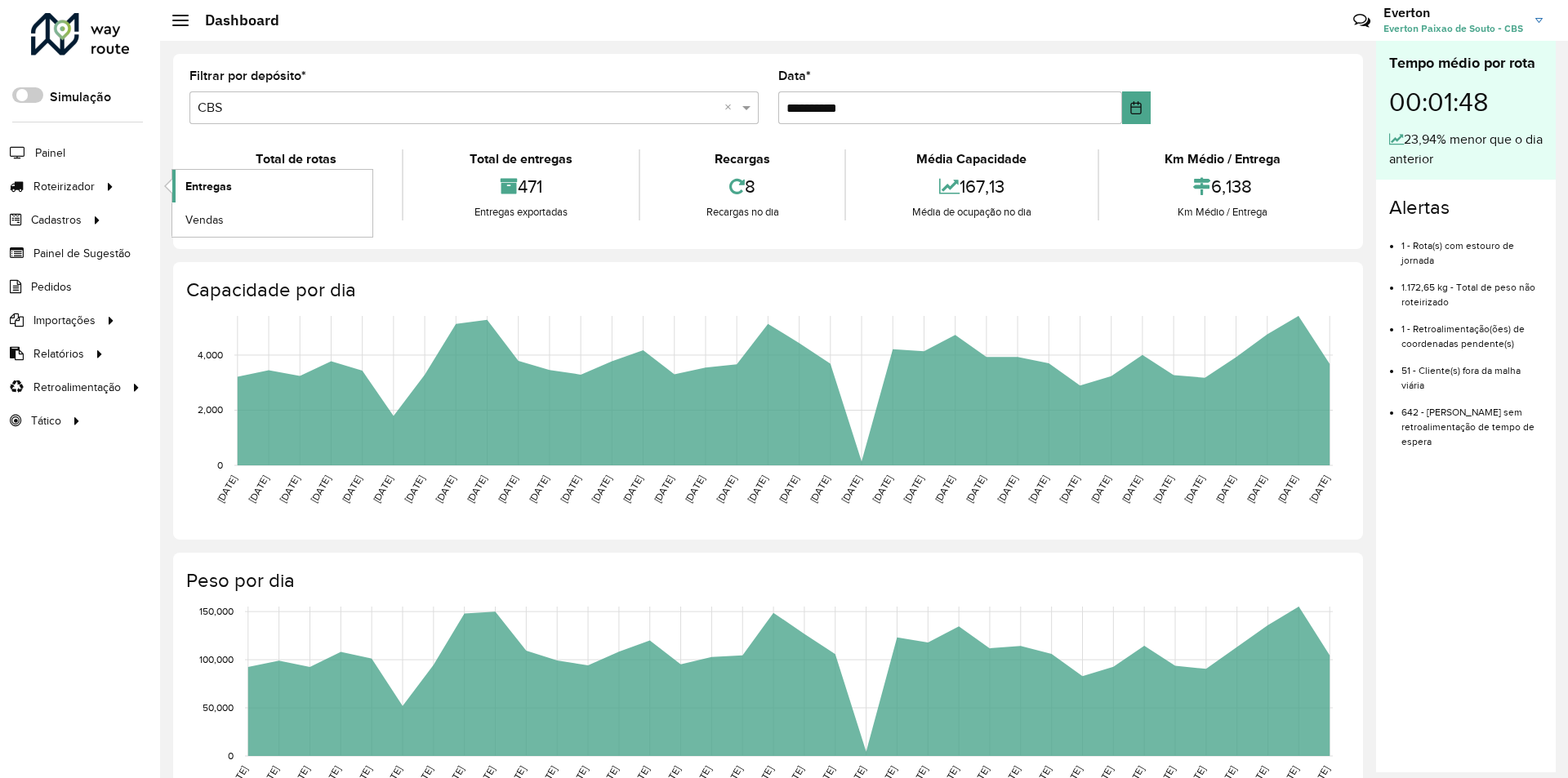
click at [214, 180] on span "Entregas" at bounding box center [208, 186] width 46 height 17
click at [249, 186] on link "Entregas" at bounding box center [272, 185] width 200 height 33
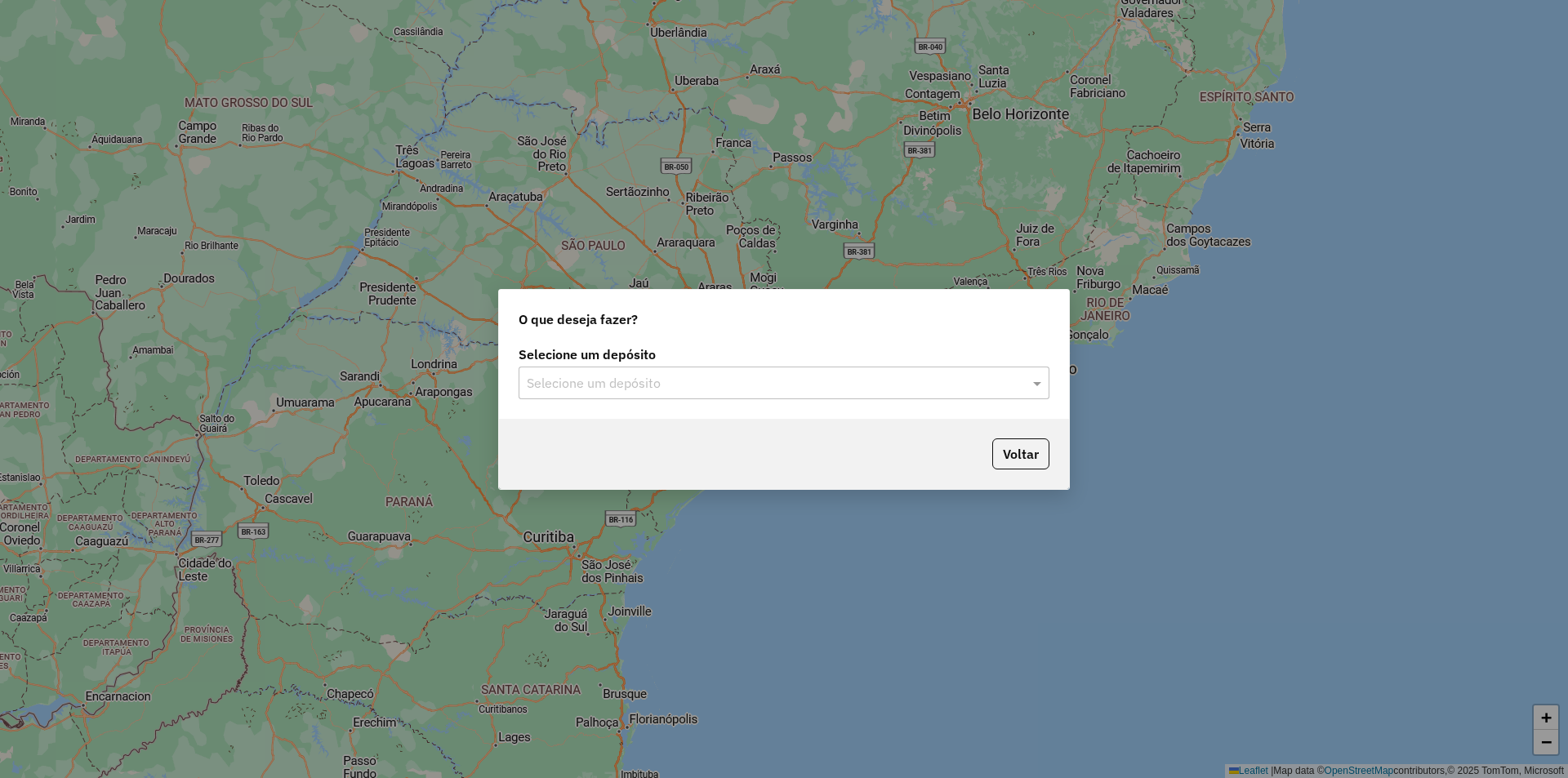
click at [891, 367] on div "Selecione um depósito" at bounding box center [784, 383] width 531 height 33
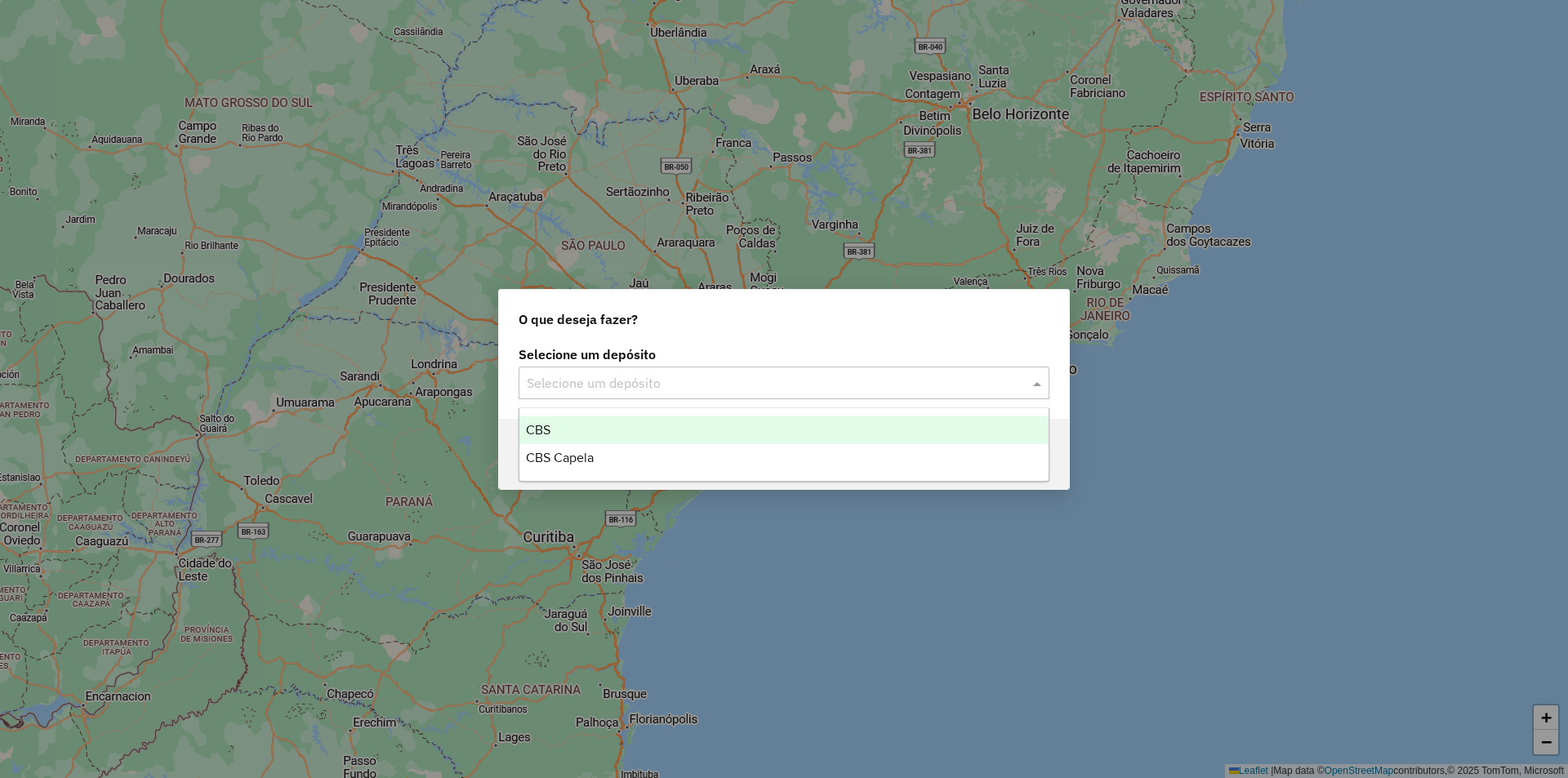
click at [682, 431] on div "CBS" at bounding box center [784, 430] width 529 height 28
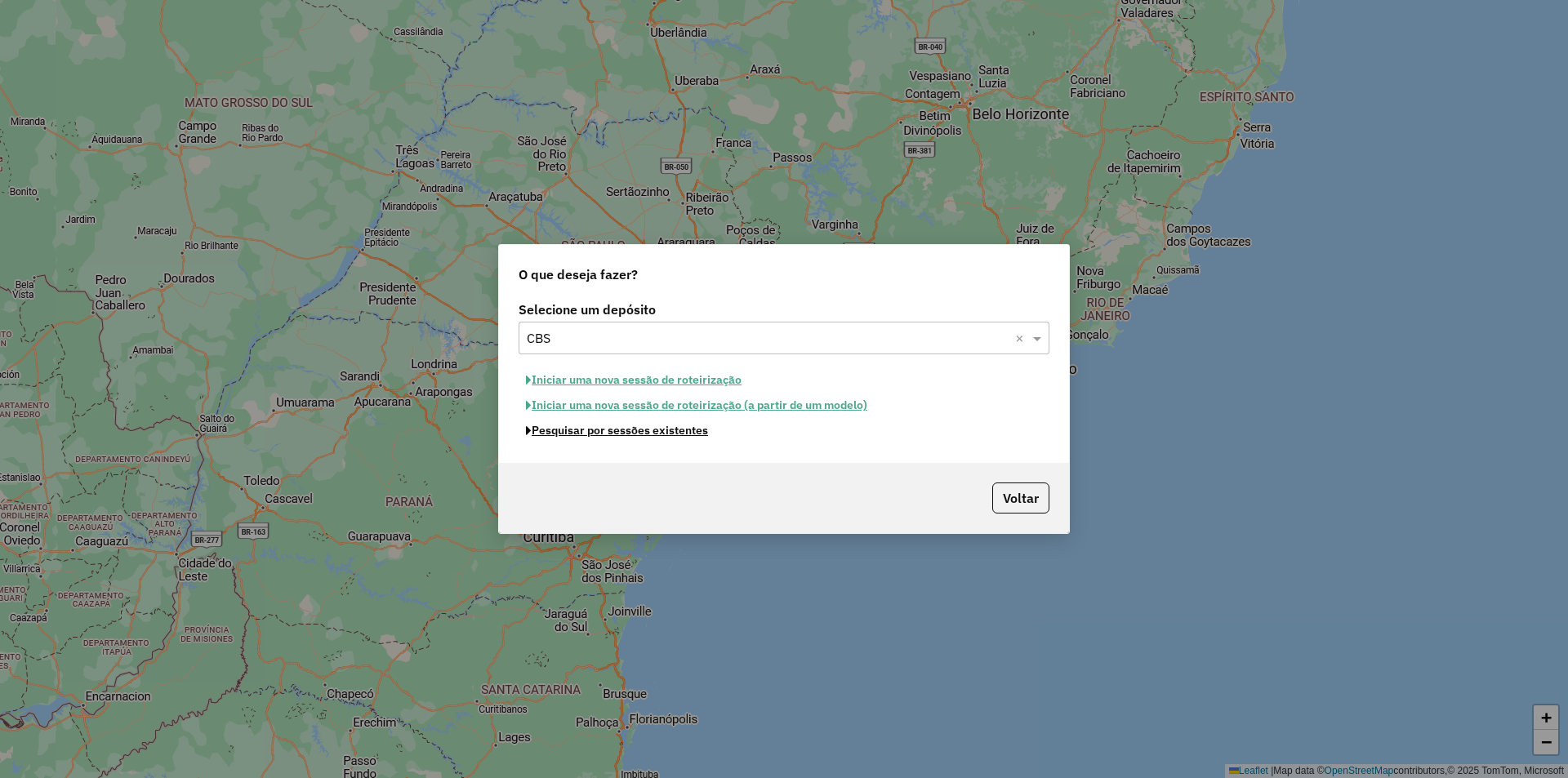
click at [691, 431] on button "Pesquisar por sessões existentes" at bounding box center [617, 431] width 196 height 25
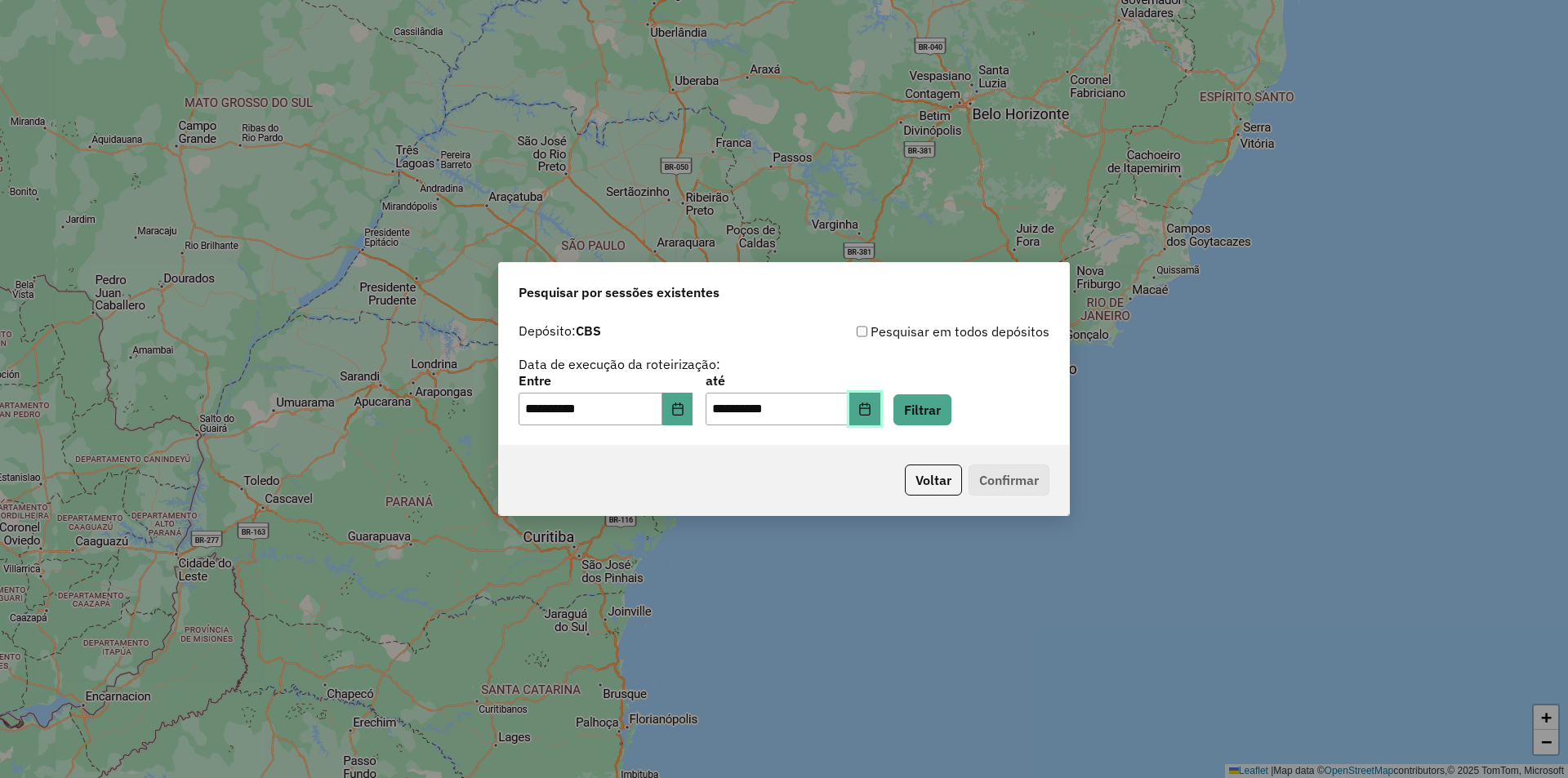
click at [871, 413] on icon "Choose Date" at bounding box center [865, 410] width 13 height 13
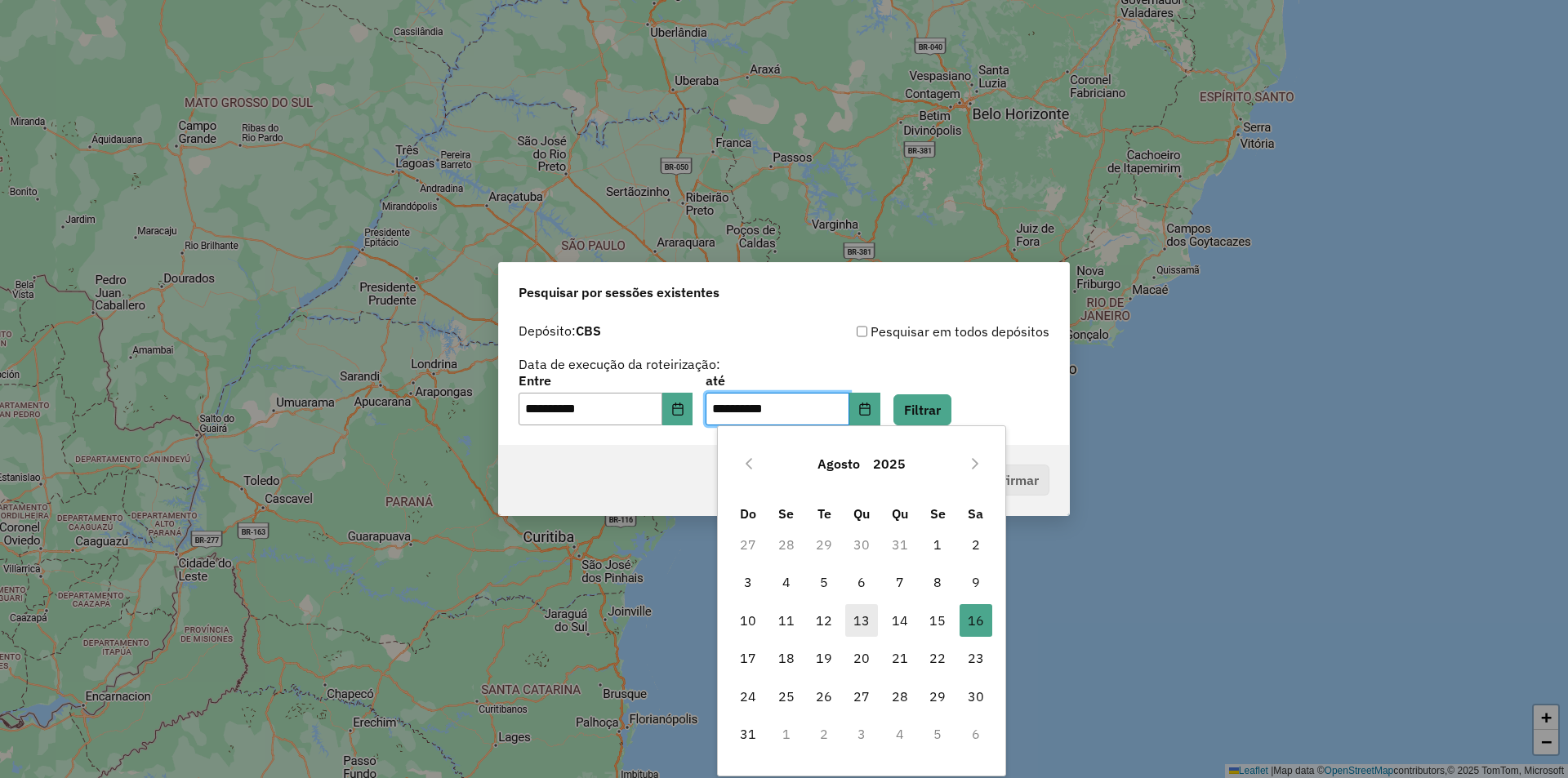
click at [858, 620] on span "13" at bounding box center [861, 620] width 33 height 33
type input "**********"
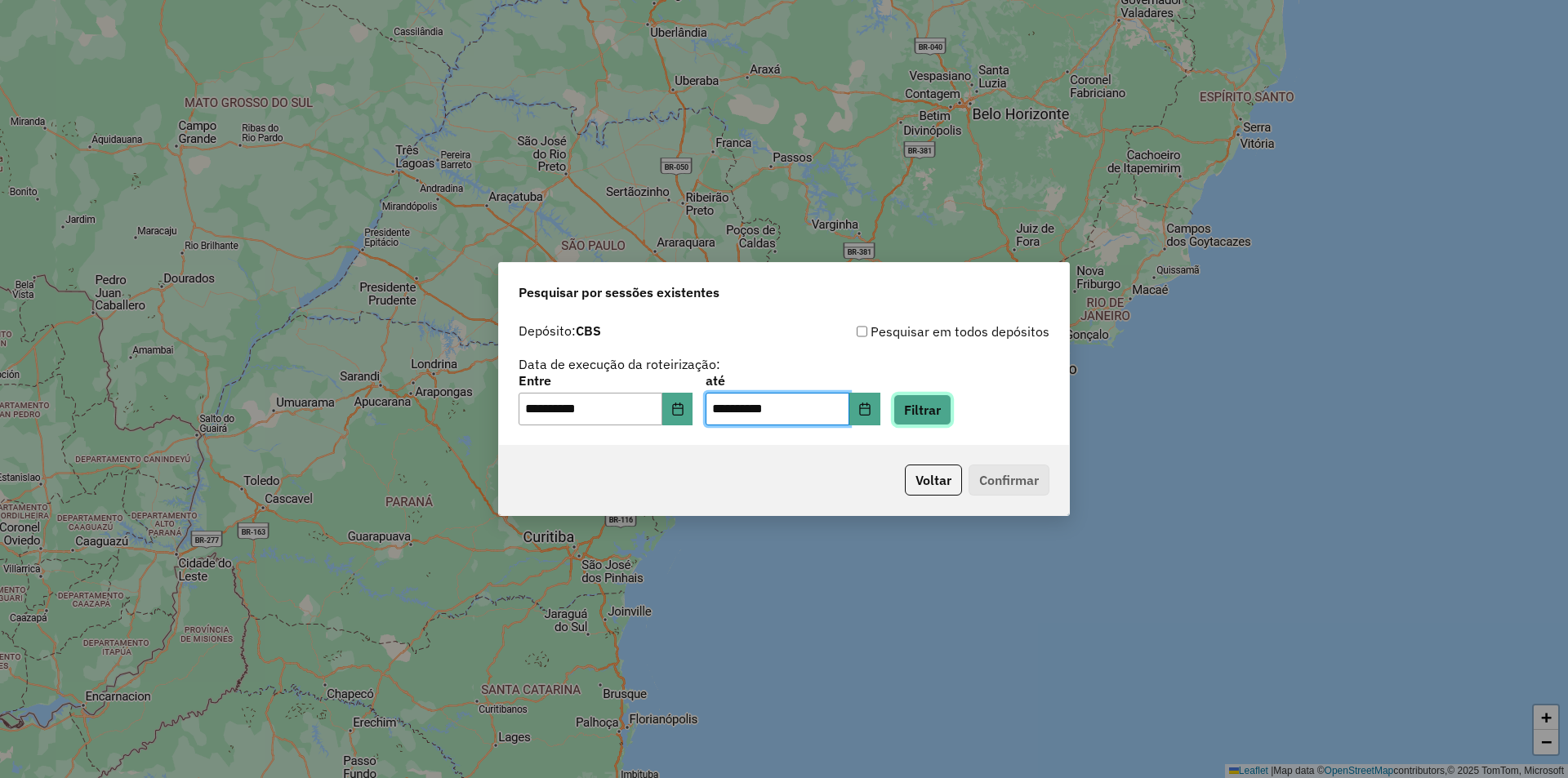
click at [951, 421] on button "Filtrar" at bounding box center [922, 410] width 58 height 31
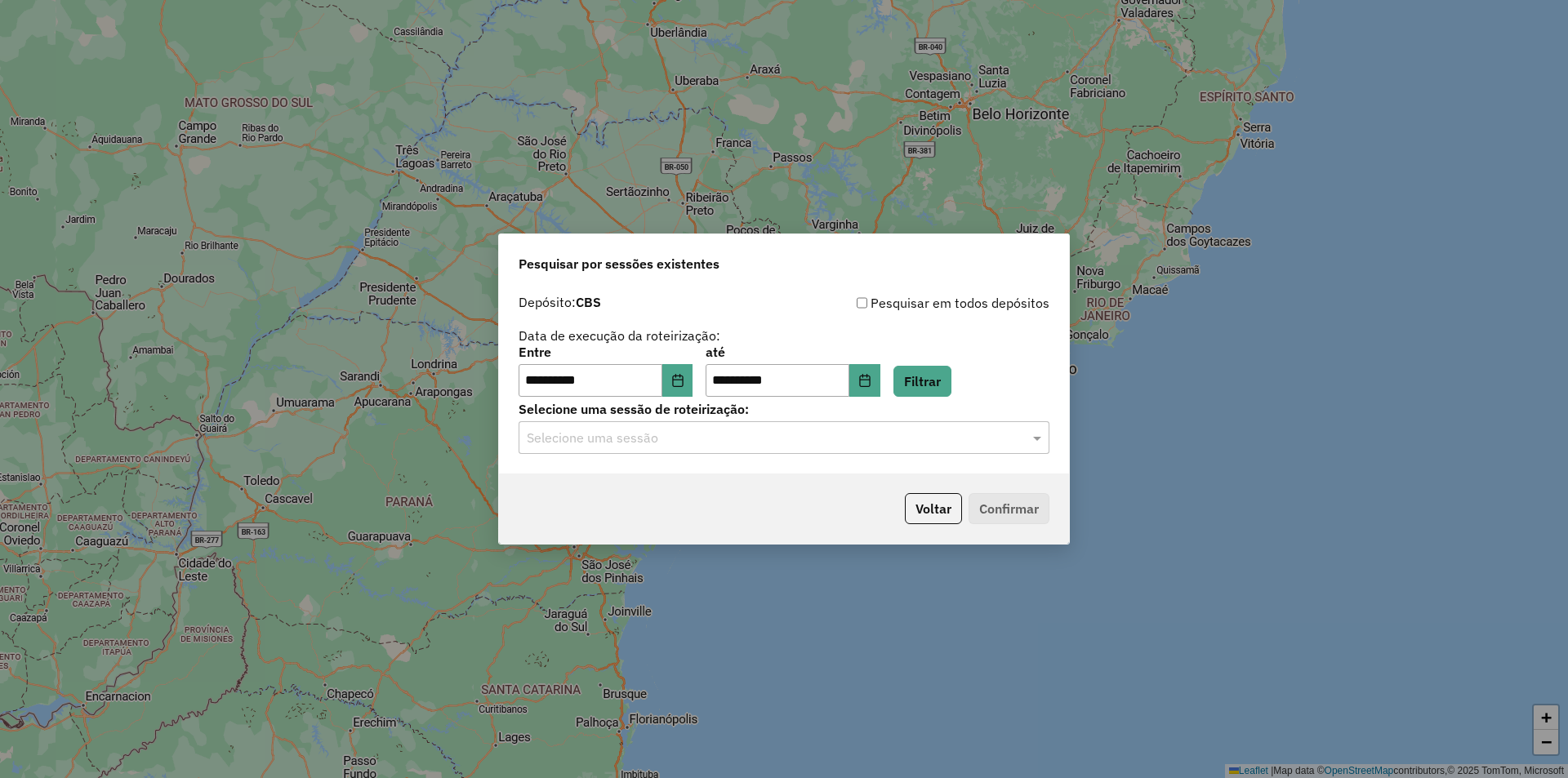
click at [898, 429] on input "text" at bounding box center [767, 438] width 482 height 19
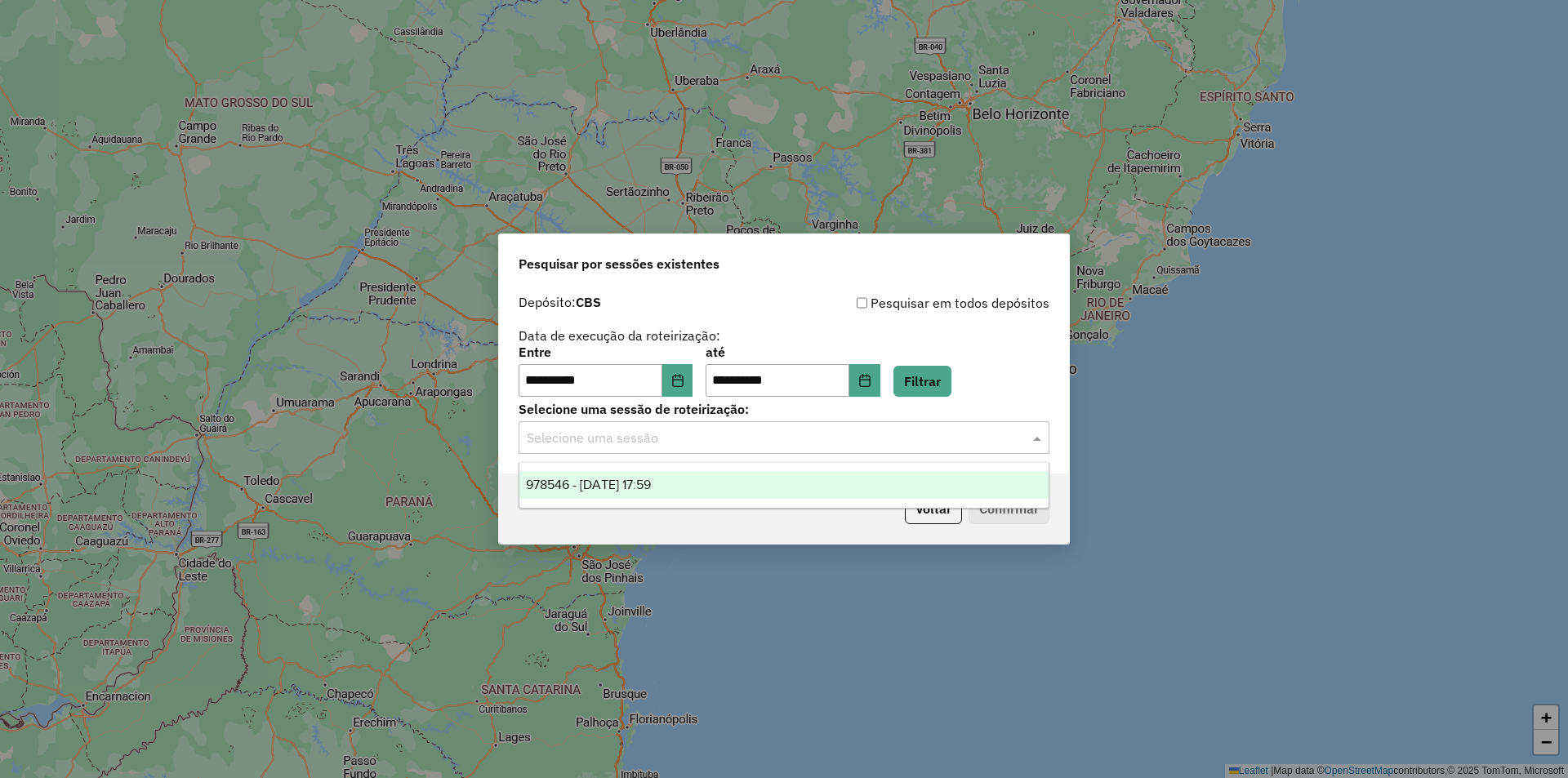
click at [776, 483] on div "978546 - 13/08/2025 17:59" at bounding box center [784, 484] width 529 height 28
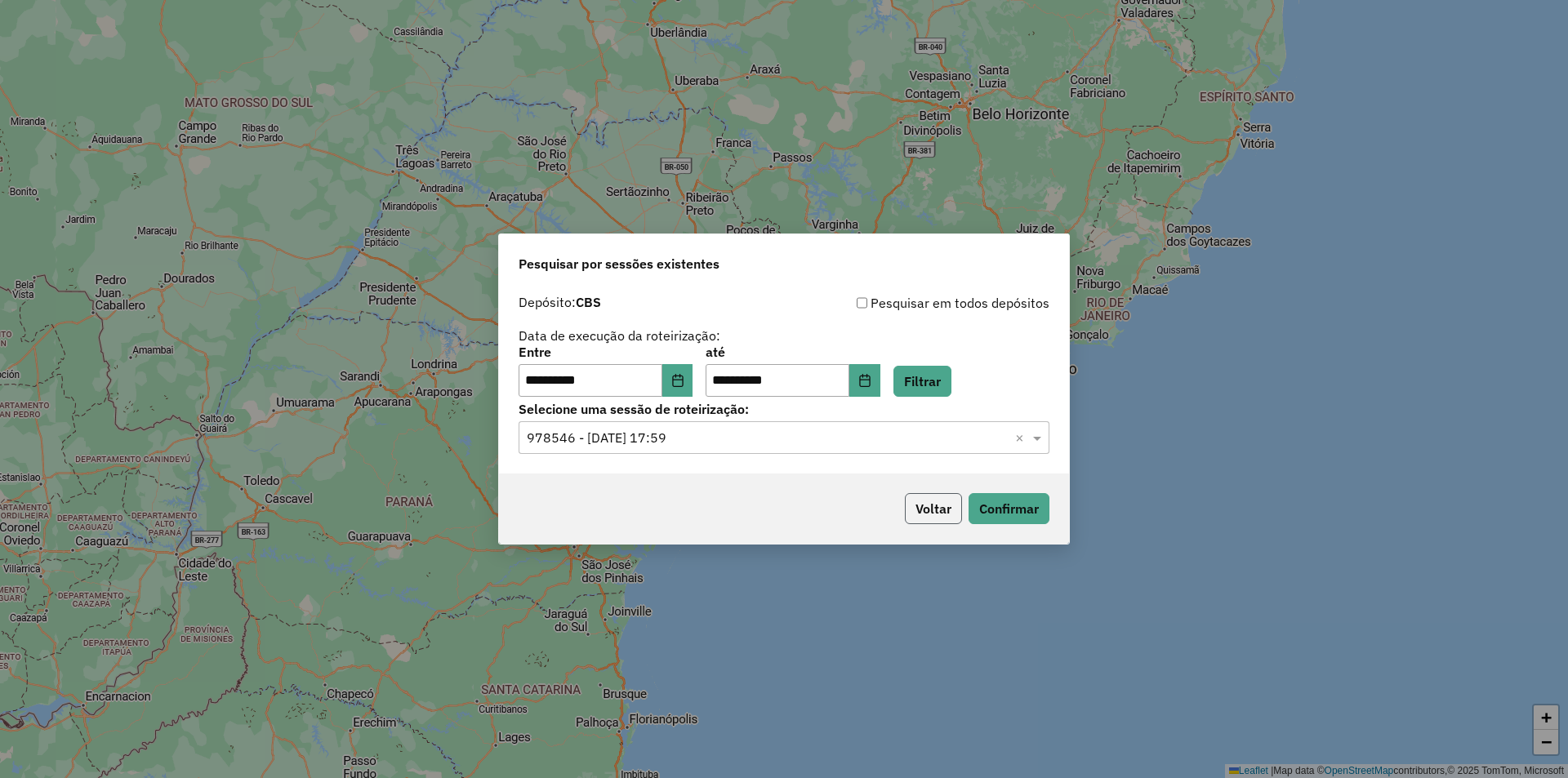
click at [947, 509] on button "Voltar" at bounding box center [933, 509] width 57 height 31
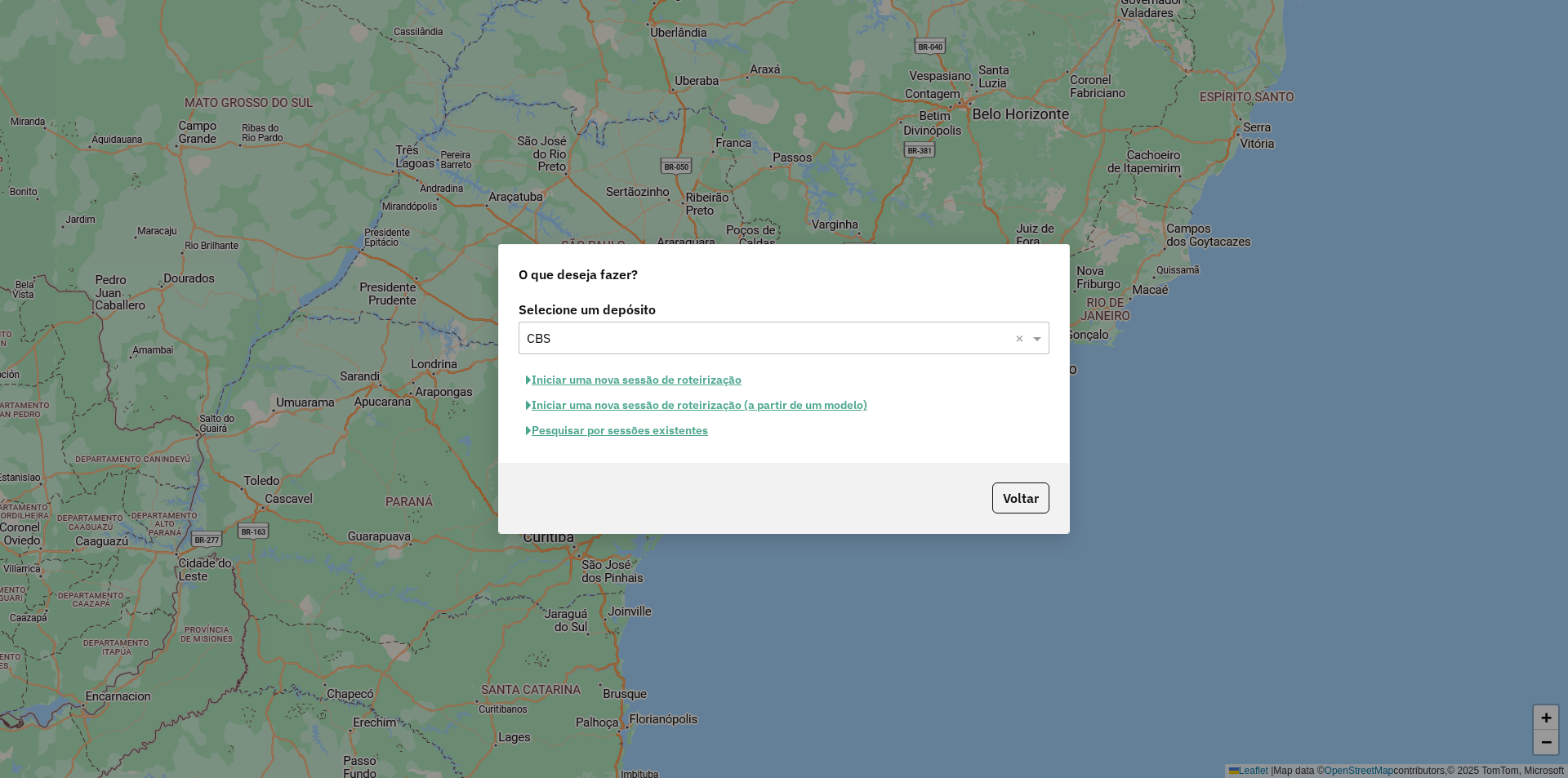
click at [656, 431] on button "Pesquisar por sessões existentes" at bounding box center [617, 431] width 196 height 25
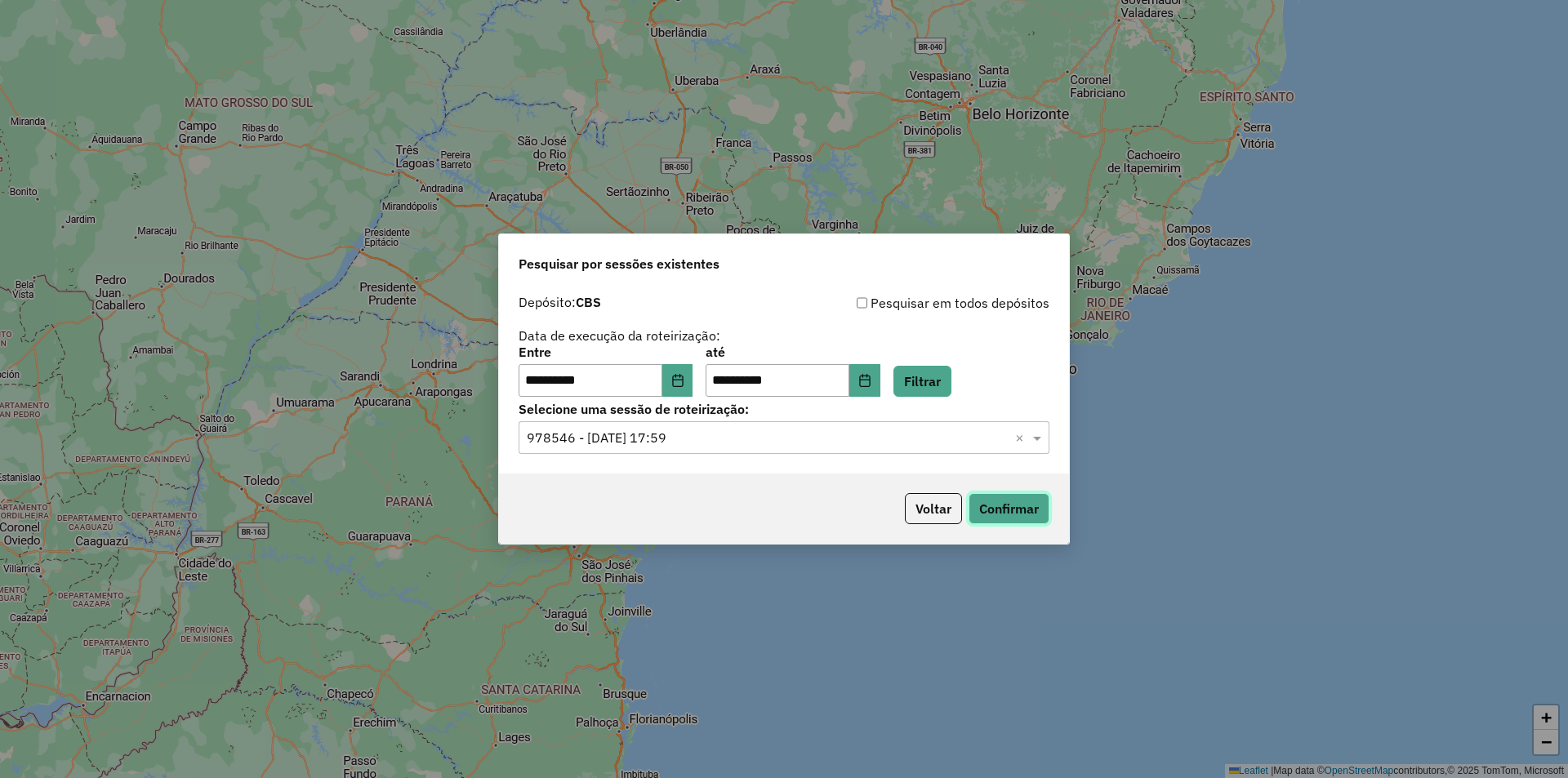
click at [1012, 506] on button "Confirmar" at bounding box center [1009, 509] width 81 height 31
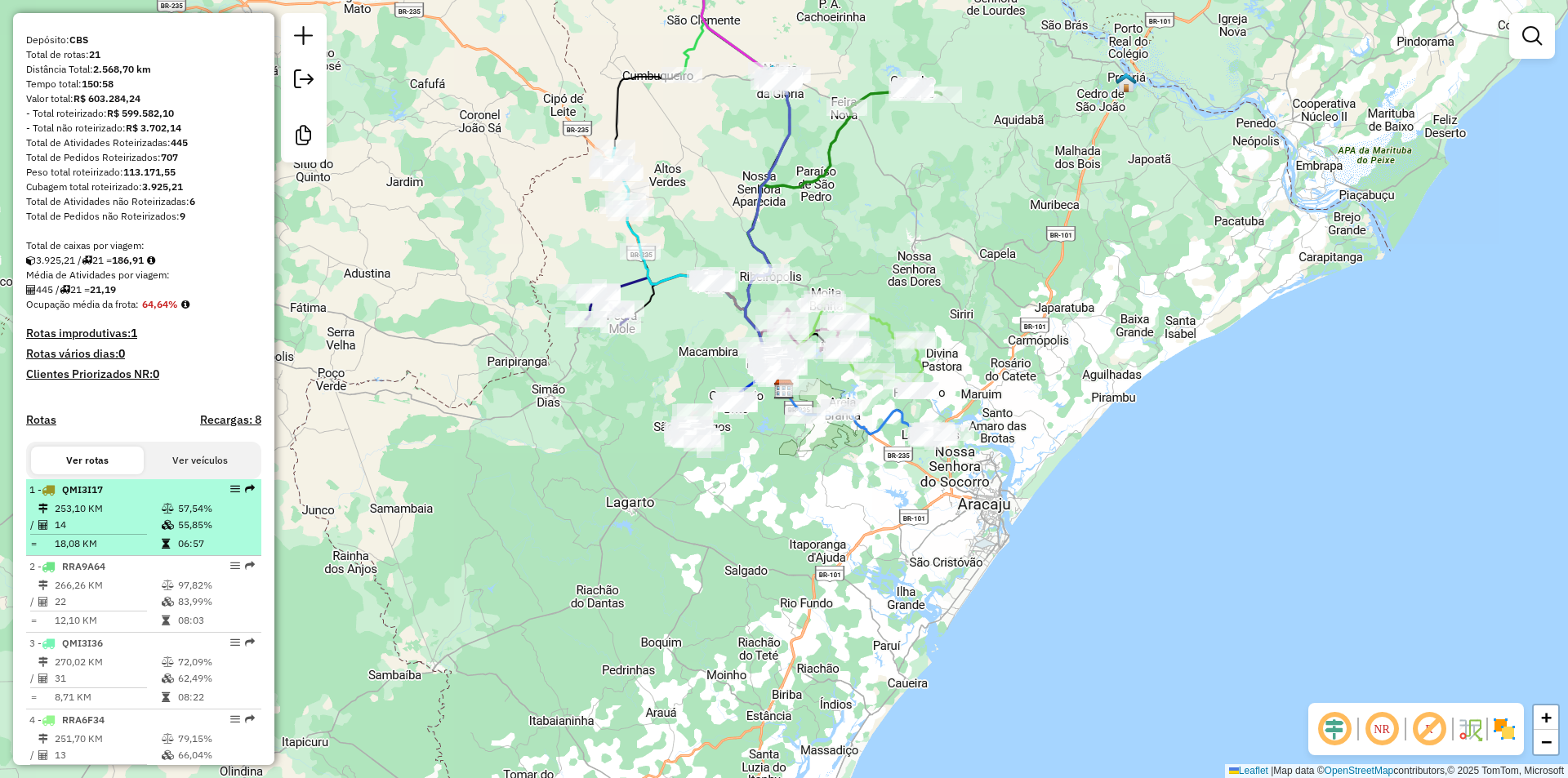
scroll to position [164, 0]
click at [152, 530] on td "14" at bounding box center [107, 524] width 107 height 16
select select "**********"
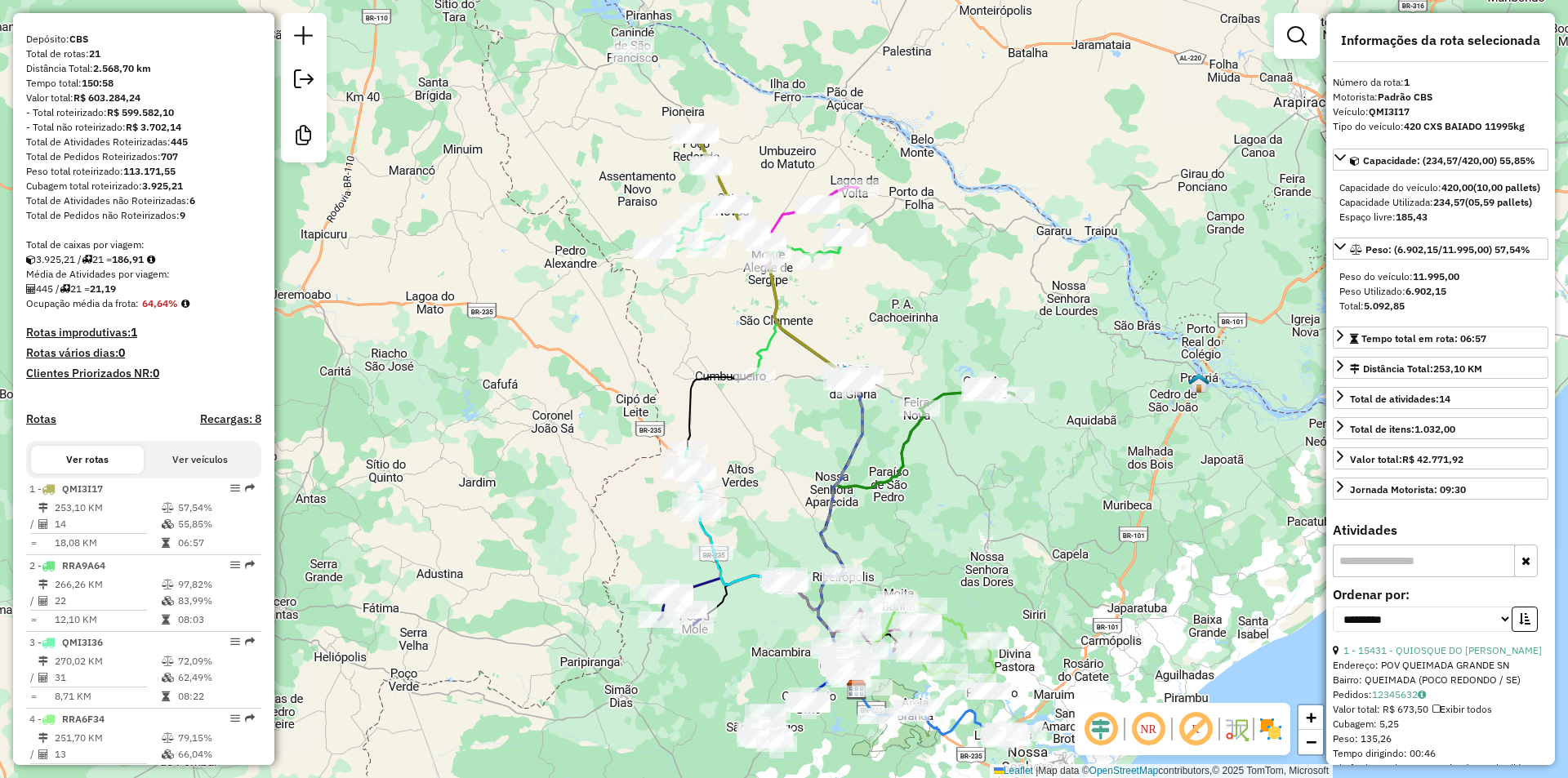
drag, startPoint x: 562, startPoint y: 364, endPoint x: 504, endPoint y: 587, distance: 230.4
click at [504, 587] on div "Janela de atendimento Grade de atendimento Capacidade Transportadoras Veículos …" at bounding box center [784, 389] width 1568 height 778
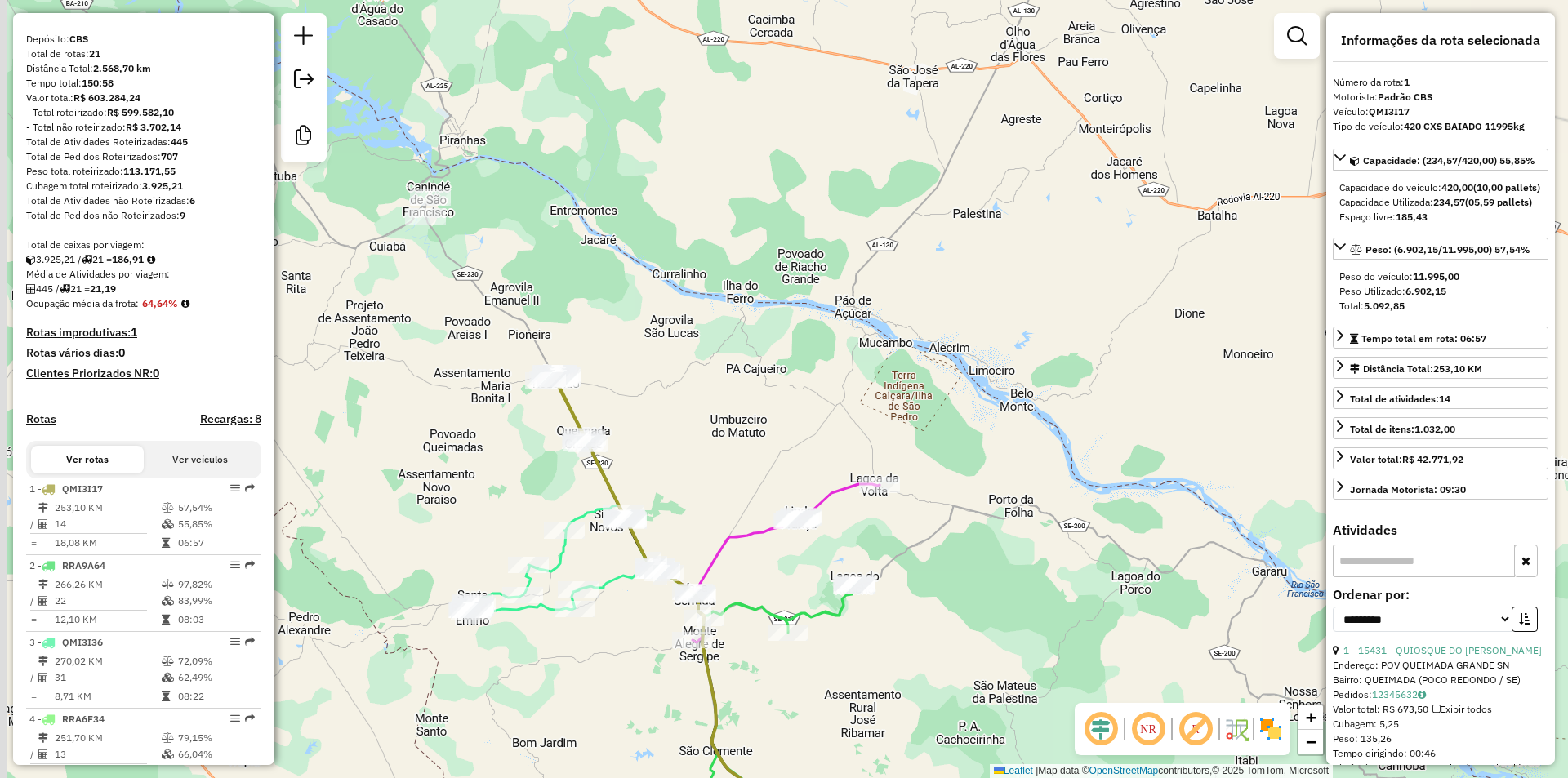
drag, startPoint x: 699, startPoint y: 392, endPoint x: 750, endPoint y: 378, distance: 52.9
click at [750, 378] on div "Janela de atendimento Grade de atendimento Capacidade Transportadoras Veículos …" at bounding box center [784, 389] width 1568 height 778
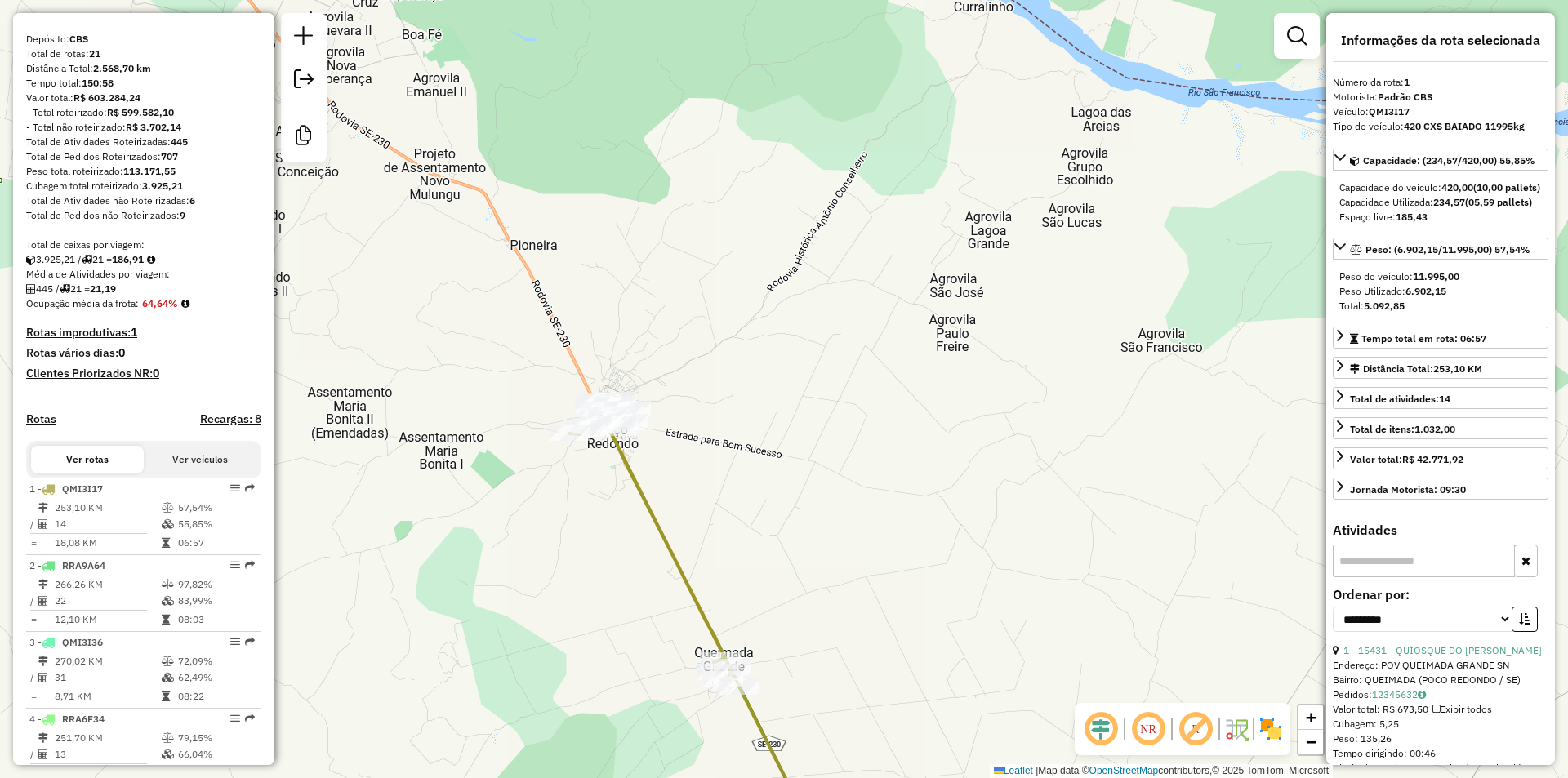
click at [696, 311] on div "Janela de atendimento Grade de atendimento Capacidade Transportadoras Veículos …" at bounding box center [784, 389] width 1568 height 778
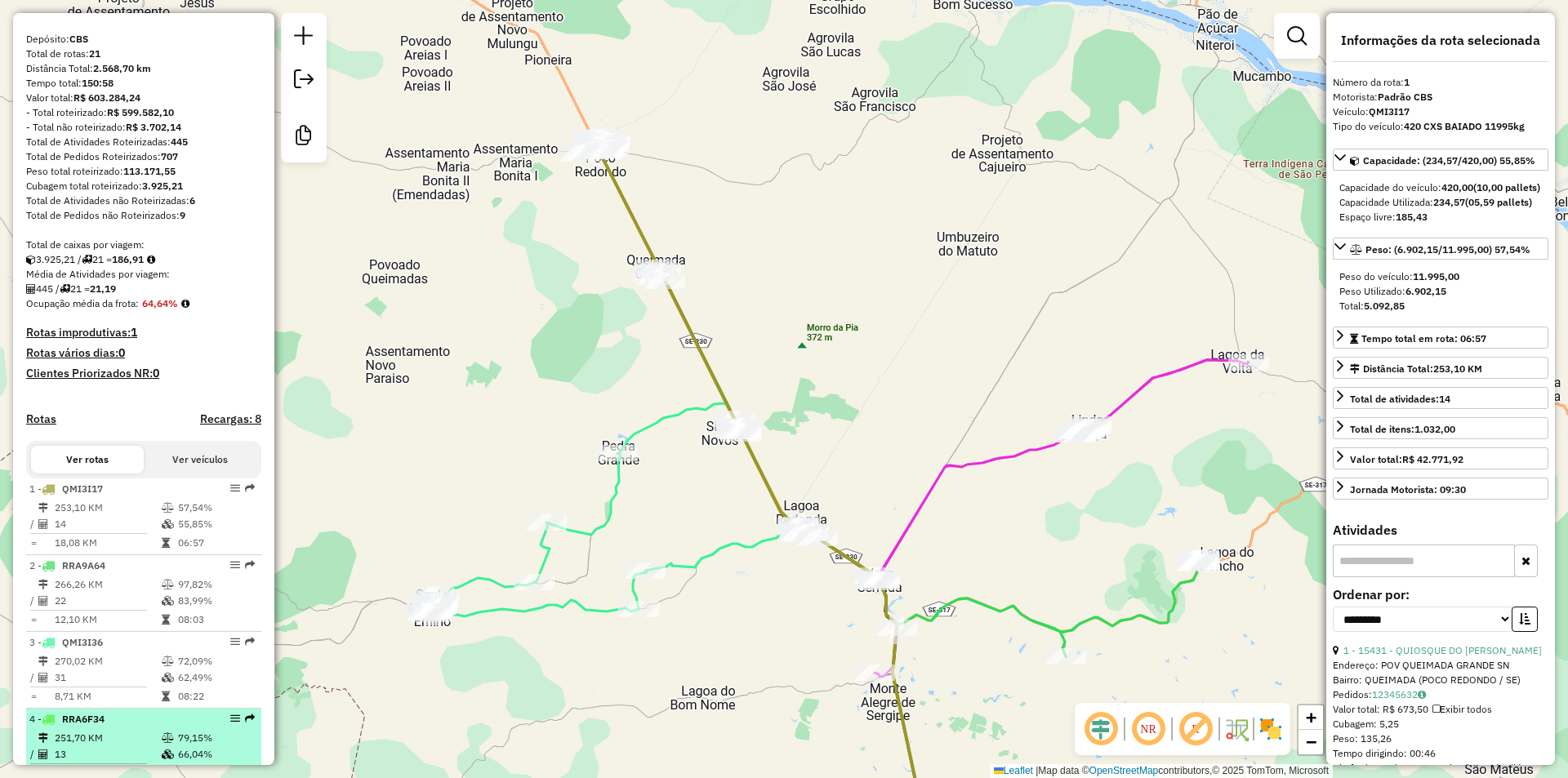
click at [129, 745] on td "251,70 KM" at bounding box center [107, 738] width 107 height 16
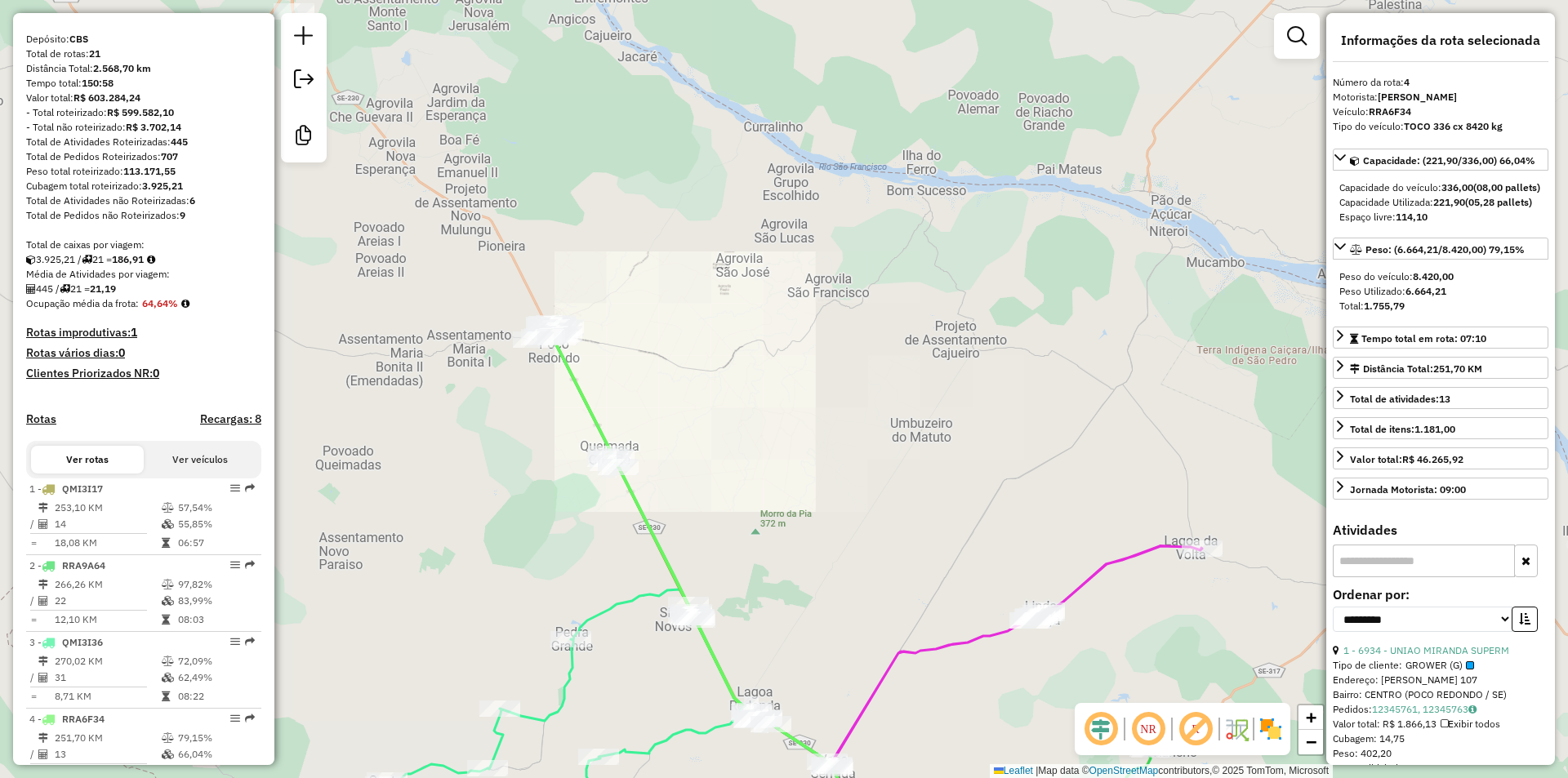
drag, startPoint x: 583, startPoint y: 451, endPoint x: 658, endPoint y: 310, distance: 159.7
click at [663, 279] on div "Janela de atendimento Grade de atendimento Capacidade Transportadoras Veículos …" at bounding box center [784, 389] width 1568 height 778
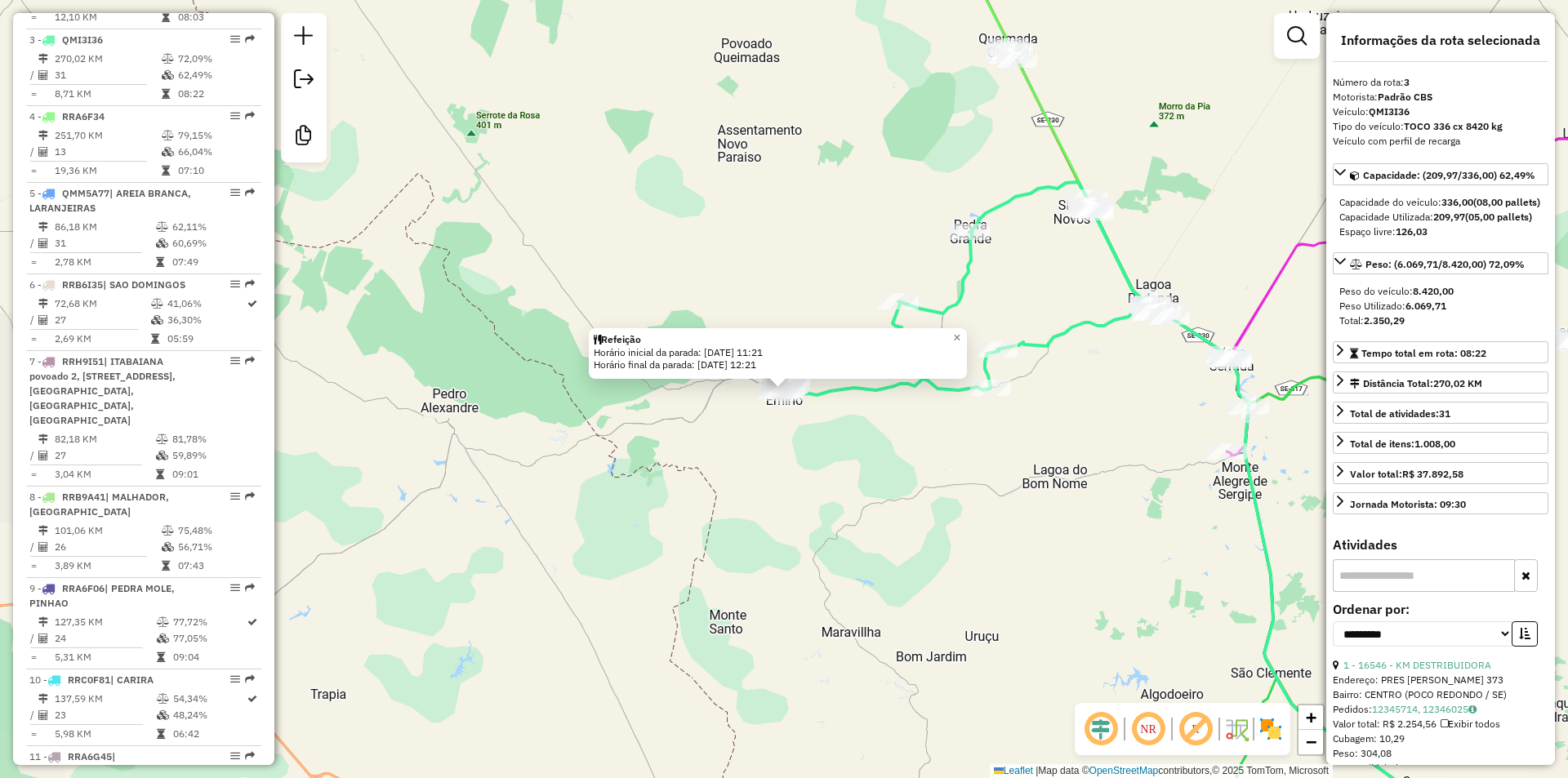
scroll to position [796, 0]
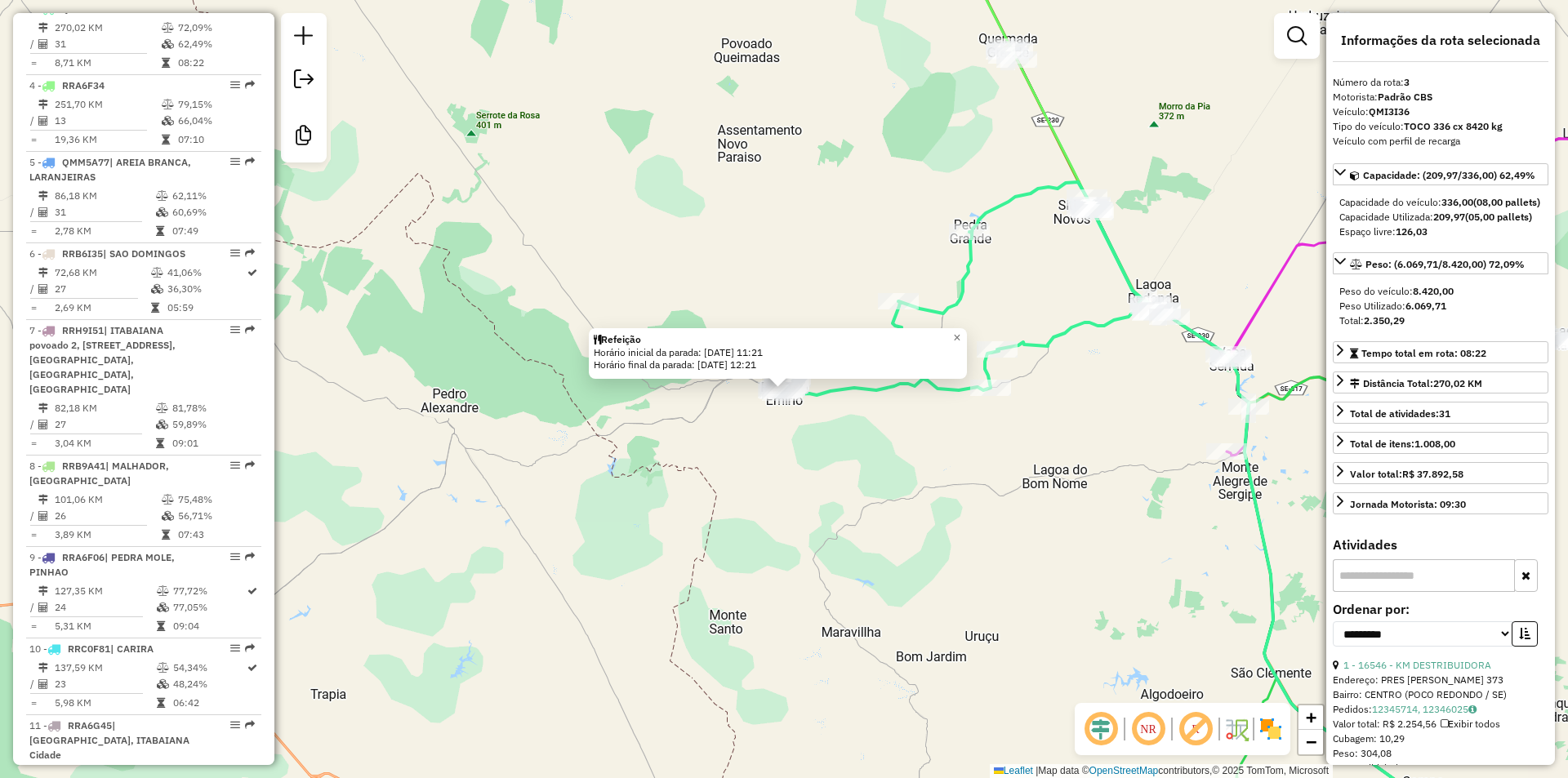
click at [787, 382] on div at bounding box center [776, 376] width 19 height 19
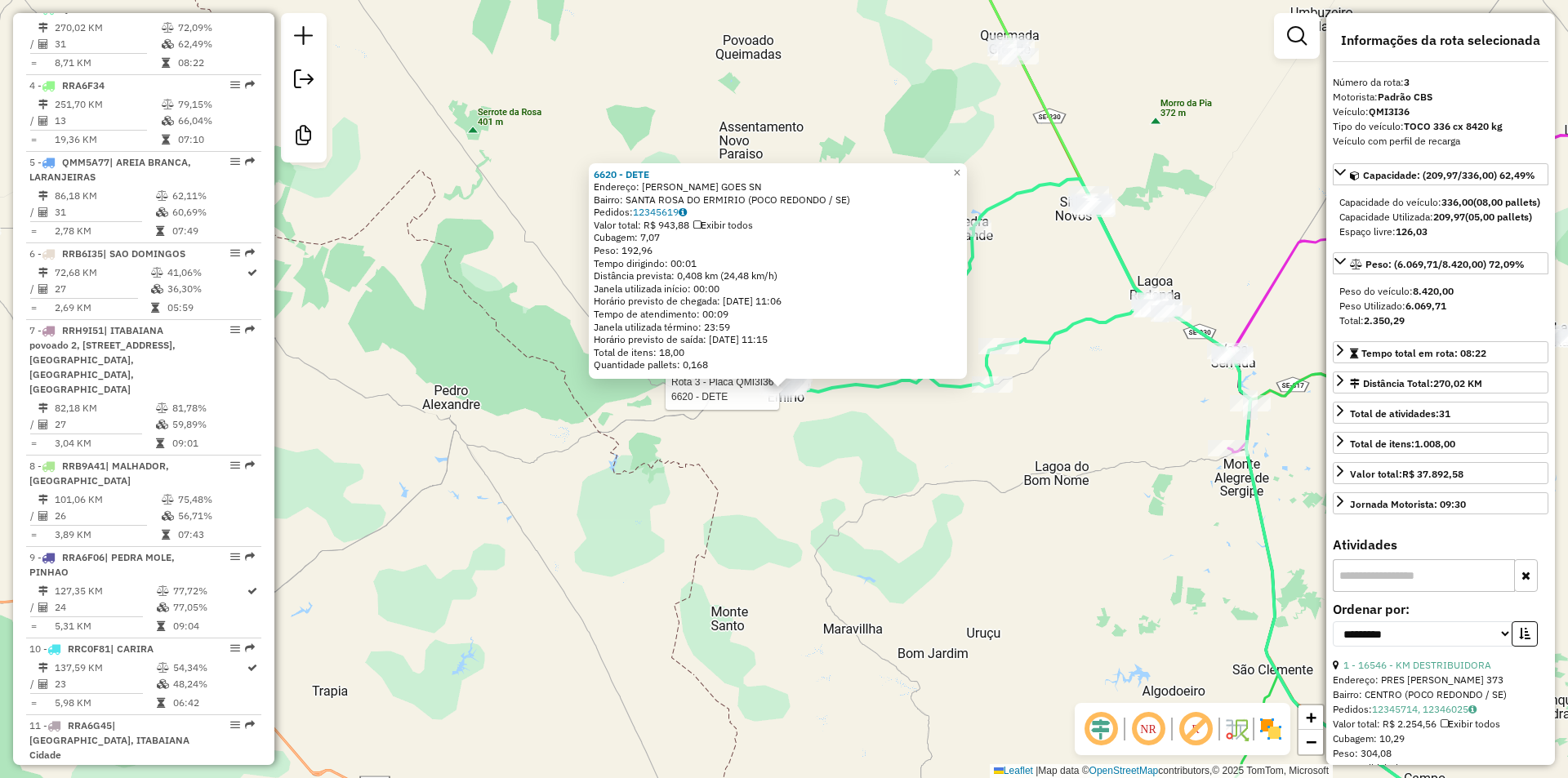
click at [994, 462] on div "Rota 3 - Placa QMI3I36 6620 - DETE 6620 - DETE Endereço: GILBERTO GOES SN Bairr…" at bounding box center [784, 389] width 1568 height 778
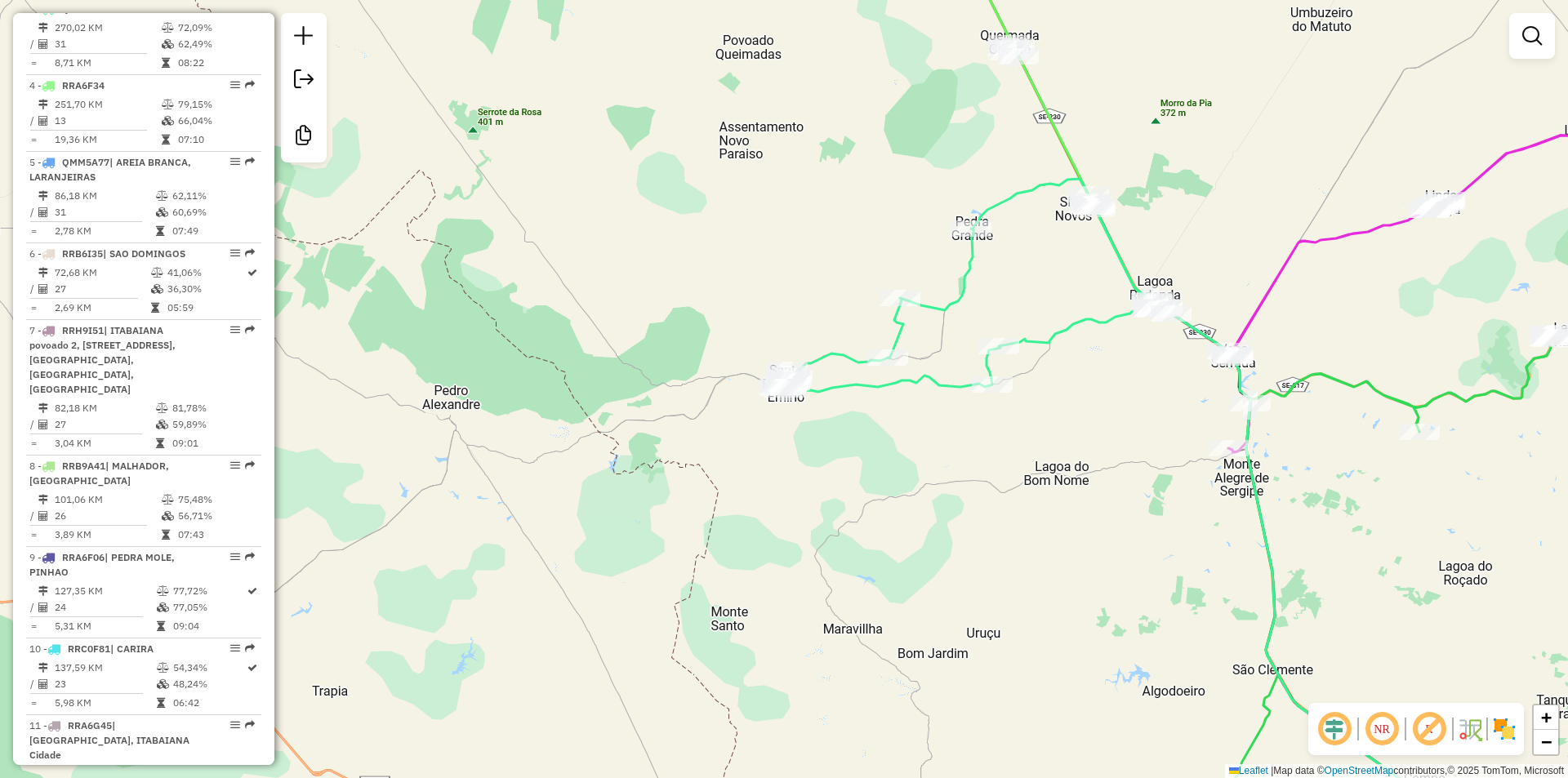
drag, startPoint x: 1136, startPoint y: 436, endPoint x: 863, endPoint y: 486, distance: 277.5
click at [863, 486] on div "Janela de atendimento Grade de atendimento Capacidade Transportadoras Veículos …" at bounding box center [784, 389] width 1568 height 778
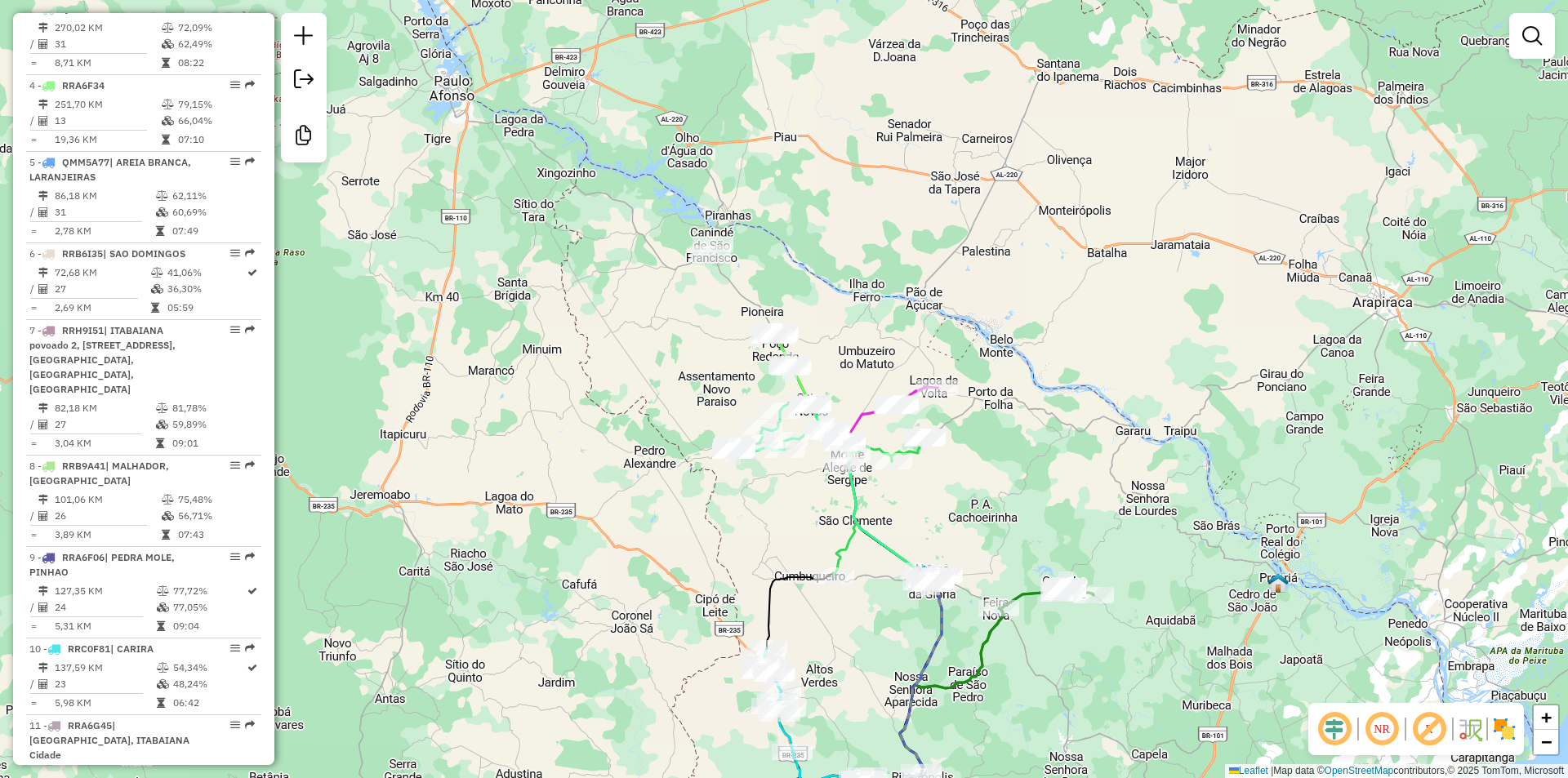
drag, startPoint x: 786, startPoint y: 482, endPoint x: 764, endPoint y: 411, distance: 74.3
click at [764, 412] on div "Janela de atendimento Grade de atendimento Capacidade Transportadoras Veículos …" at bounding box center [784, 389] width 1568 height 778
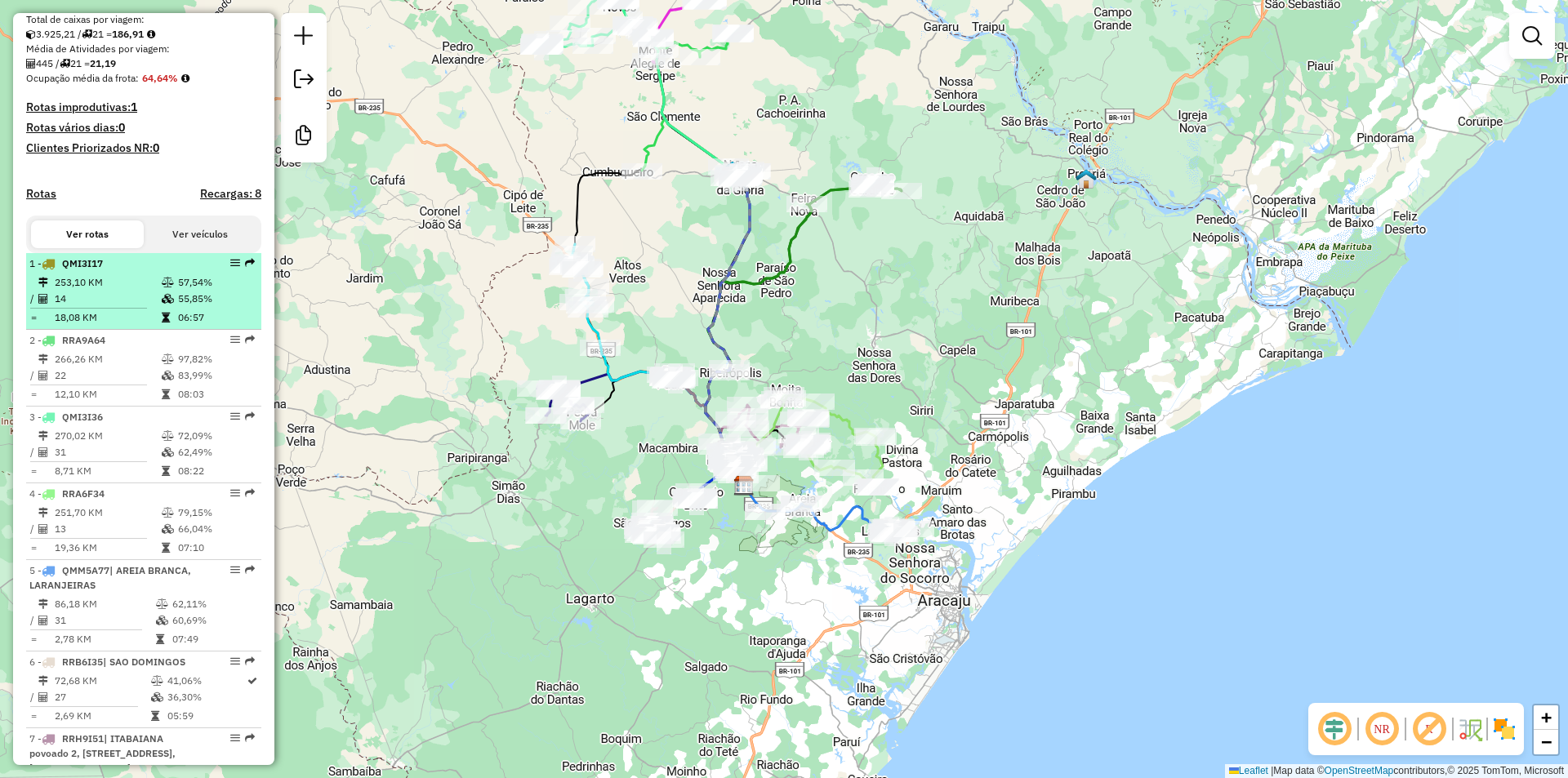
scroll to position [470, 0]
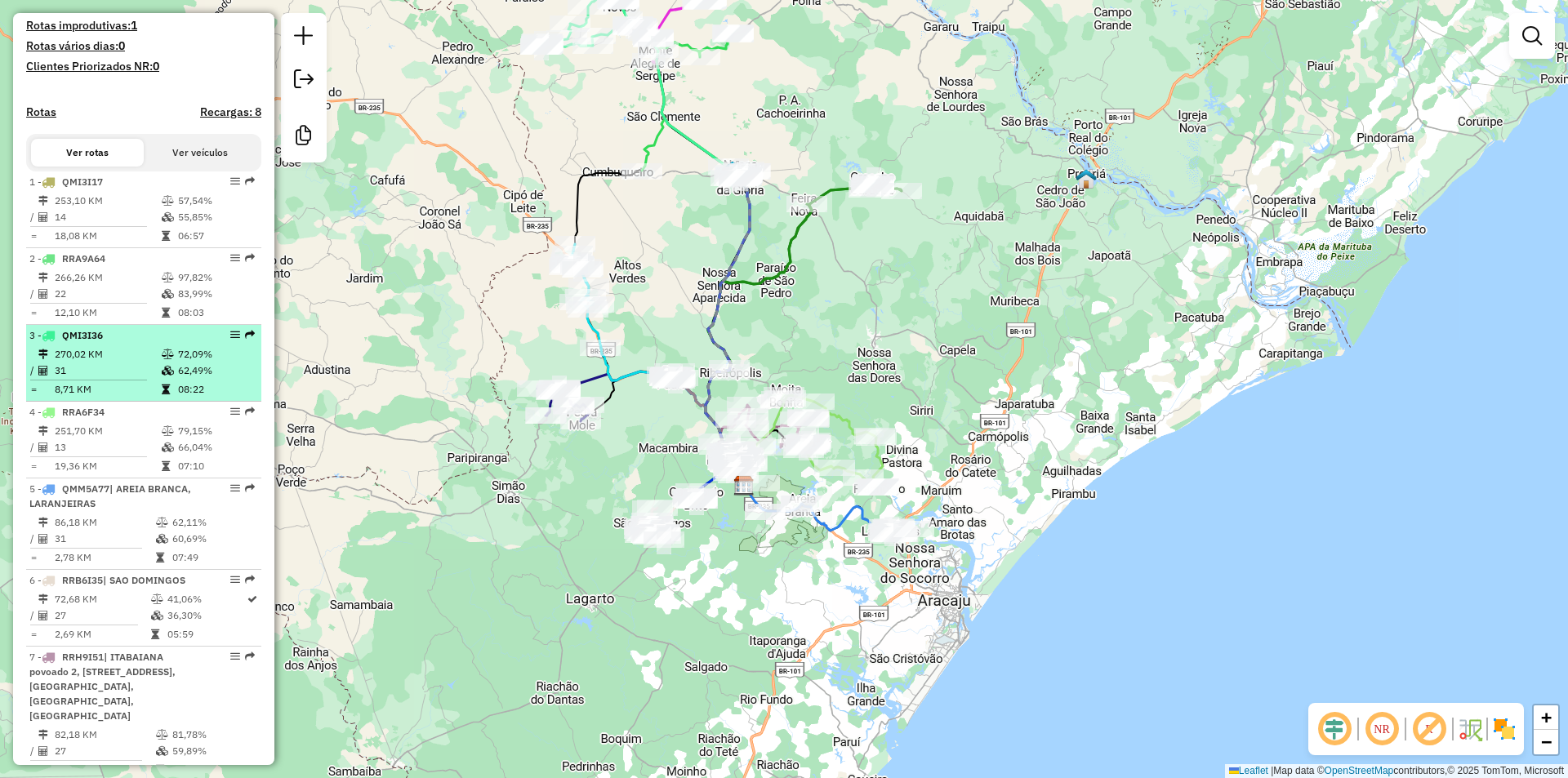
click at [97, 379] on td "31" at bounding box center [107, 370] width 107 height 16
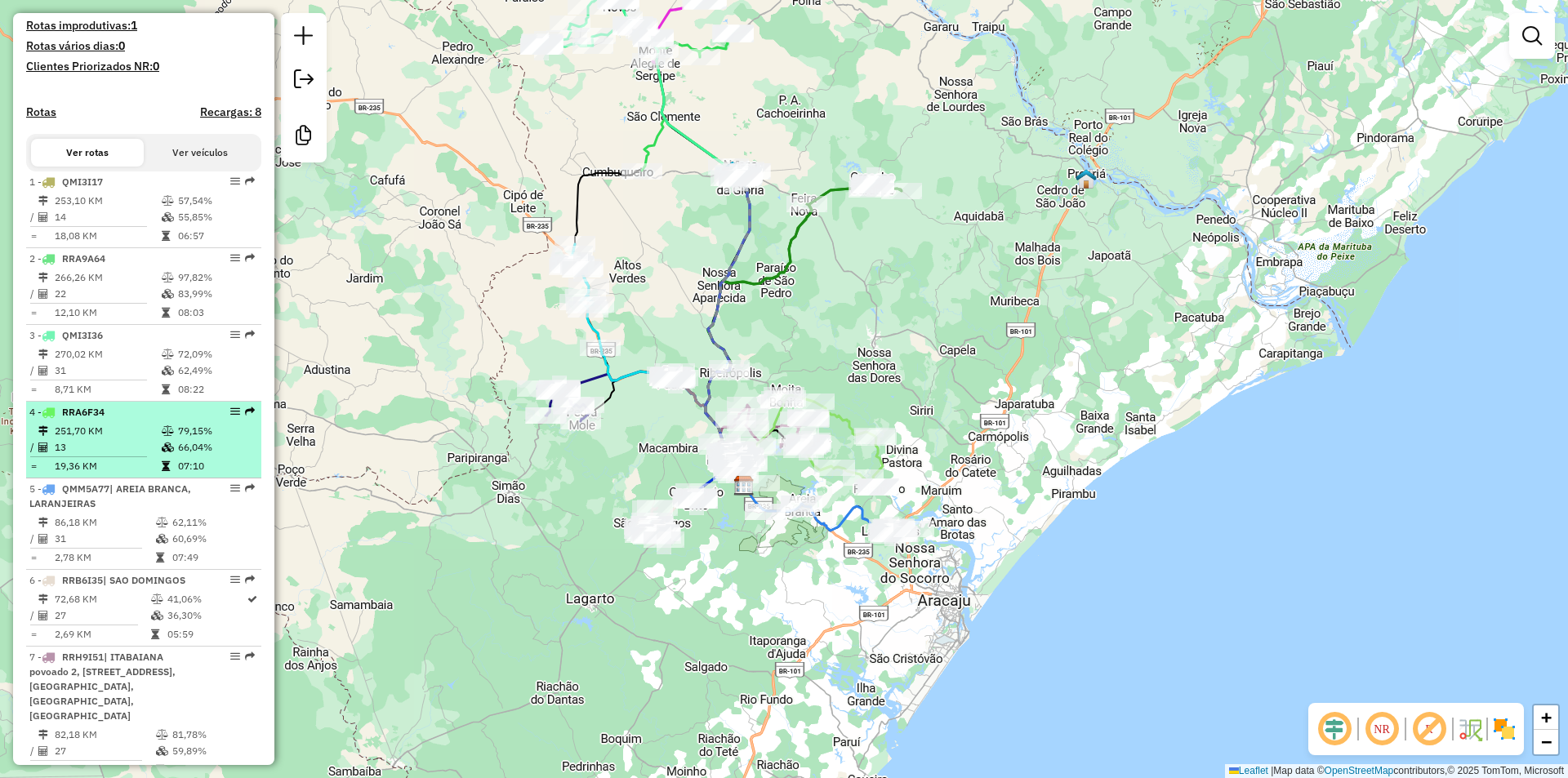
select select "**********"
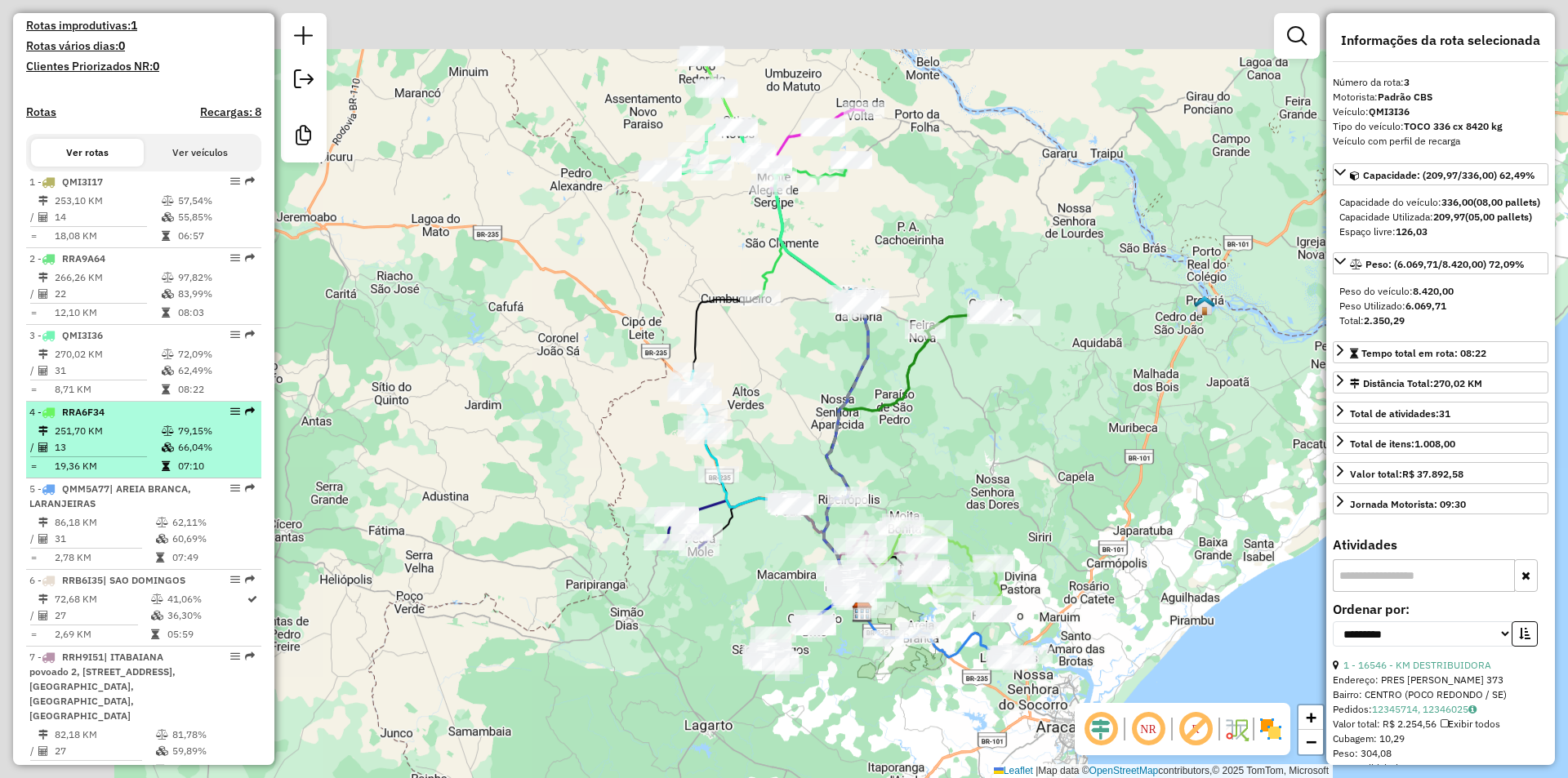
click at [96, 436] on li "4 - RRA6F34 251,70 KM 79,15% / 13 66,04% = 19,36 KM 07:10" at bounding box center [144, 440] width 235 height 76
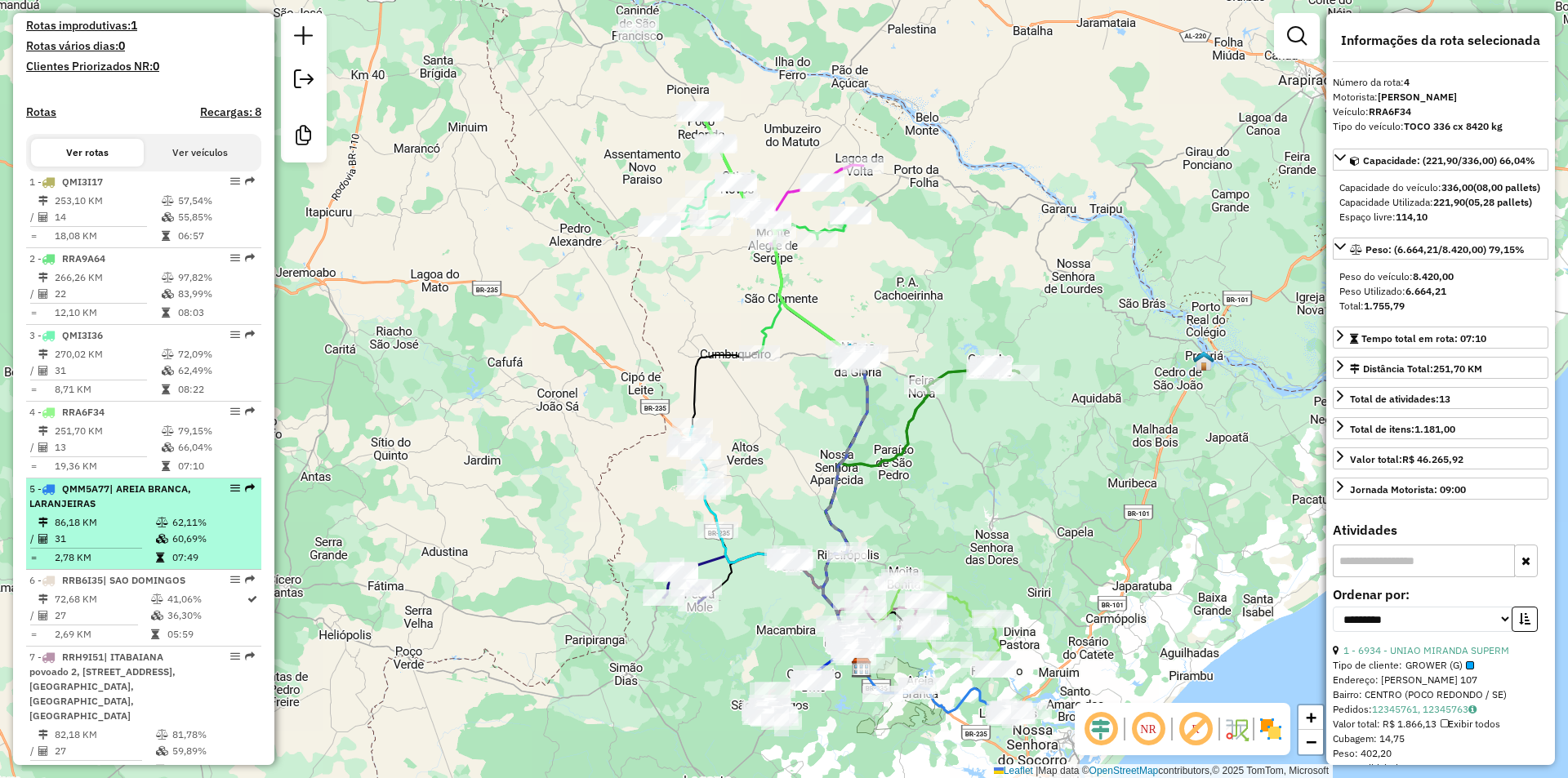
click at [114, 511] on div "5 - QMM5A77 | AREIA BRANCA, LARANJEIRAS" at bounding box center [116, 496] width 173 height 29
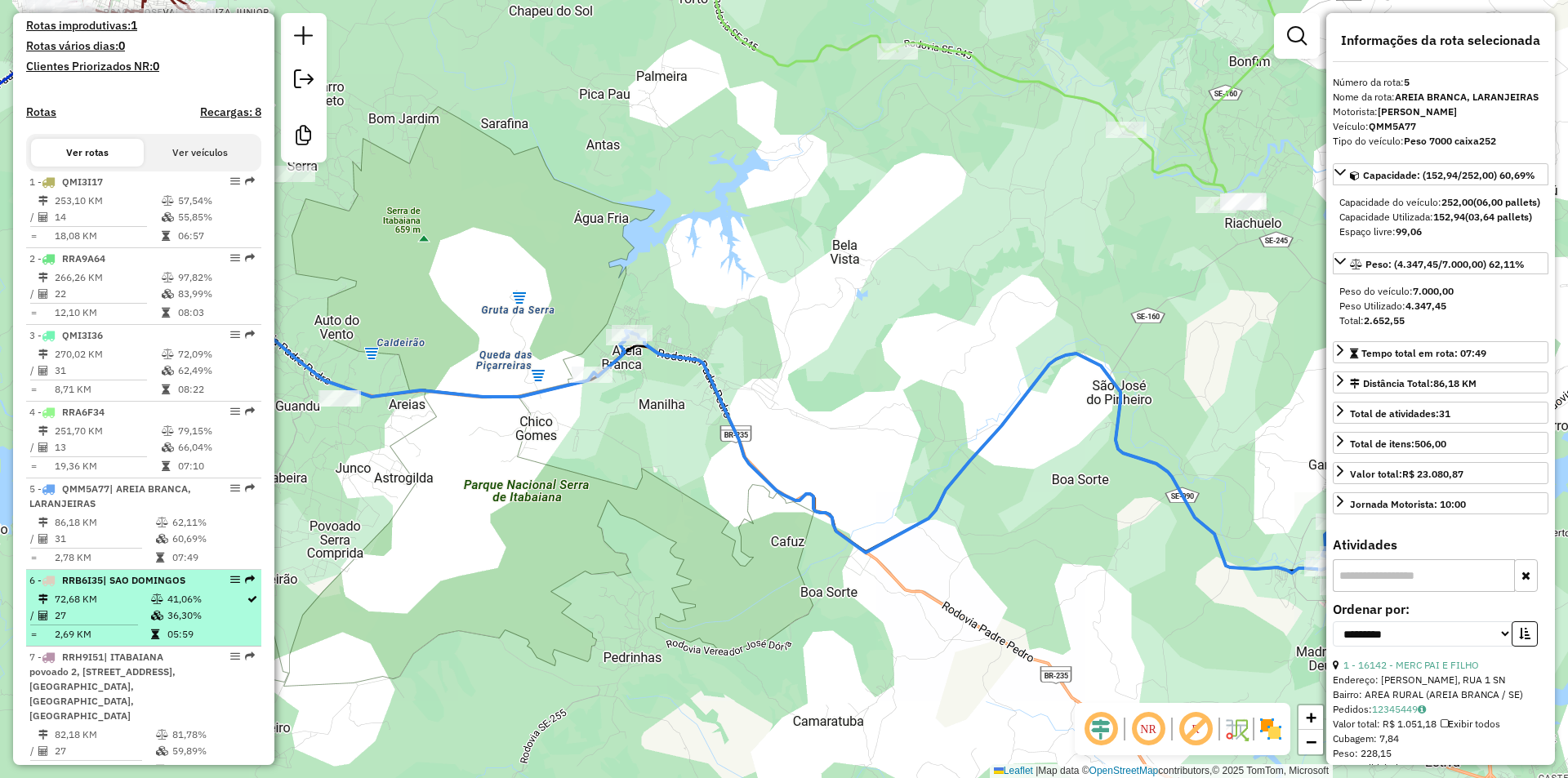
click at [123, 608] on td "72,68 KM" at bounding box center [102, 598] width 97 height 16
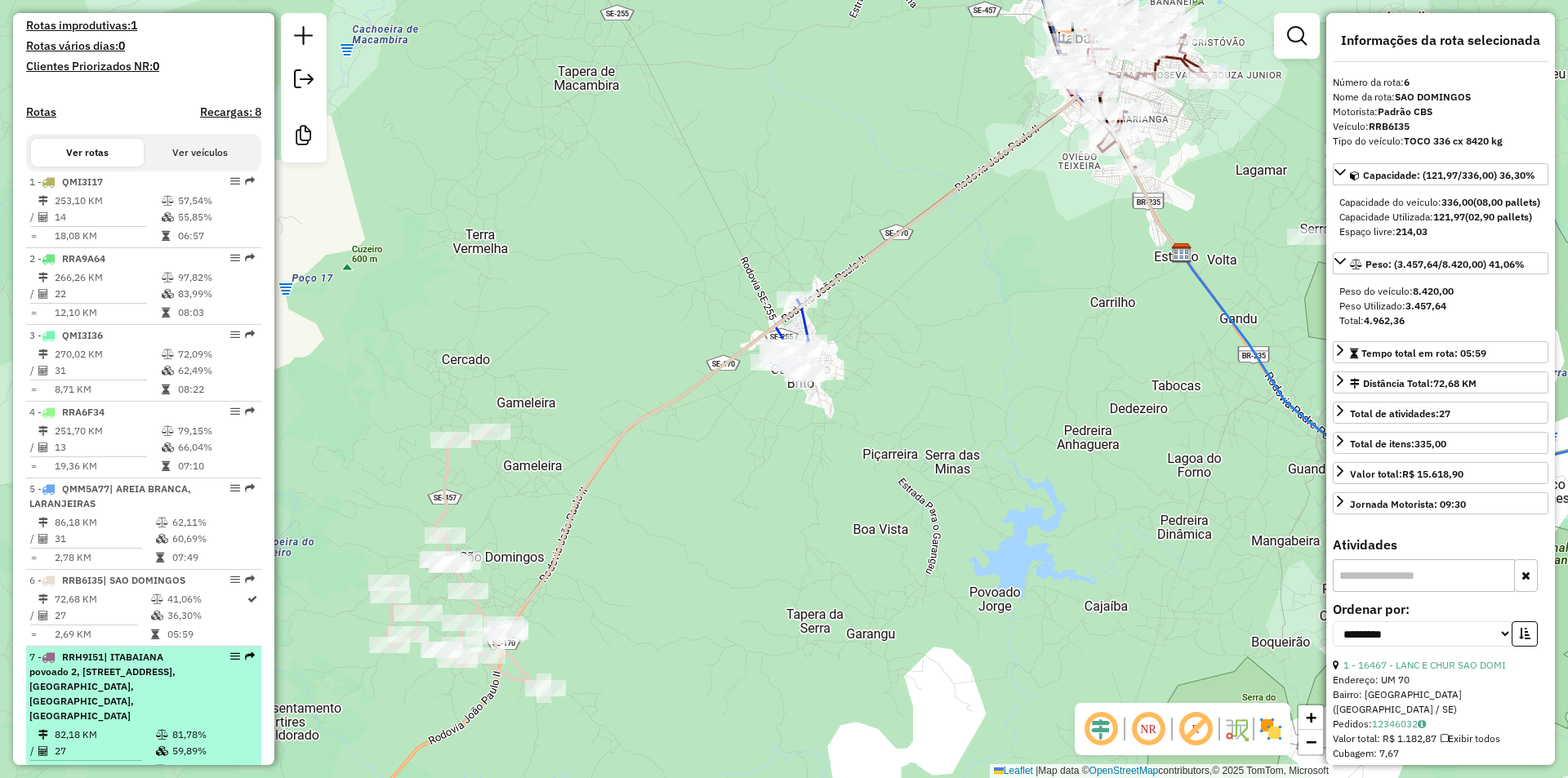
click at [124, 697] on span "| ITABAIANA povoado 2, ITABAIANA povoado 3, MALHADOR, MOITA BONITA, SANTA ROSA" at bounding box center [102, 686] width 146 height 71
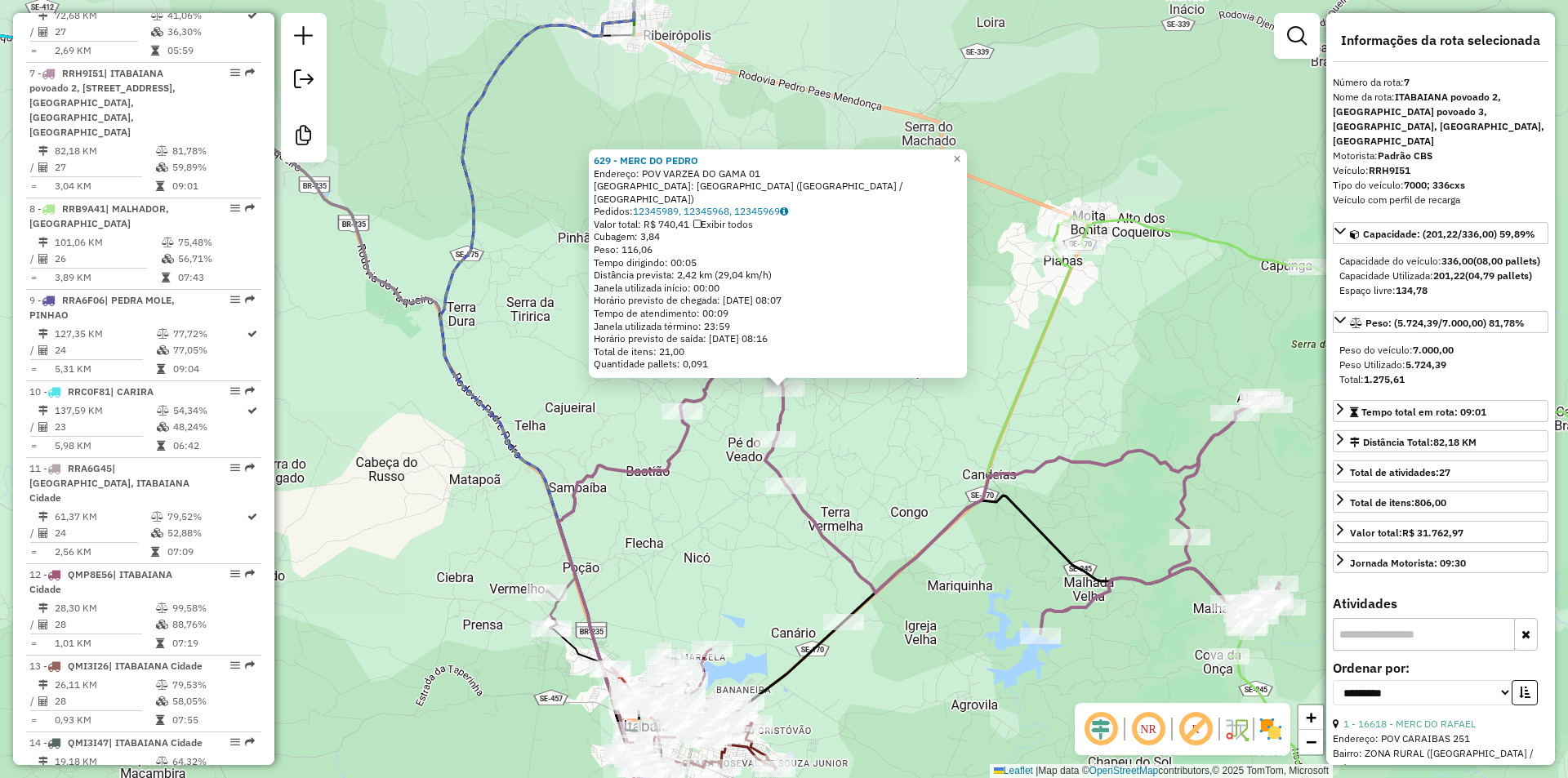
scroll to position [1119, 0]
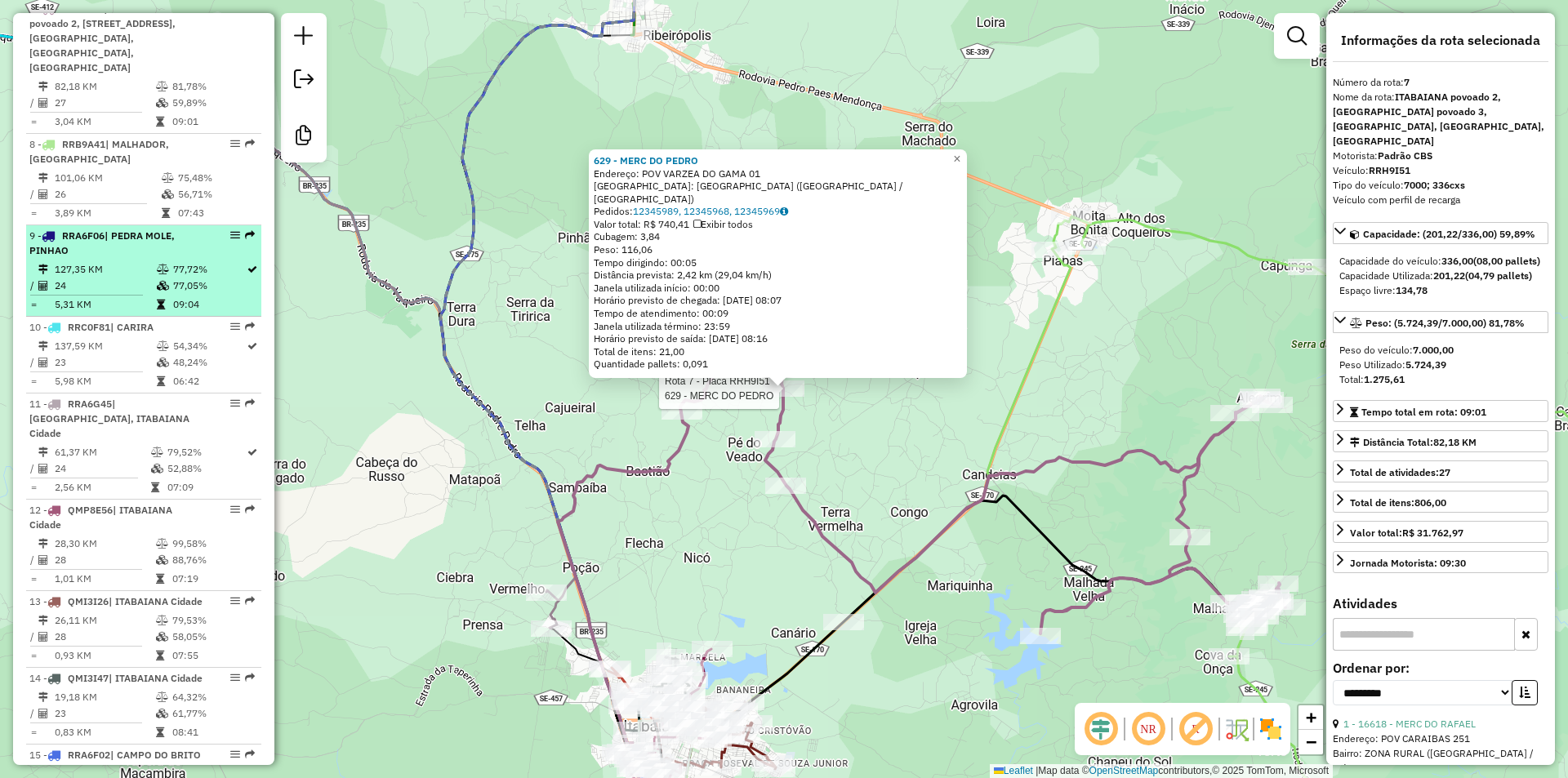
click at [157, 288] on icon at bounding box center [163, 286] width 13 height 10
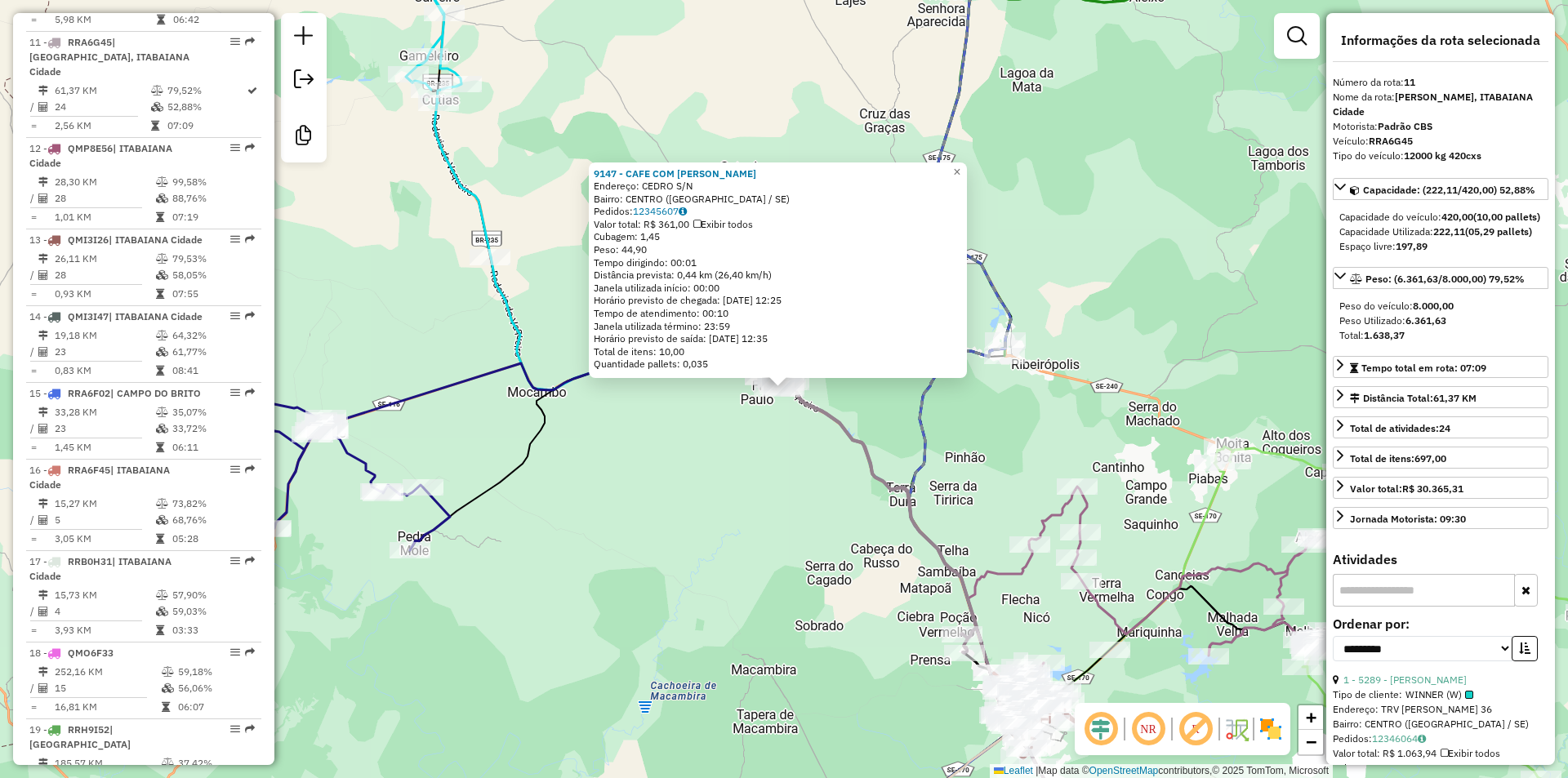
scroll to position [1499, 0]
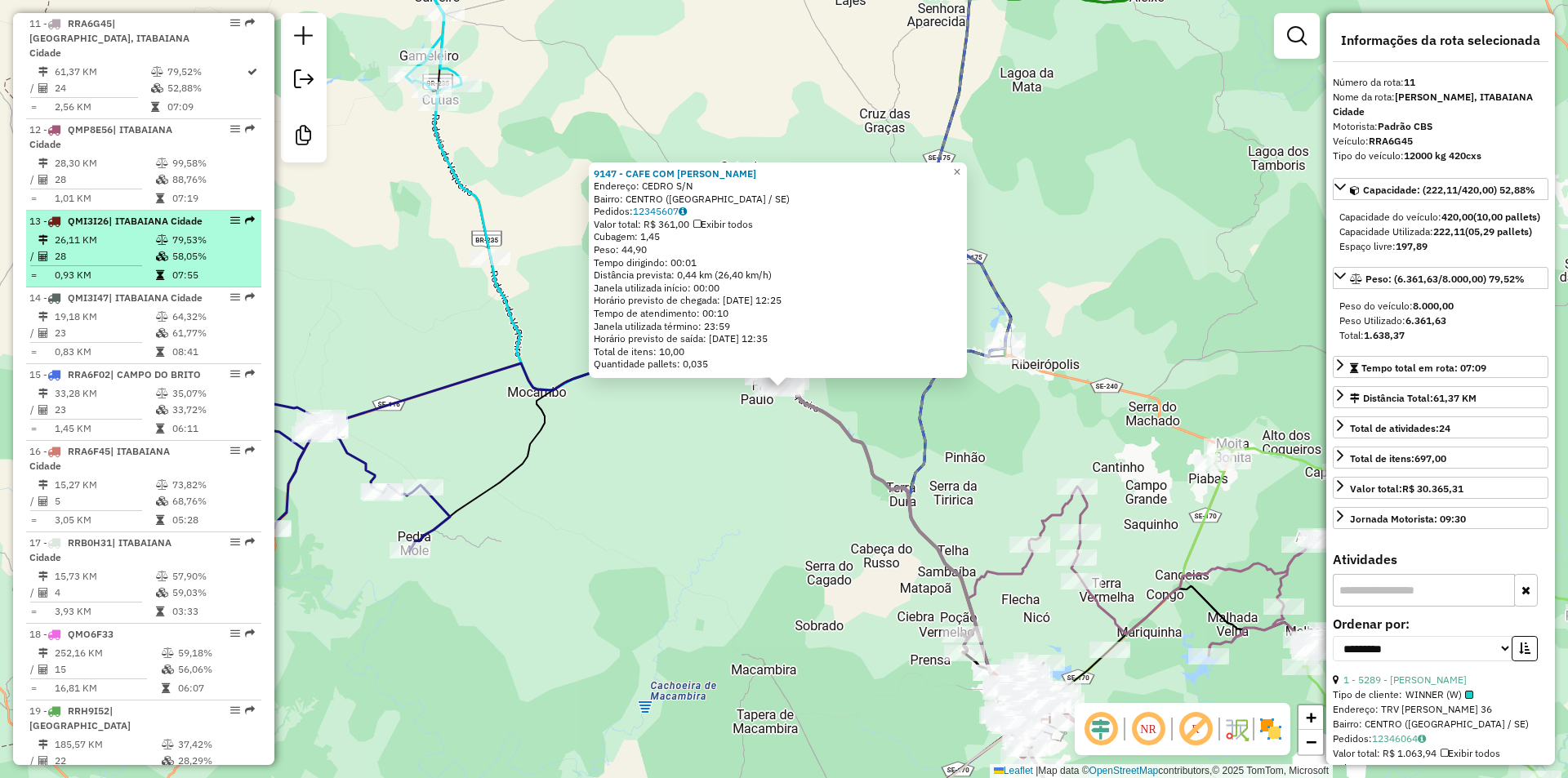
click at [155, 247] on td at bounding box center [163, 239] width 16 height 16
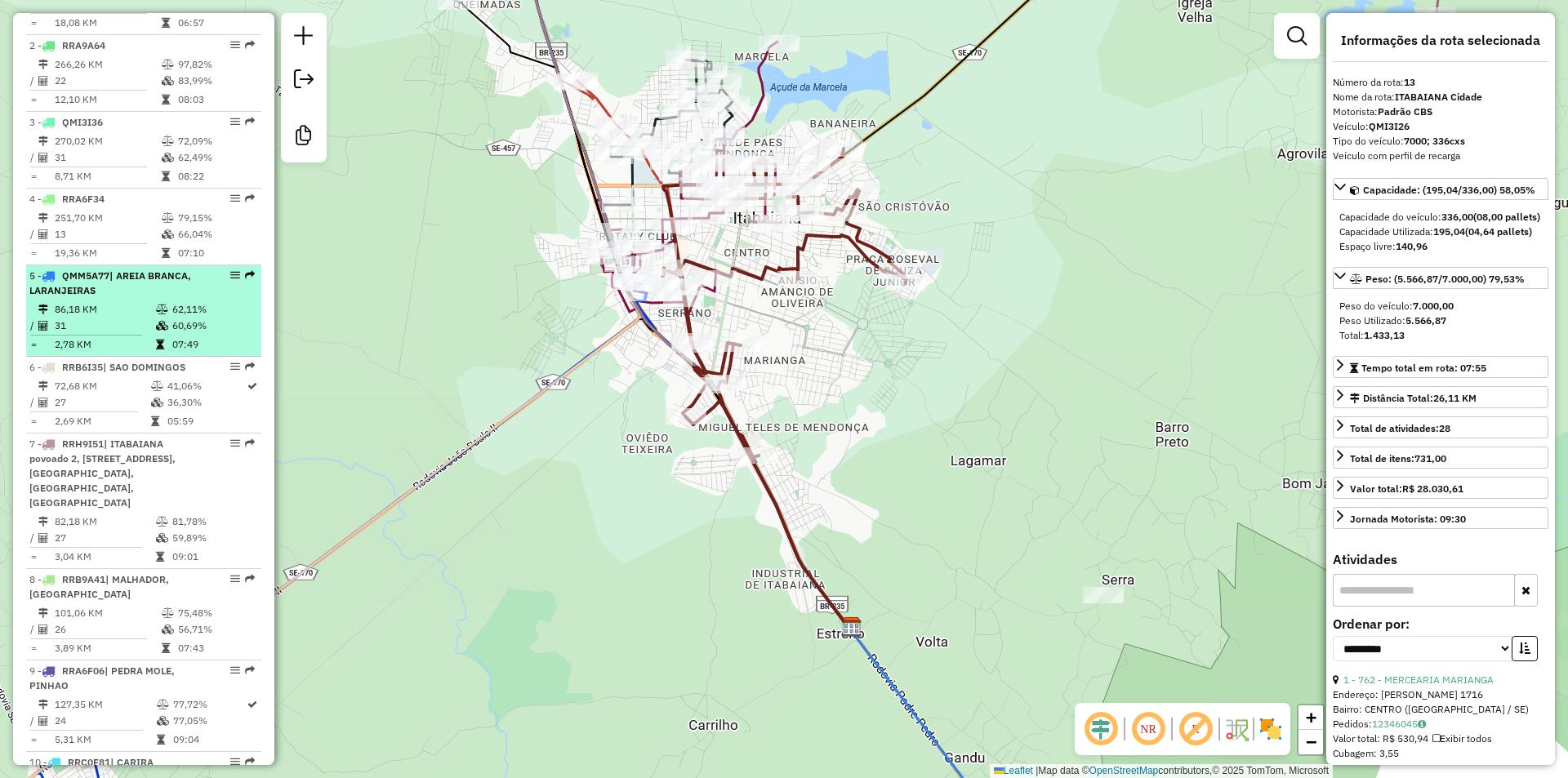
scroll to position [836, 0]
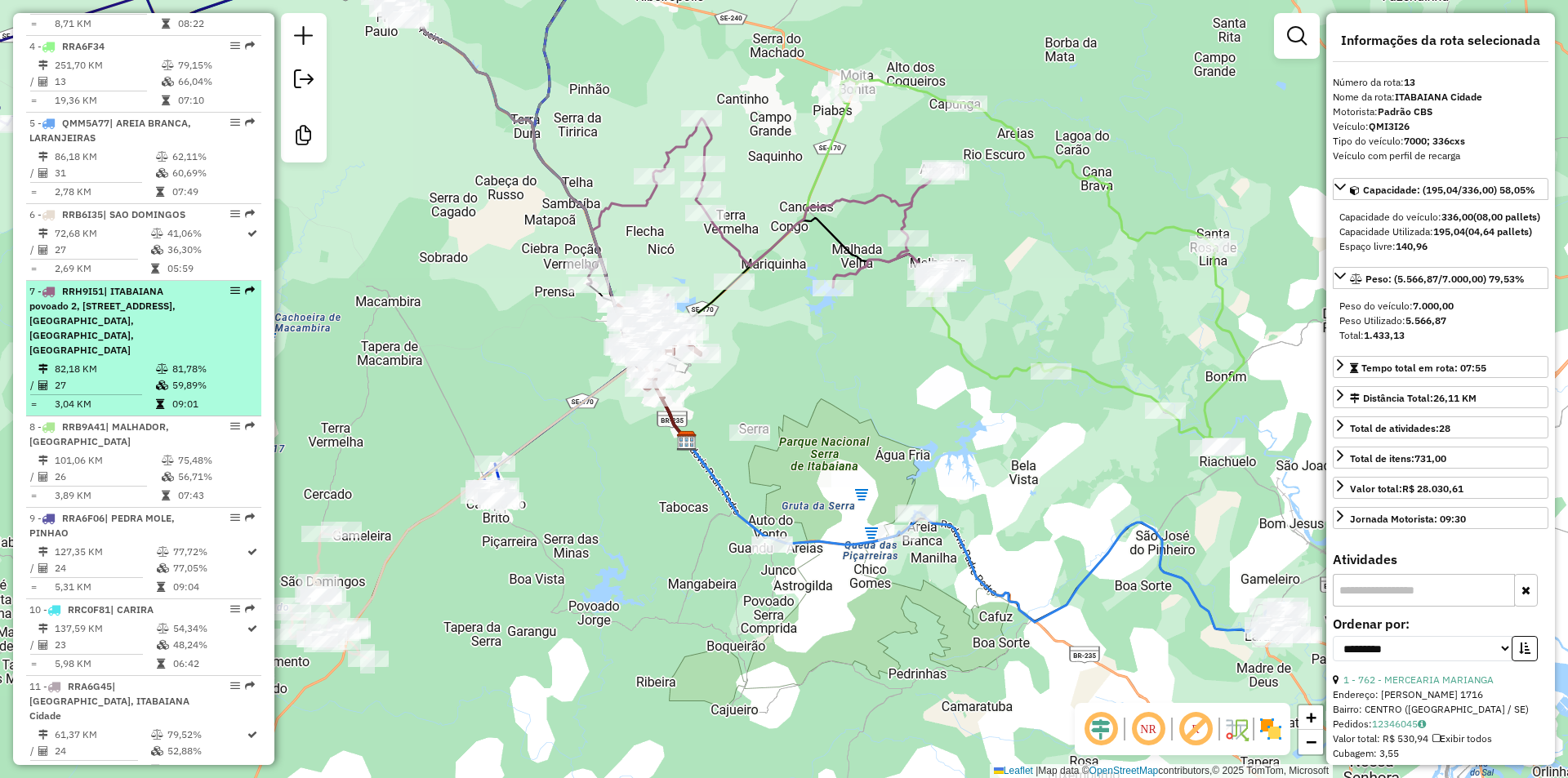
click at [172, 336] on span "| ITABAIANA povoado 2, ITABAIANA povoado 3, MALHADOR, MOITA BONITA, SANTA ROSA" at bounding box center [102, 320] width 146 height 71
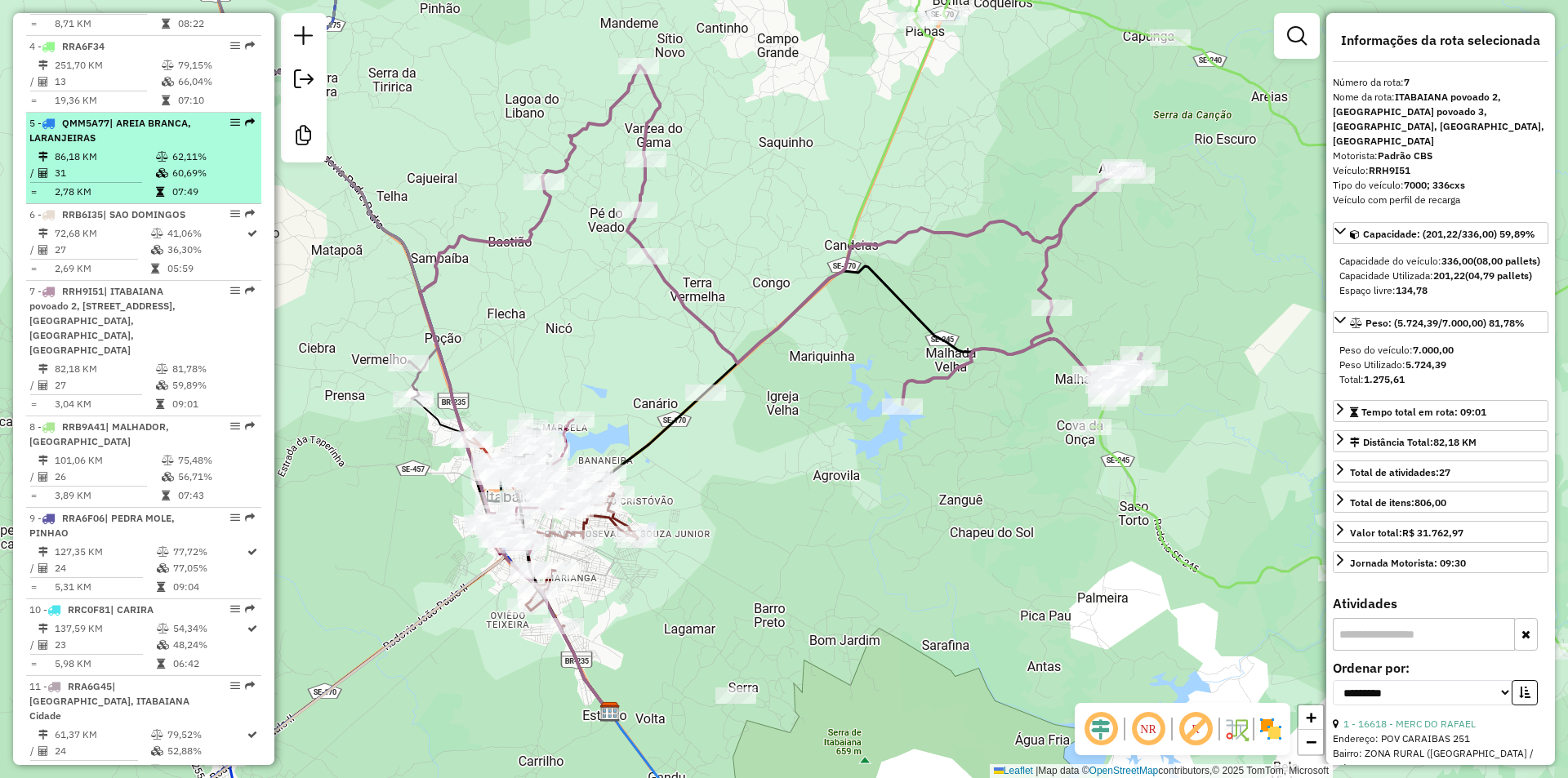
click at [171, 164] on td "62,11%" at bounding box center [212, 156] width 82 height 16
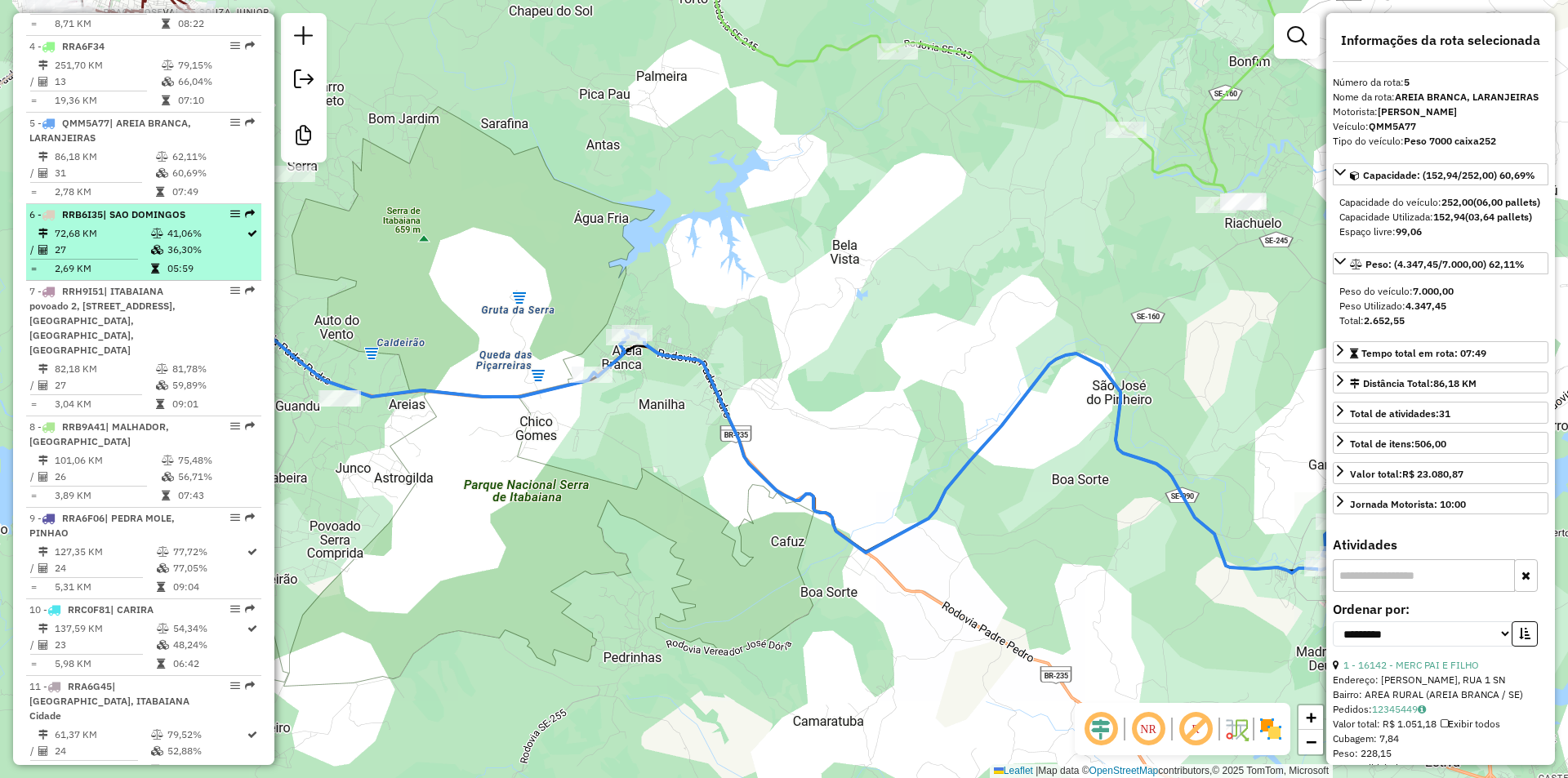
click at [168, 221] on span "| SAO DOMINGOS" at bounding box center [144, 214] width 82 height 13
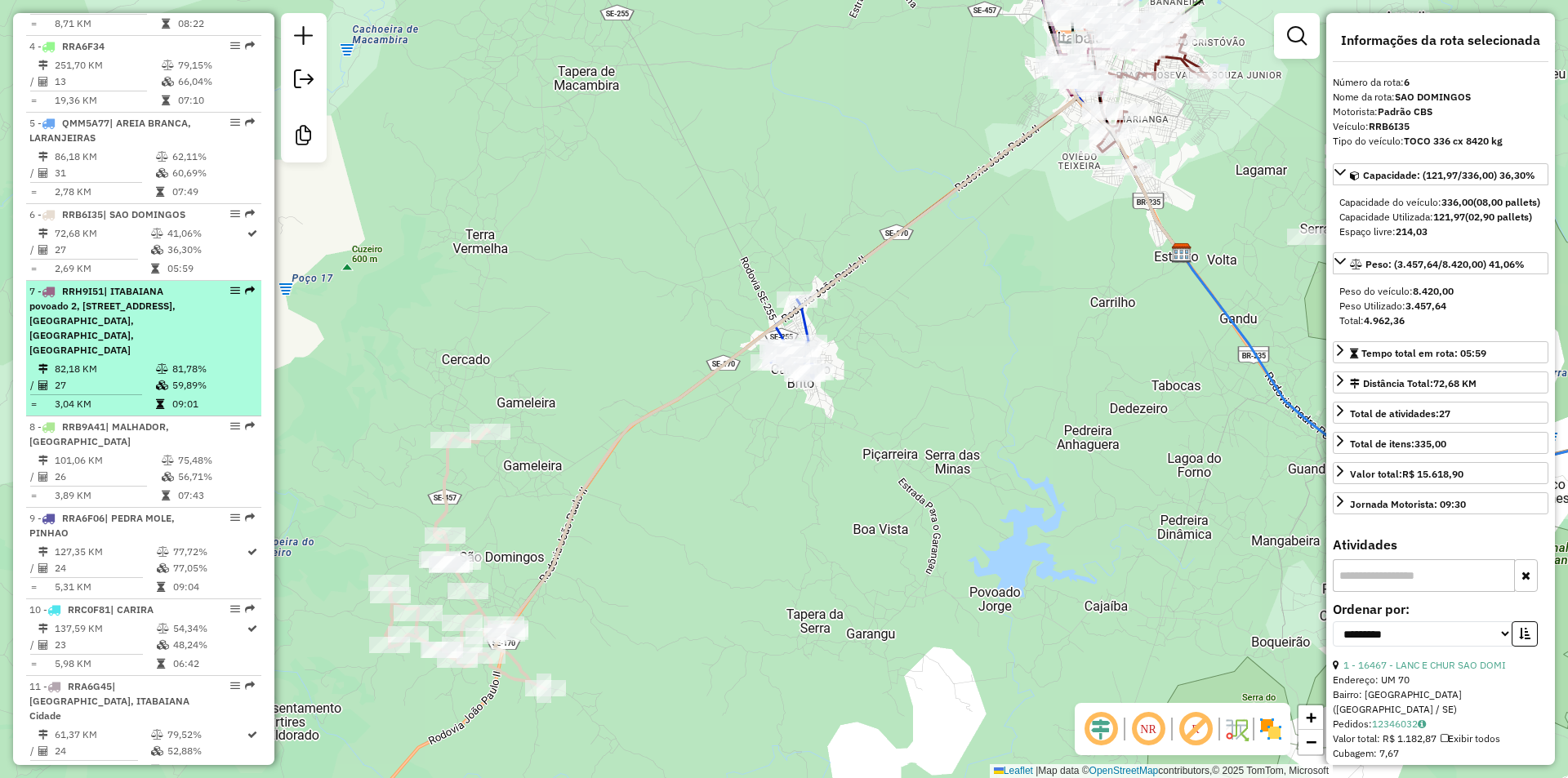
click at [156, 352] on div "7 - RRH9I51 | ITABAIANA povoado 2, ITABAIANA povoado 3, MALHADOR, MOITA BONITA,…" at bounding box center [116, 321] width 173 height 74
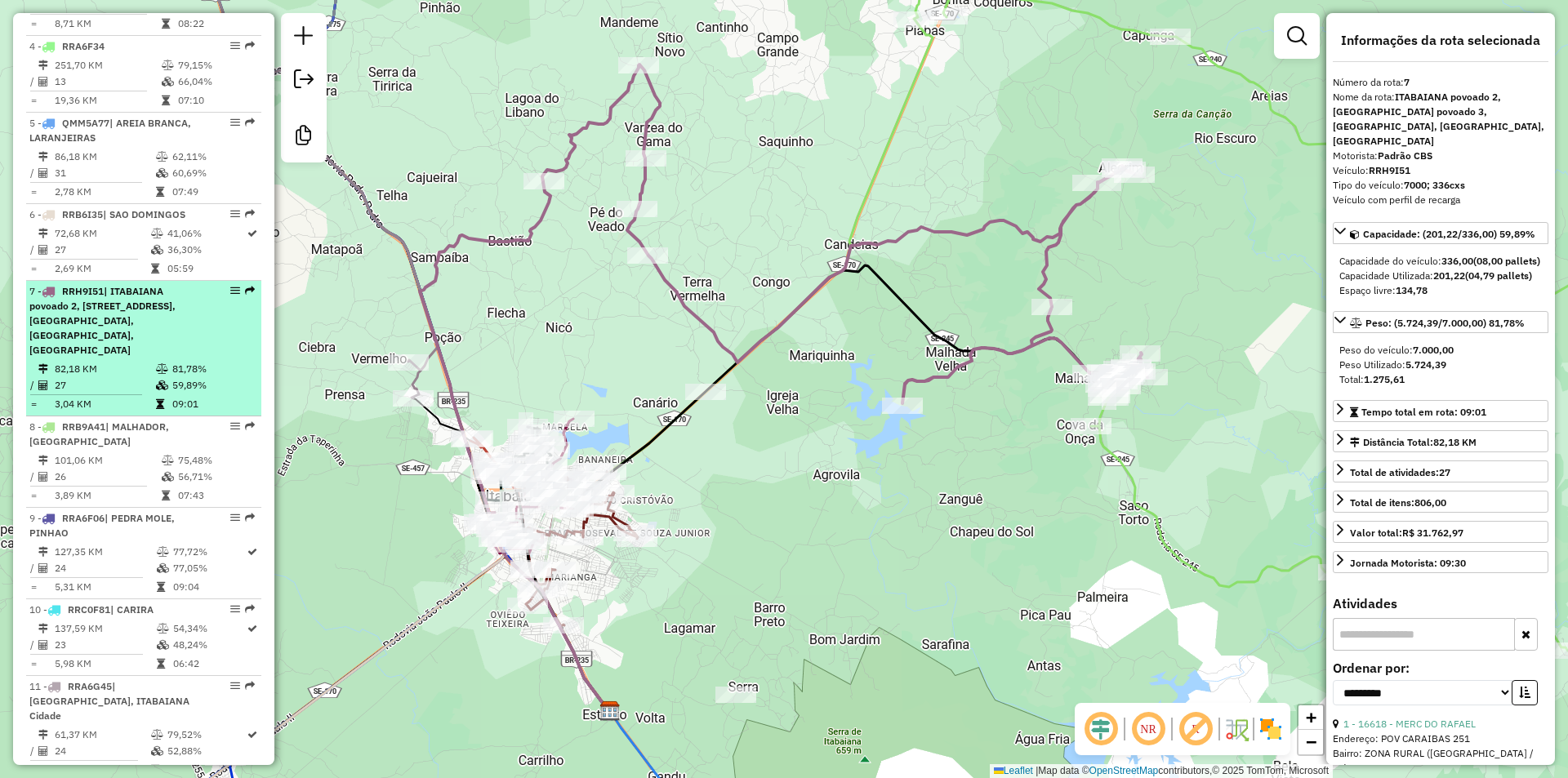
click at [156, 352] on div "7 - RRH9I51 | ITABAIANA povoado 2, ITABAIANA povoado 3, MALHADOR, MOITA BONITA,…" at bounding box center [116, 321] width 173 height 74
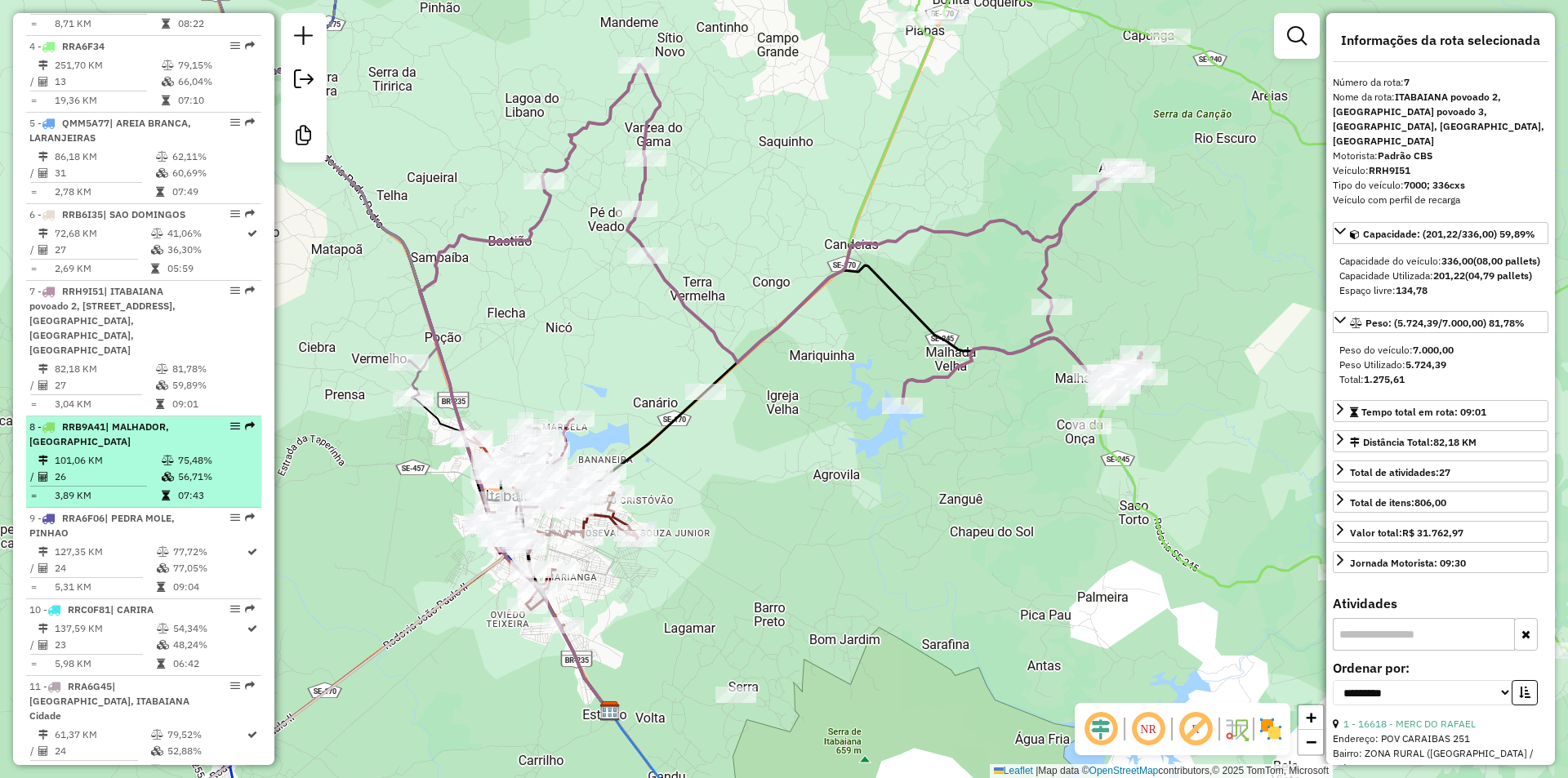
click at [170, 456] on icon at bounding box center [168, 461] width 13 height 10
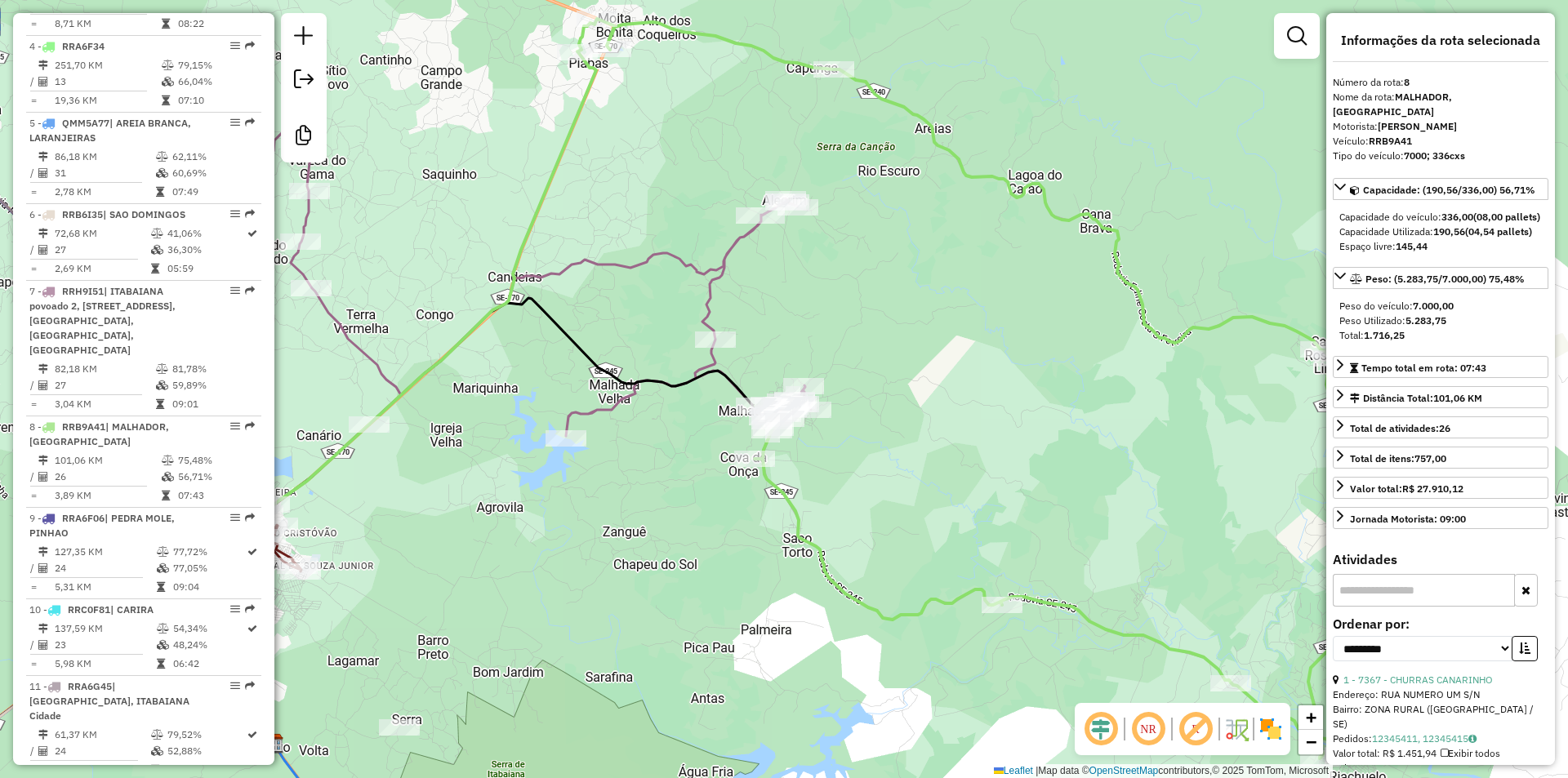
drag, startPoint x: 909, startPoint y: 459, endPoint x: 833, endPoint y: 416, distance: 87.3
click at [842, 426] on div "Janela de atendimento Grade de atendimento Capacidade Transportadoras Veículos …" at bounding box center [784, 389] width 1568 height 778
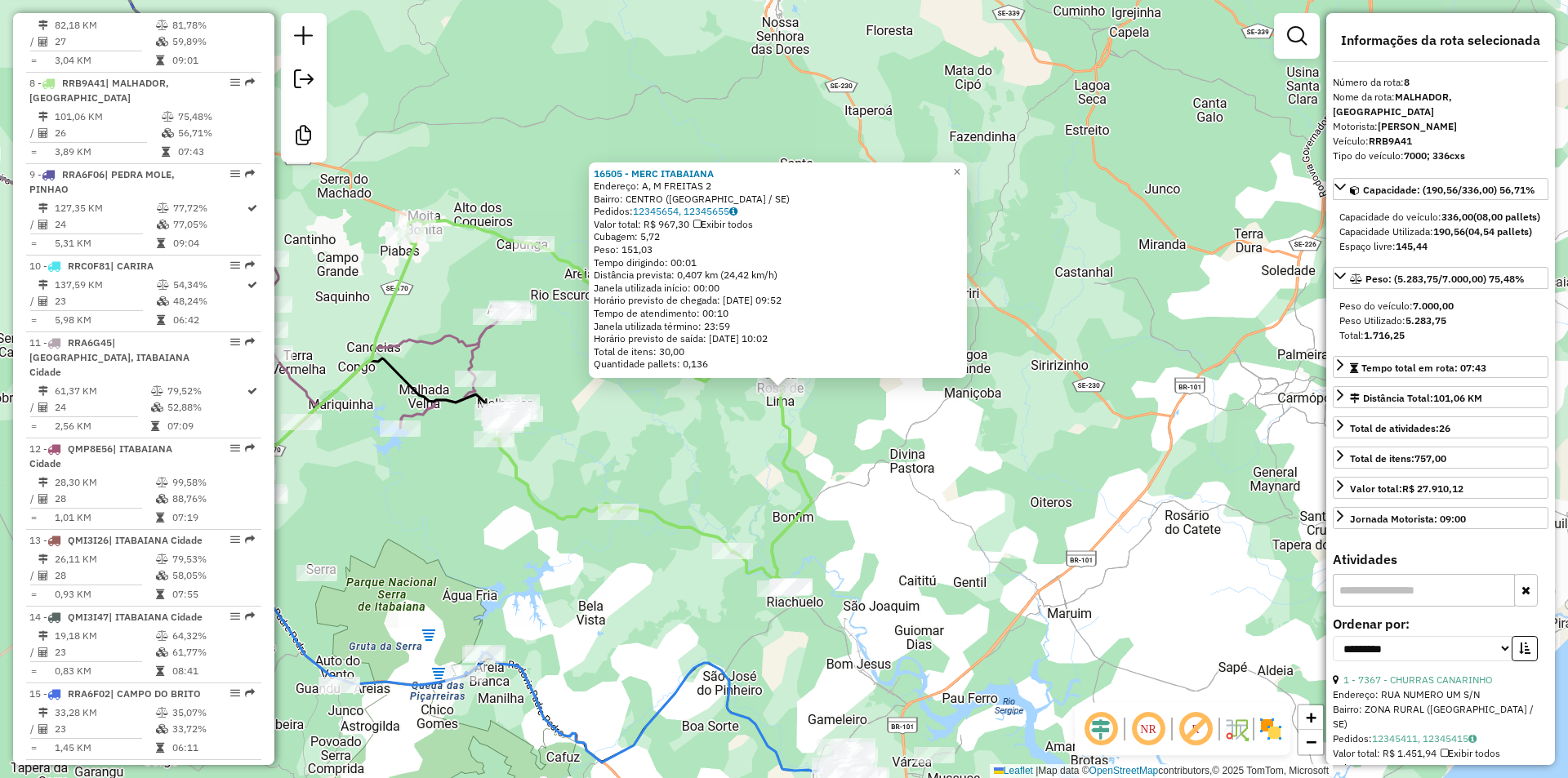
scroll to position [1240, 0]
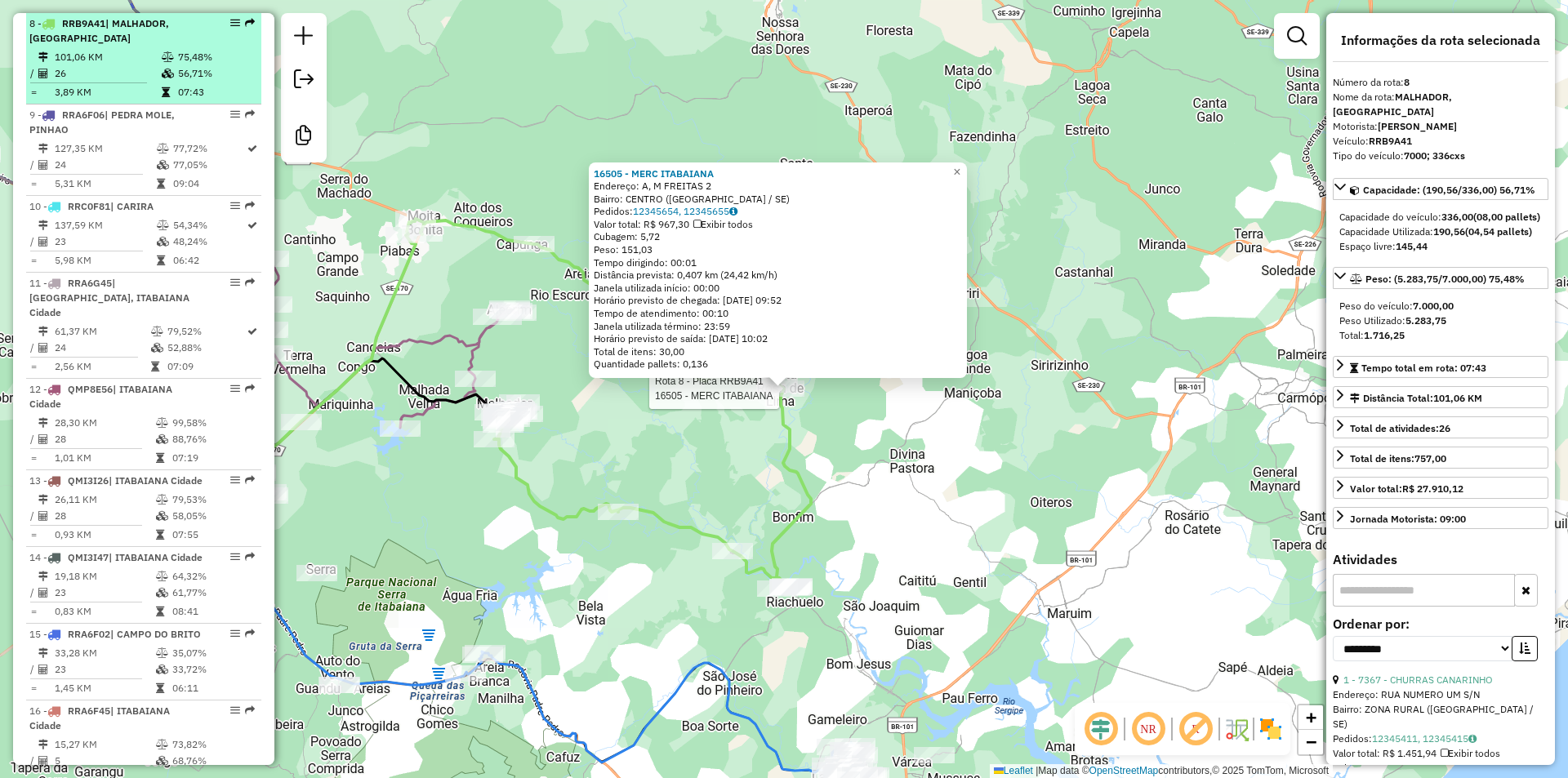
click at [133, 70] on td "26" at bounding box center [107, 73] width 107 height 16
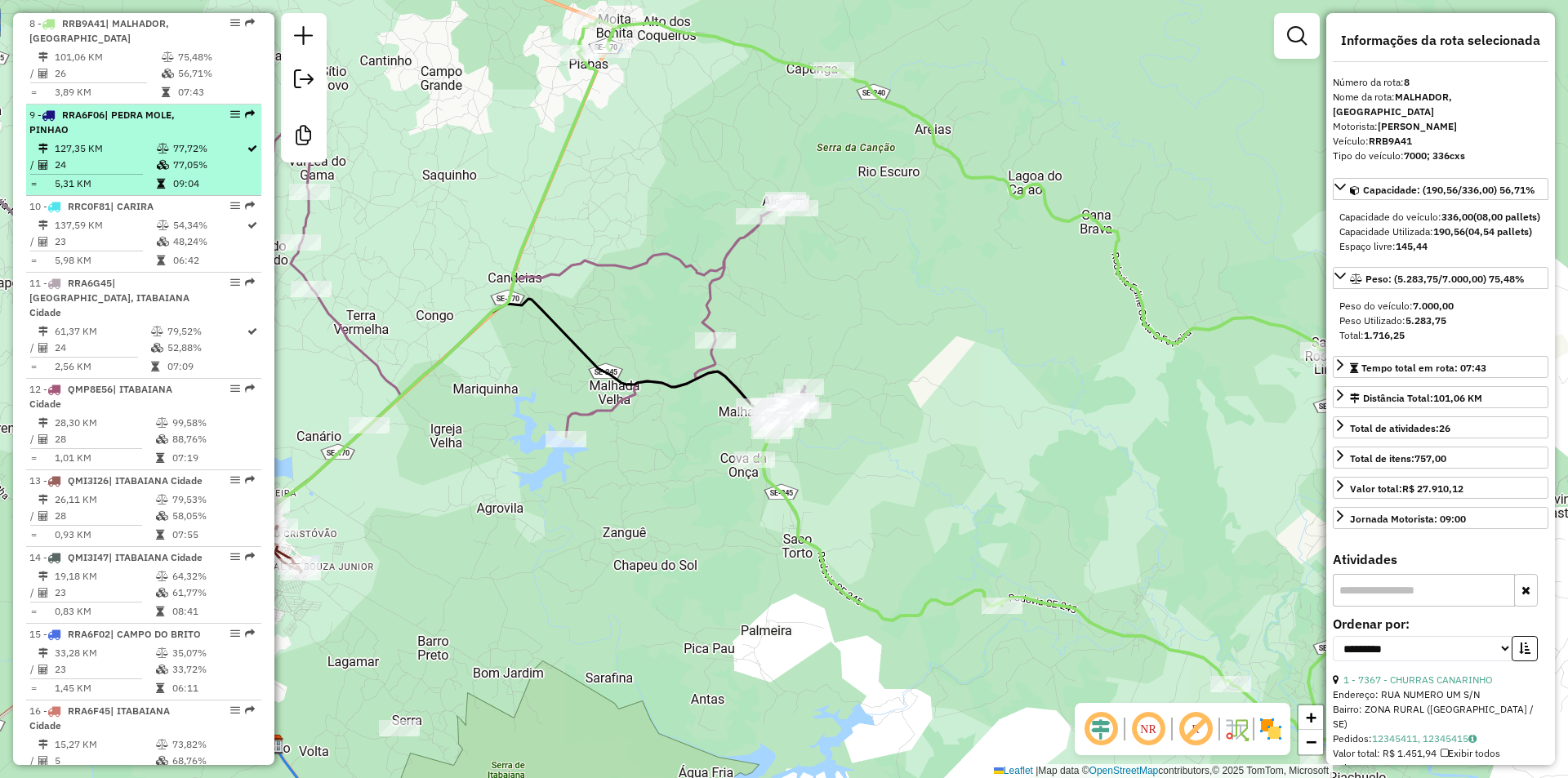
click at [125, 143] on td "127,35 KM" at bounding box center [105, 148] width 102 height 16
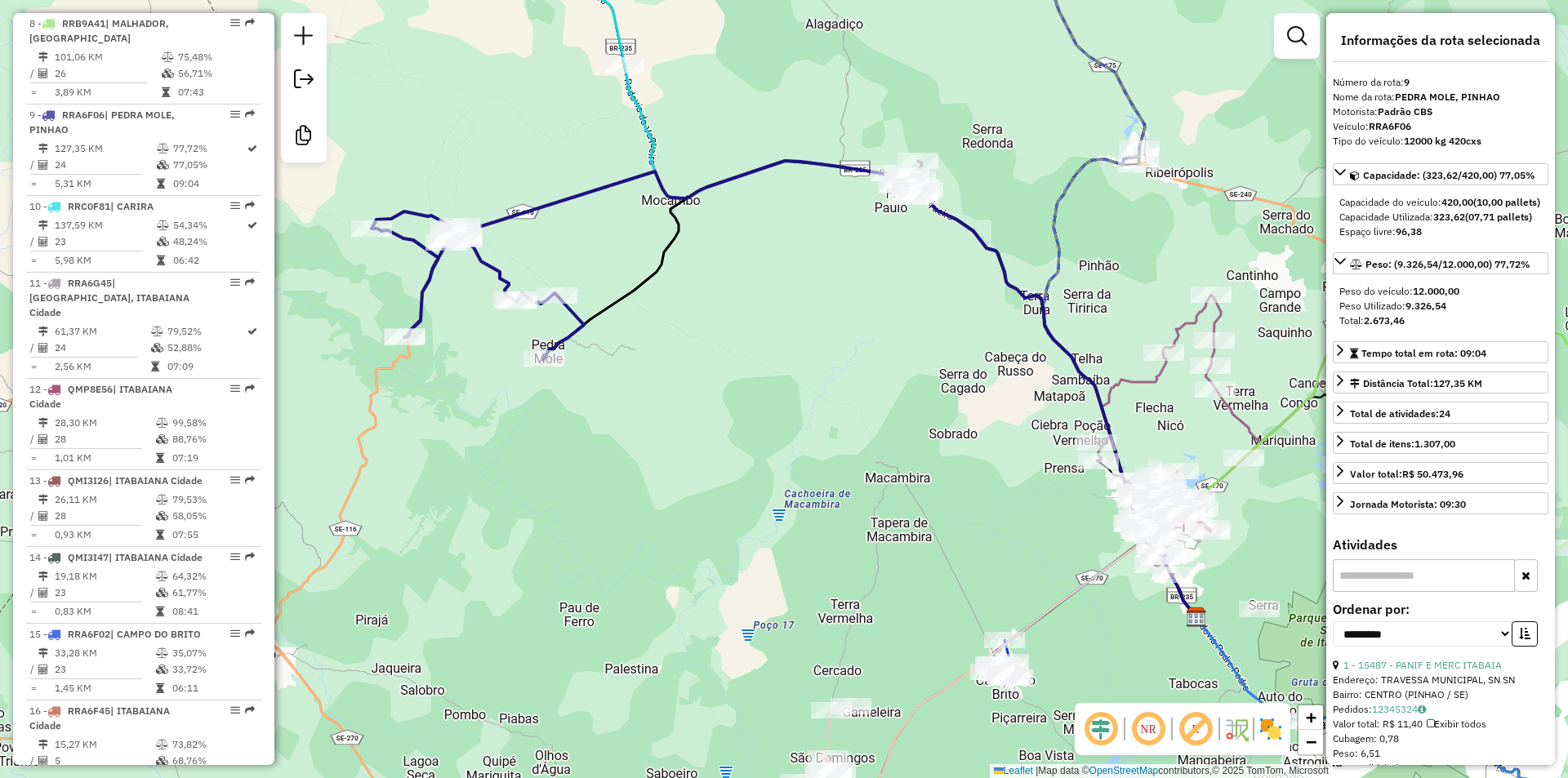
drag, startPoint x: 955, startPoint y: 264, endPoint x: 941, endPoint y: 297, distance: 35.8
click at [941, 297] on div "Rota 9 - Placa RRA6F06 747 - BAR MERC DO EDGAR Rota 9 - Placa RRA6F06 15562 - C…" at bounding box center [784, 389] width 1568 height 778
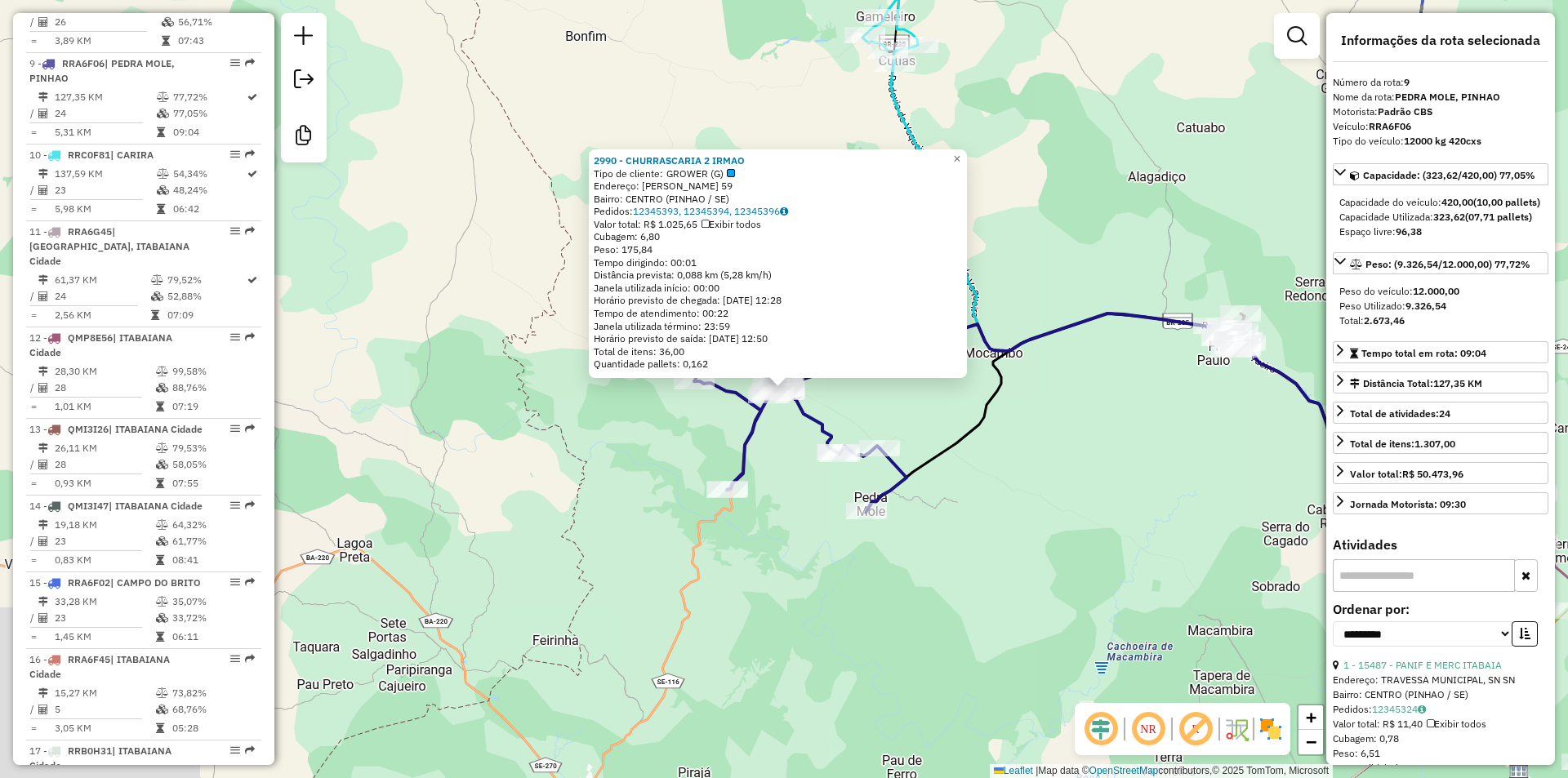
scroll to position [1330, 0]
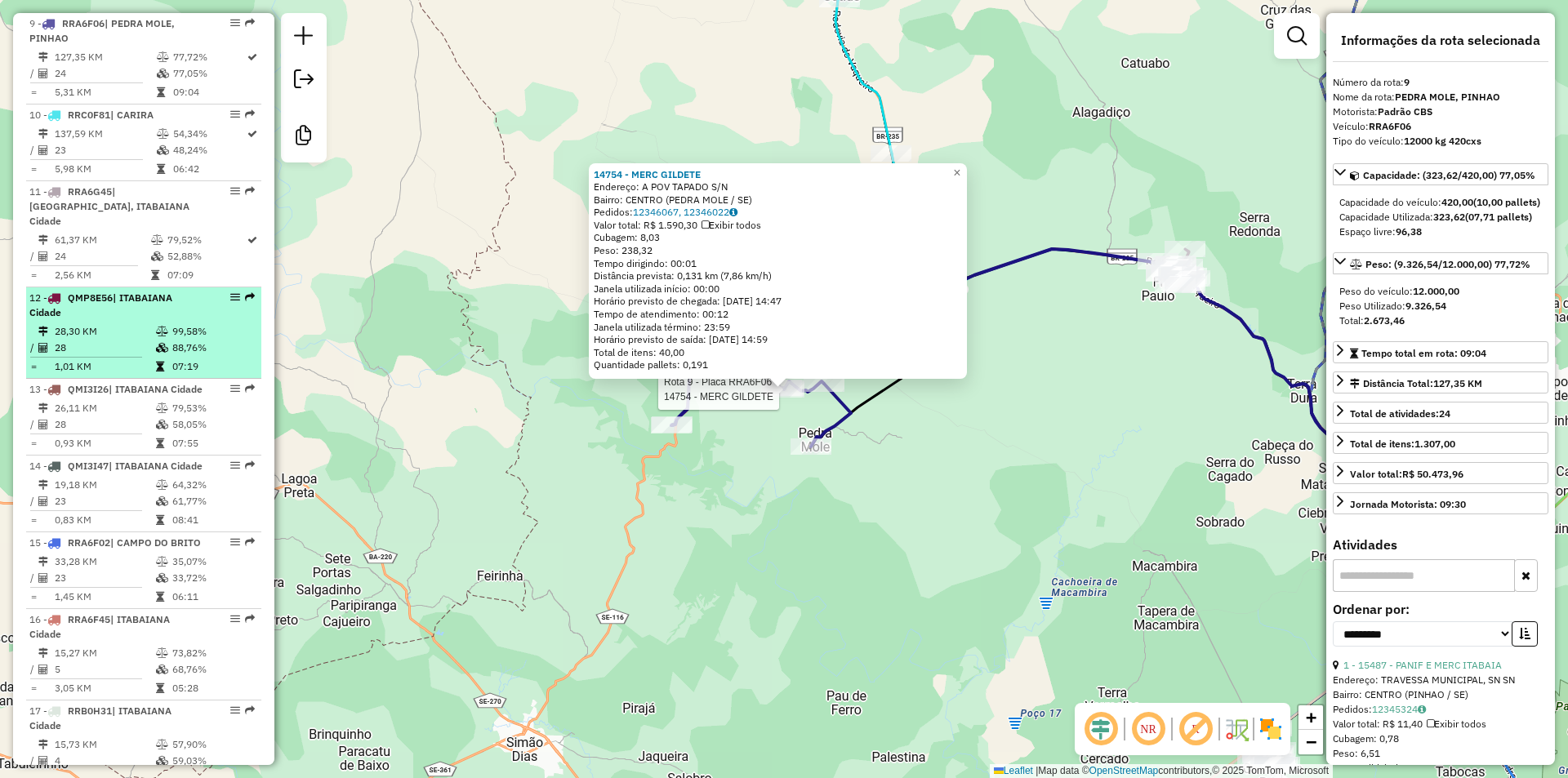
click at [102, 323] on td "28,30 KM" at bounding box center [104, 331] width 102 height 16
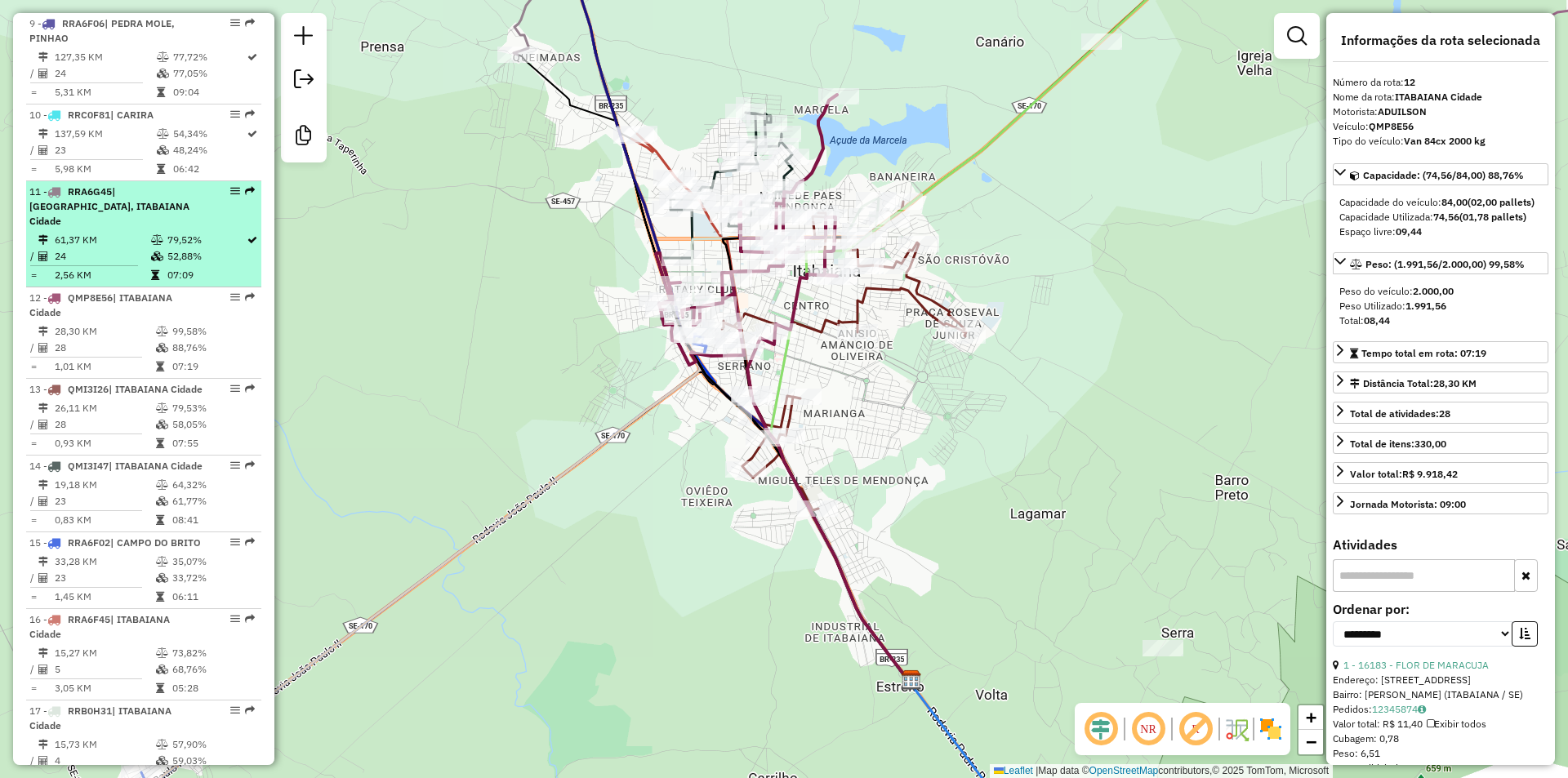
click at [112, 267] on td "2,56 KM" at bounding box center [102, 274] width 97 height 16
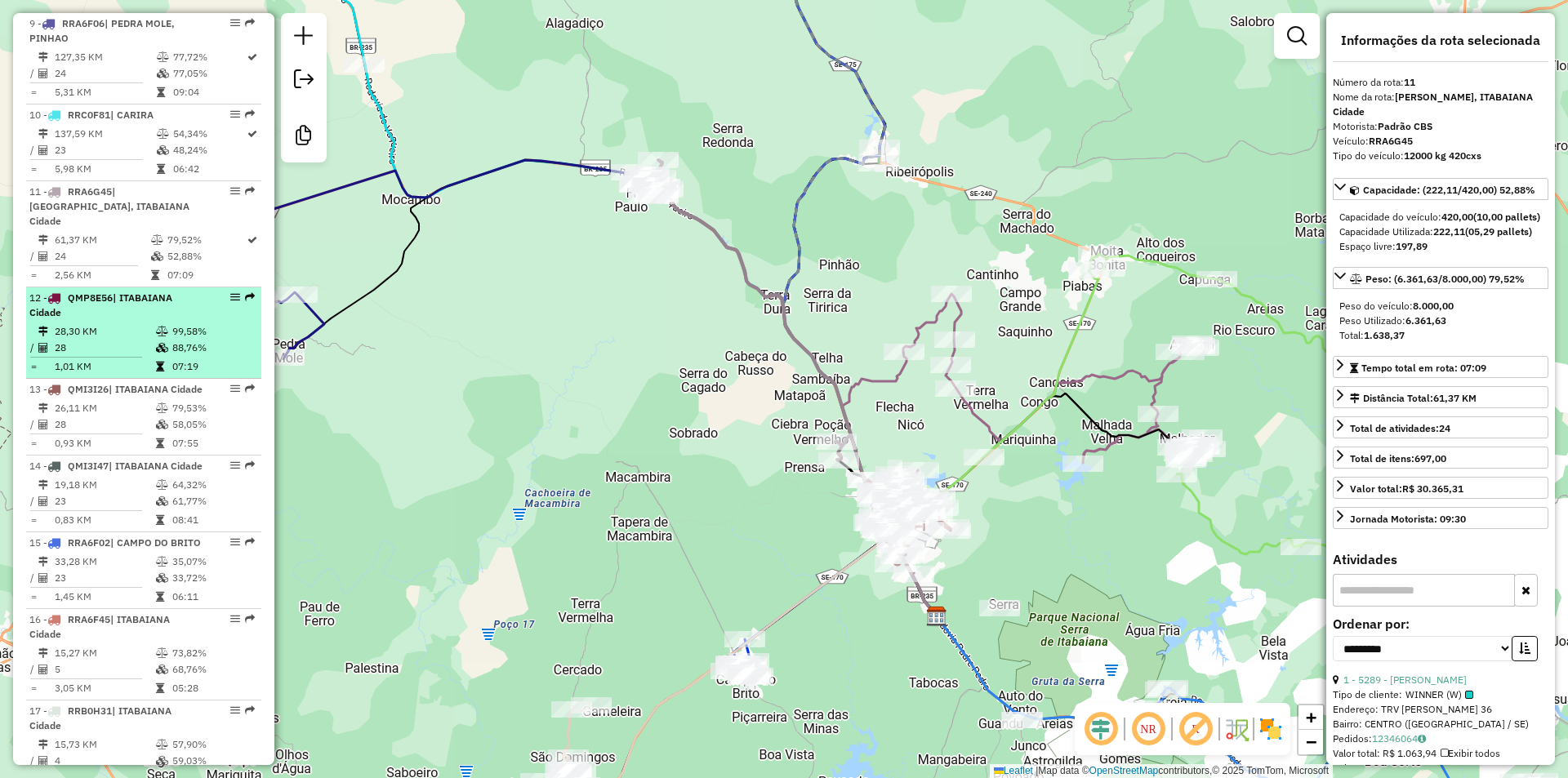
click at [94, 340] on td "28" at bounding box center [104, 347] width 102 height 16
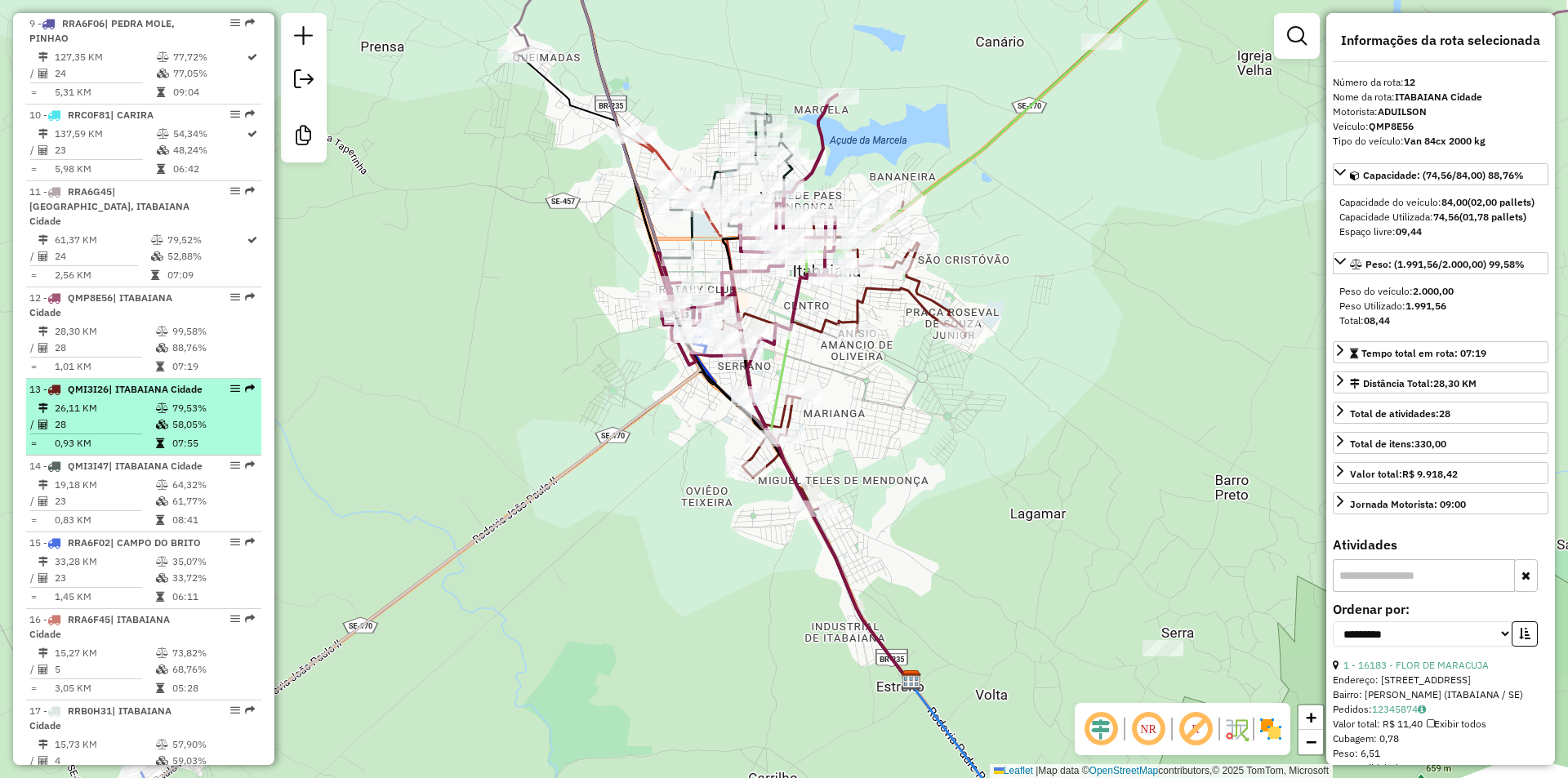
click at [179, 392] on div "13 - QMI3I26 | ITABAIANA Cidade" at bounding box center [116, 389] width 173 height 15
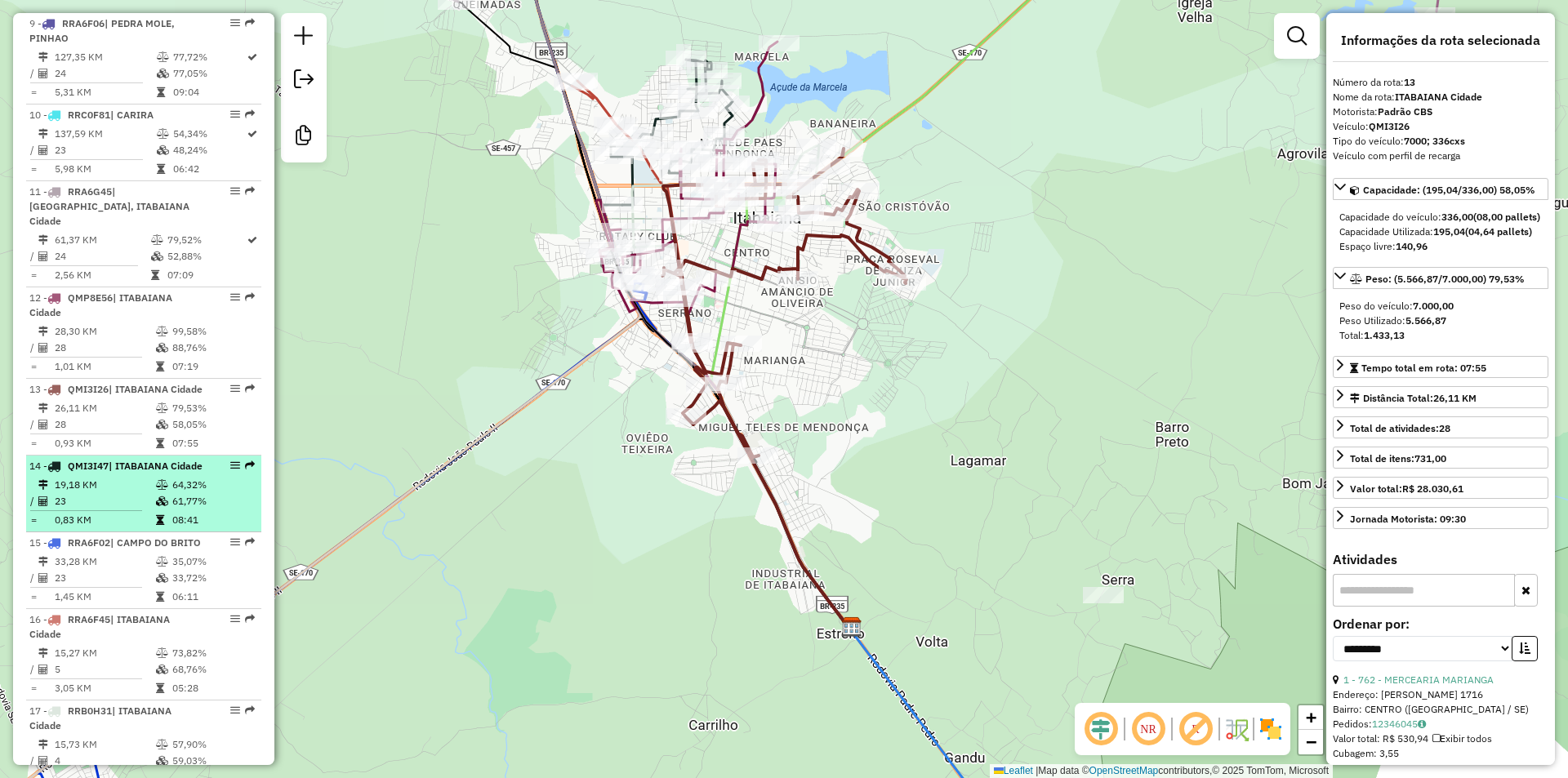
click at [153, 473] on div "14 - QMI3I47 | ITABAIANA Cidade" at bounding box center [116, 467] width 173 height 15
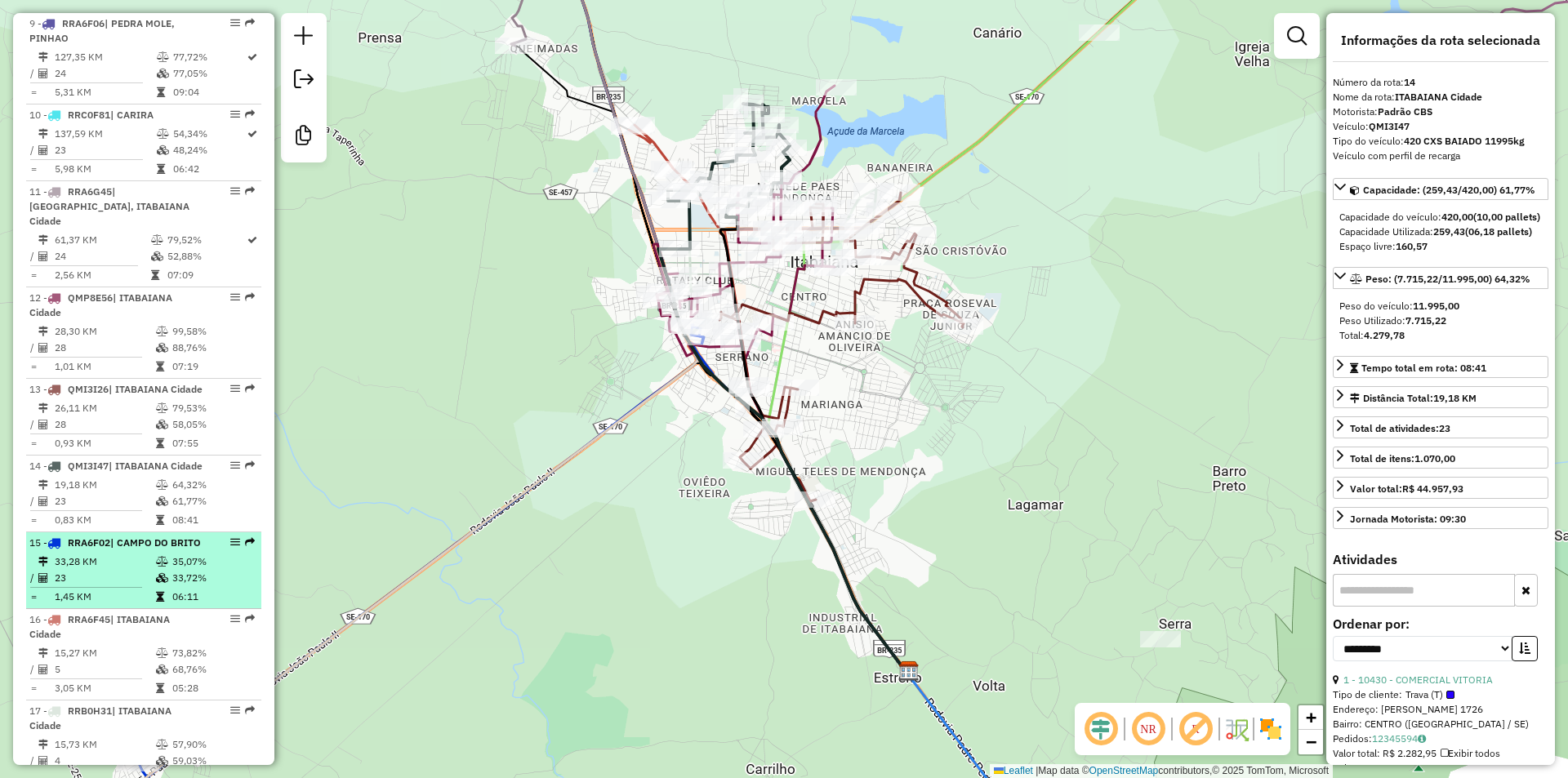
click at [159, 605] on td at bounding box center [163, 596] width 16 height 16
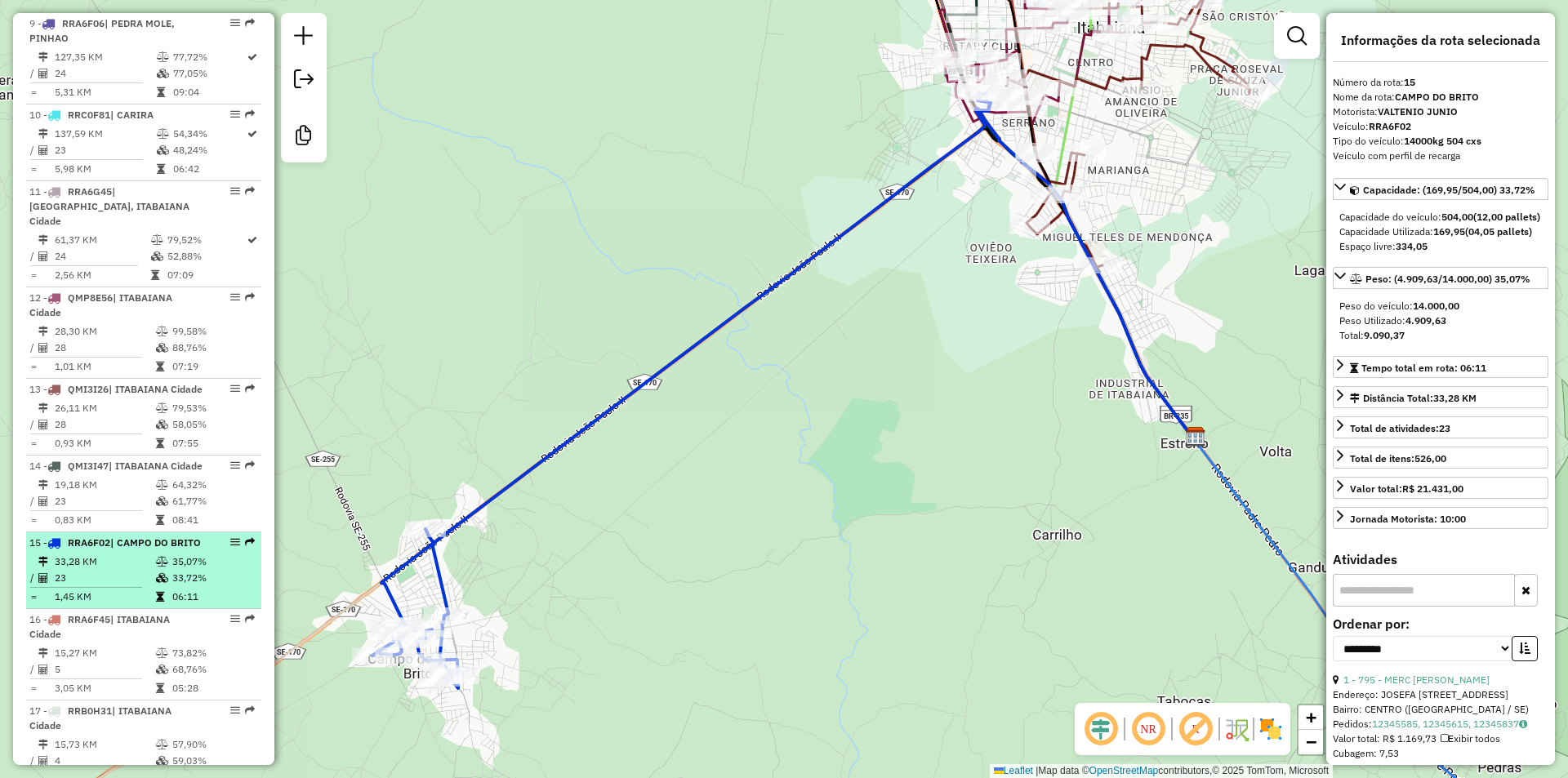
click at [135, 551] on div "15 - RRA6F02 | CAMPO DO BRITO" at bounding box center [116, 543] width 173 height 15
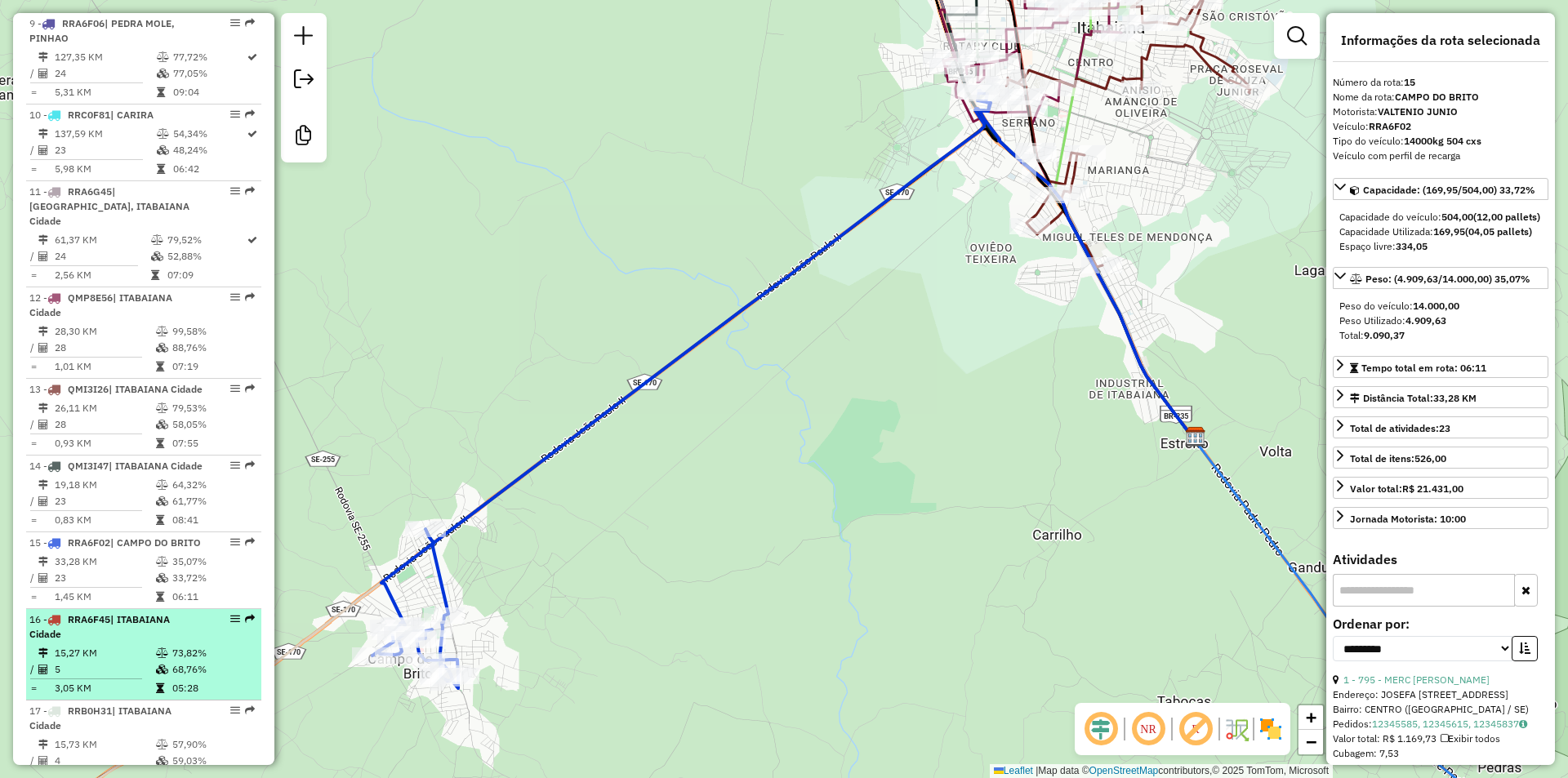
click at [140, 661] on td "15,27 KM" at bounding box center [104, 652] width 102 height 16
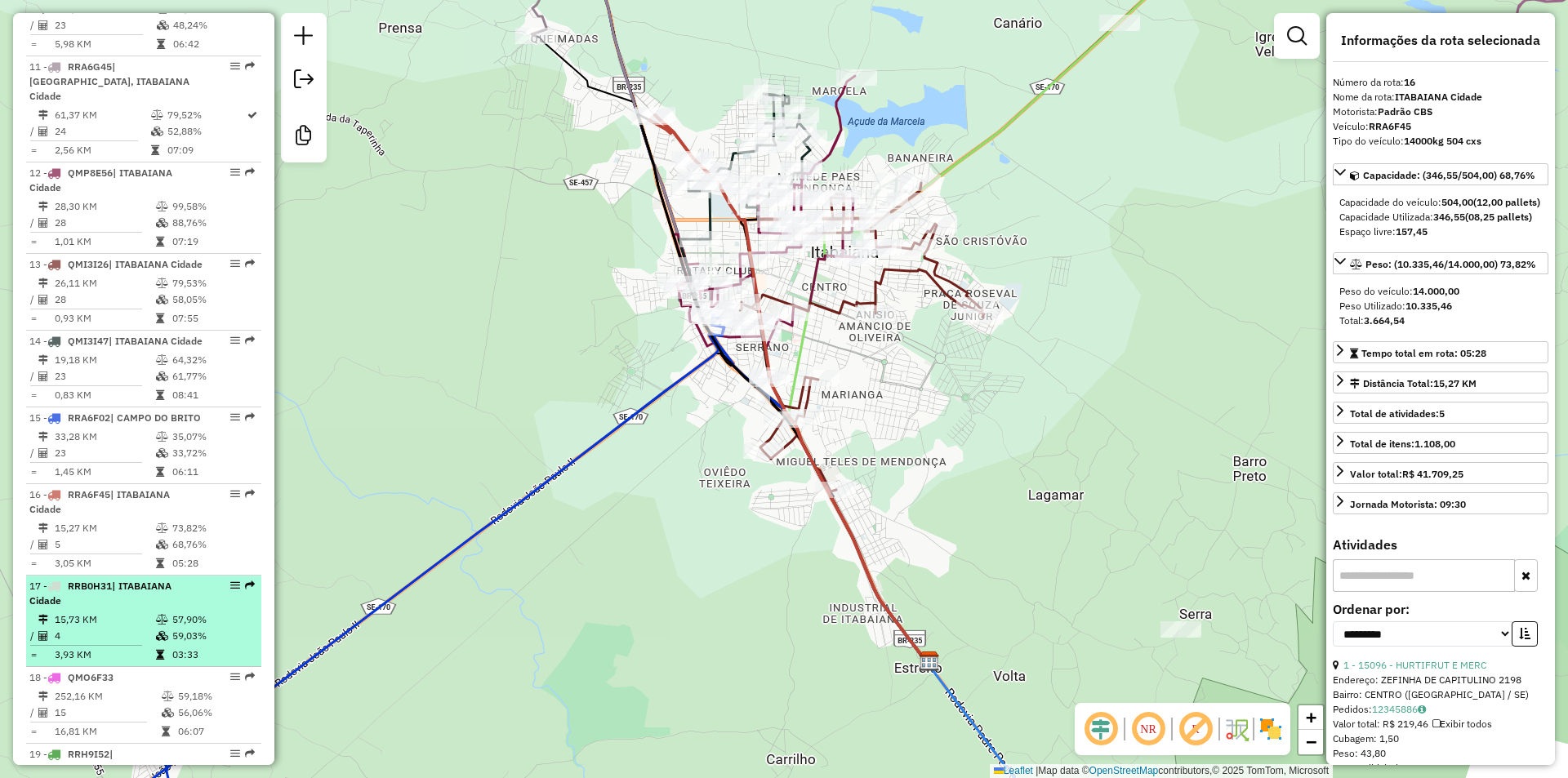
scroll to position [1575, 0]
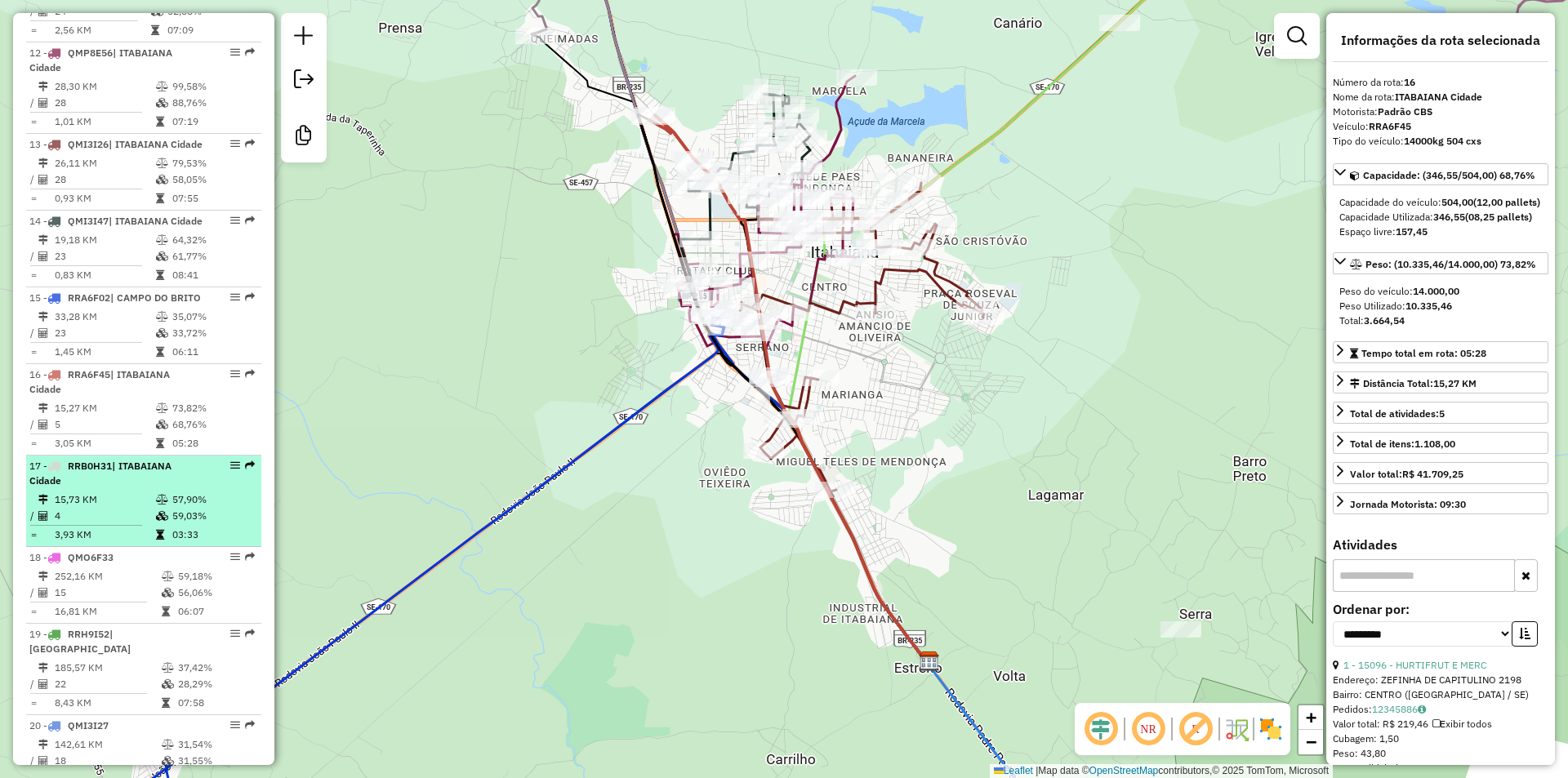
click at [183, 488] on div "17 - RRB0H31 | ITABAIANA Cidade" at bounding box center [116, 473] width 173 height 29
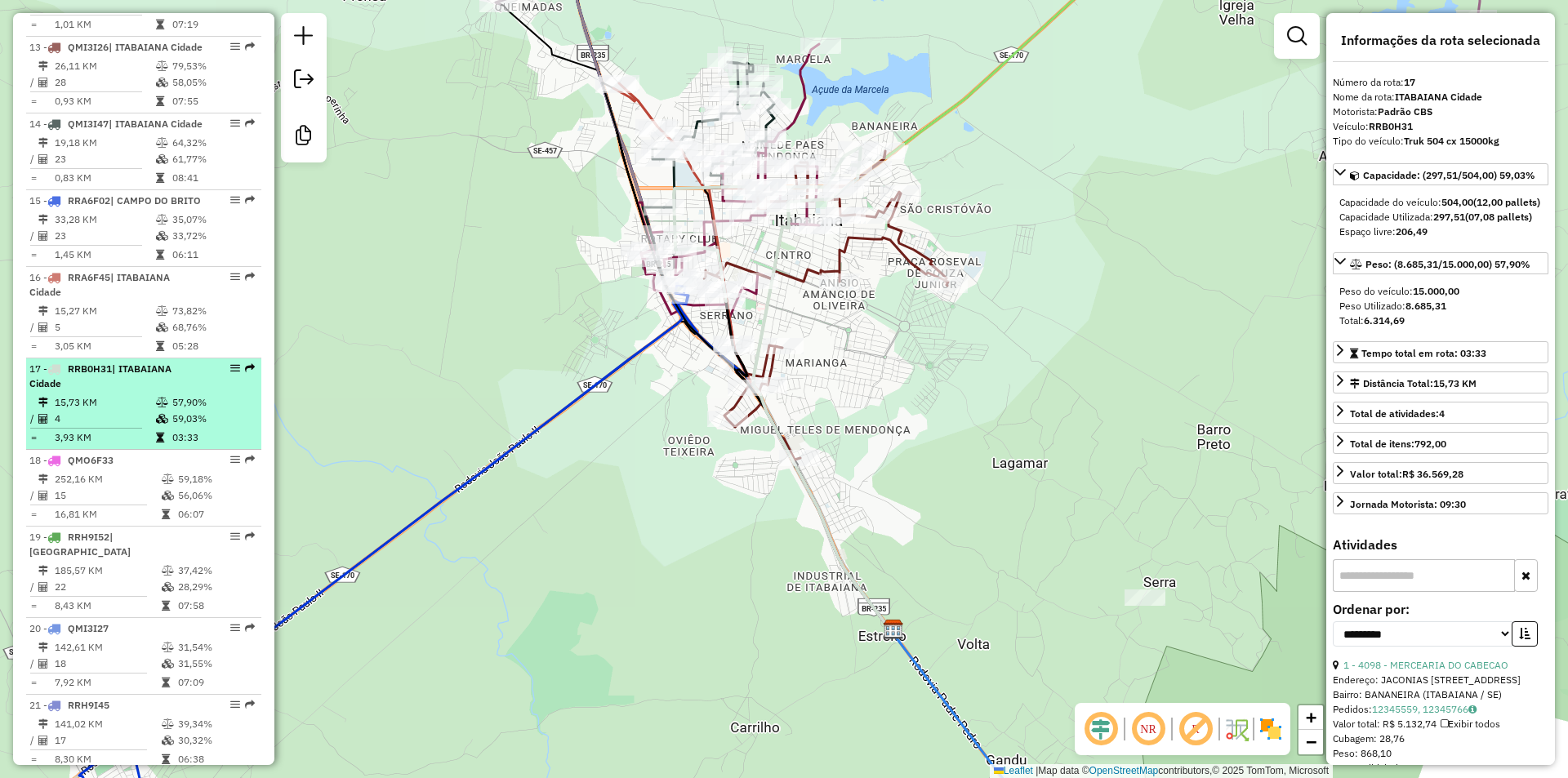
scroll to position [1739, 0]
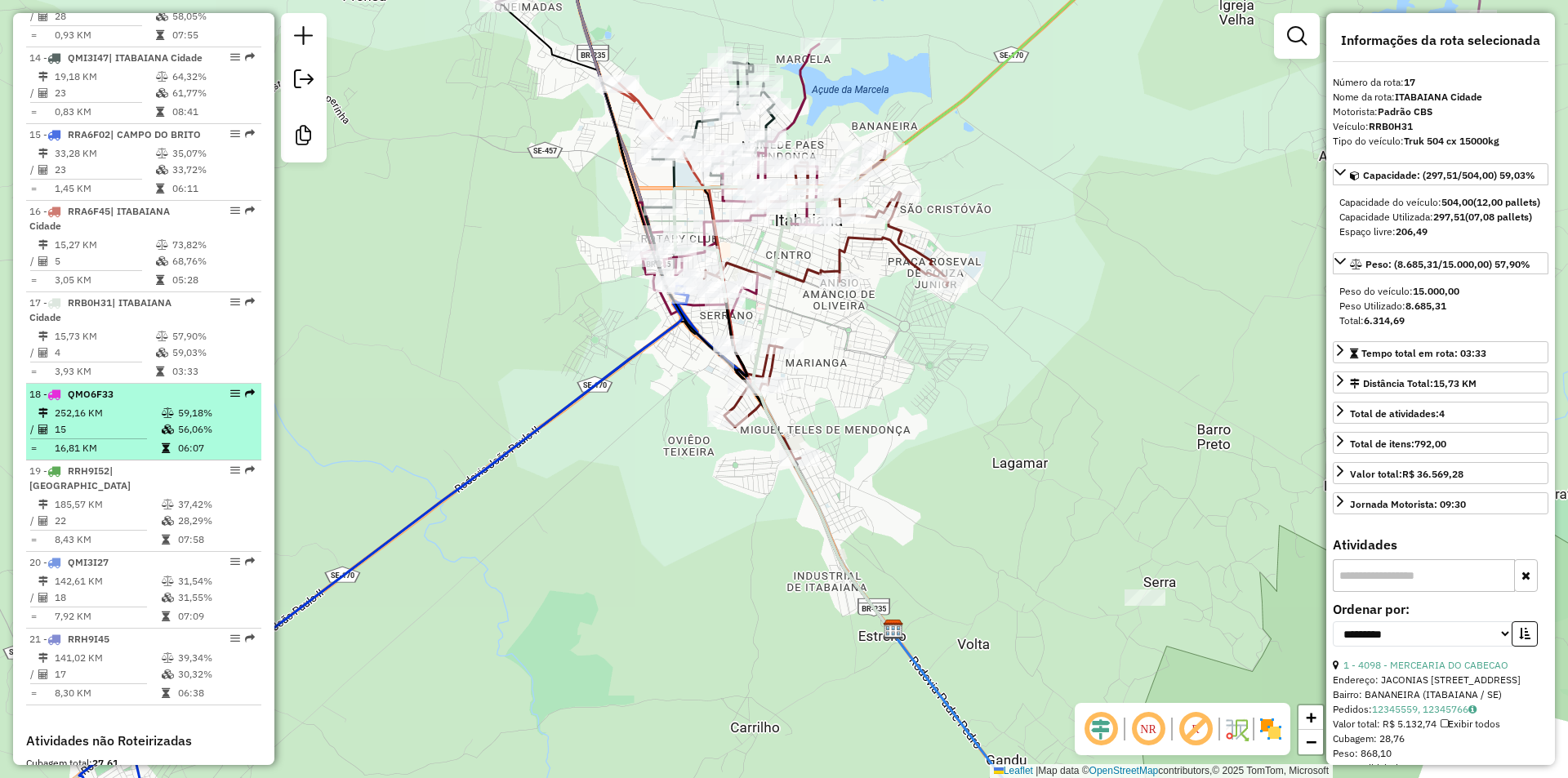
click at [134, 437] on td "15" at bounding box center [107, 429] width 107 height 16
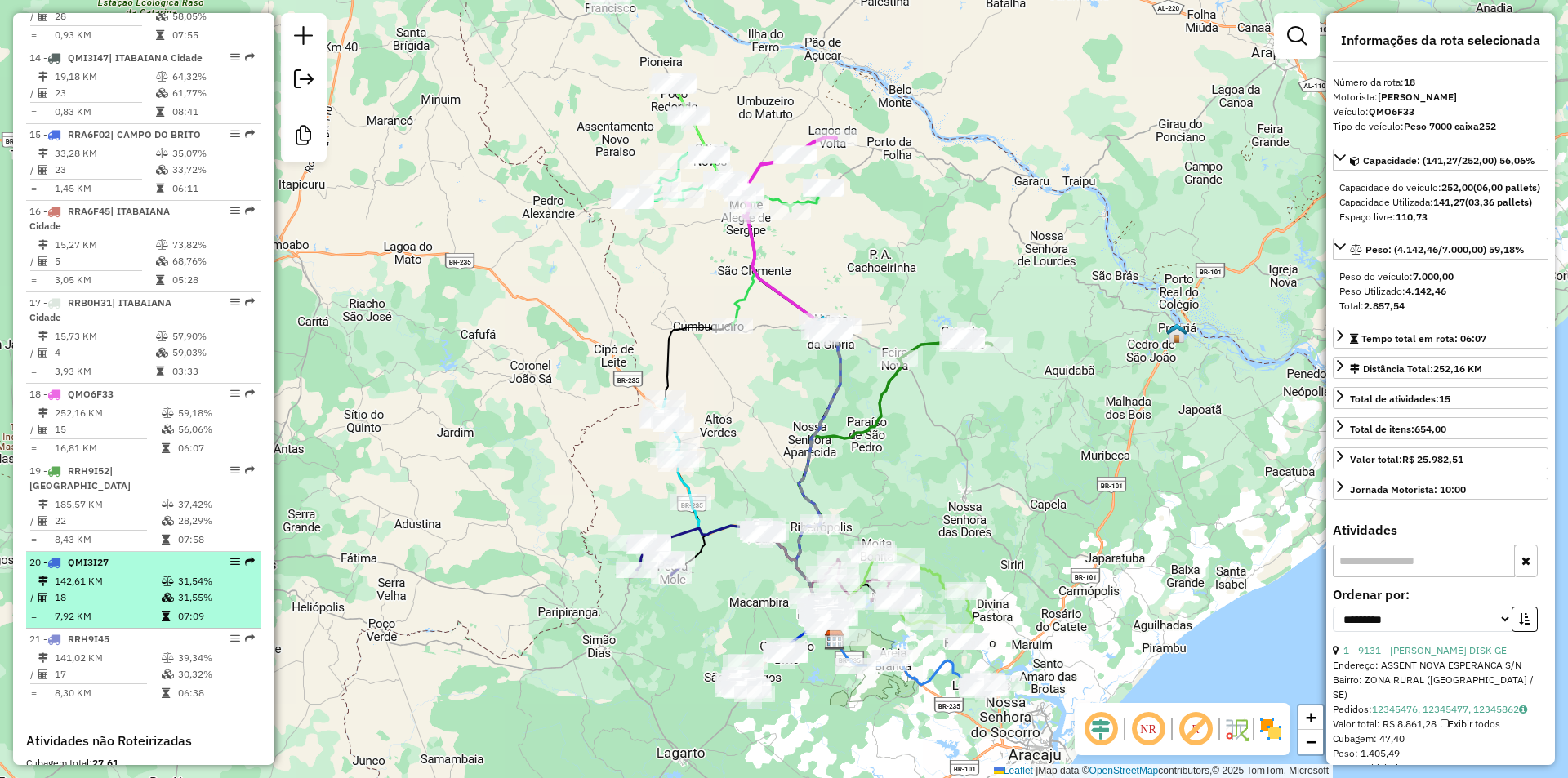
click at [151, 589] on td "142,61 KM" at bounding box center [107, 581] width 107 height 16
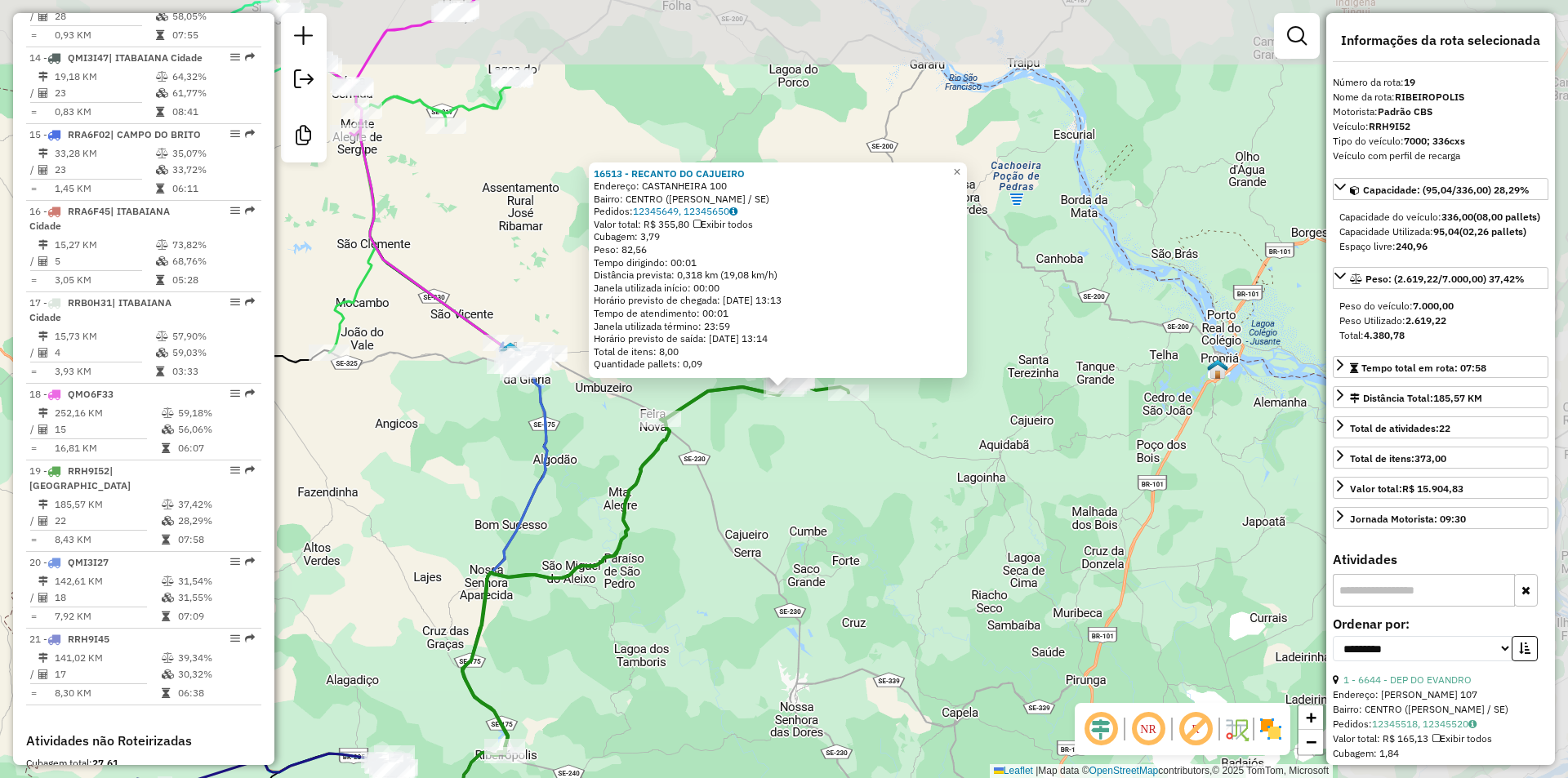
scroll to position [1979, 0]
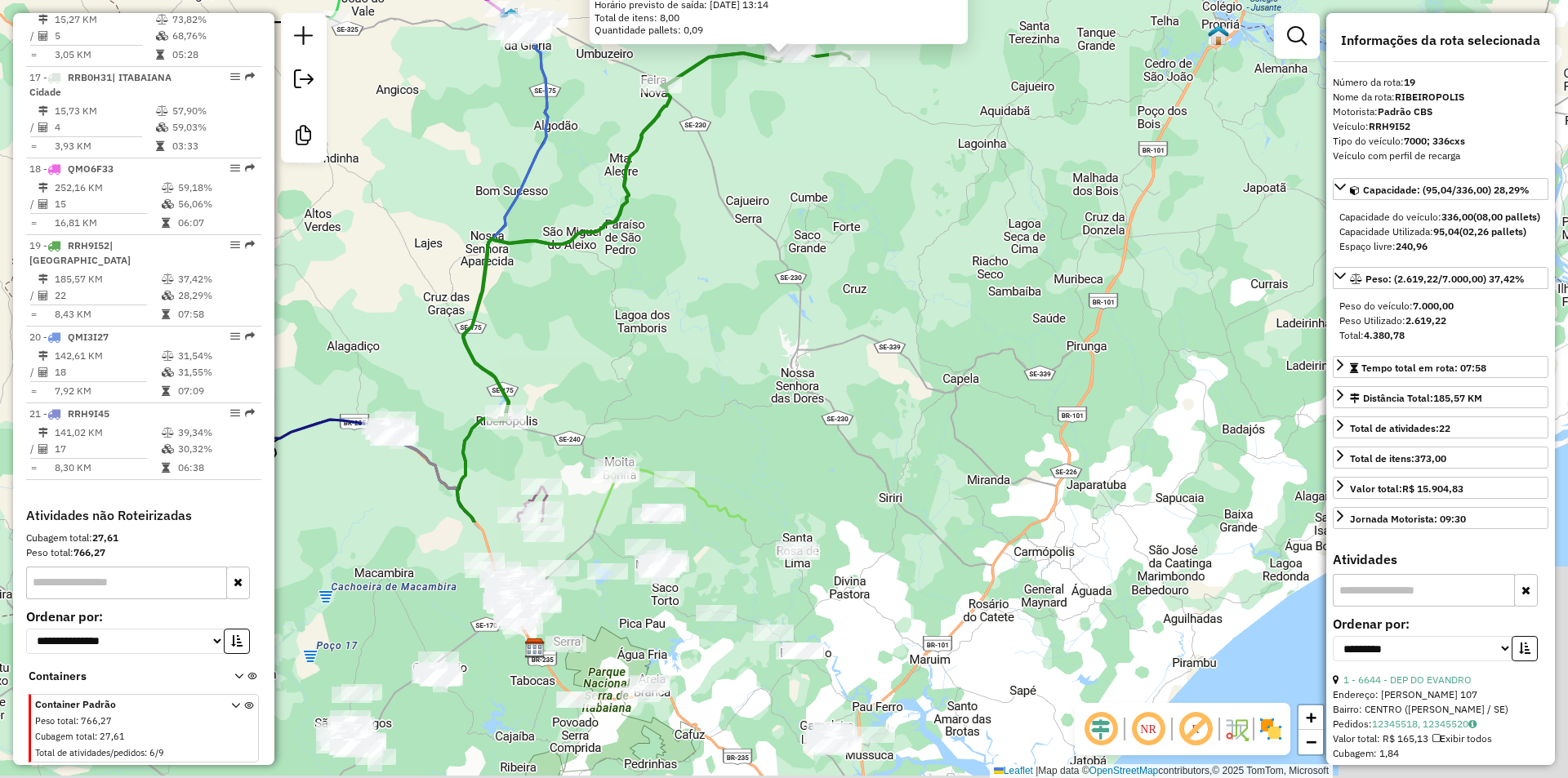
drag, startPoint x: 600, startPoint y: 332, endPoint x: 602, endPoint y: 290, distance: 42.0
click at [602, 292] on div "Rota 19 - Placa RRH9I52 16513 - RECANTO DO CAJUEIRO 16513 - RECANTO DO CAJUEIRO…" at bounding box center [784, 389] width 1568 height 778
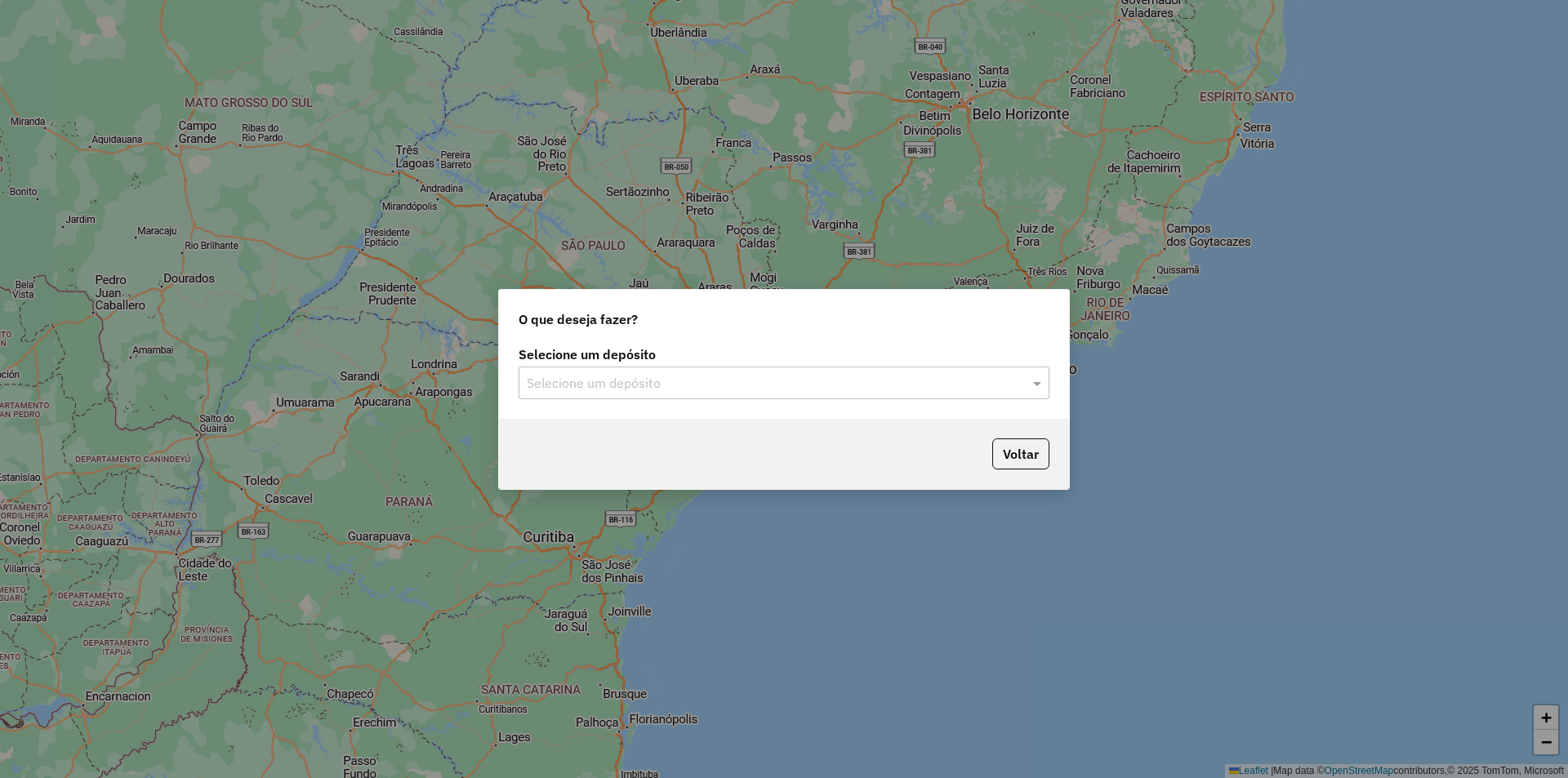
click at [745, 395] on div "Selecione um depósito" at bounding box center [784, 383] width 531 height 33
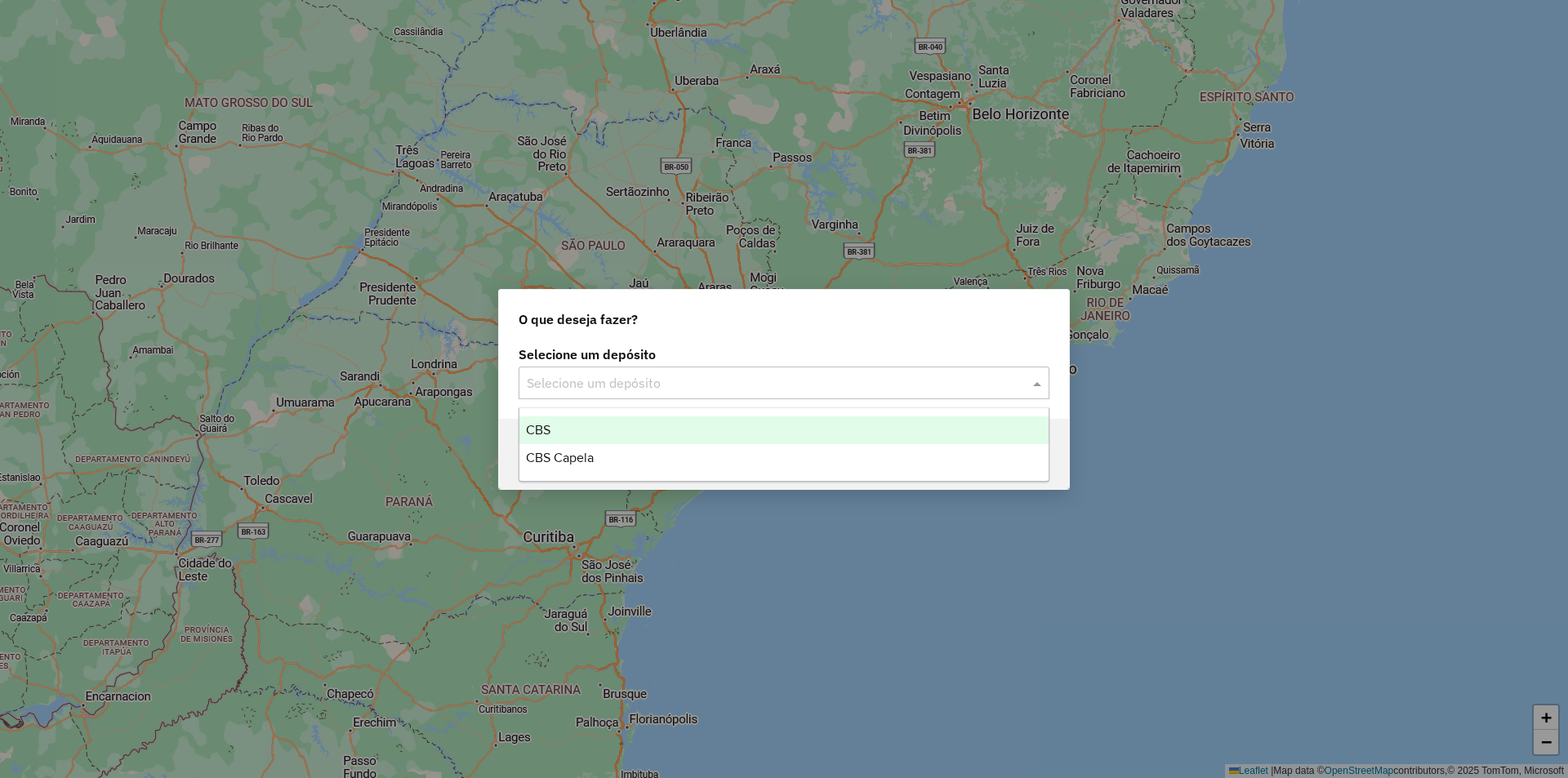
click at [658, 440] on div "CBS" at bounding box center [784, 430] width 529 height 28
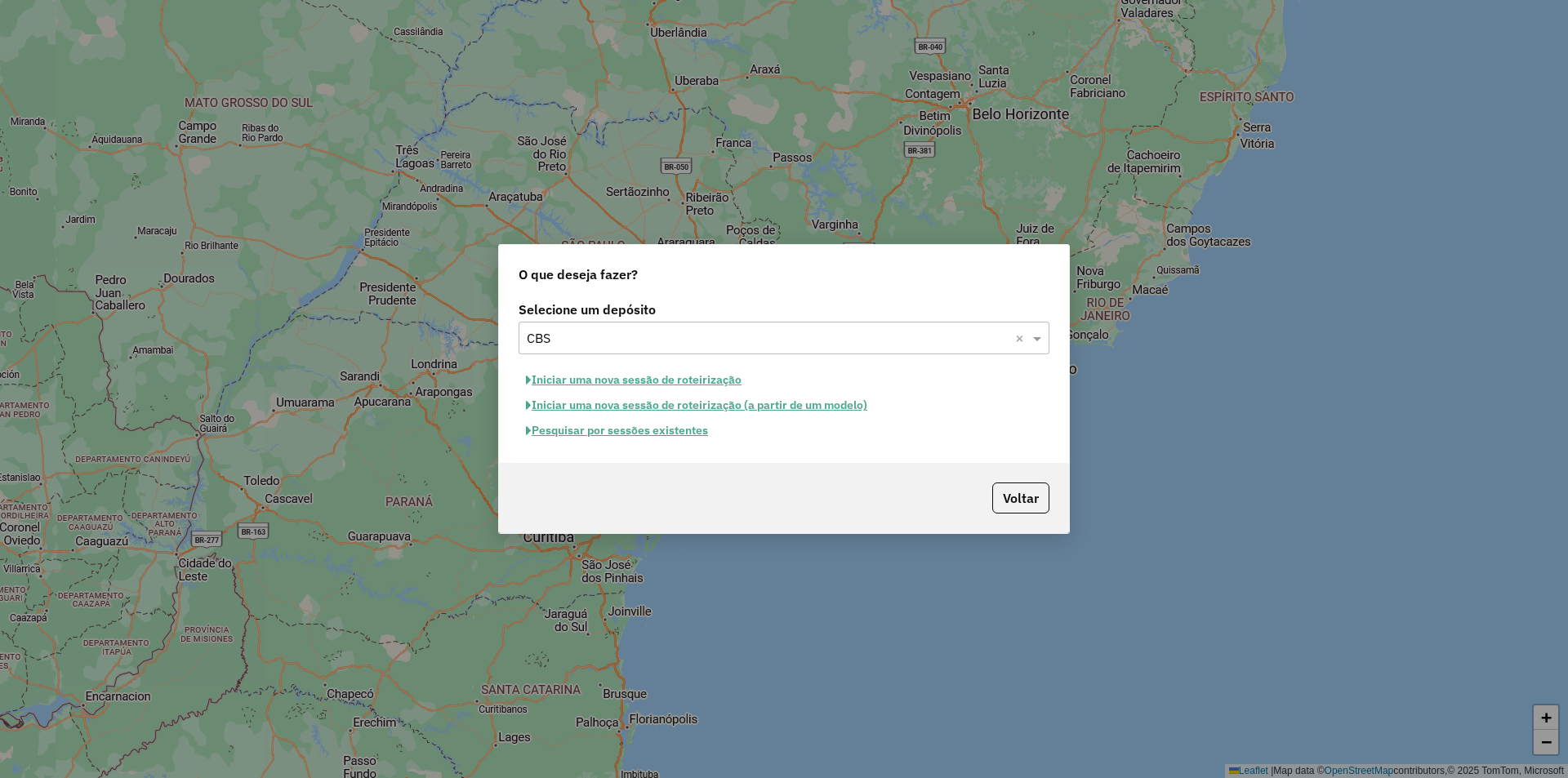
click at [653, 429] on button "Pesquisar por sessões existentes" at bounding box center [617, 431] width 196 height 25
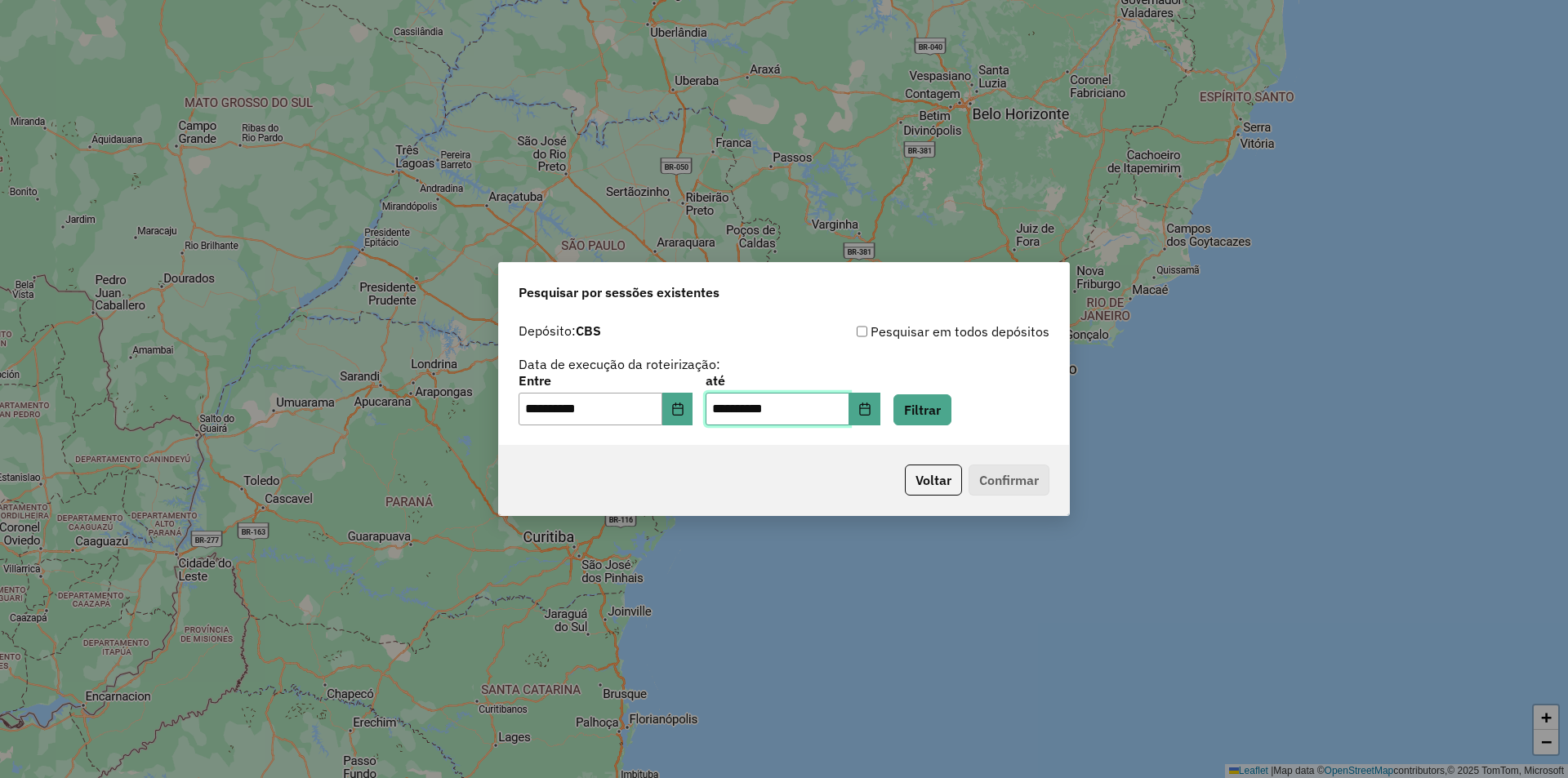
click at [849, 412] on input "**********" at bounding box center [776, 409] width 144 height 33
click at [875, 409] on button "Choose Date" at bounding box center [865, 409] width 31 height 33
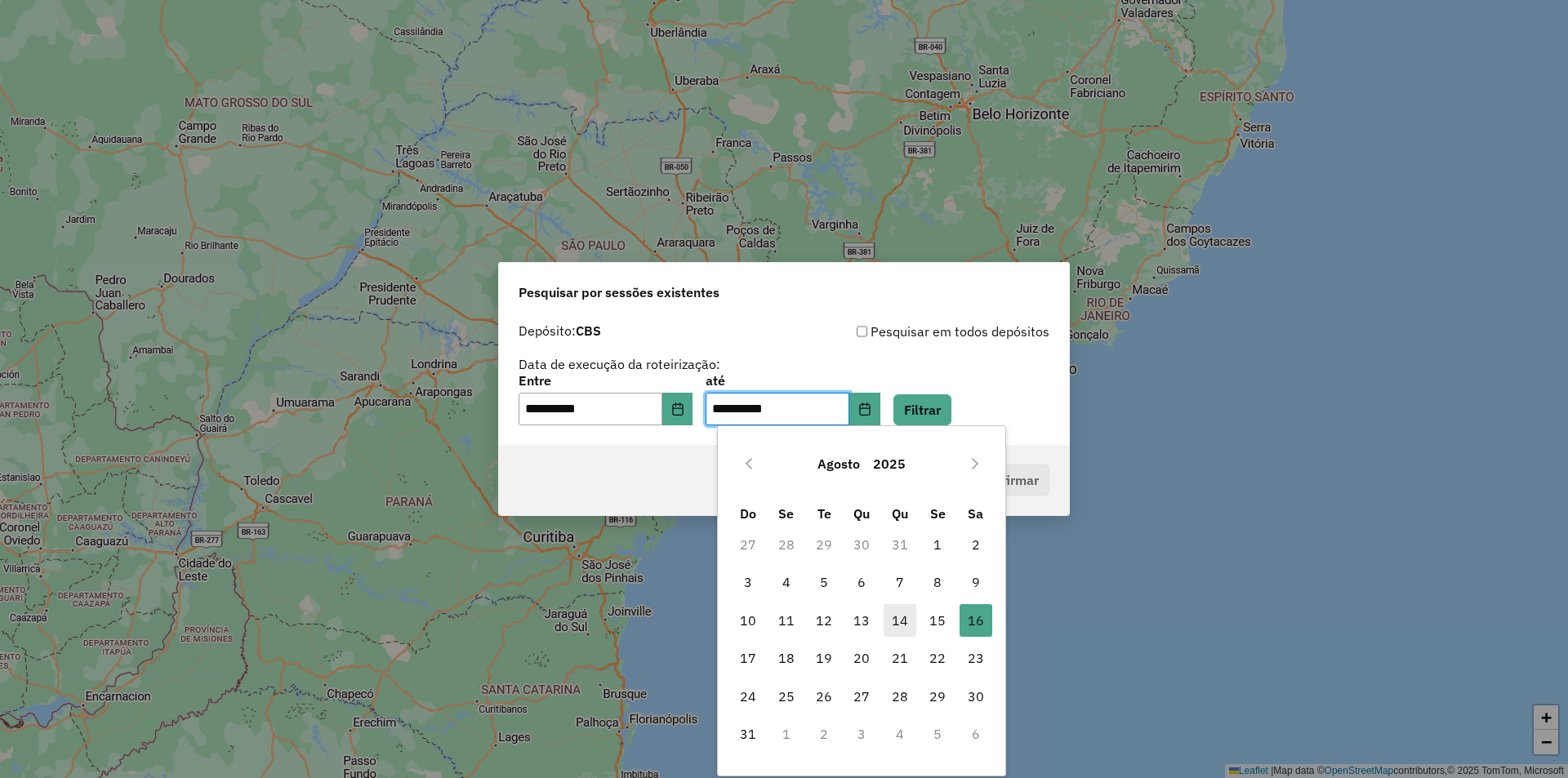
click at [905, 614] on span "14" at bounding box center [899, 620] width 33 height 33
type input "**********"
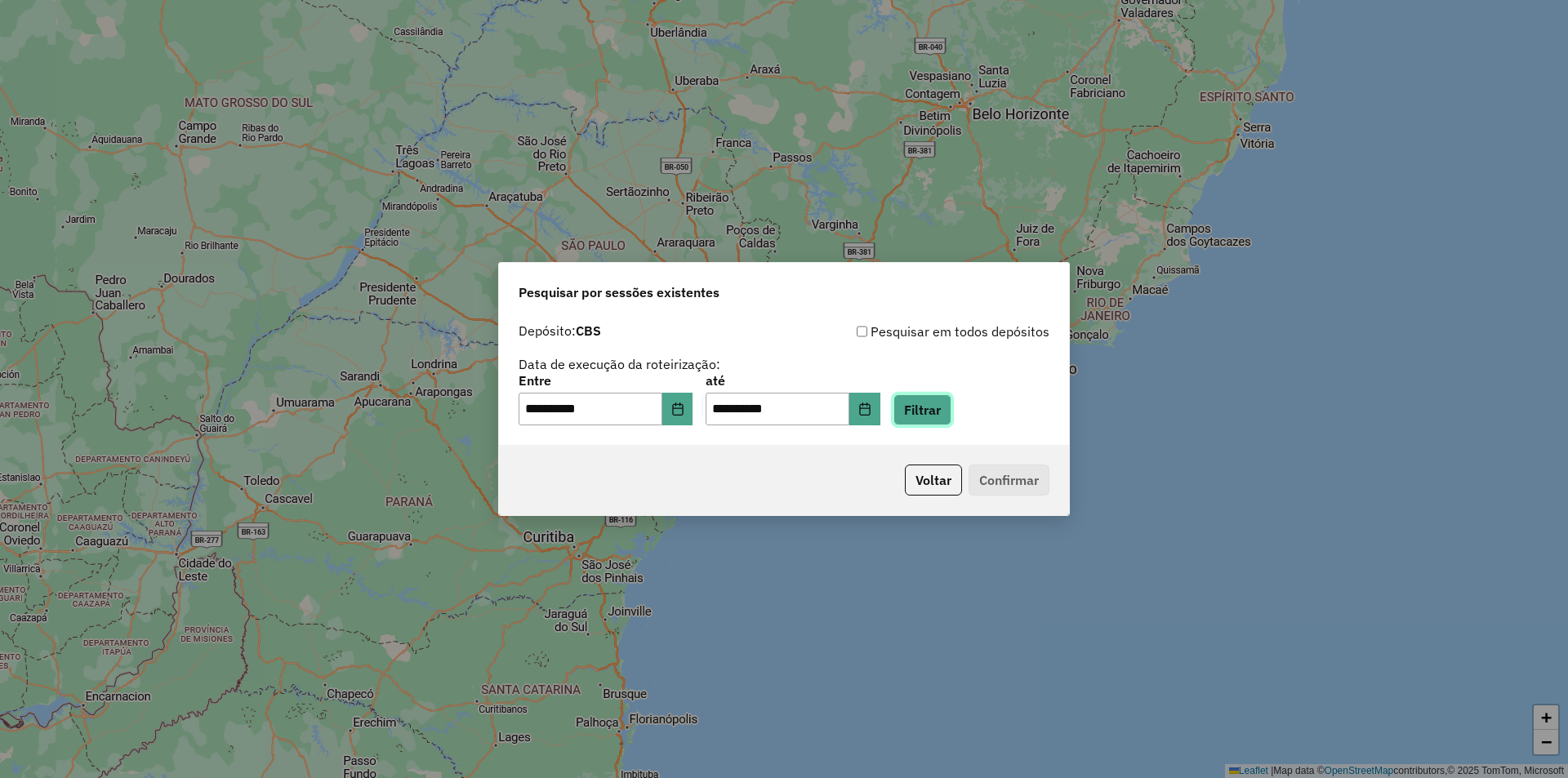
click at [945, 420] on button "Filtrar" at bounding box center [922, 410] width 58 height 31
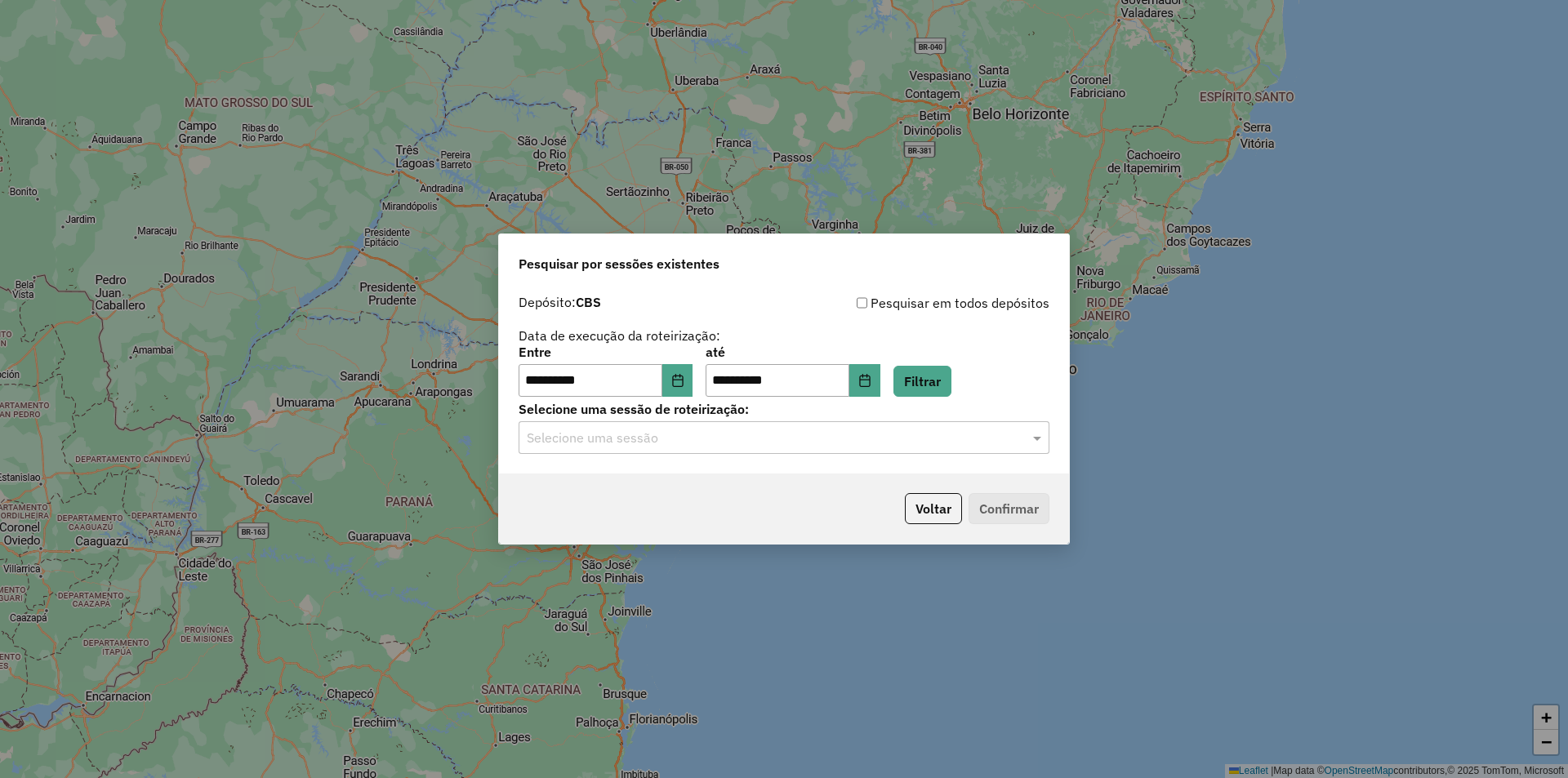
click at [655, 443] on input "text" at bounding box center [767, 438] width 482 height 19
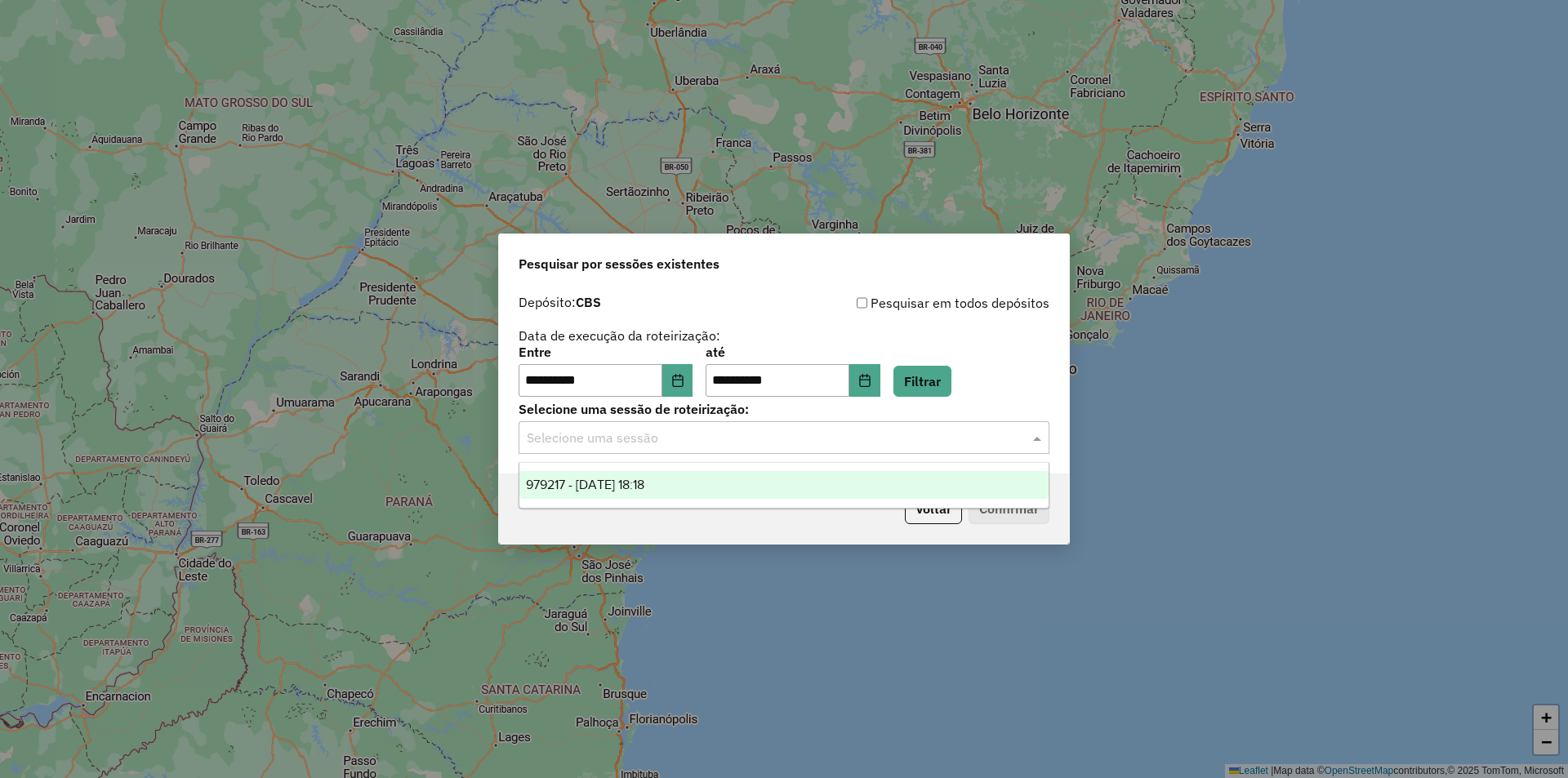
click at [642, 480] on span "979217 - [DATE] 18:18" at bounding box center [584, 484] width 118 height 14
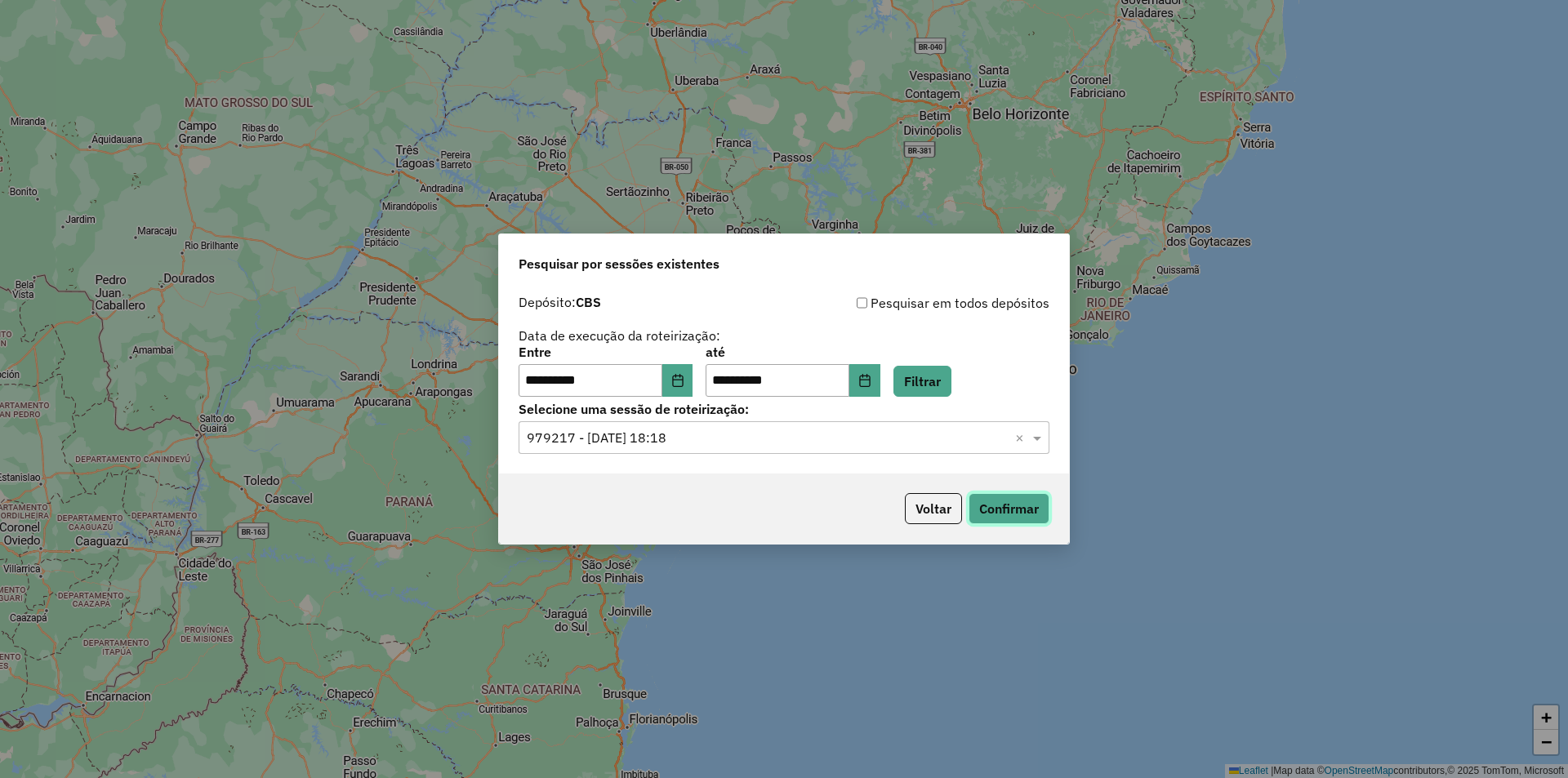
click at [1002, 511] on button "Confirmar" at bounding box center [1009, 509] width 81 height 31
